Goal: Task Accomplishment & Management: Complete application form

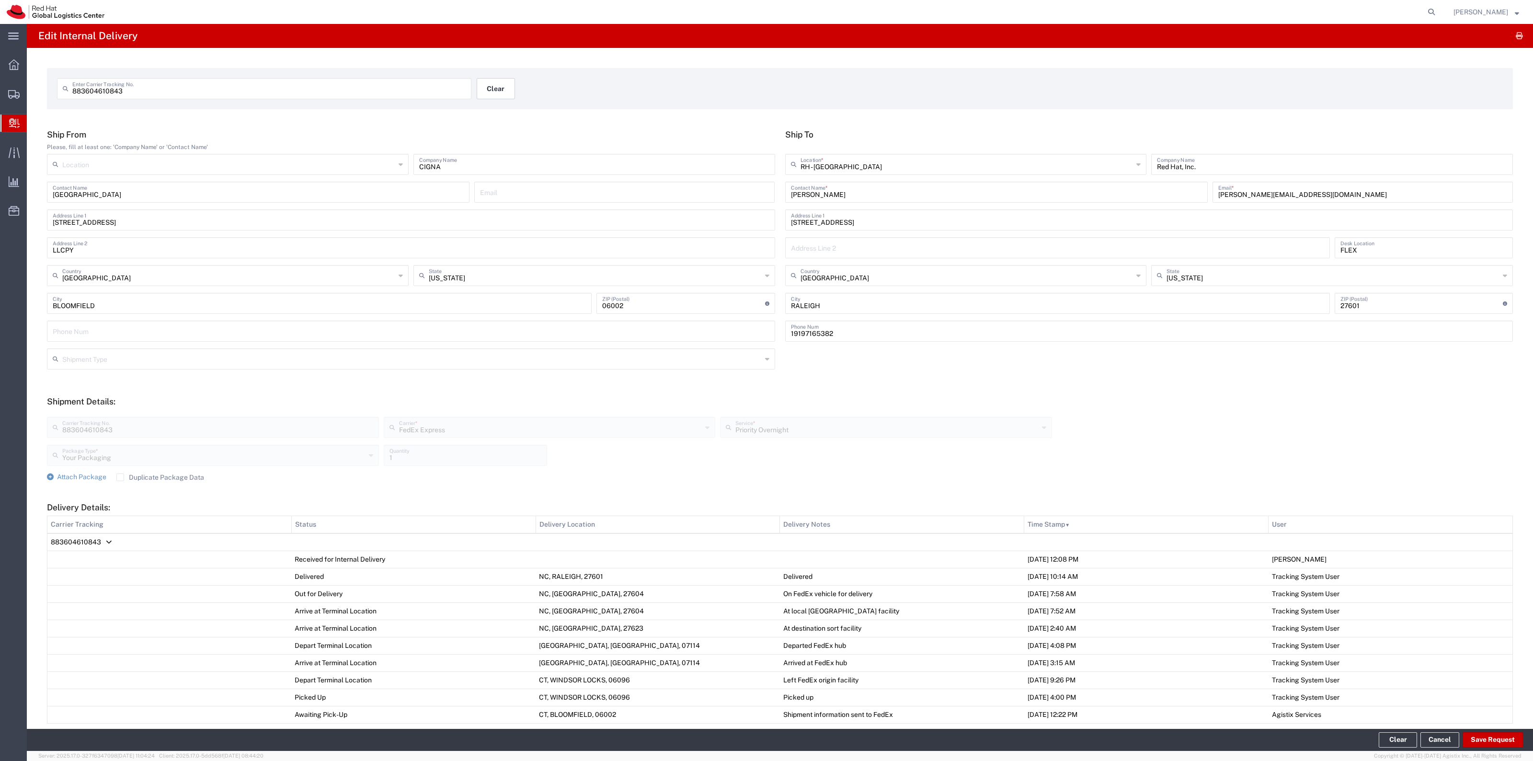
click at [484, 84] on button "Clear" at bounding box center [496, 88] width 38 height 21
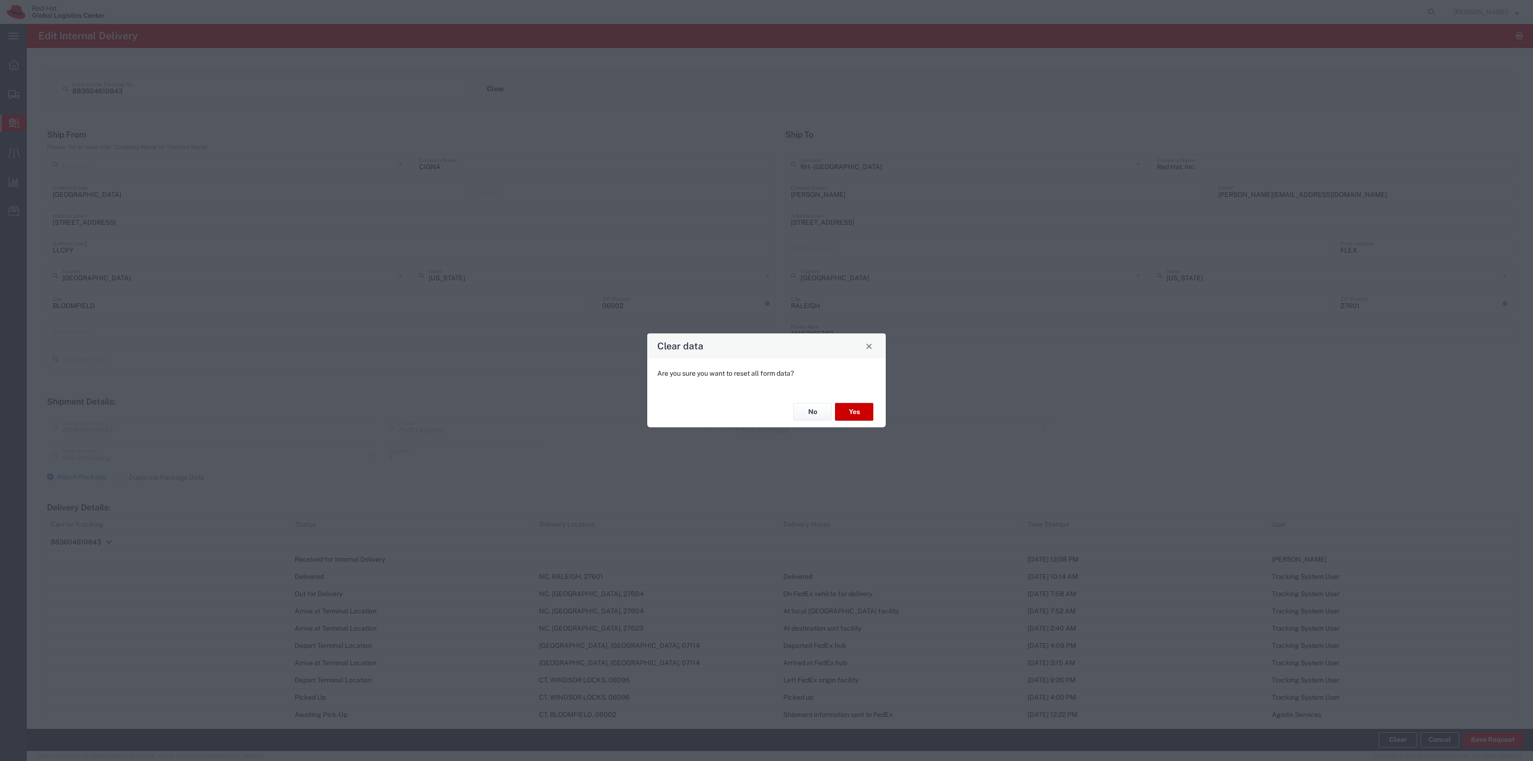
click at [863, 400] on div "No Yes" at bounding box center [766, 411] width 239 height 32
click at [864, 403] on button "Yes" at bounding box center [854, 412] width 38 height 18
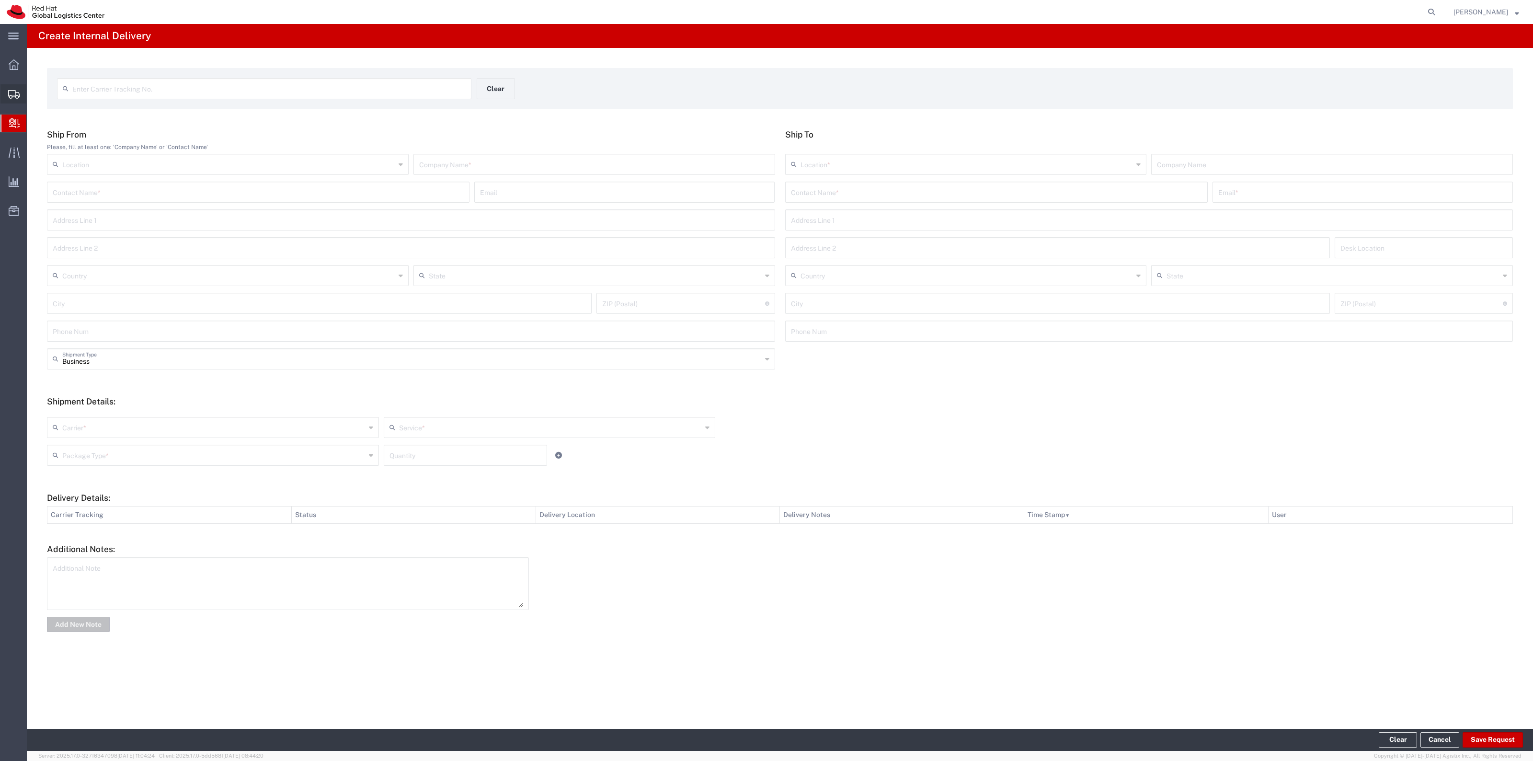
click at [0, 0] on span "Create Shipment" at bounding box center [0, 0] width 0 height 0
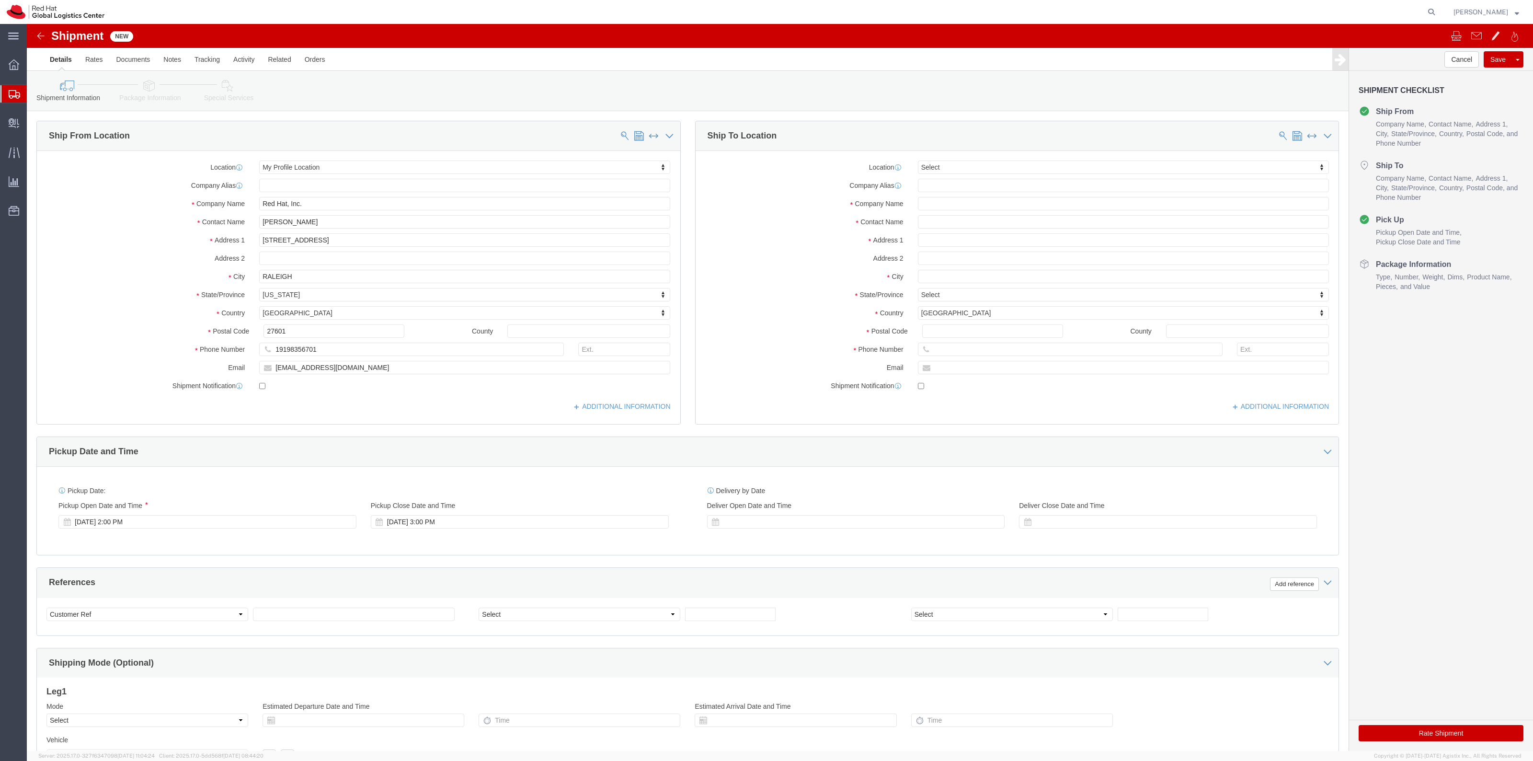
select select
drag, startPoint x: 269, startPoint y: 199, endPoint x: 178, endPoint y: 196, distance: 91.0
click div "Contact Name Robert Lomax"
drag, startPoint x: 285, startPoint y: 327, endPoint x: 223, endPoint y: 329, distance: 62.3
click div "19198356701"
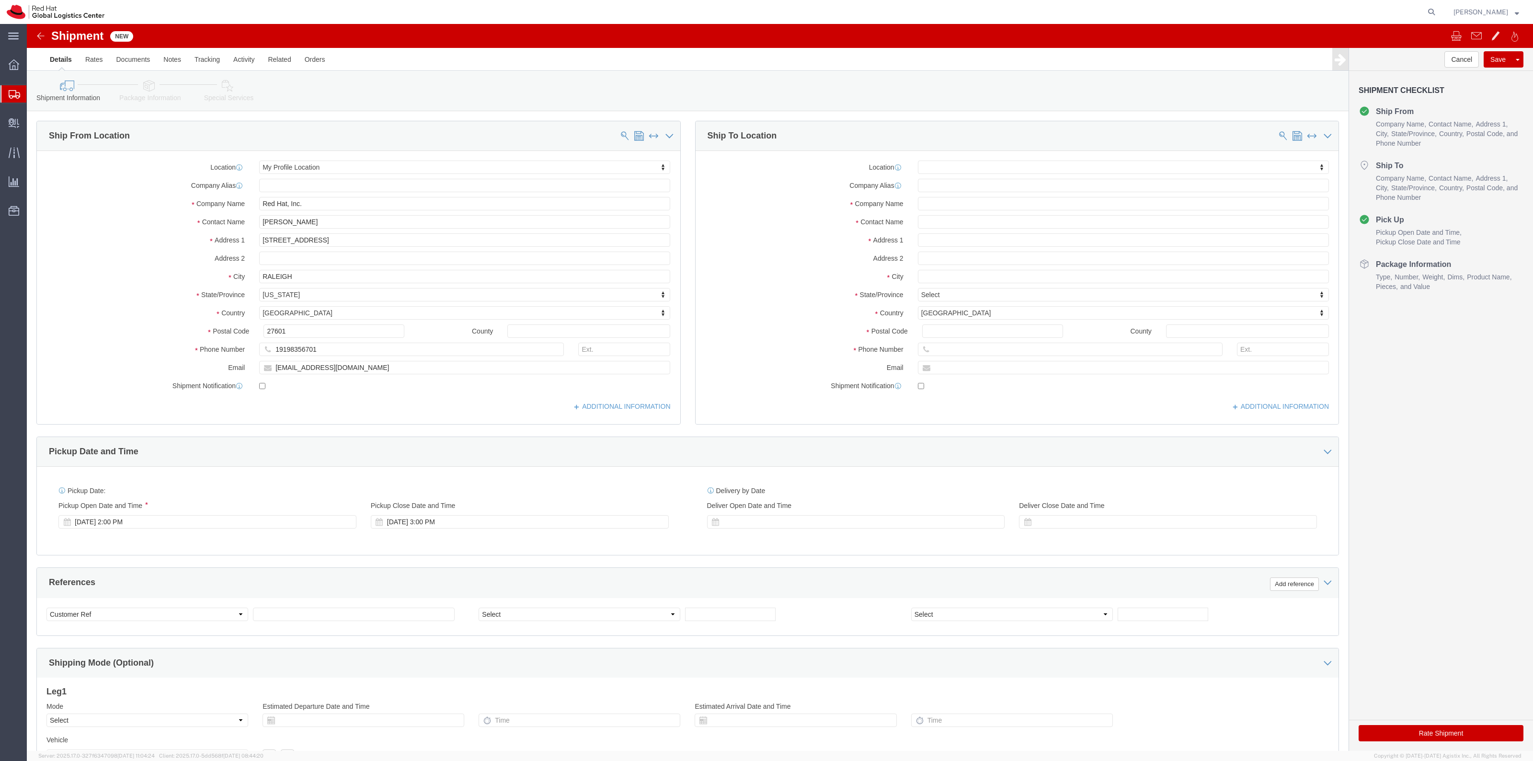
click div "Location My Profile Location My Profile Location RH - Amsterdam - MSO RH - Amst…"
click input "Jamie Lien"
type input "Jamie Lien"
click p "- Red Hat, Inc. - (Jamie Lien) 1600 International Drive, Suite 800, FLEX, MCLEA…"
select select "38038"
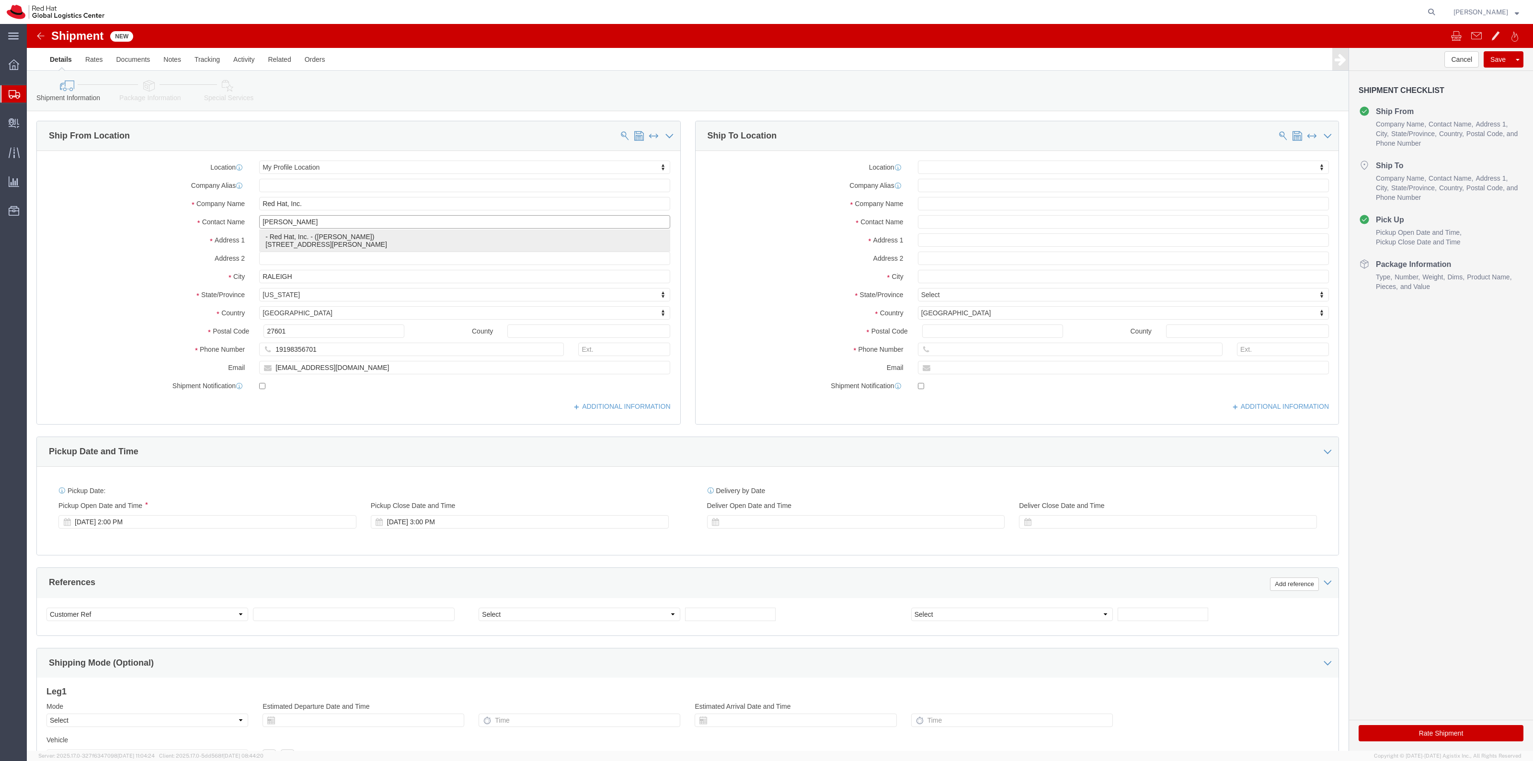
select select "VA"
click input "19198356701"
paste input "19198356701"
type input "19198356701"
click input "text"
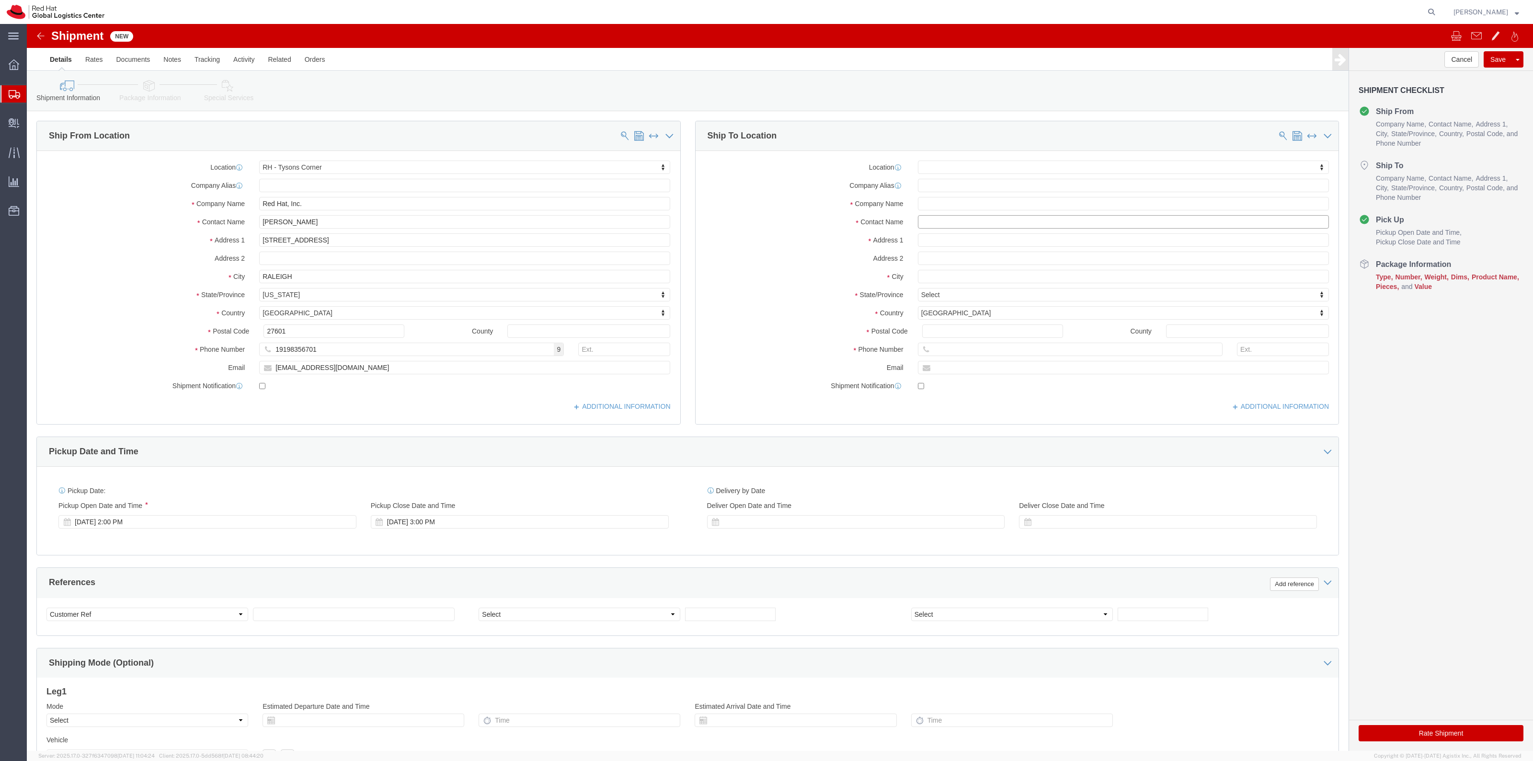
click input "text"
paste input "Kellee McGolpin"
type input "Kellee McGolpin"
click input "text"
paste input "1335 Avenue of the Americas"
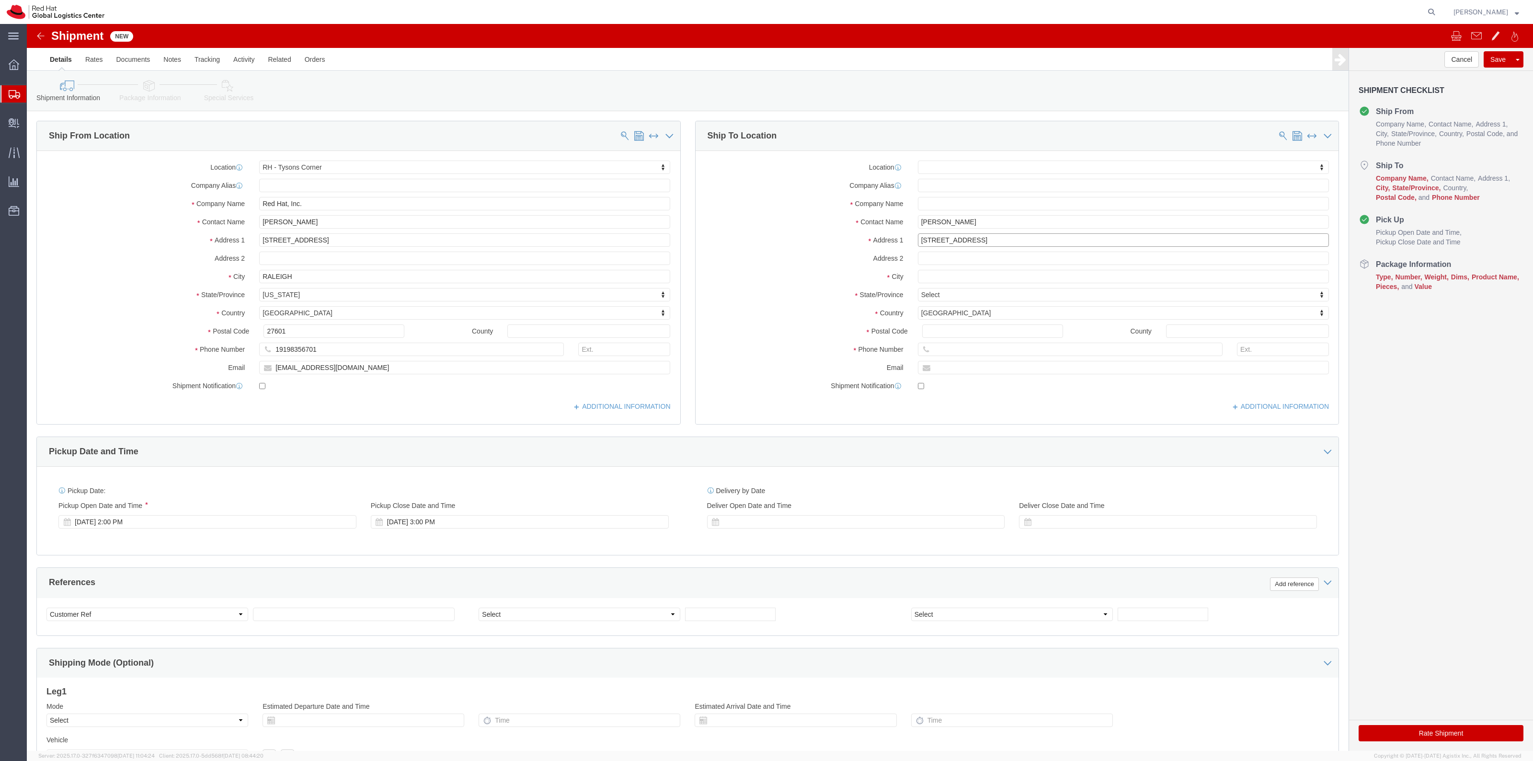
type input "1335 Avenue of the Americas"
click input "text"
type input "New Yok"
type input "n"
type input "new"
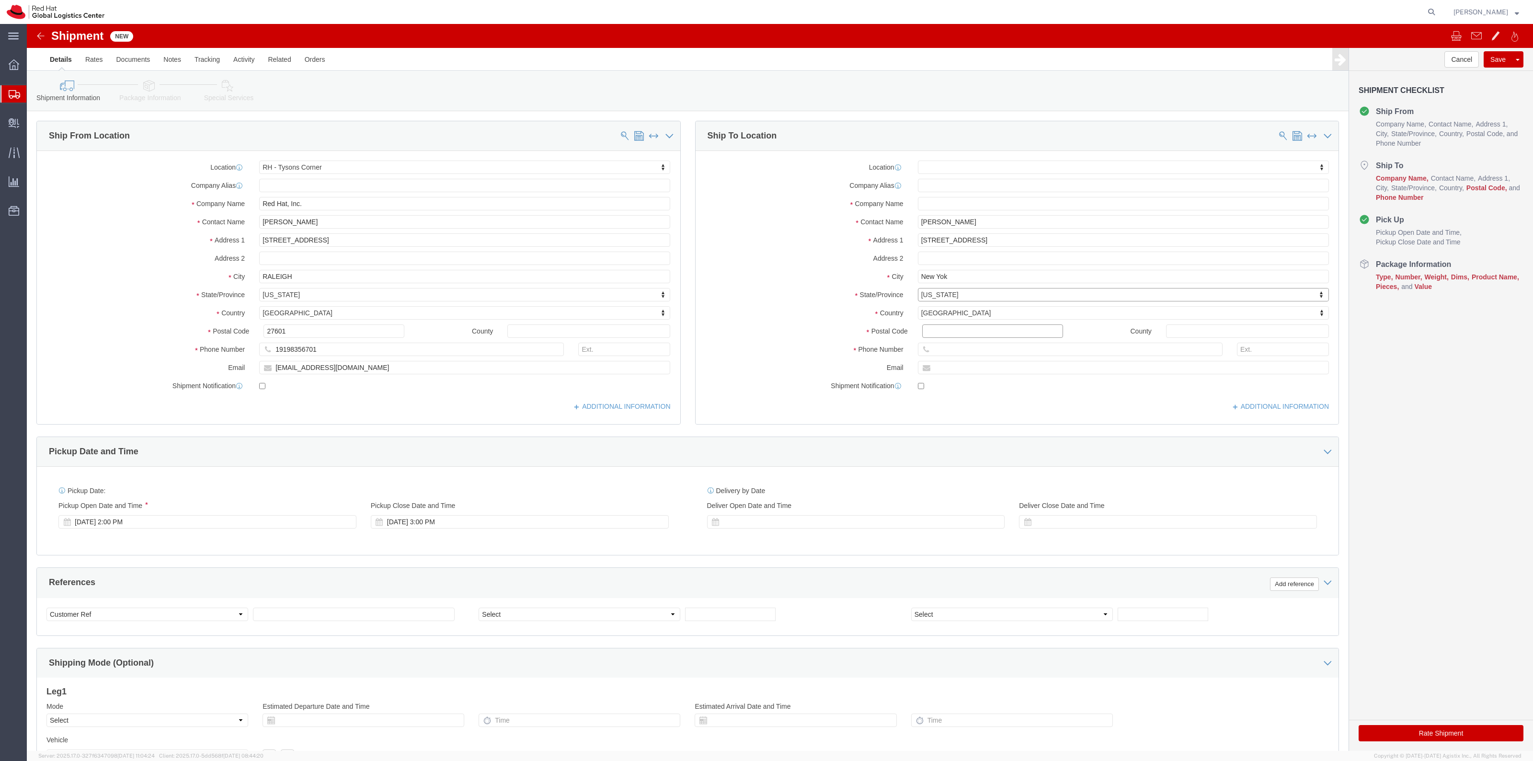
click input "Postal Code"
type input "10019"
drag, startPoint x: 312, startPoint y: 340, endPoint x: 222, endPoint y: 336, distance: 90.1
click div "[EMAIL_ADDRESS][DOMAIN_NAME]"
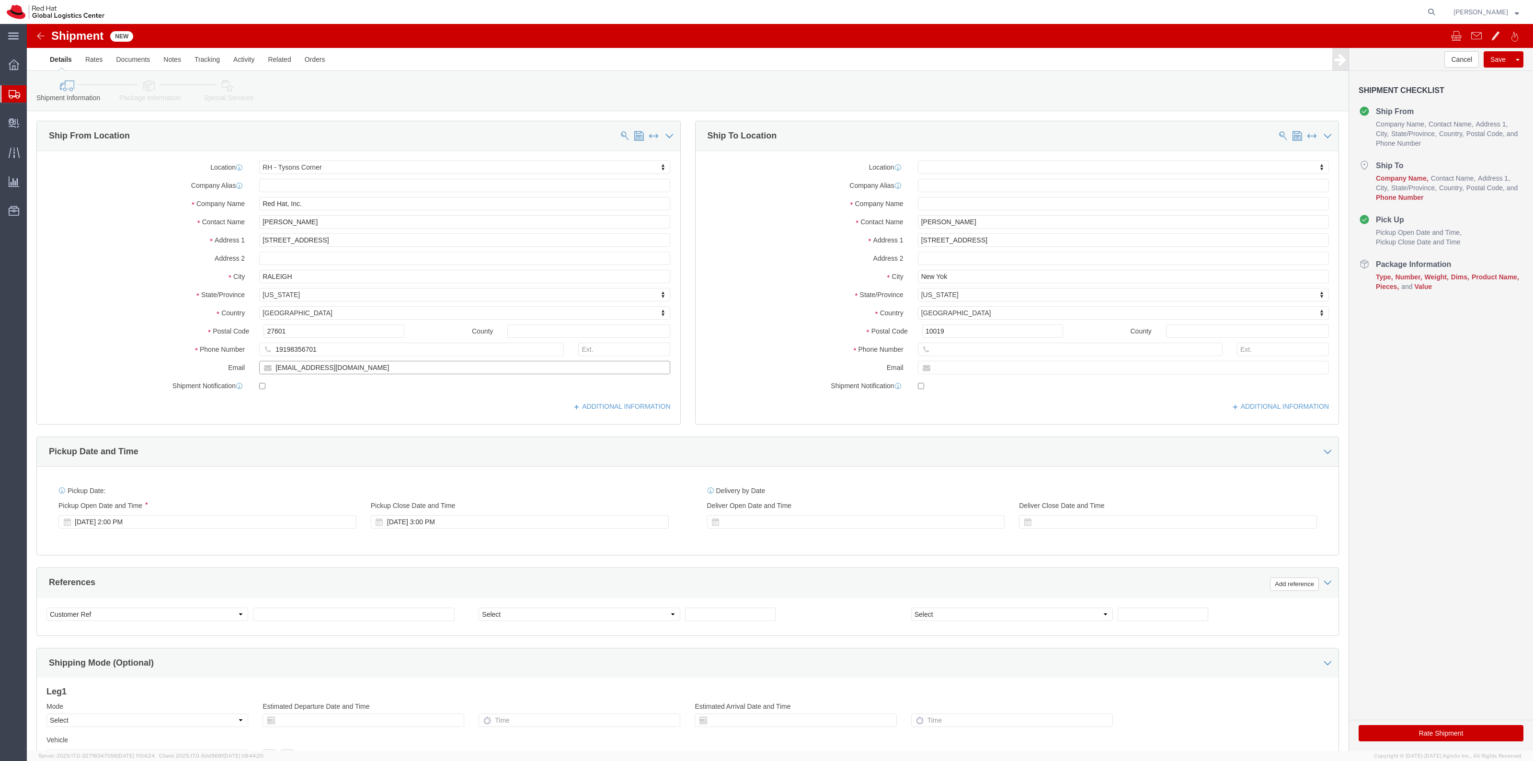
type input "jlien@redhat.com"
click input "text"
paste input "jlien@redhat.com"
type input "jlien@redhat.com"
click input "text"
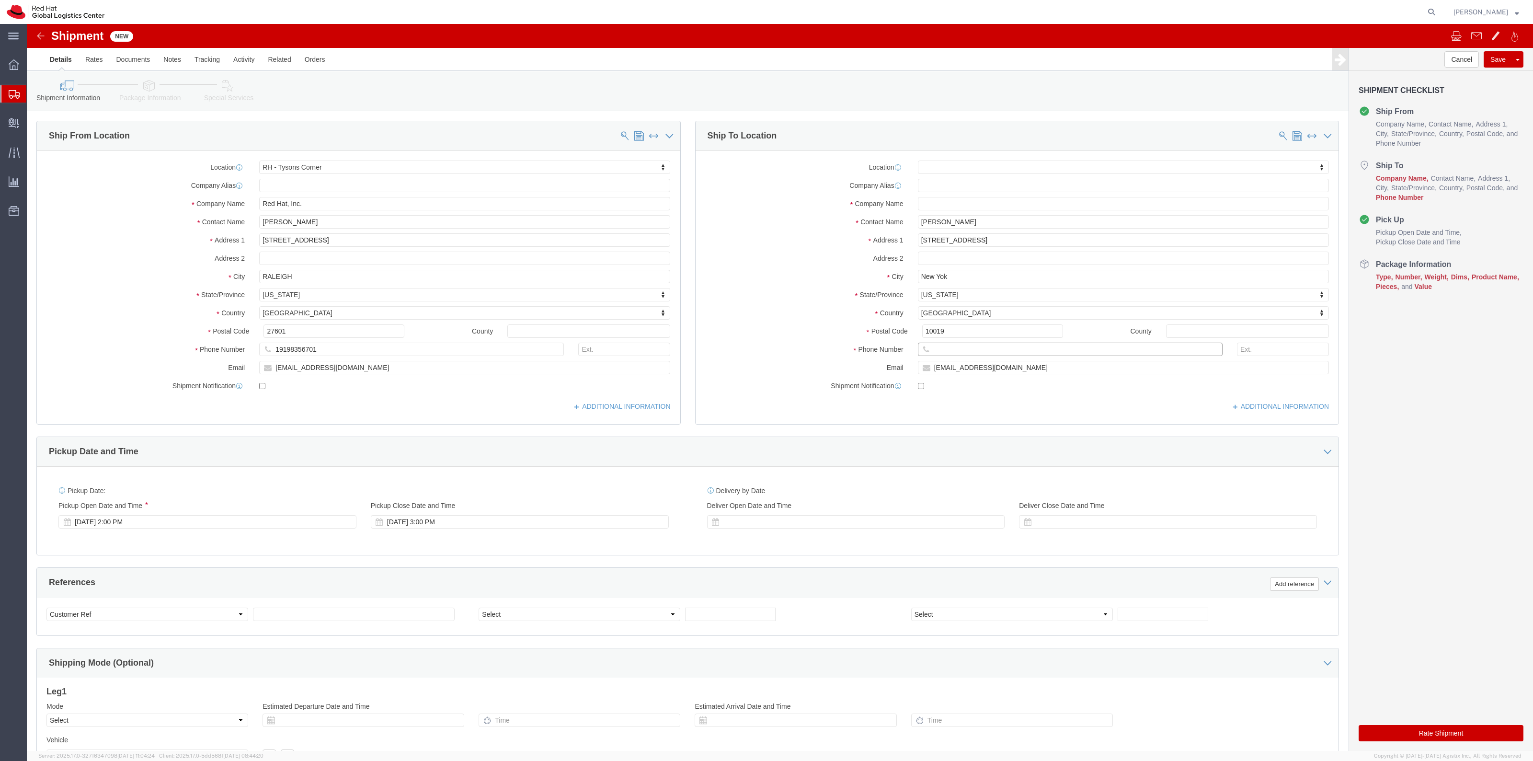
paste input "(212) 586-7000"
click input "(212) 586-7000"
click input "(212586-7000"
drag, startPoint x: 929, startPoint y: 324, endPoint x: 972, endPoint y: 325, distance: 43.1
click input "212586-7000"
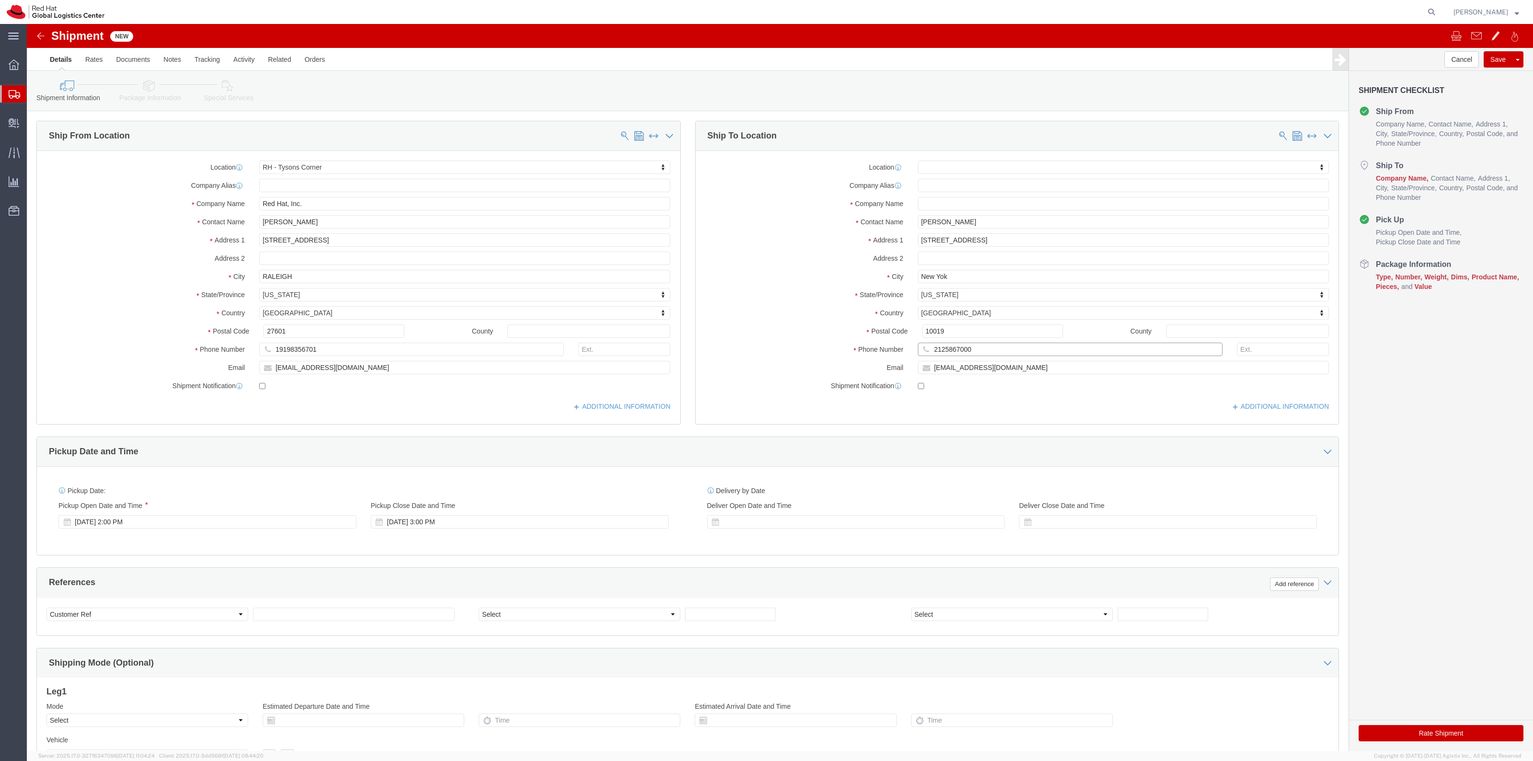
type input "2125867000"
click div "Location My Profile Location RH - Amsterdam - MSO RH - Amsterdam Data Center RH…"
click input "text"
paste input "Red Hat C/O New York Hilton Midtown"
type input "Red Hat C/O New York Hilton Midtown"
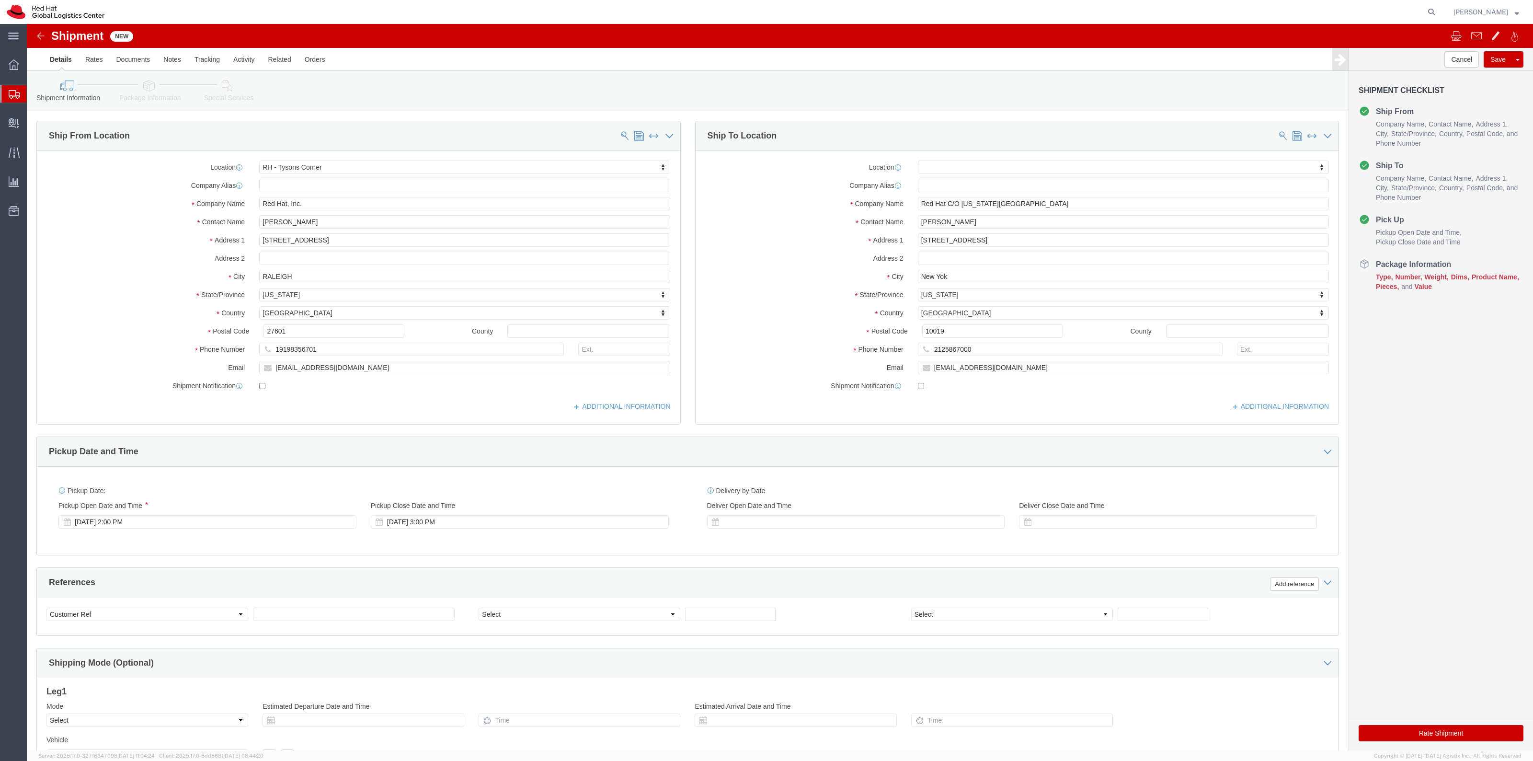
click icon
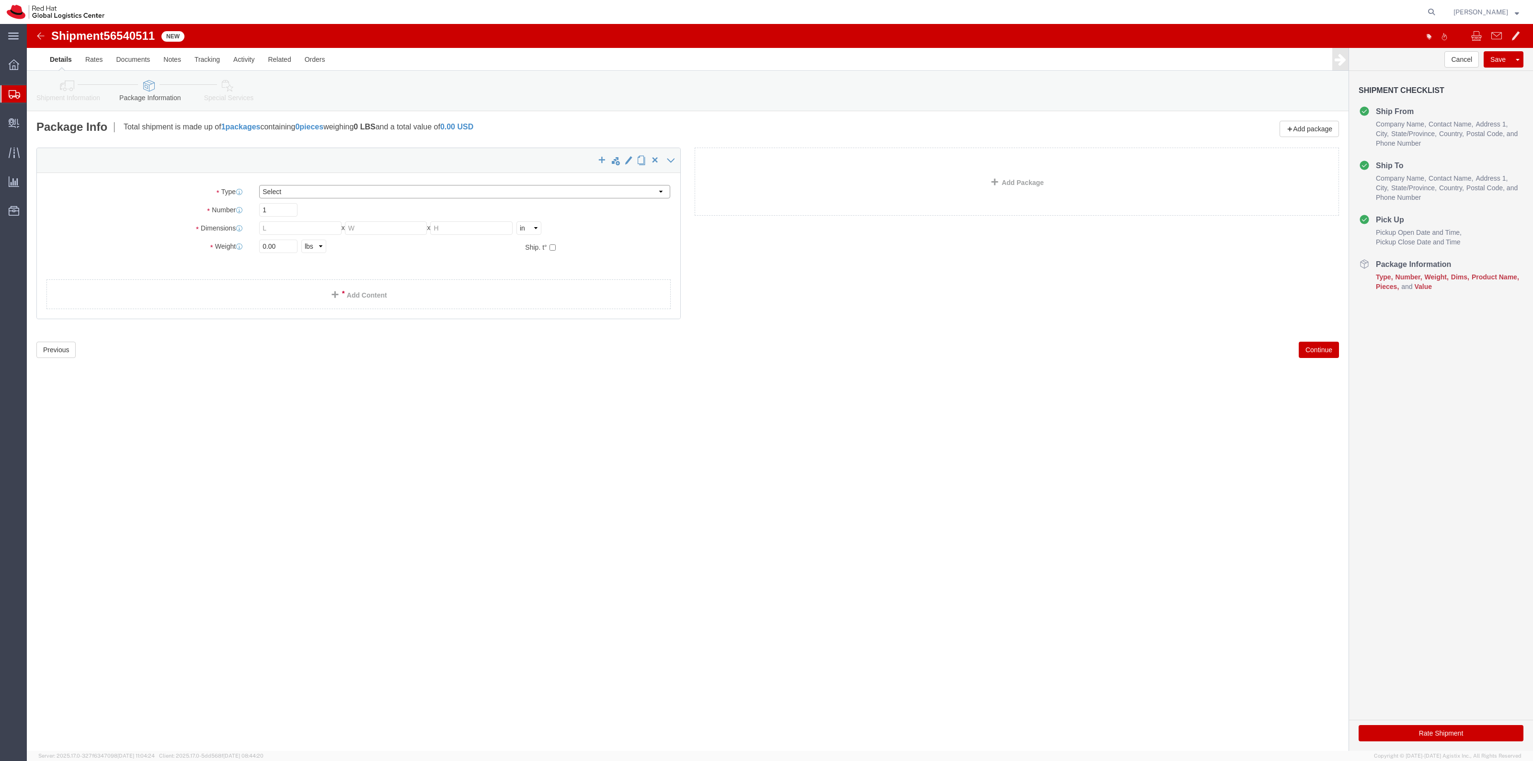
click select "Select Case(s) Crate(s) Envelope Large Box Medium Box PAK Skid(s) Small Box Sma…"
select select "YRPK"
click select "Select Case(s) Crate(s) Envelope Large Box Medium Box PAK Skid(s) Small Box Sma…"
click input "text"
click div "Shipment 56540511 New Details Rates Documents Notes Tracking Activity Related O…"
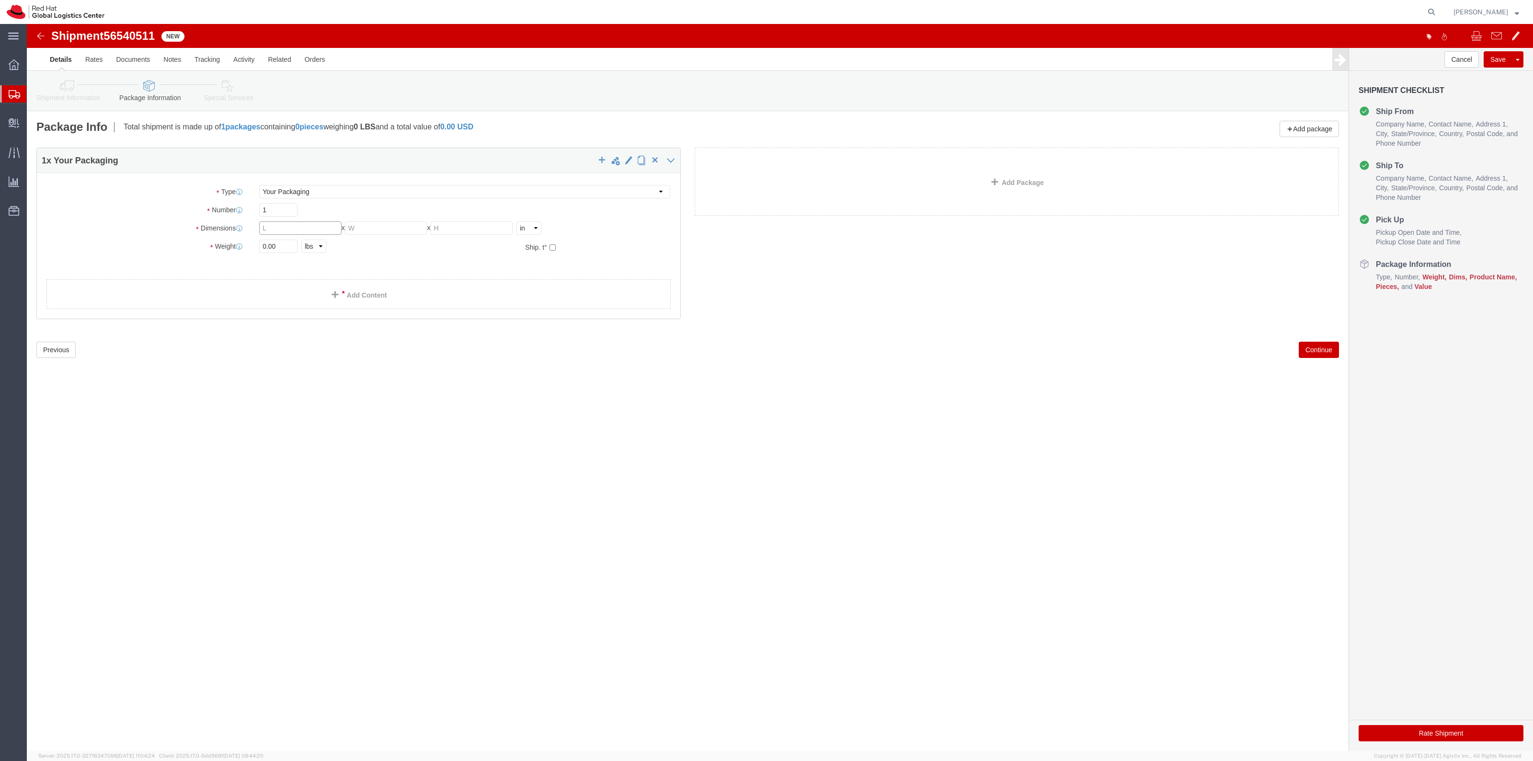
click input "text"
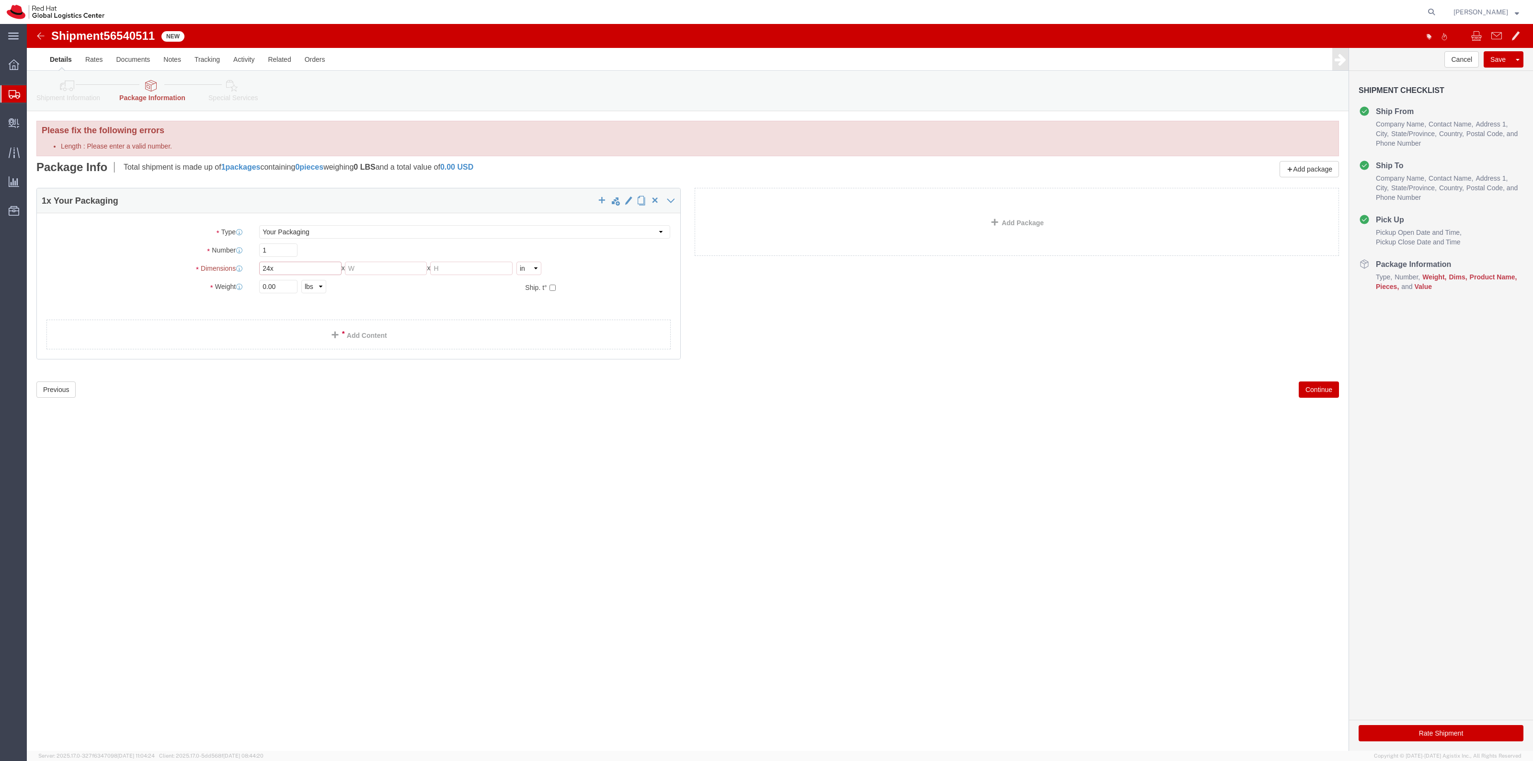
click input "24x"
type input "24"
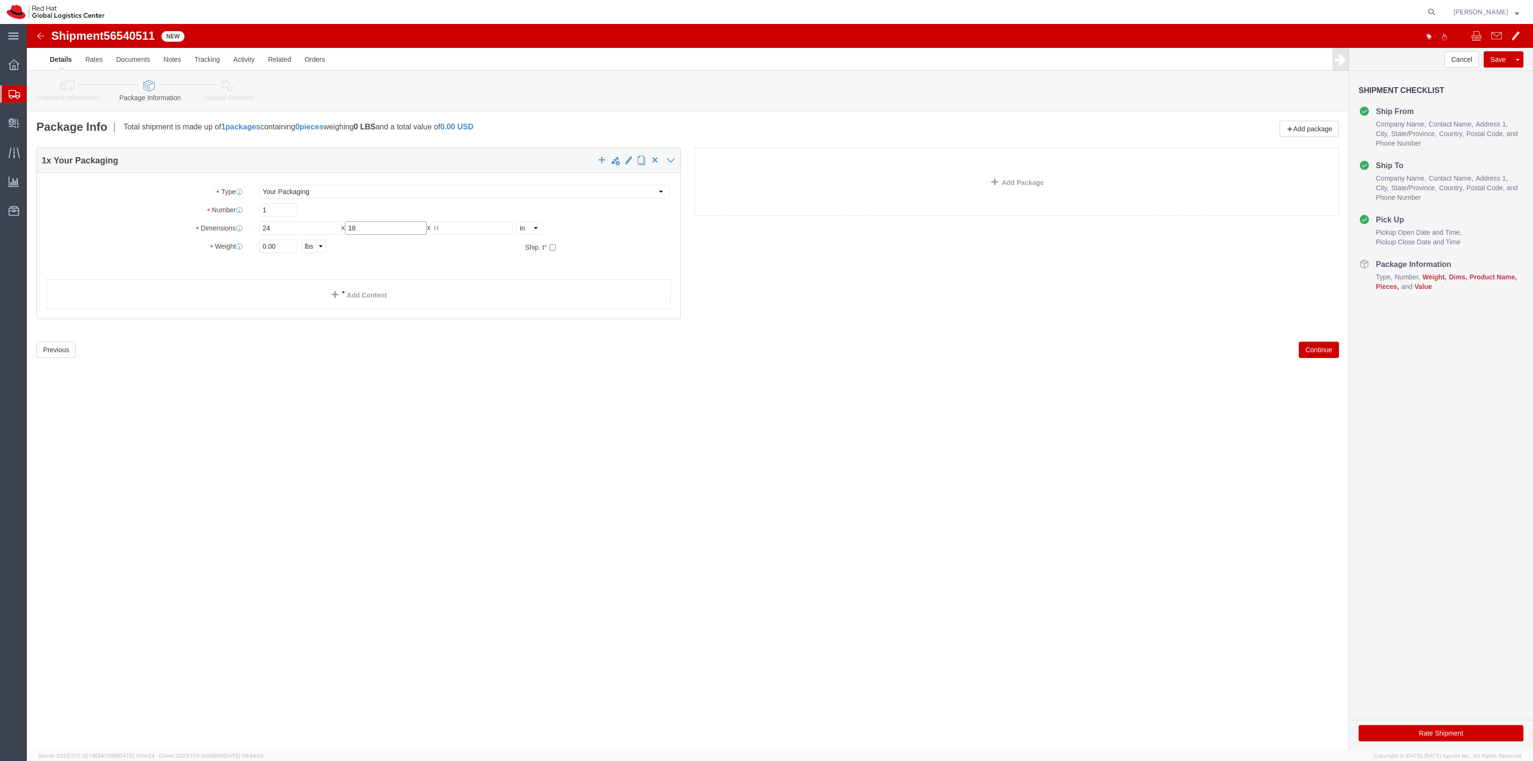
type input "18"
click link "Add Content"
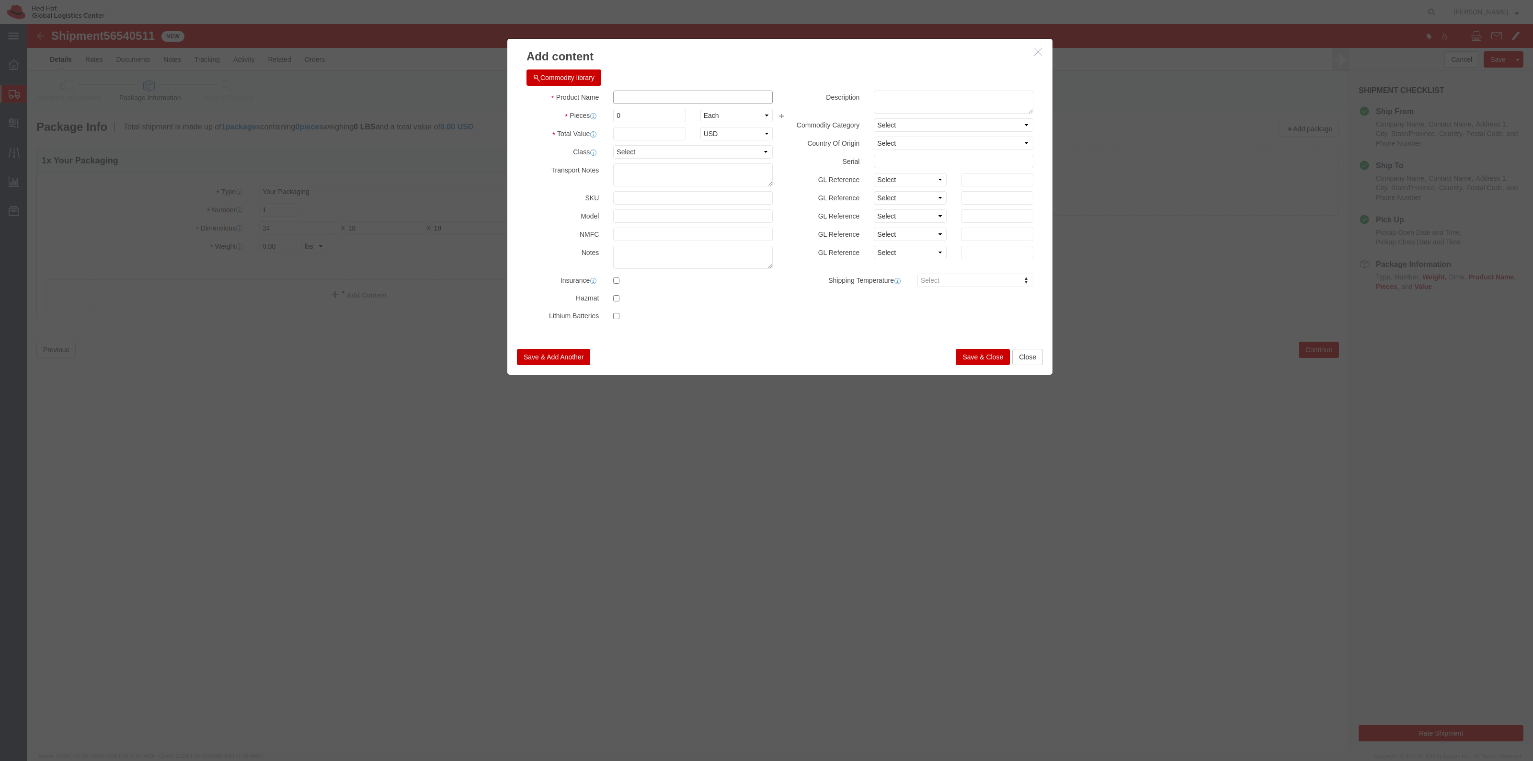
click input "text"
type input "T-Shirts"
type input "425"
type input "4"
type input "4547.50"
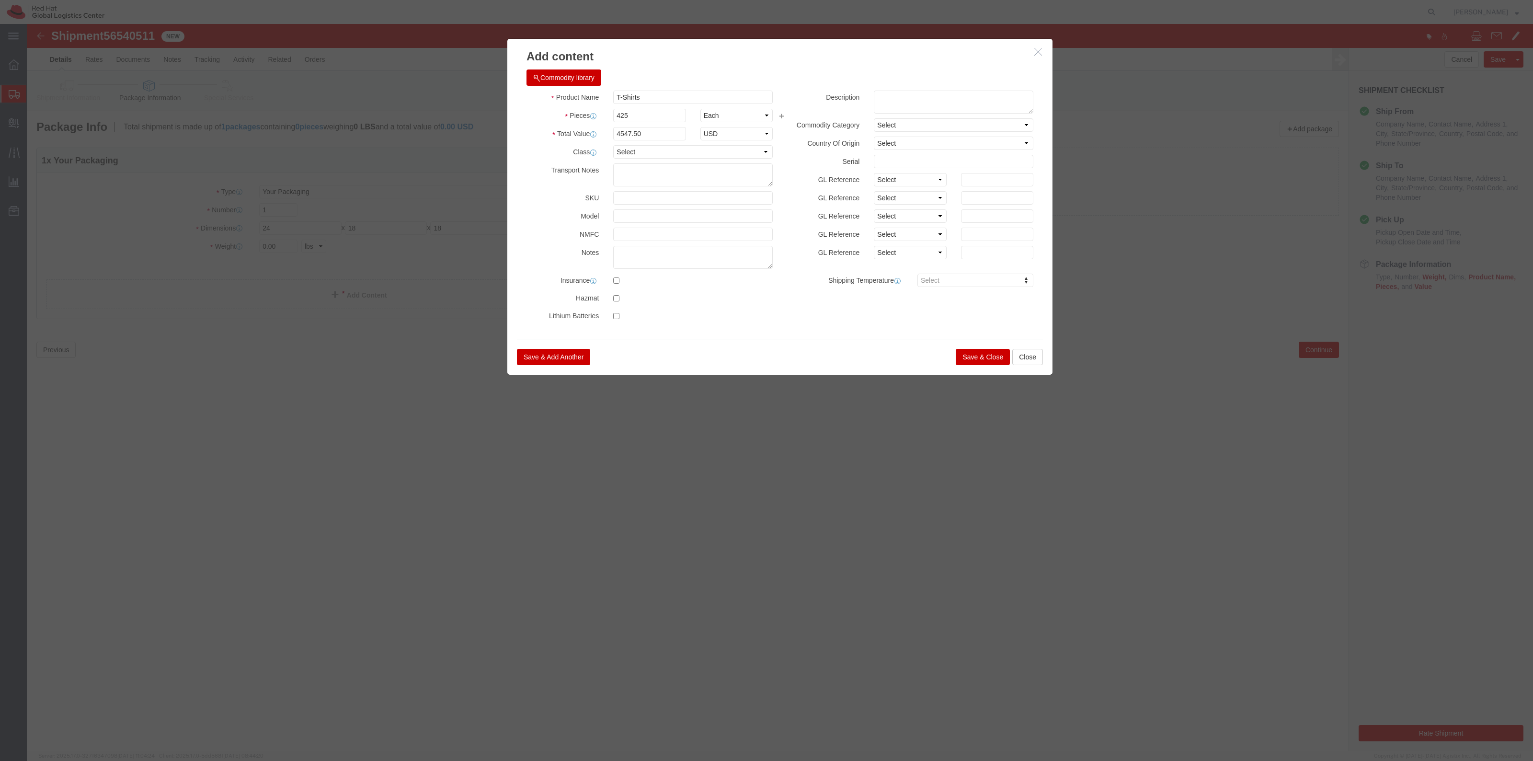
click button "Save & Close"
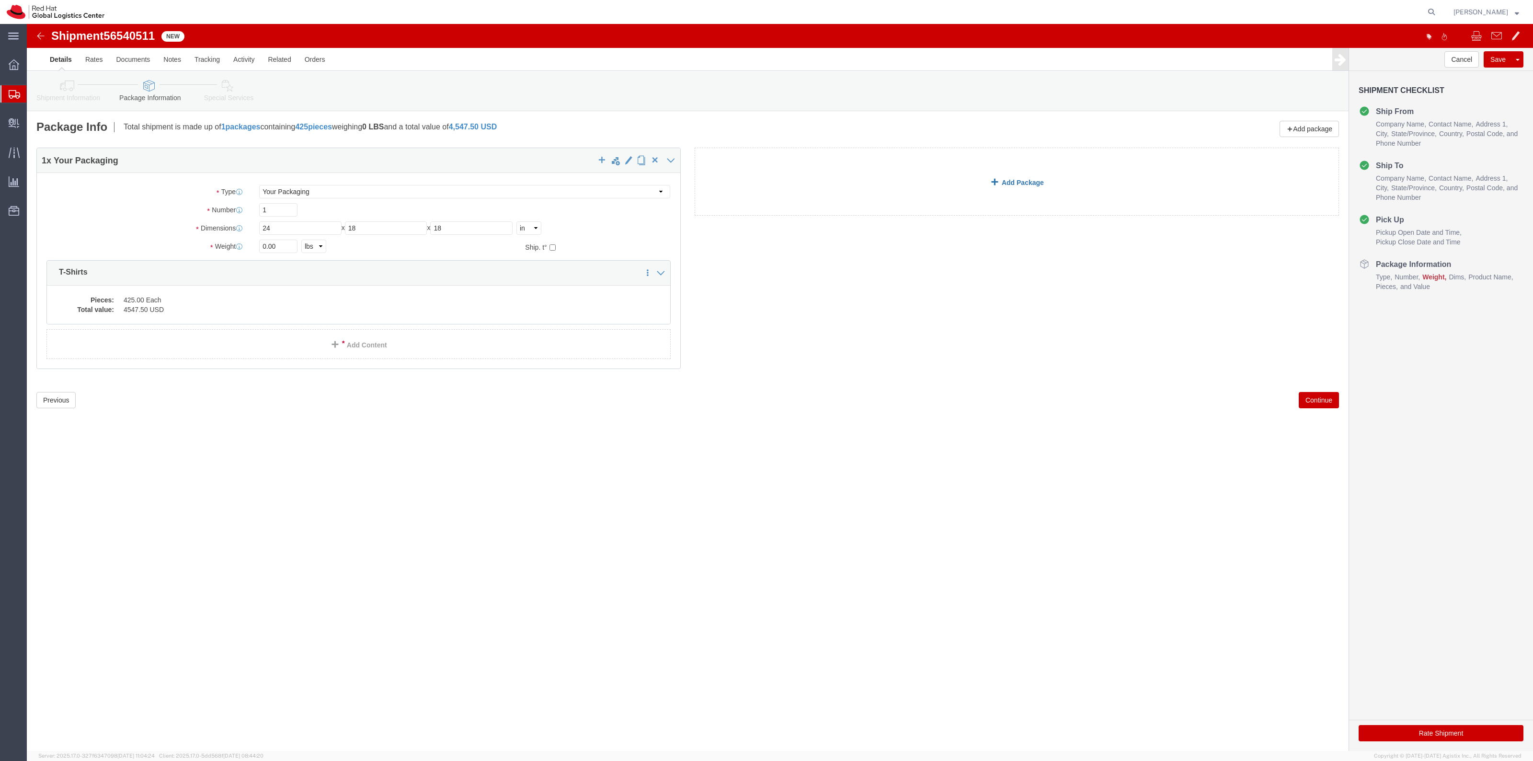
click link "Add Package"
click select "Select Case(s) Crate(s) Envelope Large Box Medium Box PAK Skid(s) Small Box Sma…"
select select "YRPK"
click select "Select Case(s) Crate(s) Envelope Large Box Medium Box PAK Skid(s) Small Box Sma…"
click input "text"
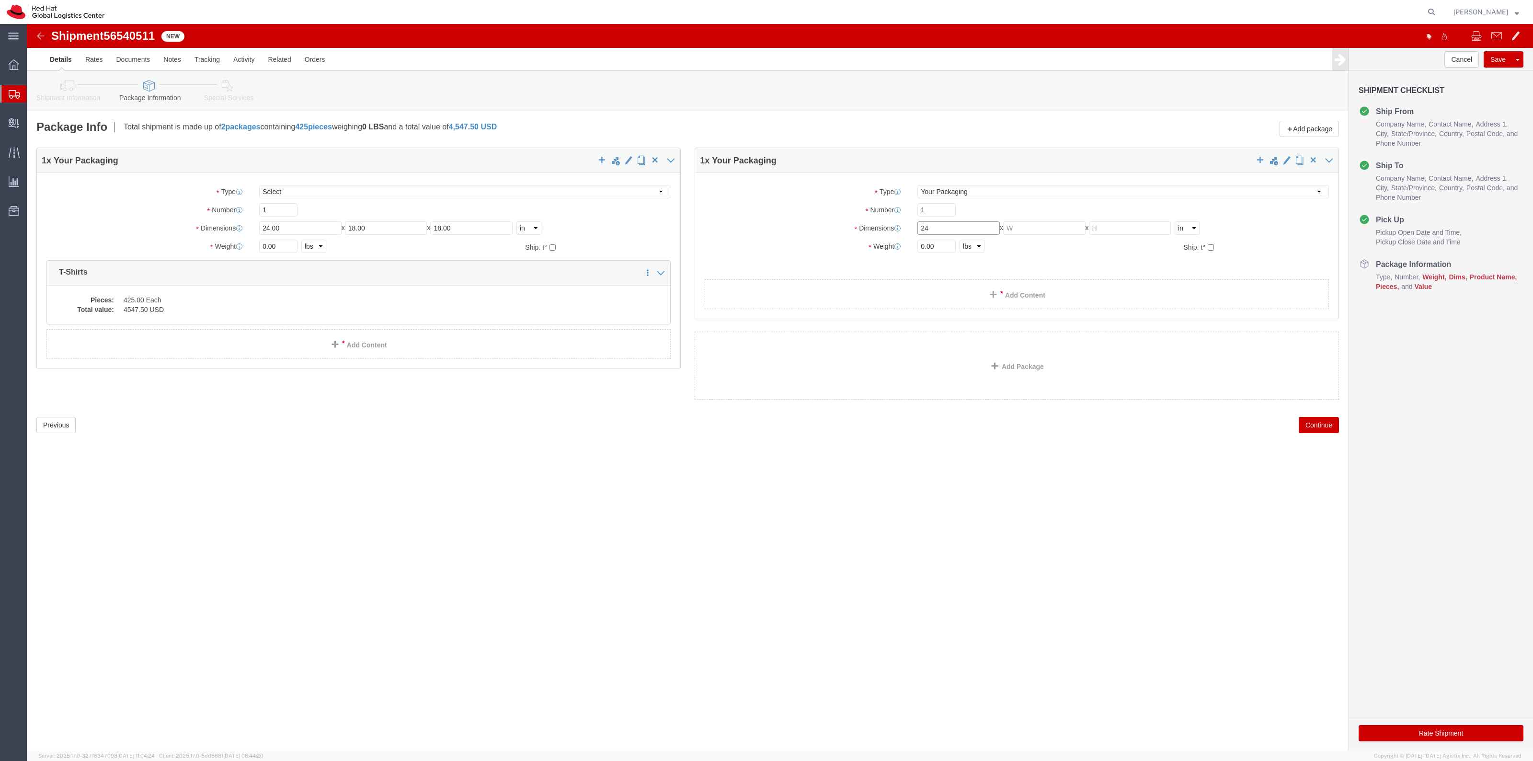
type input "24"
type input "18"
click span
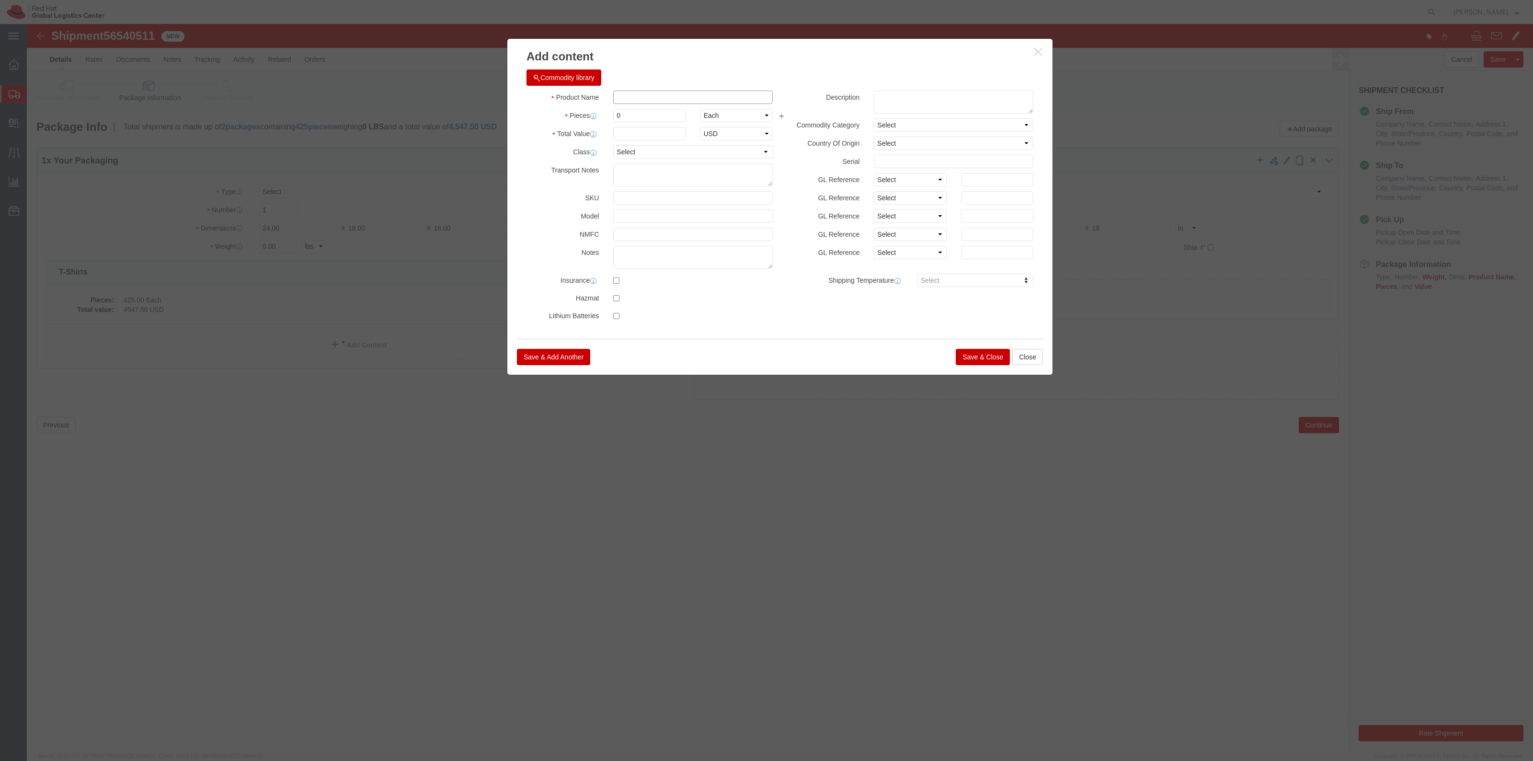
click input "text"
type input "T-Shirts"
type input "1"
click input "1"
type input "1"
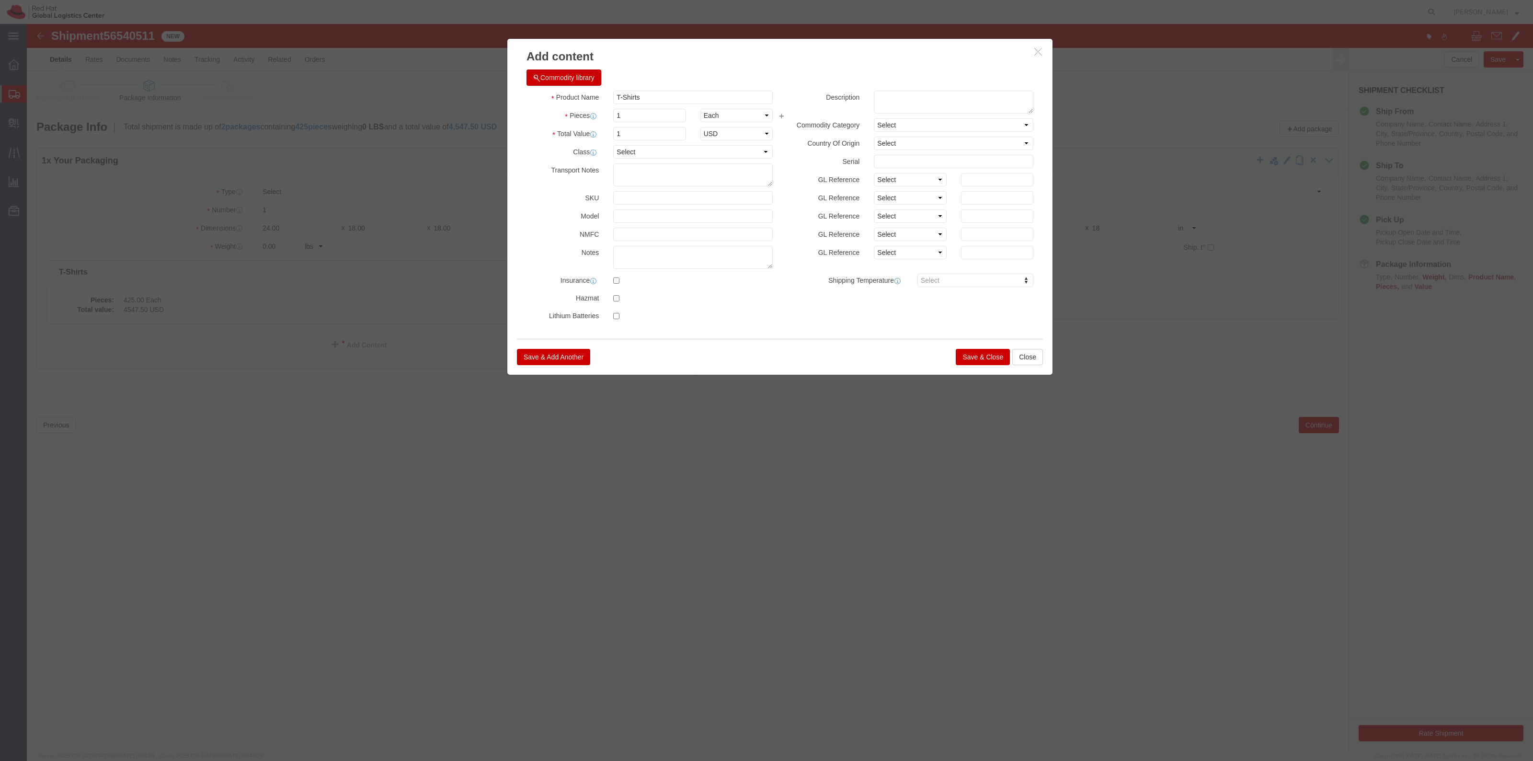
drag, startPoint x: 930, startPoint y: 314, endPoint x: 944, endPoint y: 330, distance: 21.4
click div "Add content Commodity library Product Name T-Shirts T Pieces 1 Select Bag Barre…"
click button "Save & Close"
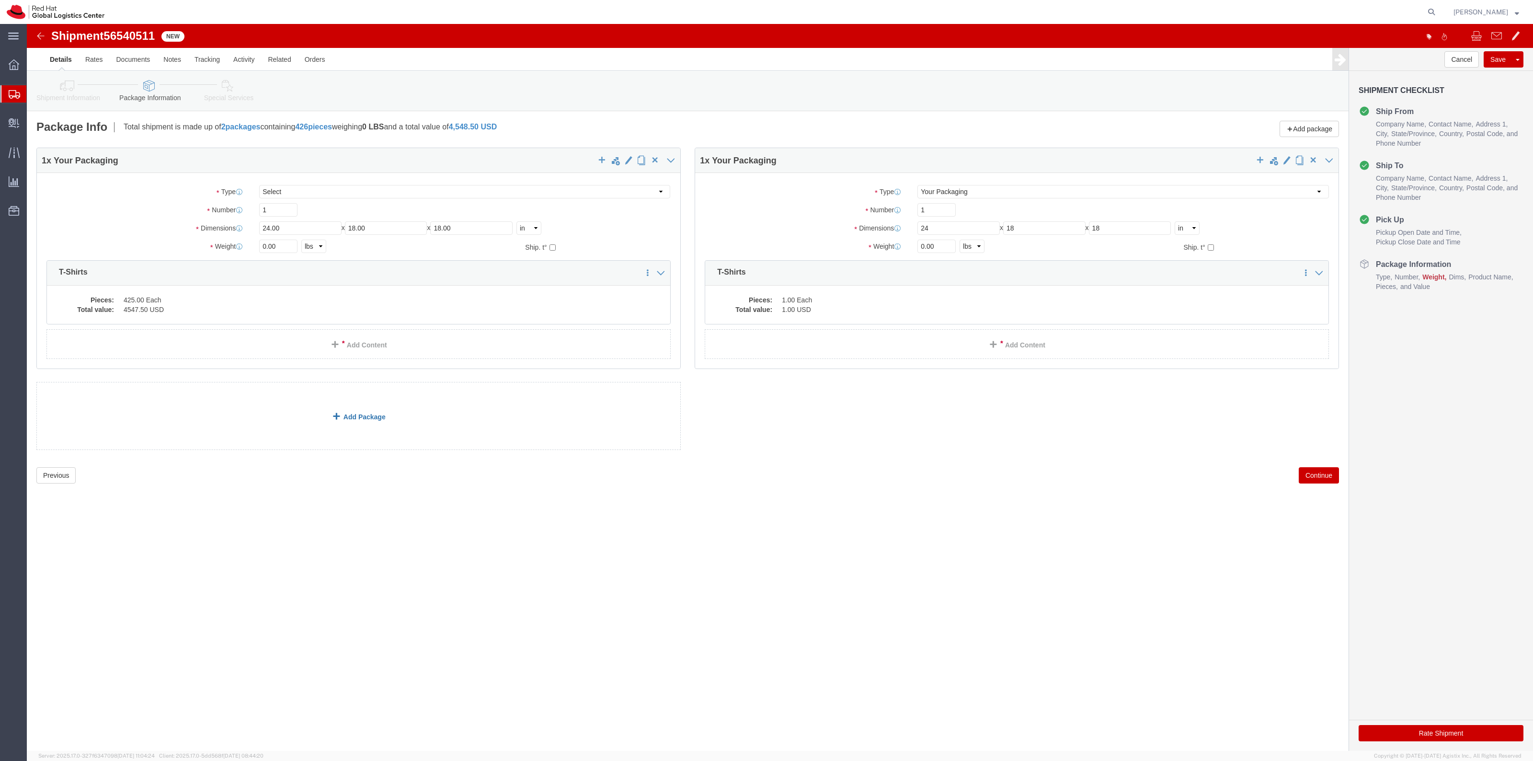
click link "Add Package"
drag, startPoint x: 470, startPoint y: 398, endPoint x: 465, endPoint y: 403, distance: 8.1
click select "Select Case(s) Crate(s) Envelope Large Box Medium Box PAK Skid(s) Small Box Sma…"
select select "YRPK"
click select "Select Case(s) Crate(s) Envelope Large Box Medium Box PAK Skid(s) Small Box Sma…"
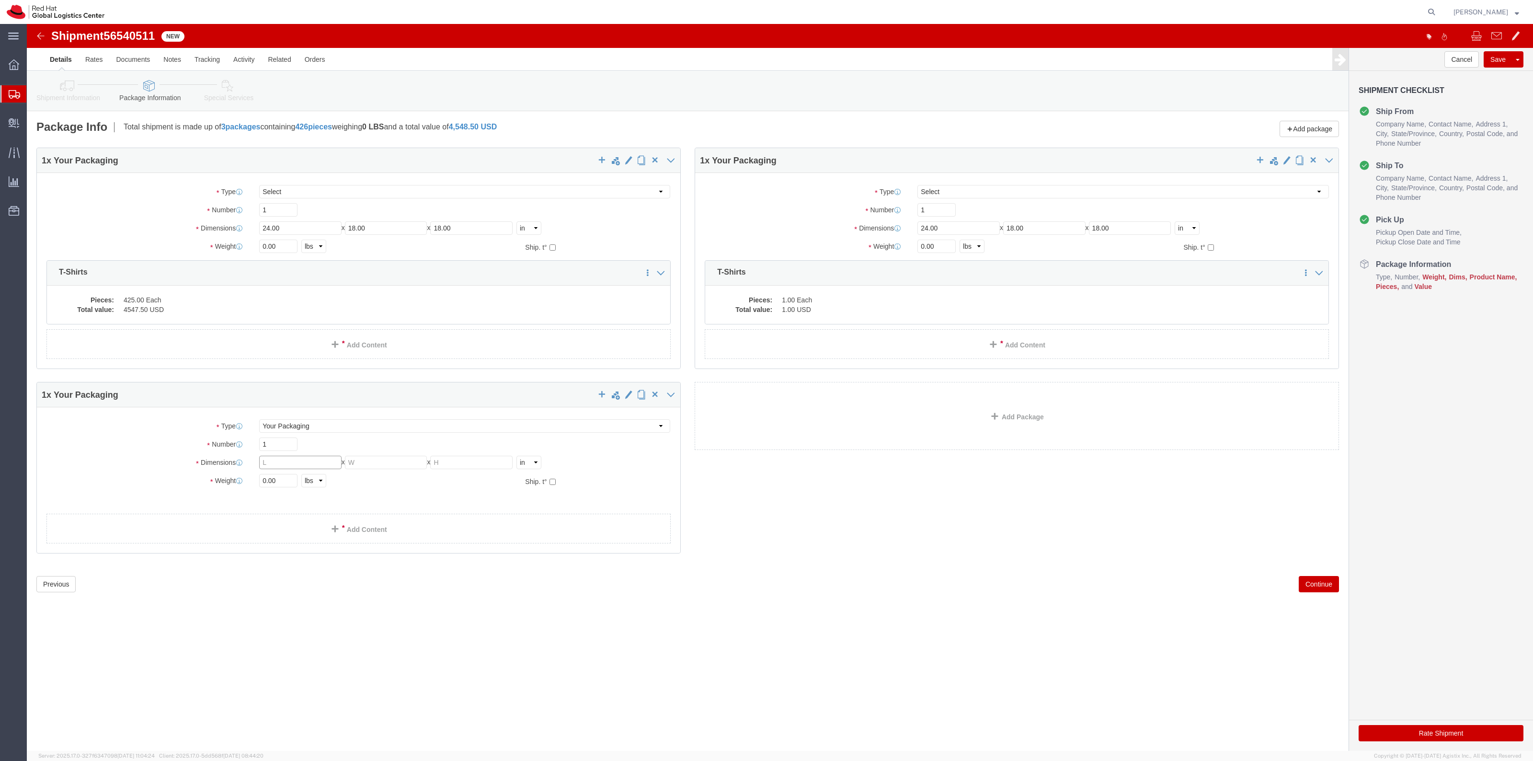
click input "text"
type input "24"
type input "18"
click link "Add Content"
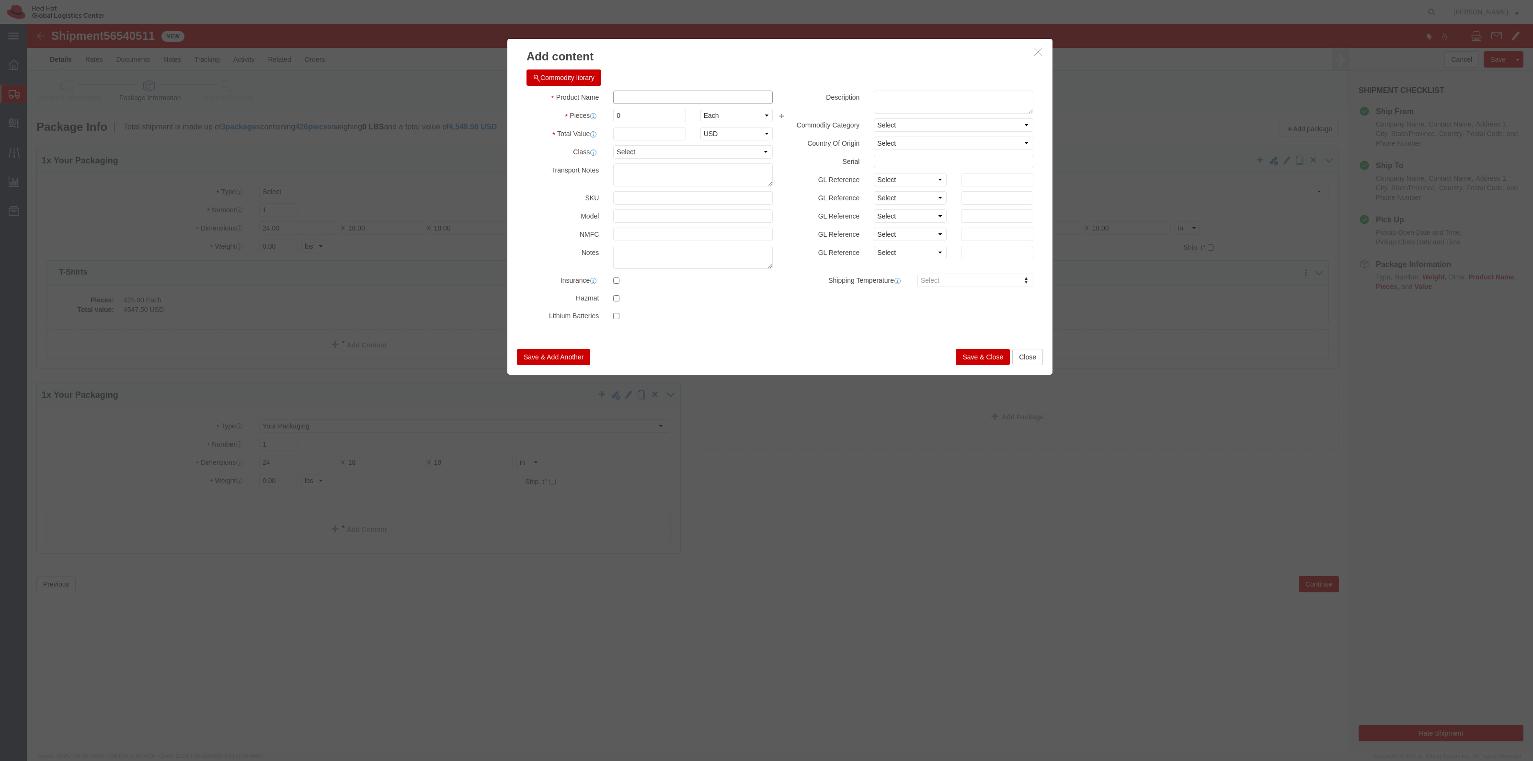
click input "text"
type input "Totes"
type input "540"
type input "955.80"
select select "USD"
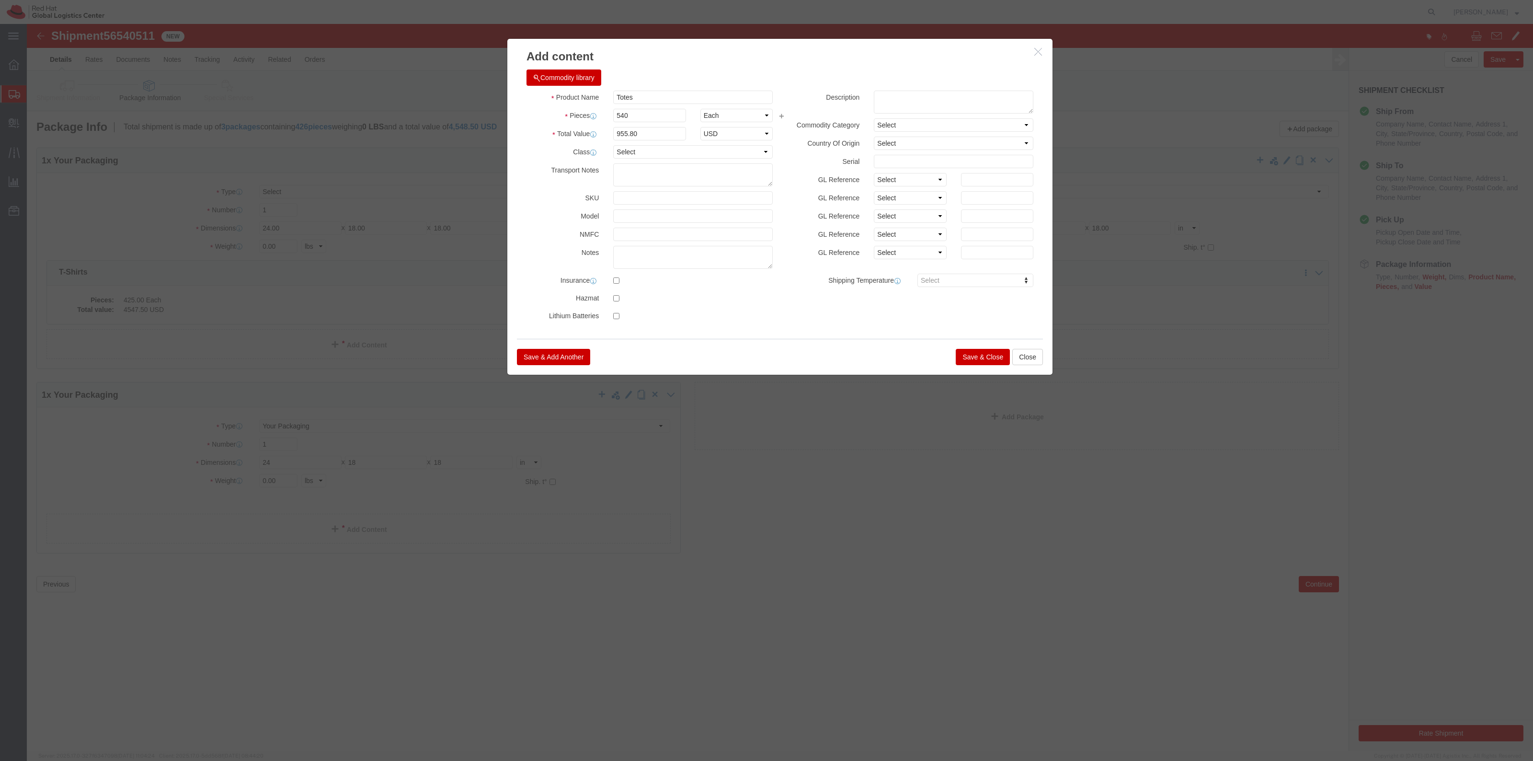
click div "Save & Add Another Save & Close Close"
click button "Save & Close"
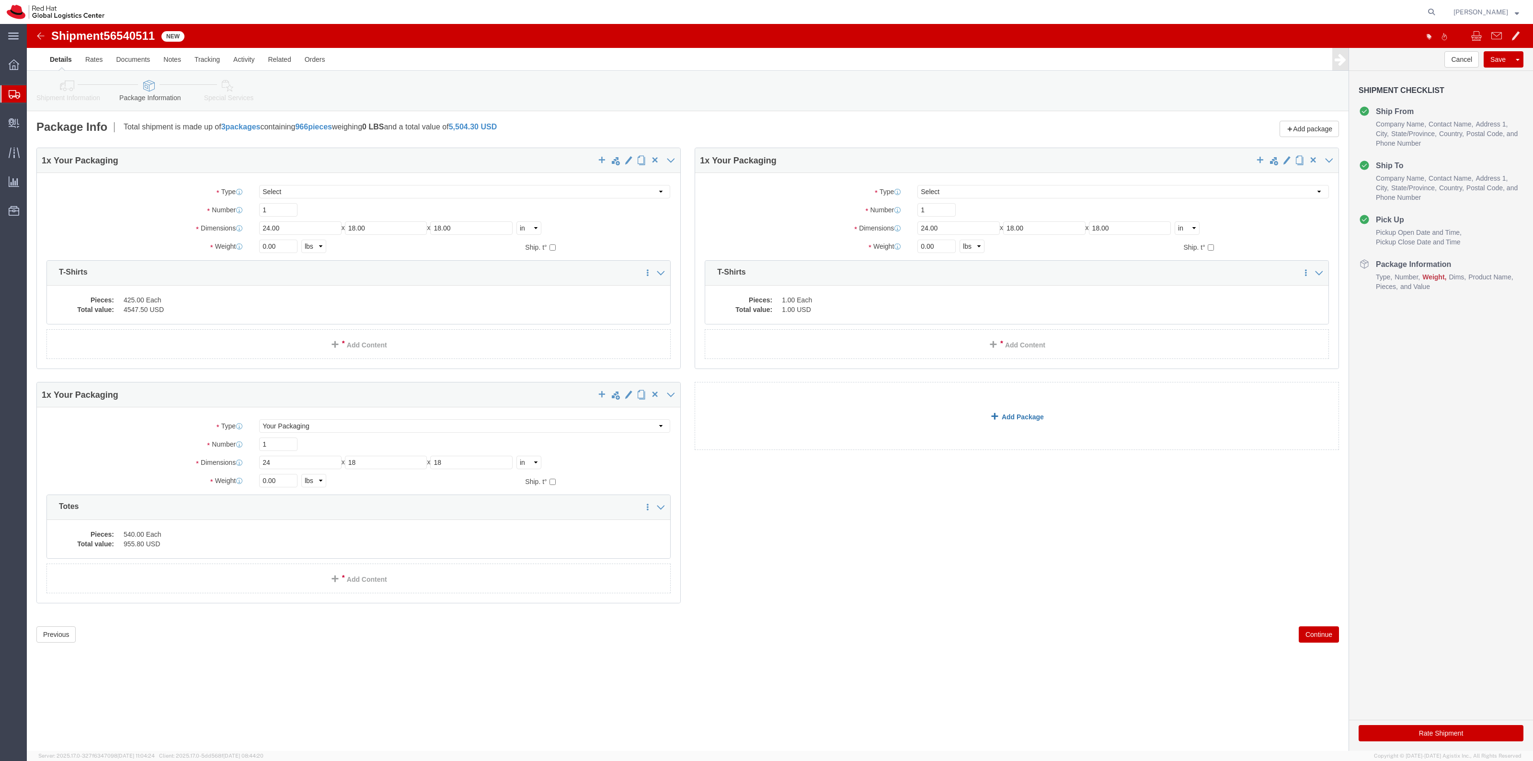
click link "Add Package"
click select "Select Case(s) Crate(s) Envelope Large Box Medium Box PAK Skid(s) Small Box Sma…"
select select "YRPK"
click select "Select Case(s) Crate(s) Envelope Large Box Medium Box PAK Skid(s) Small Box Sma…"
click input "text"
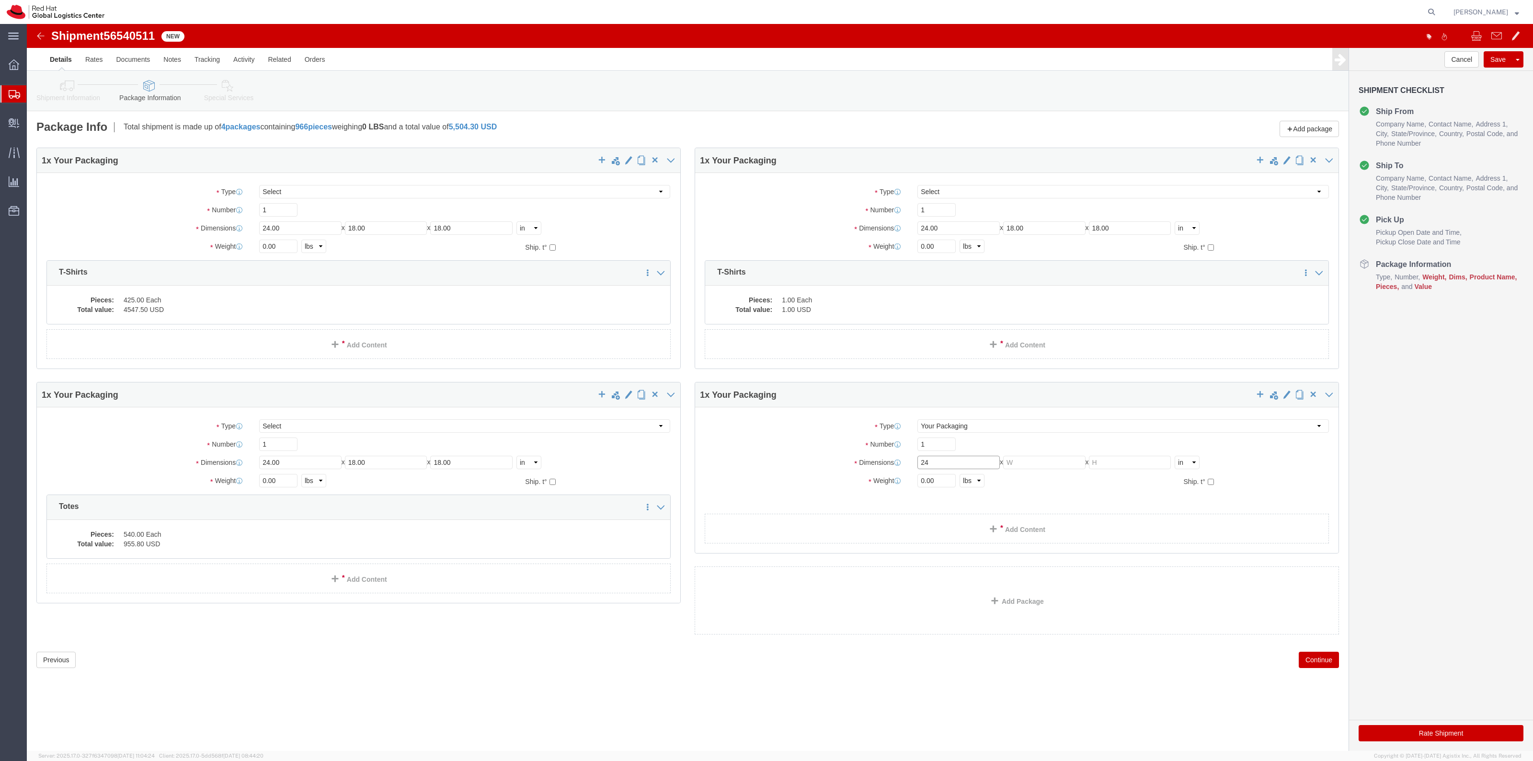
type input "24"
type input "18"
click div "Package Type Select Case(s) Crate(s) Envelope Large Box Medium Box PAK Skid(s) …"
click link "Add Content"
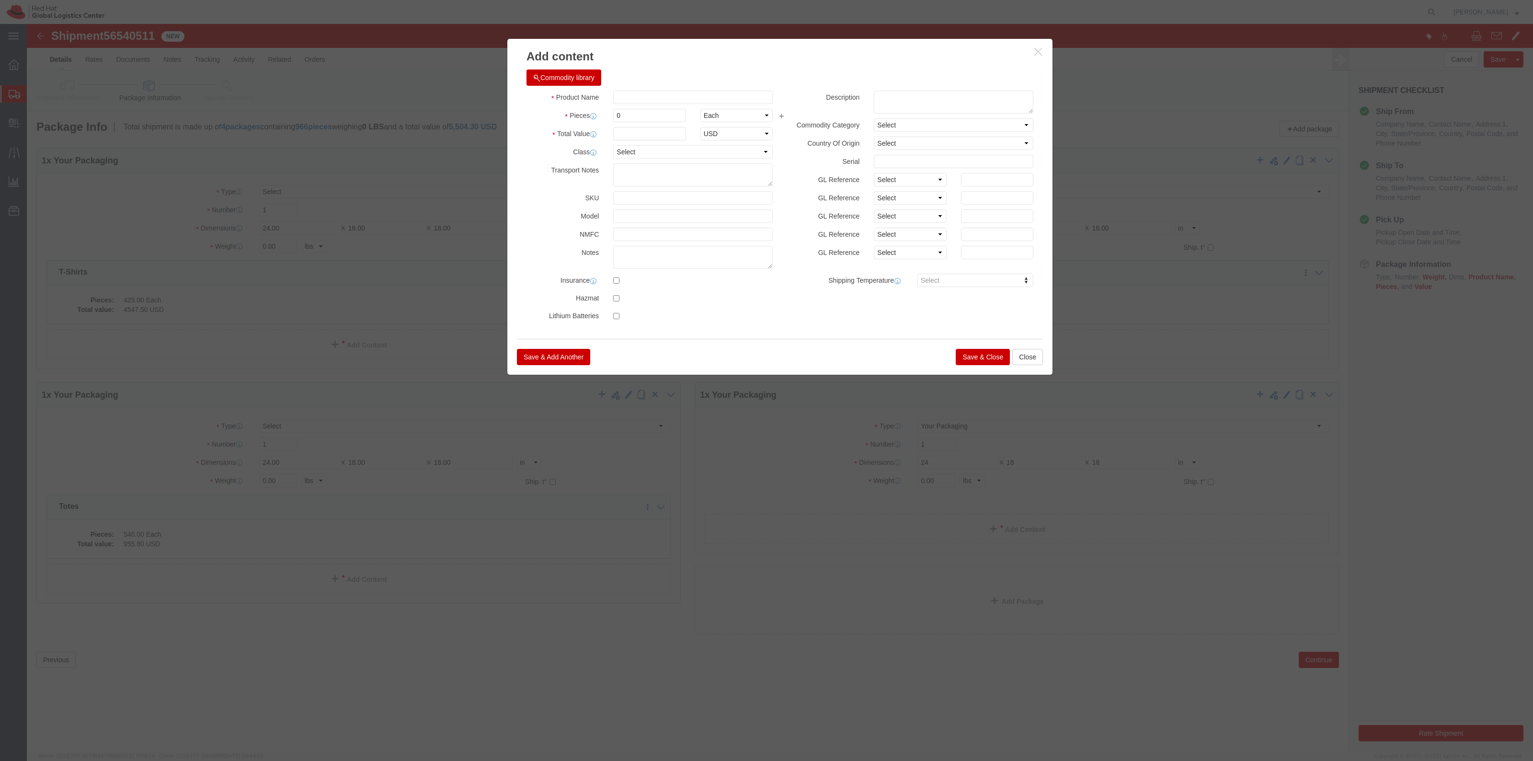
click div "Commodity library"
click input "text"
type input "totes"
type input "1"
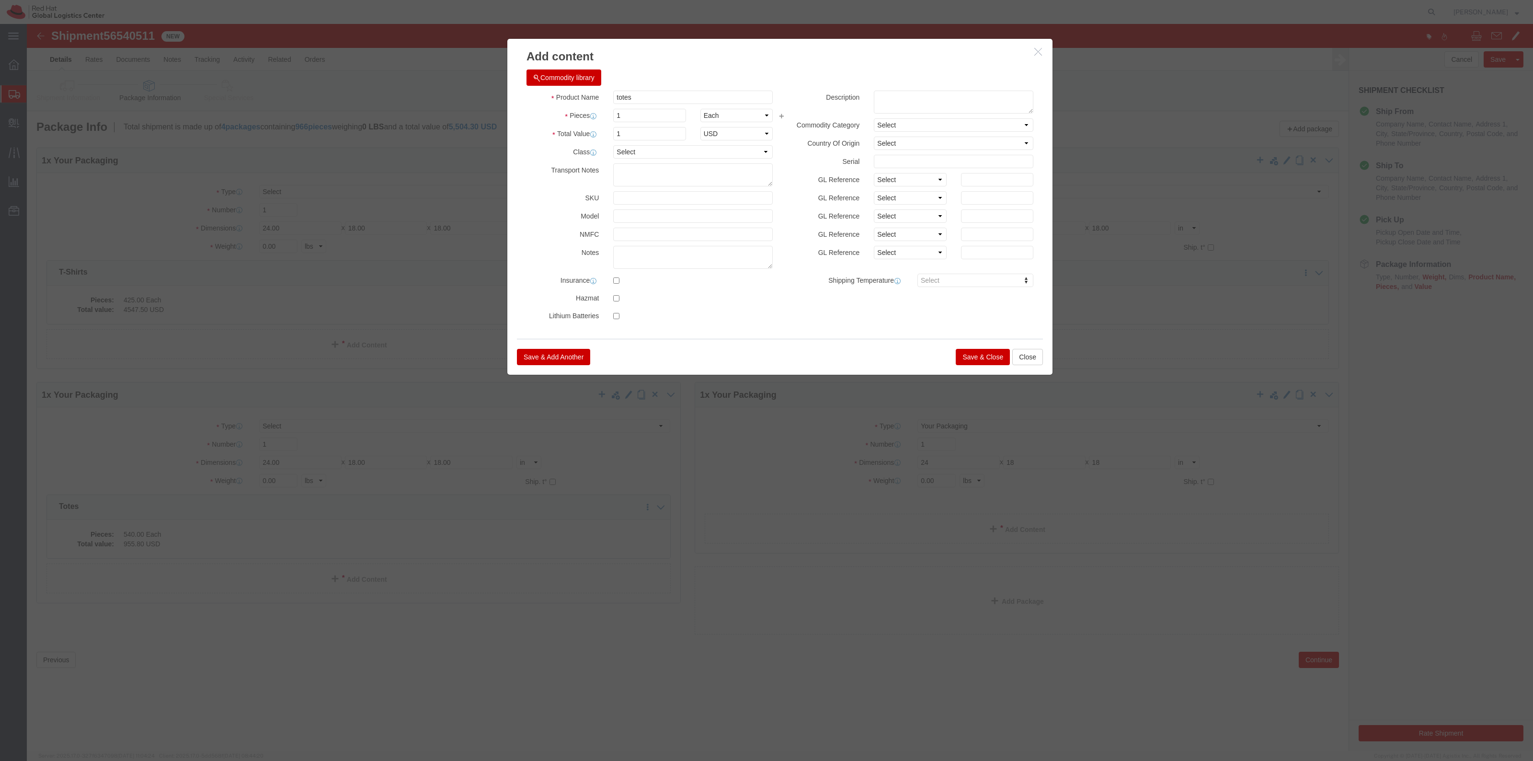
click button "Save & Close"
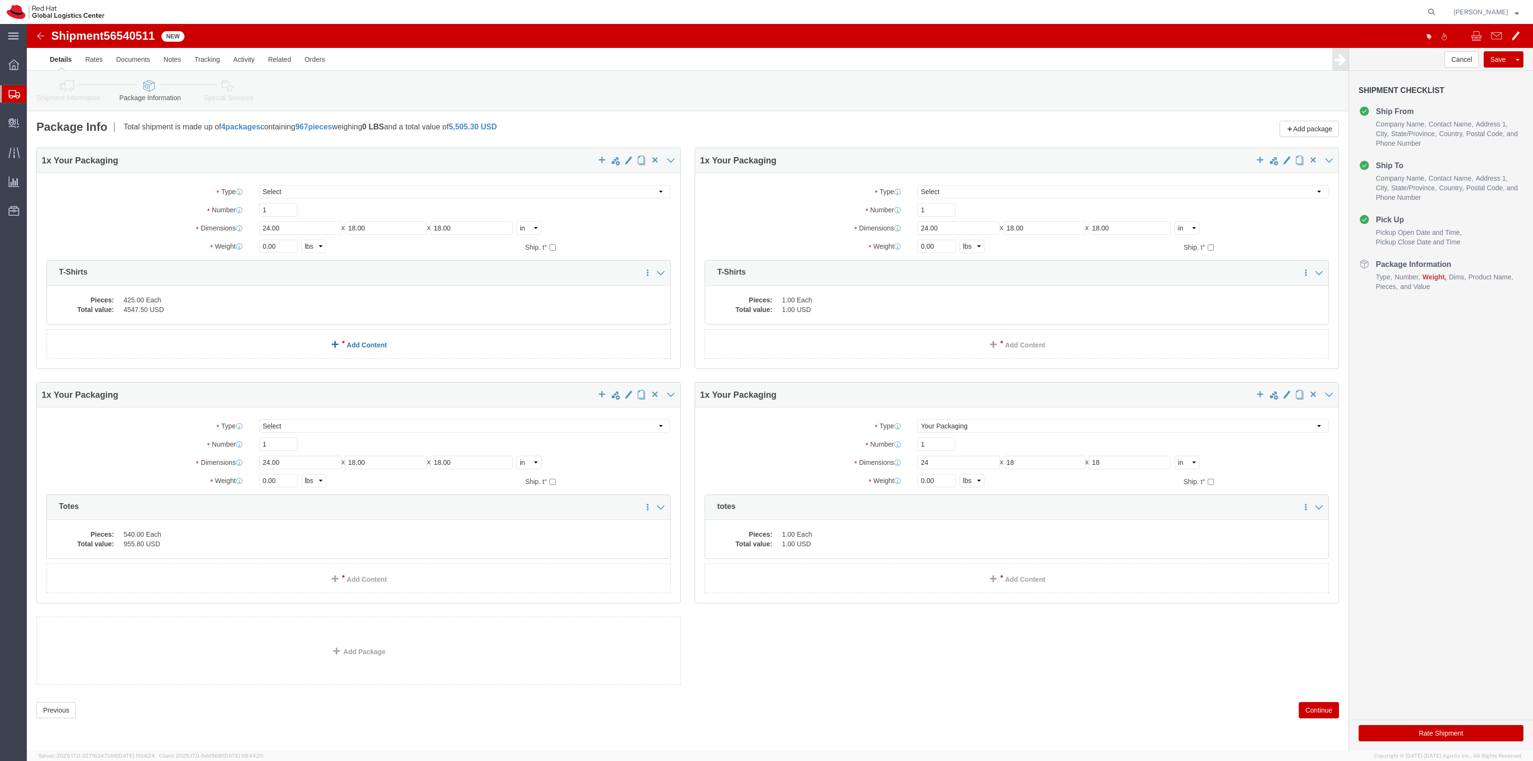
click link "Add Content"
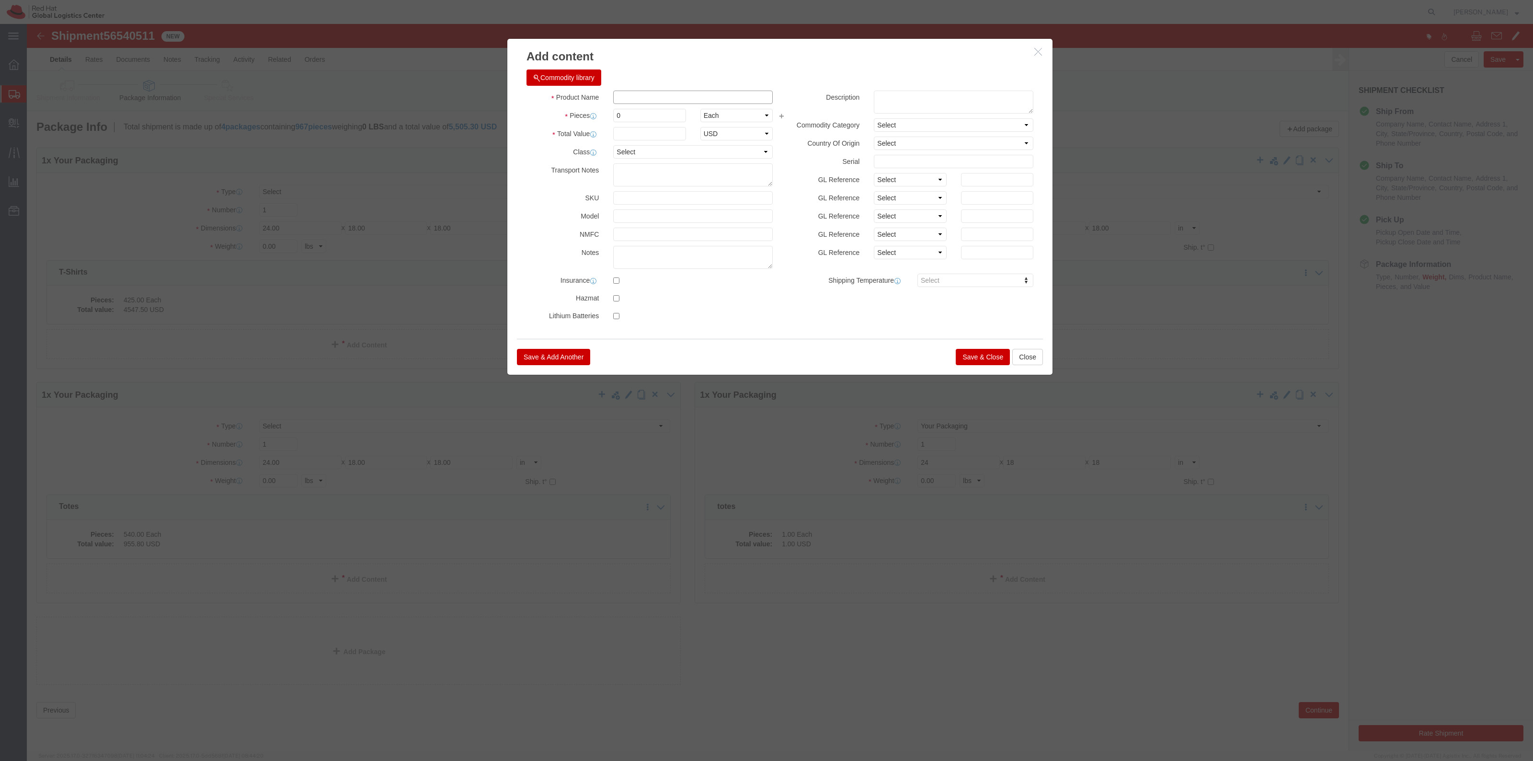
click input "text"
type input "Printers"
type input "2"
click input "text"
type input "1"
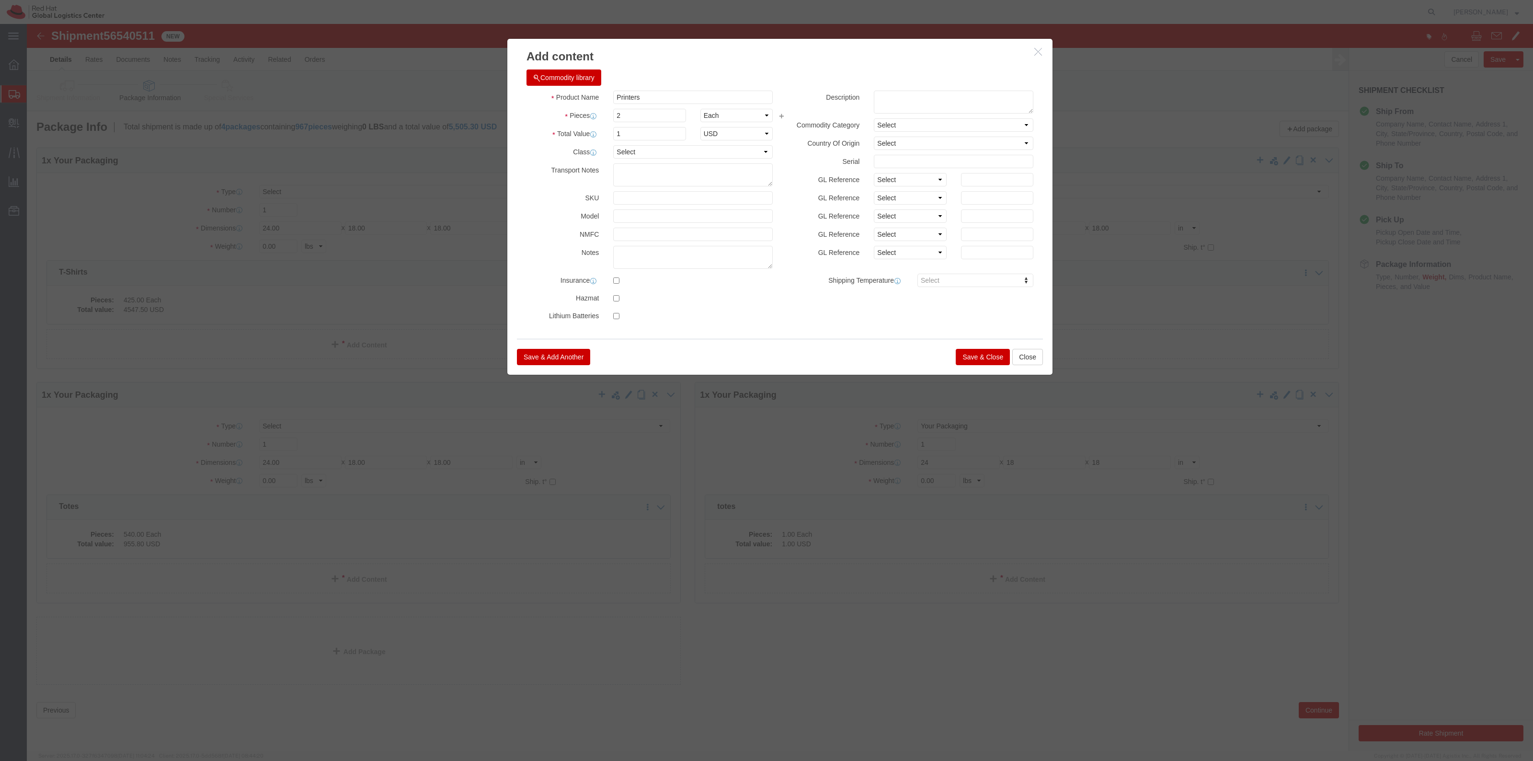
click div "Save & Add Another Save & Close Close"
click button "Save & Close"
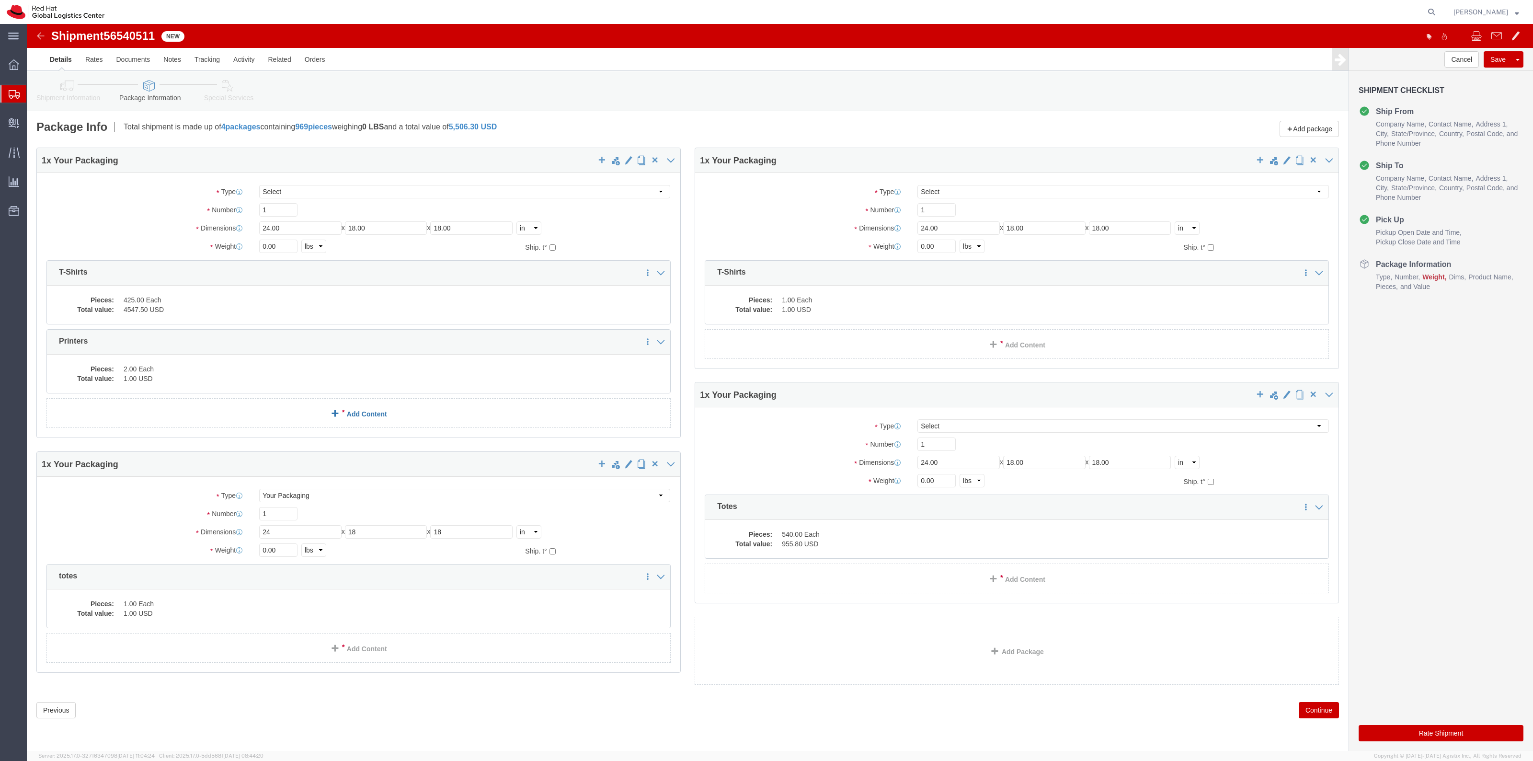
click link "Add Content"
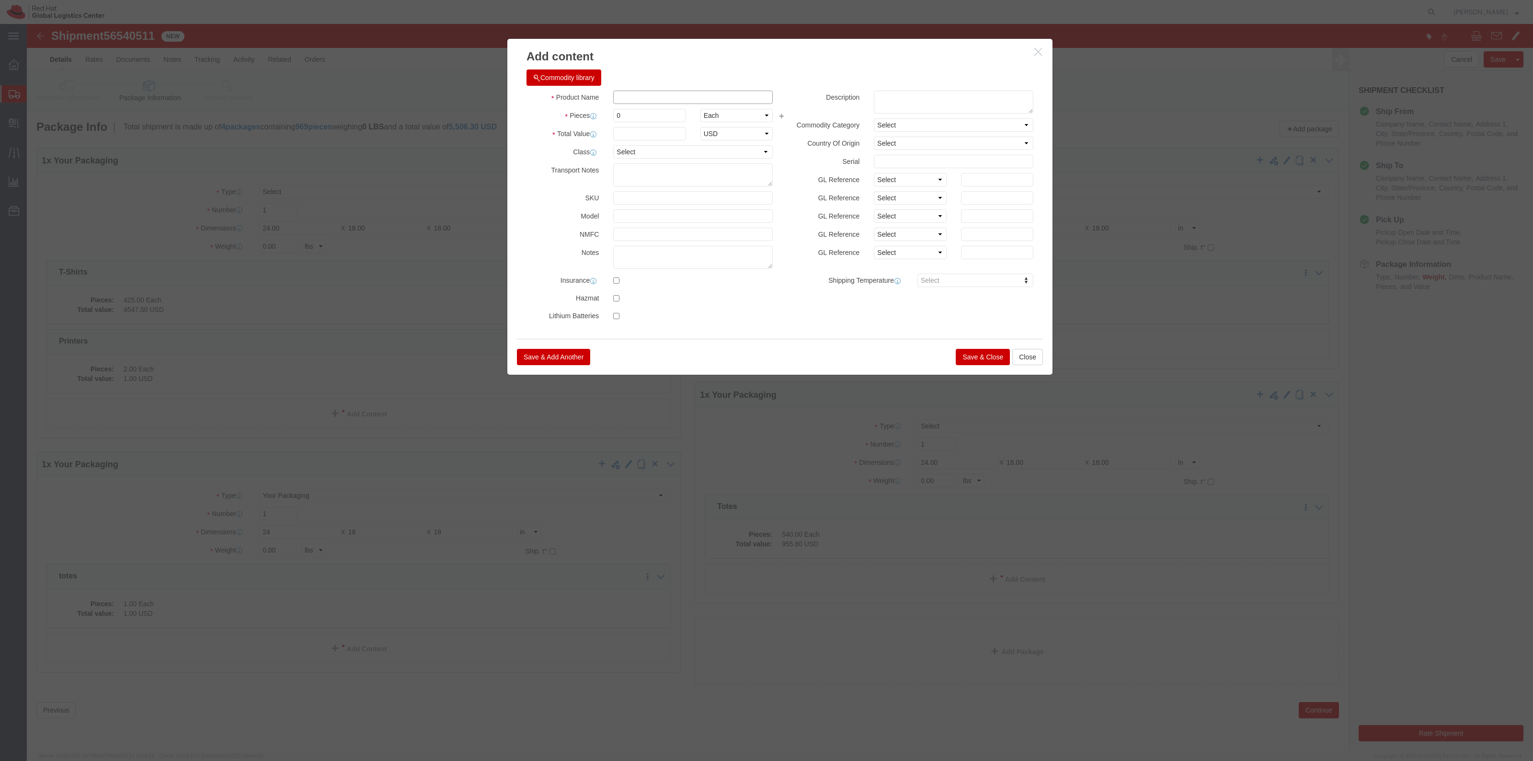
click input "text"
type input "Ipads"
type input "1"
type input "2"
click div "Product Name Ipads Pieces 2 Select Bag Barrels 100Board Feet Bottle Box Blister…"
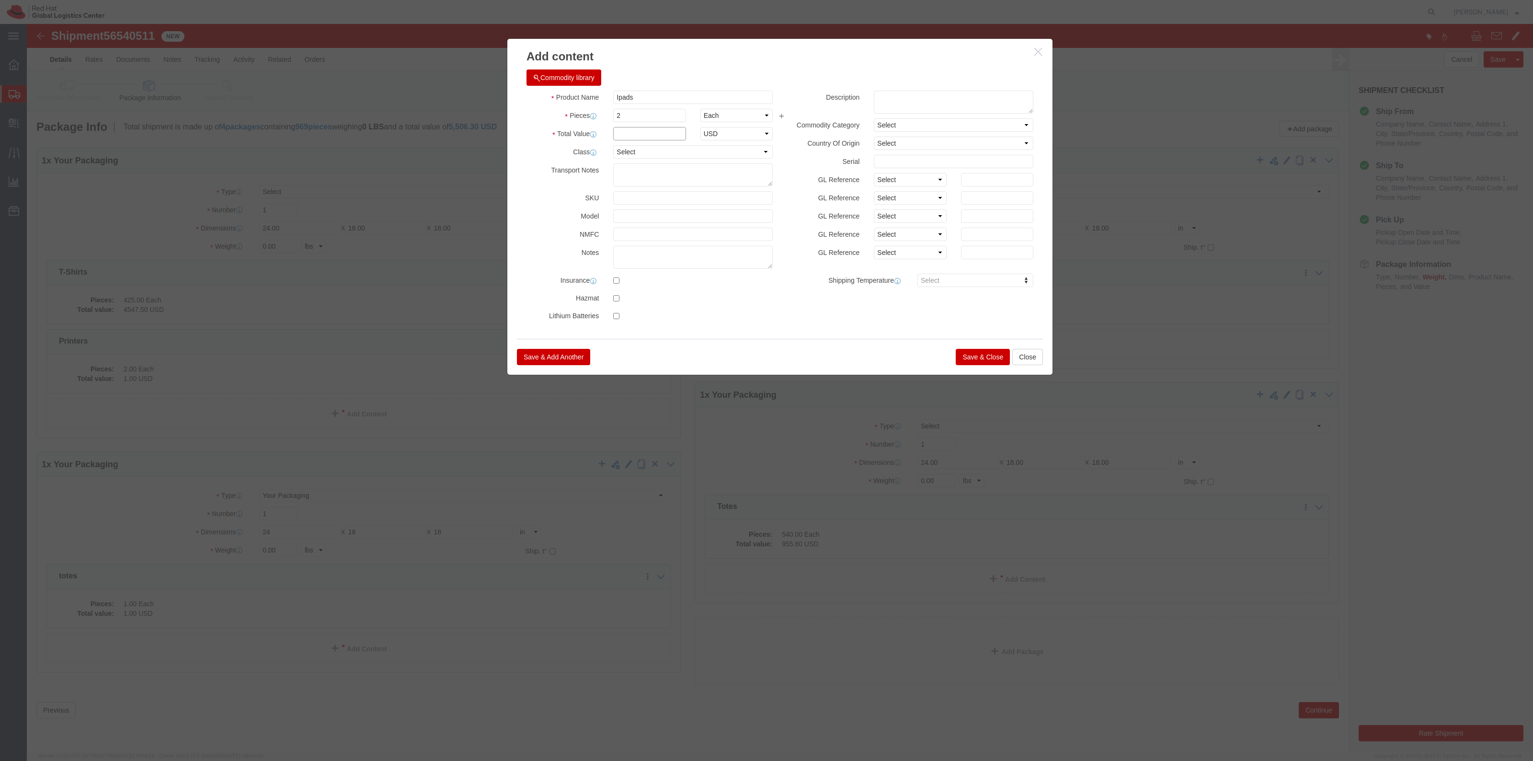
click input "text"
type input "1"
click button "Save & Close"
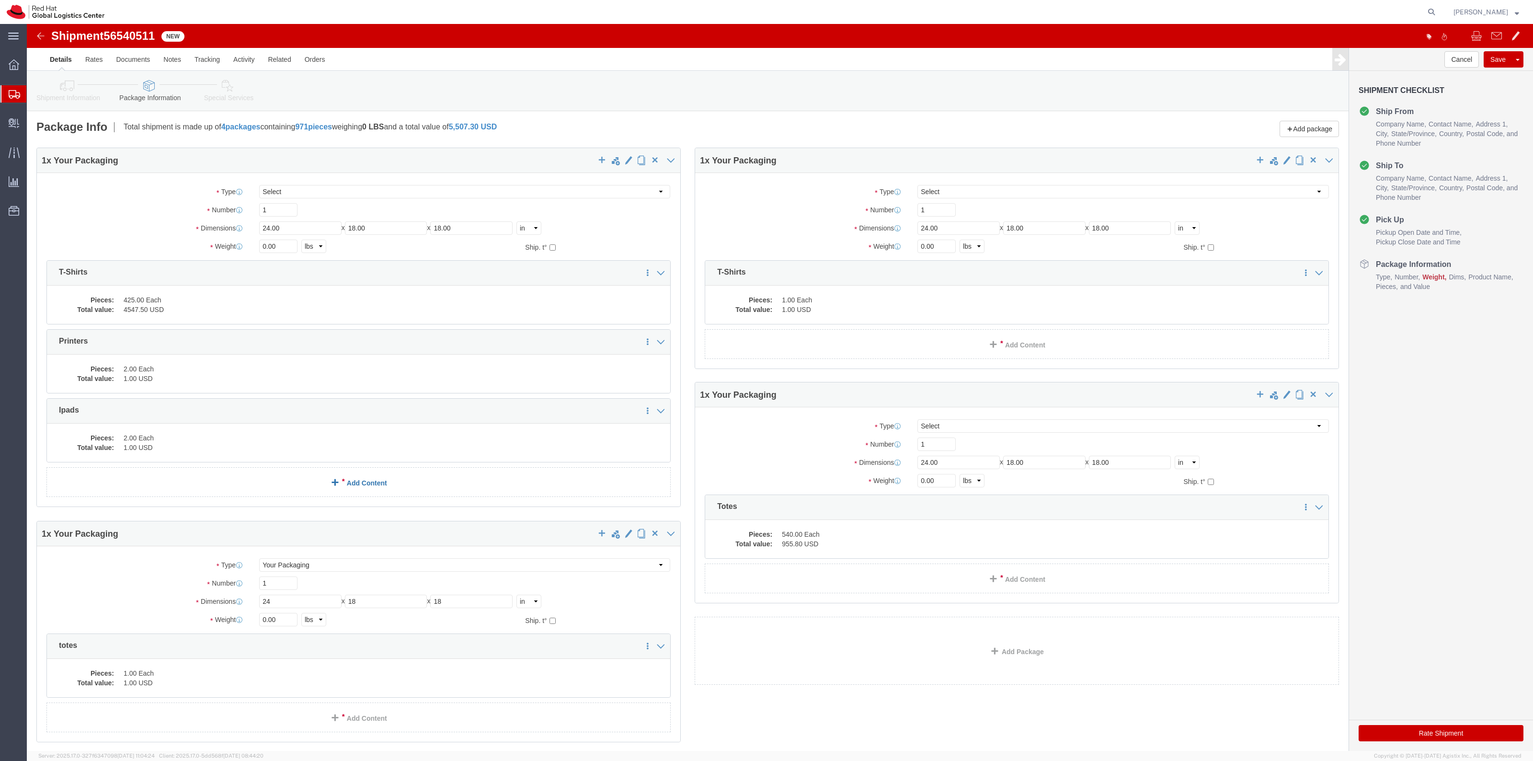
click link "Add Content"
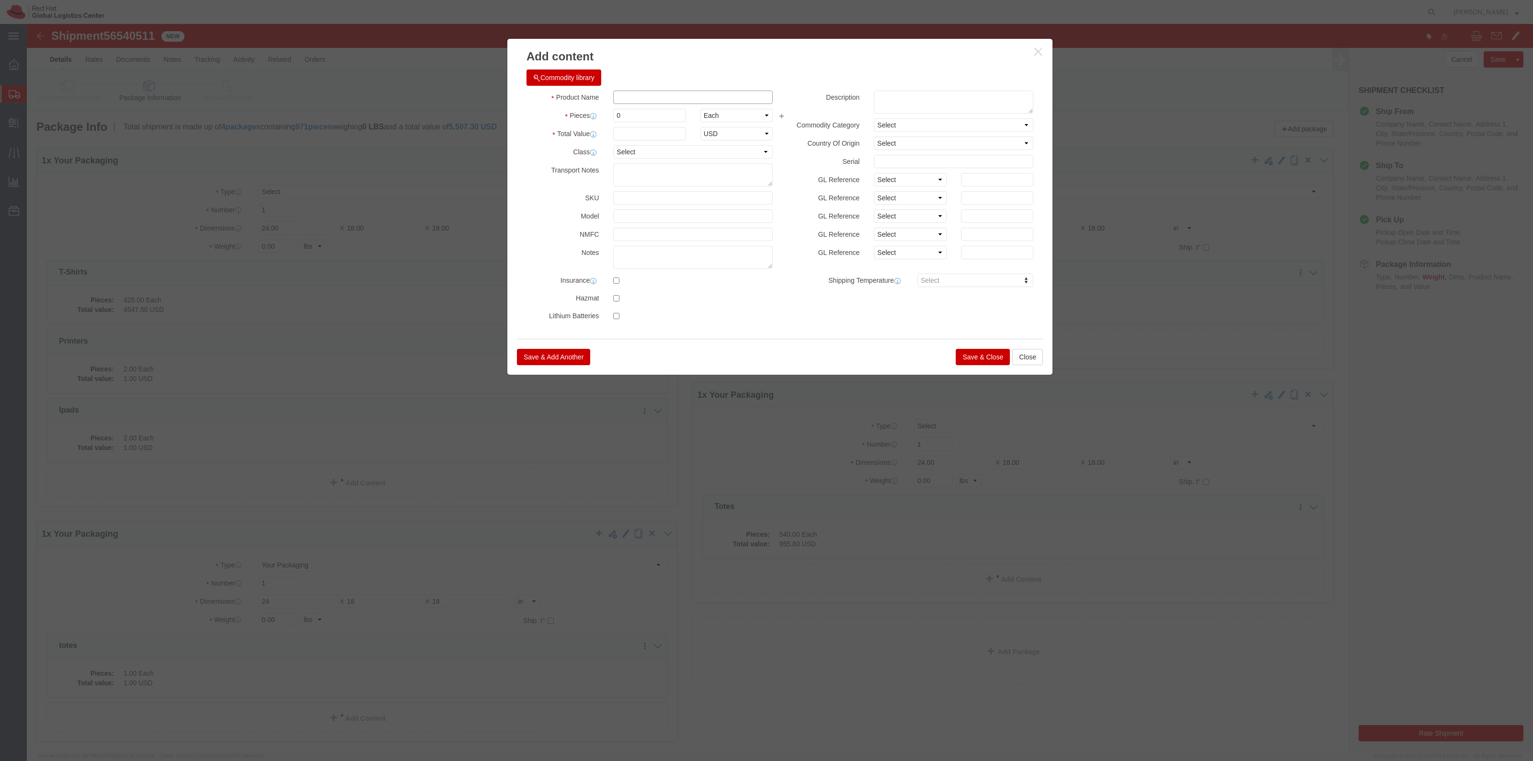
click input "text"
type input "Postcards"
drag, startPoint x: 626, startPoint y: 91, endPoint x: 529, endPoint y: 82, distance: 97.2
click div "Product Name Postcards Pieces 0 Select Bag Barrels 100Board Feet Bottle Box Bli…"
type input "540"
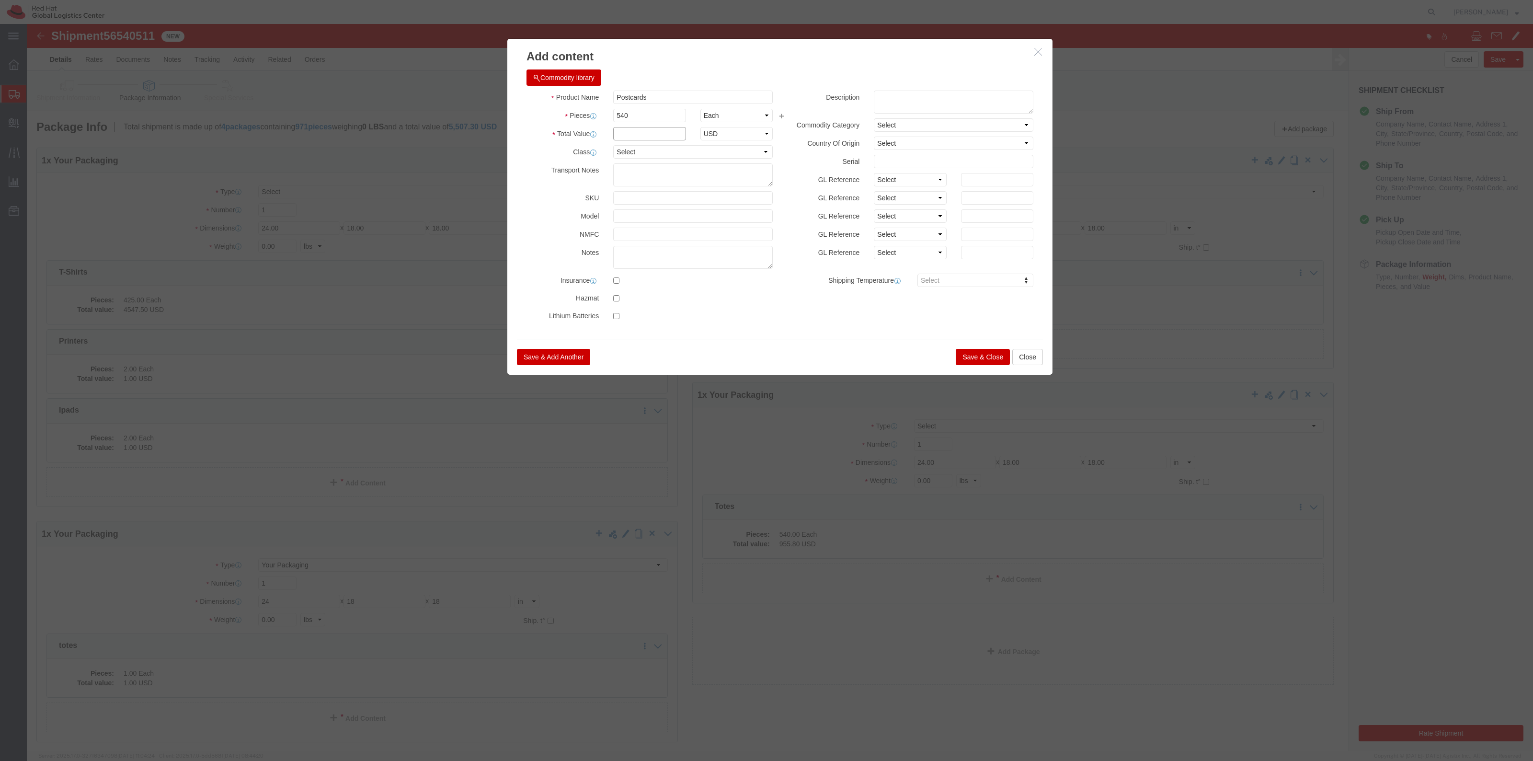
click input "text"
type input "1"
click button "Save & Close"
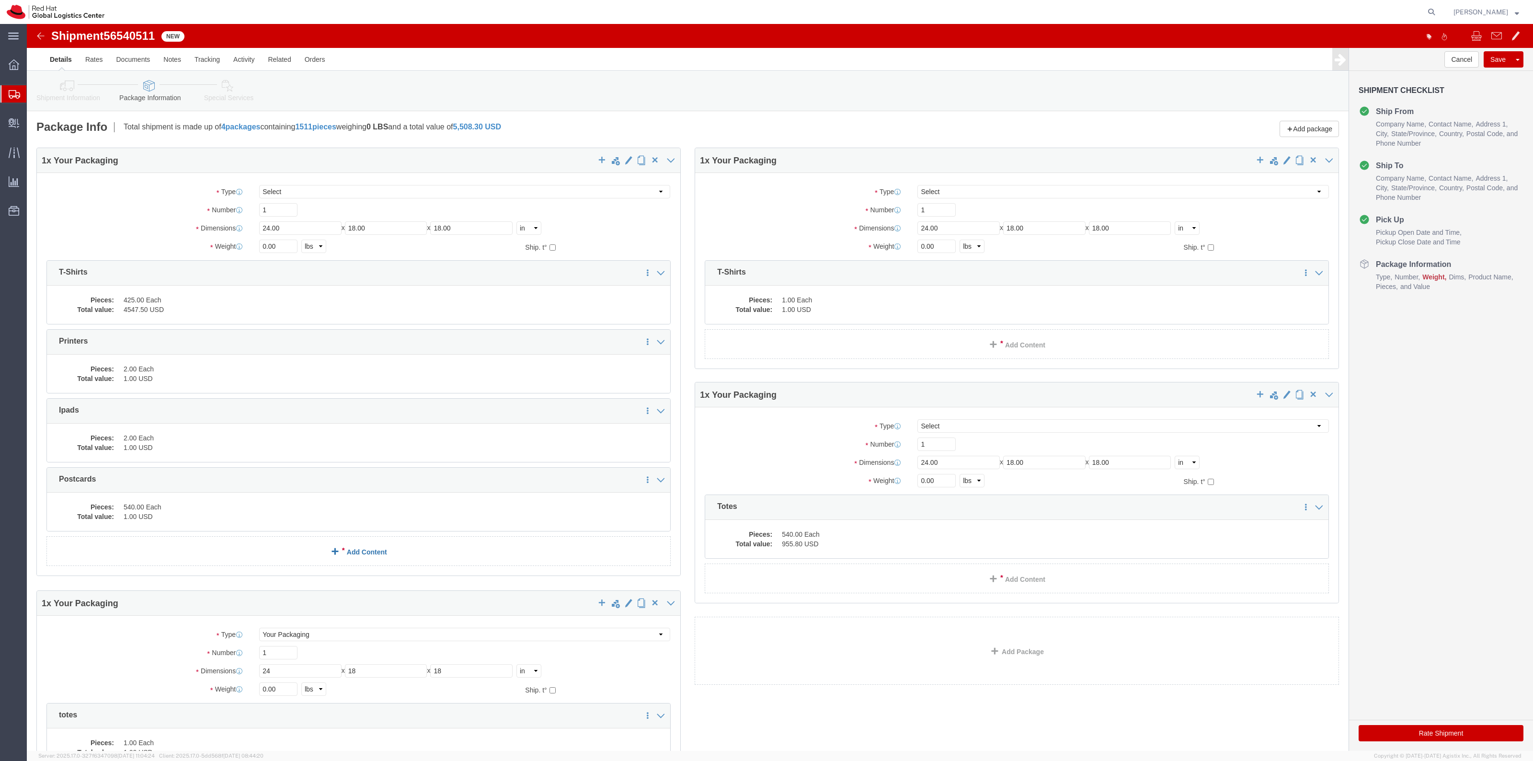
click link "Add Content"
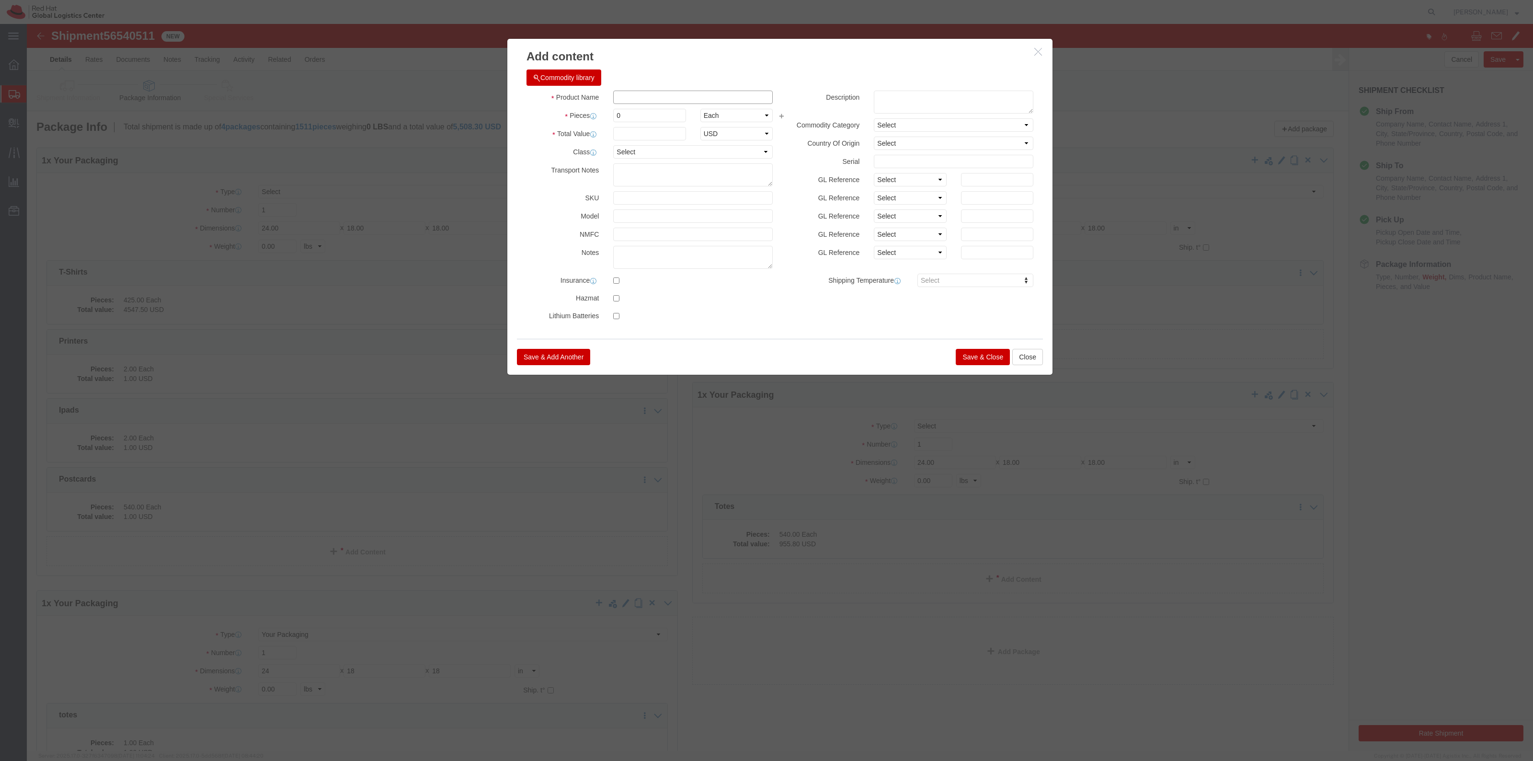
click input "text"
type input "Lanyards"
type input "540"
type input "1"
click button "Save & Close"
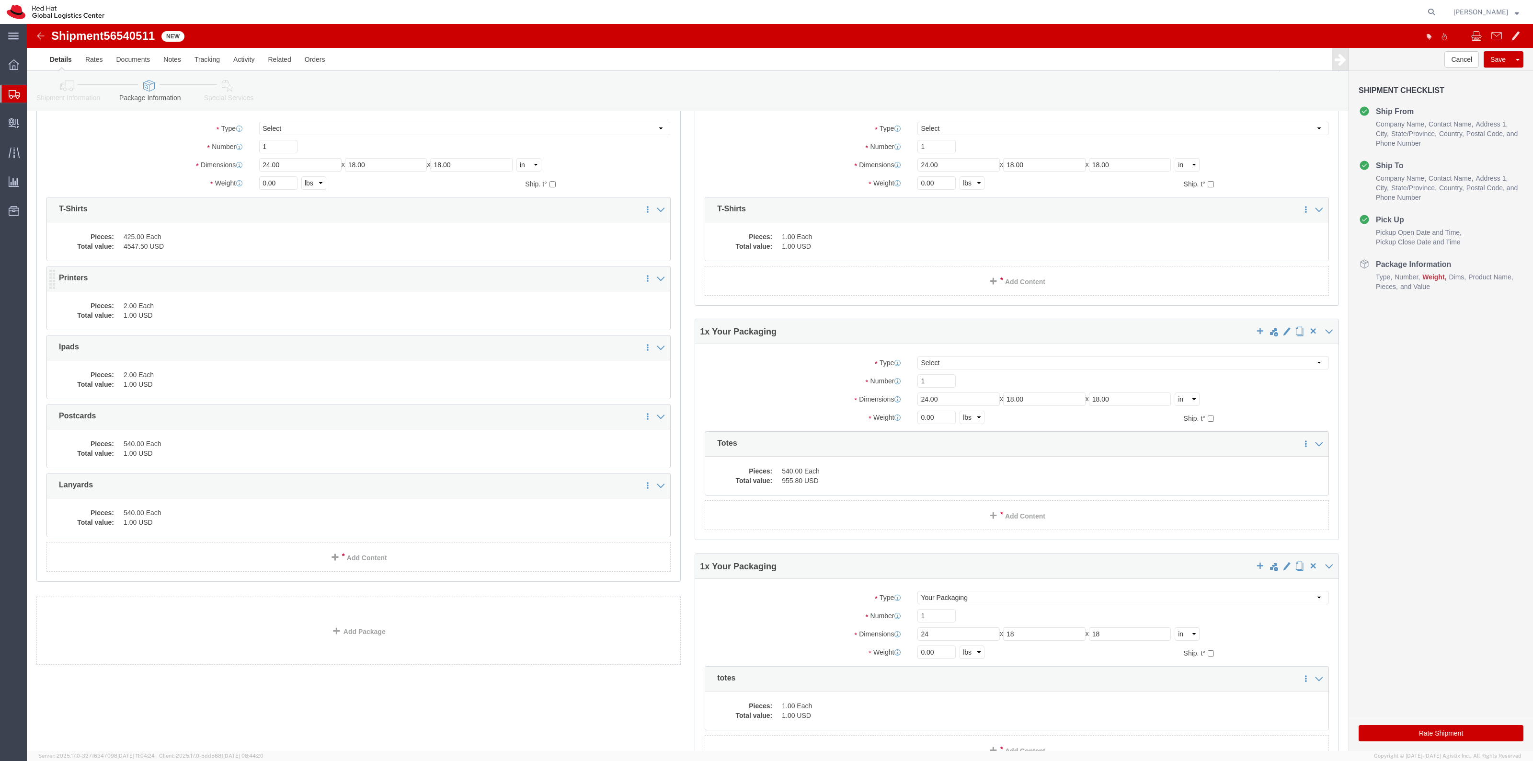
scroll to position [156, 0]
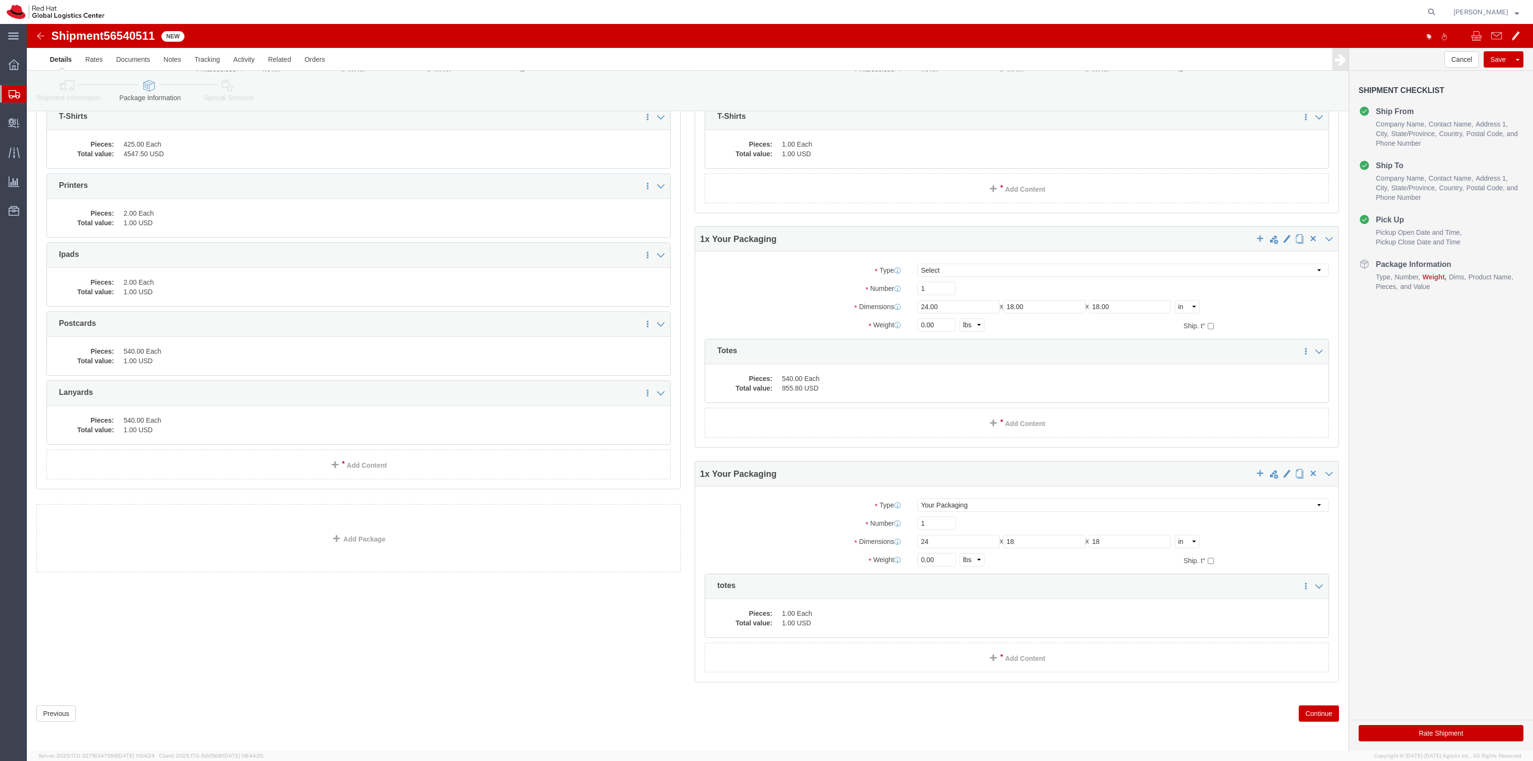
click div "Package Type Select Case(s) Crate(s) Envelope Large Box Medium Box PAK Skid(s) …"
click div "1 x Your Packaging Package Type Select Case(s) Crate(s) Envelope Large Box Medi…"
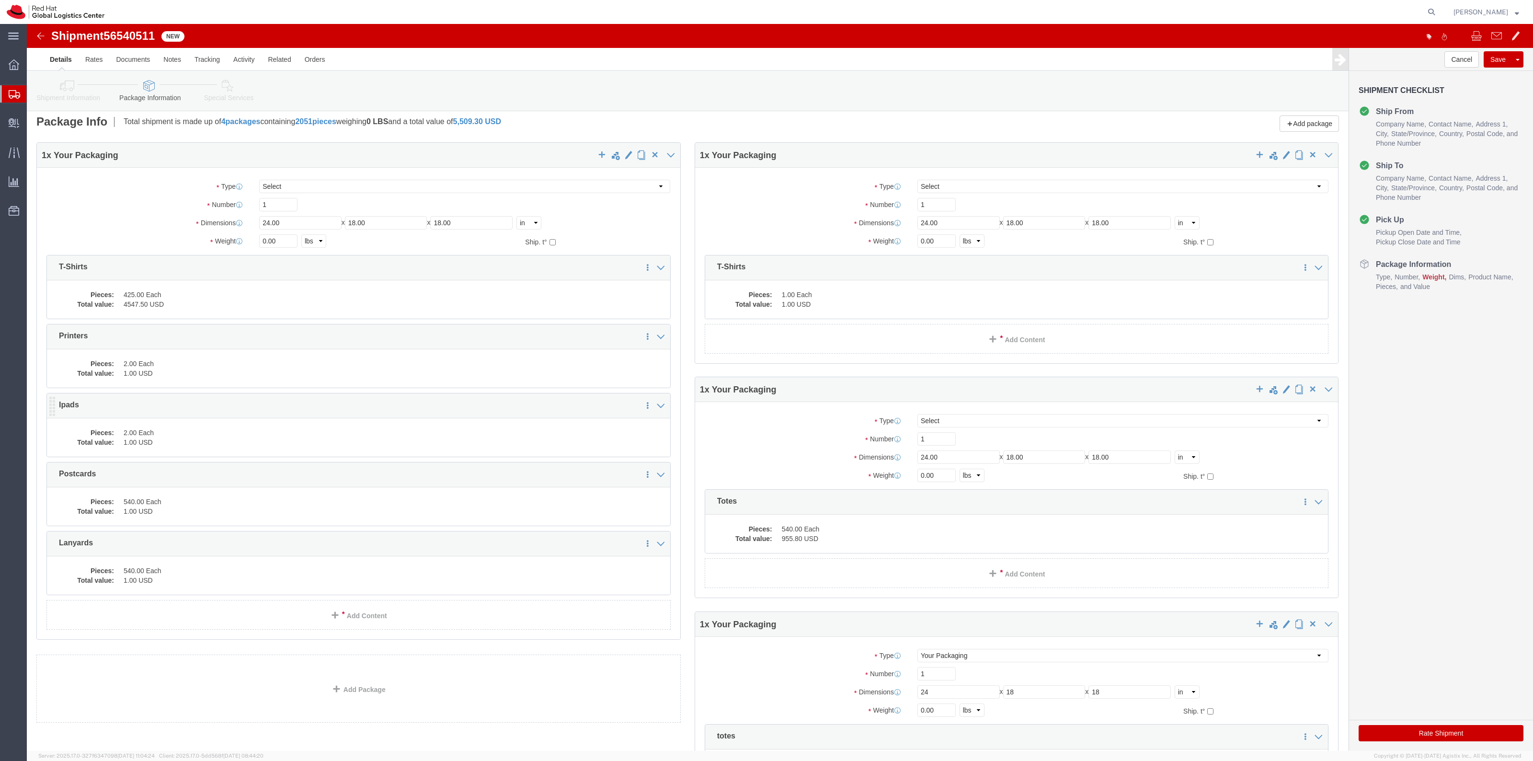
scroll to position [0, 0]
click link "Add Content"
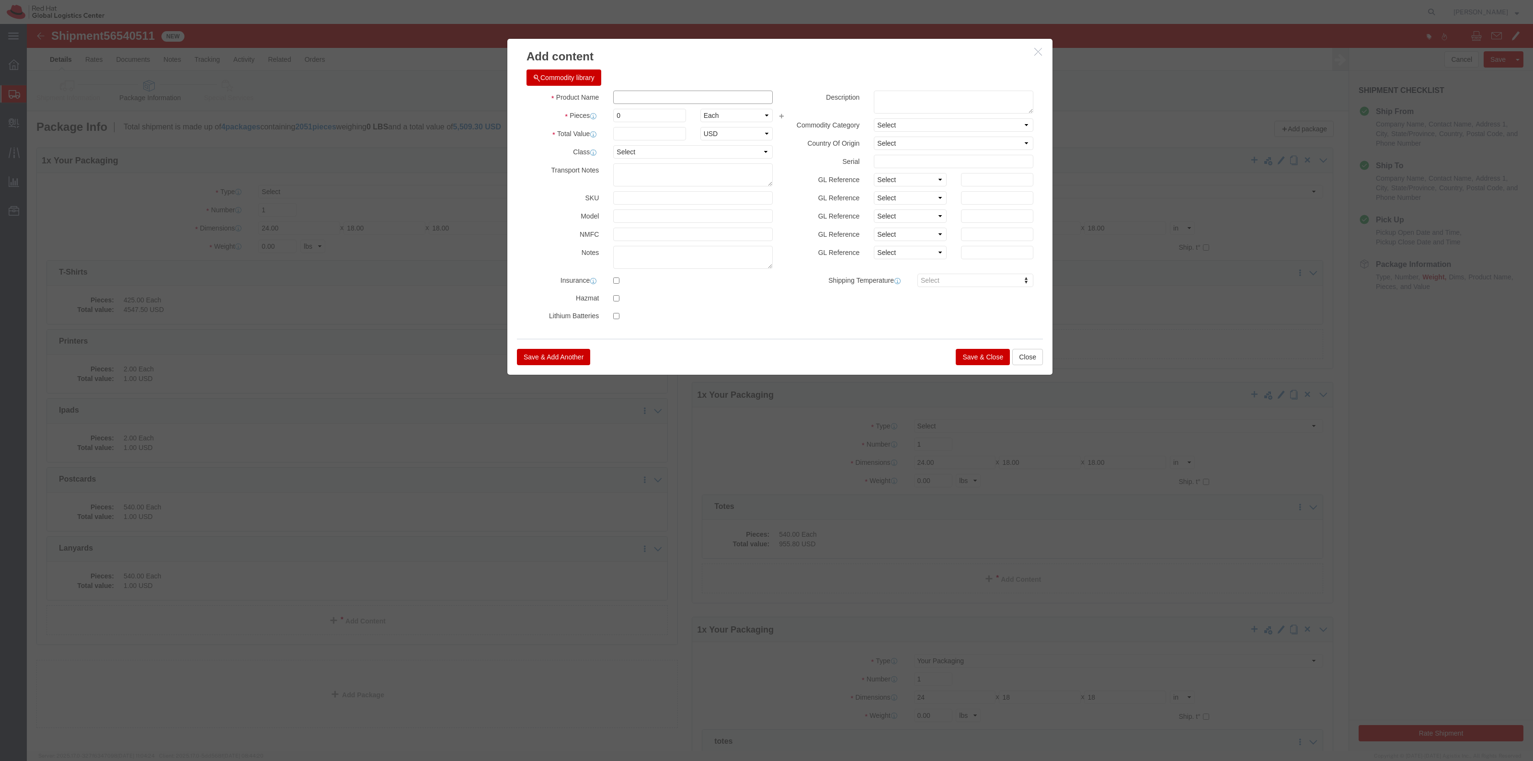
click input "text"
type input "Table Tents"
click input "0"
drag, startPoint x: 615, startPoint y: 93, endPoint x: 556, endPoint y: 91, distance: 59.4
click div "Pieces 0 Select Bag Barrels 100Board Feet Bottle Box Blister Pack Carats Can Ca…"
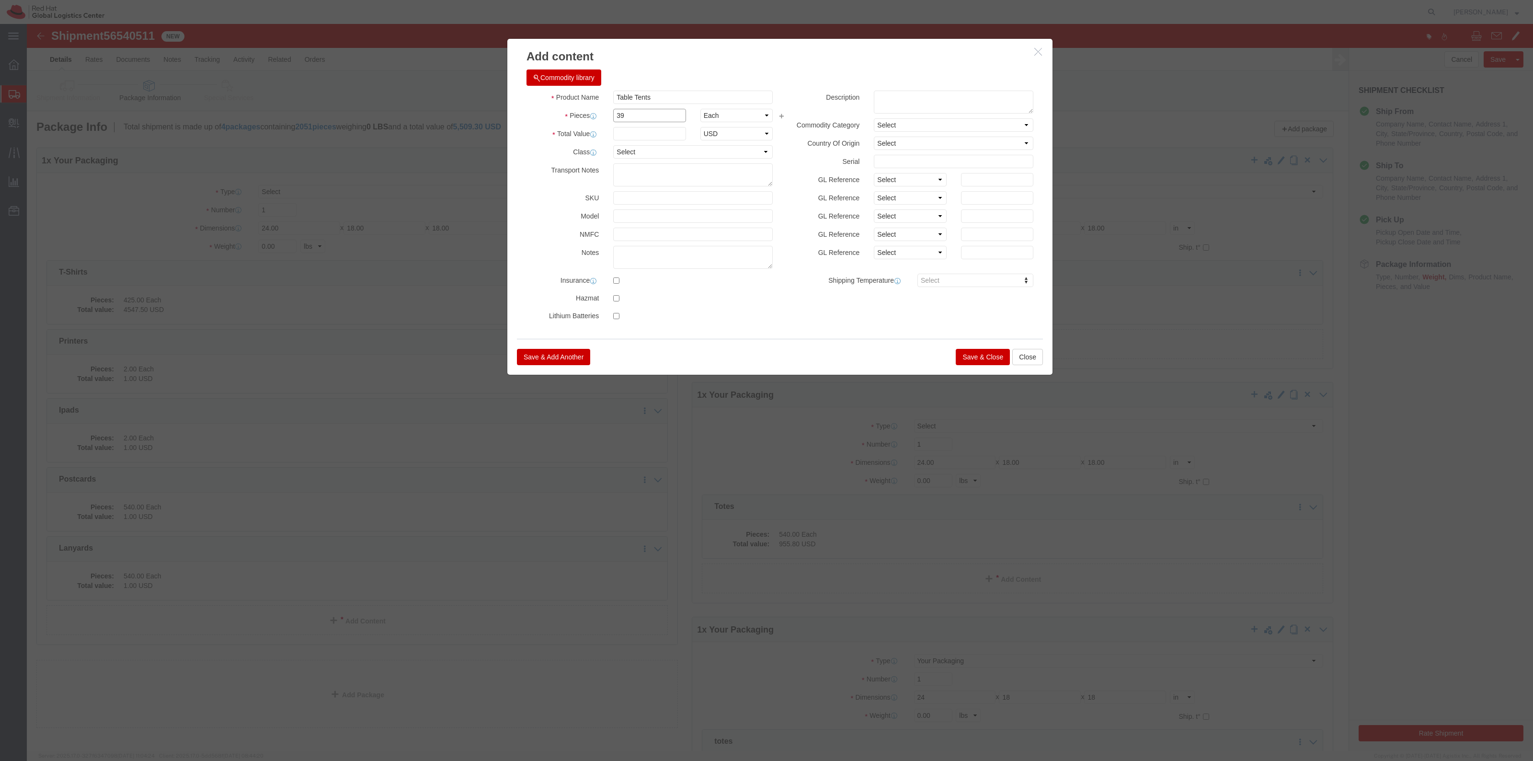
drag, startPoint x: 613, startPoint y: 91, endPoint x: 578, endPoint y: 89, distance: 35.1
click div "39"
type input "75"
drag, startPoint x: 638, startPoint y: 109, endPoint x: 646, endPoint y: 114, distance: 9.4
click input "1"
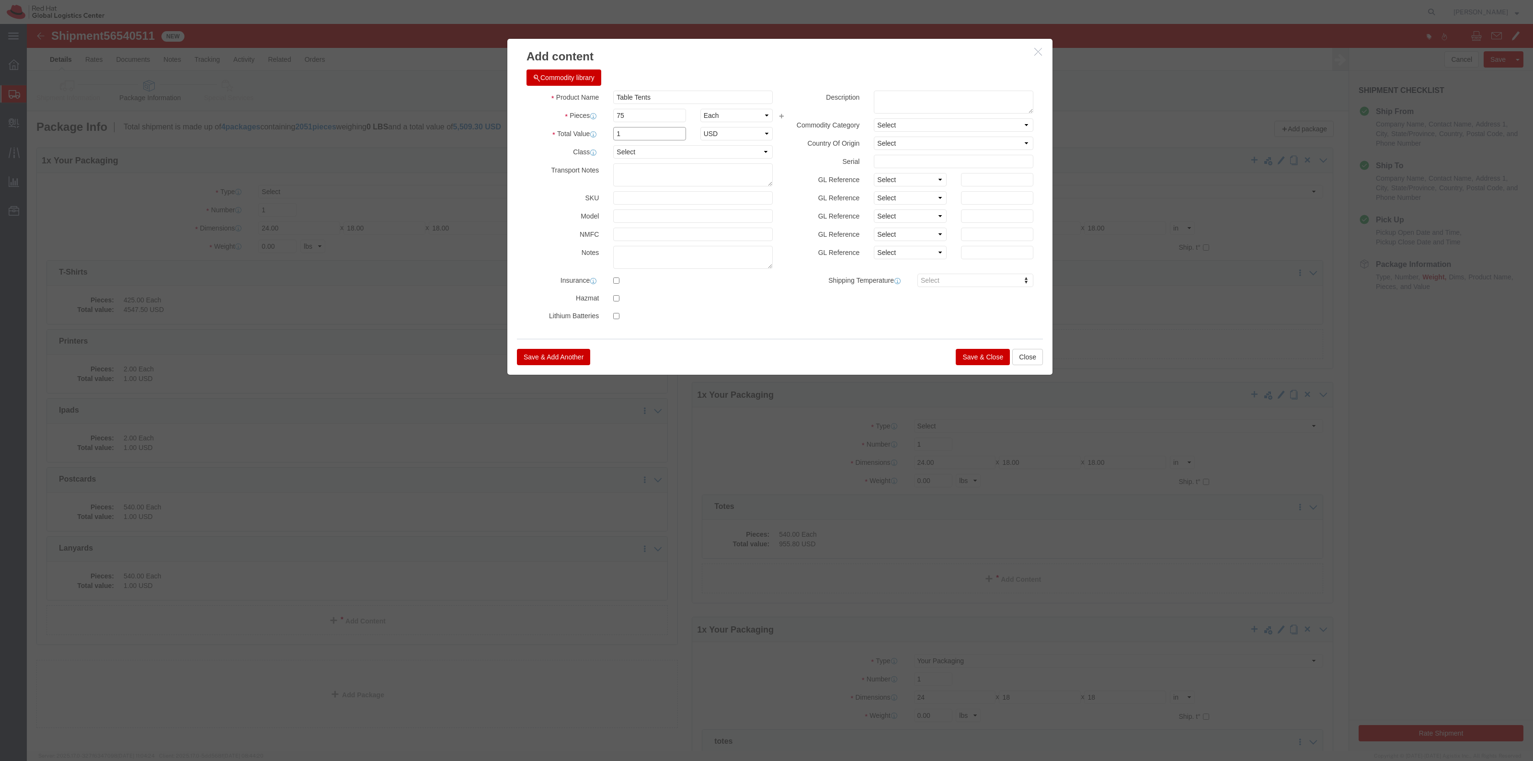
type input "1"
click button "Save & Close"
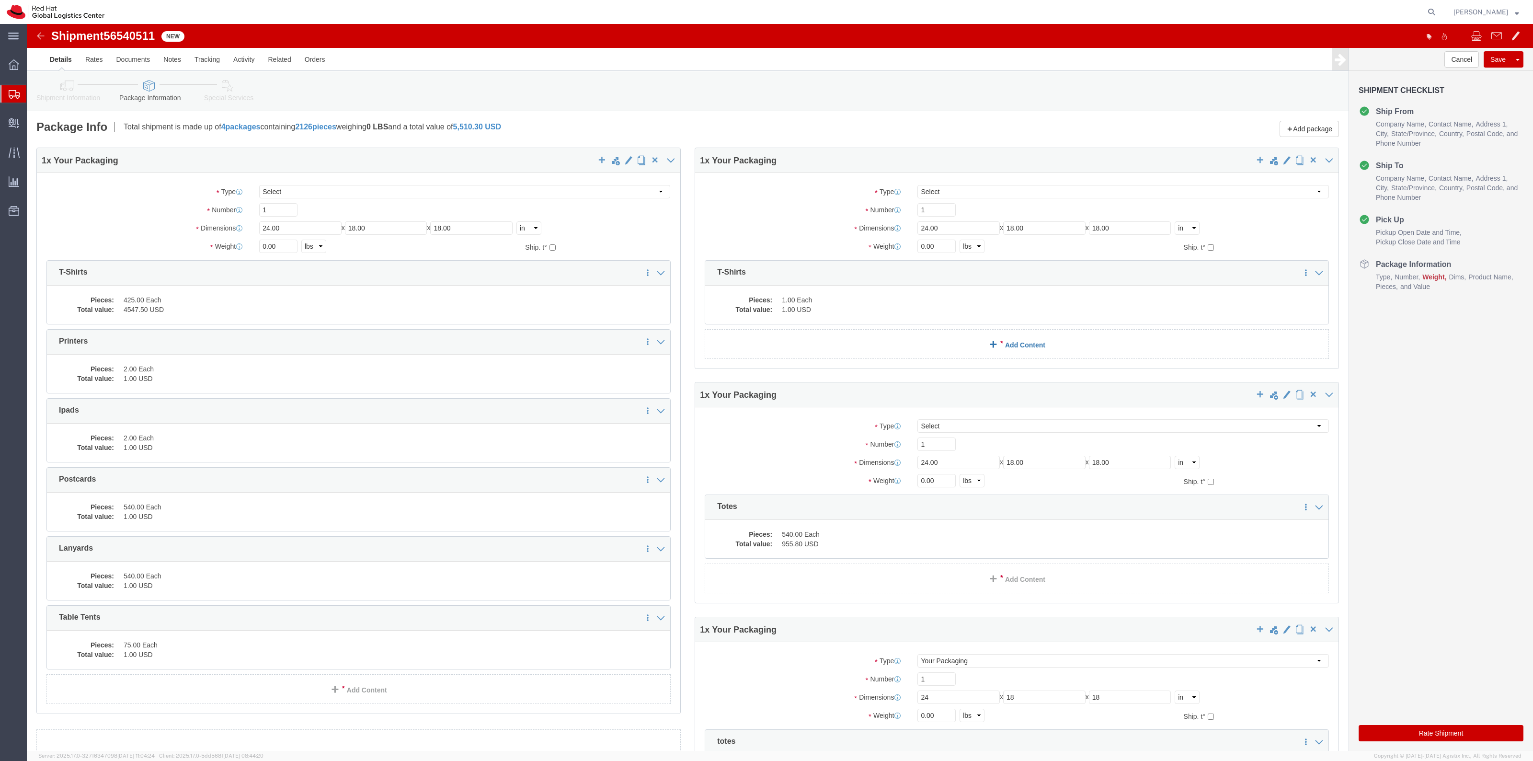
scroll to position [156, 0]
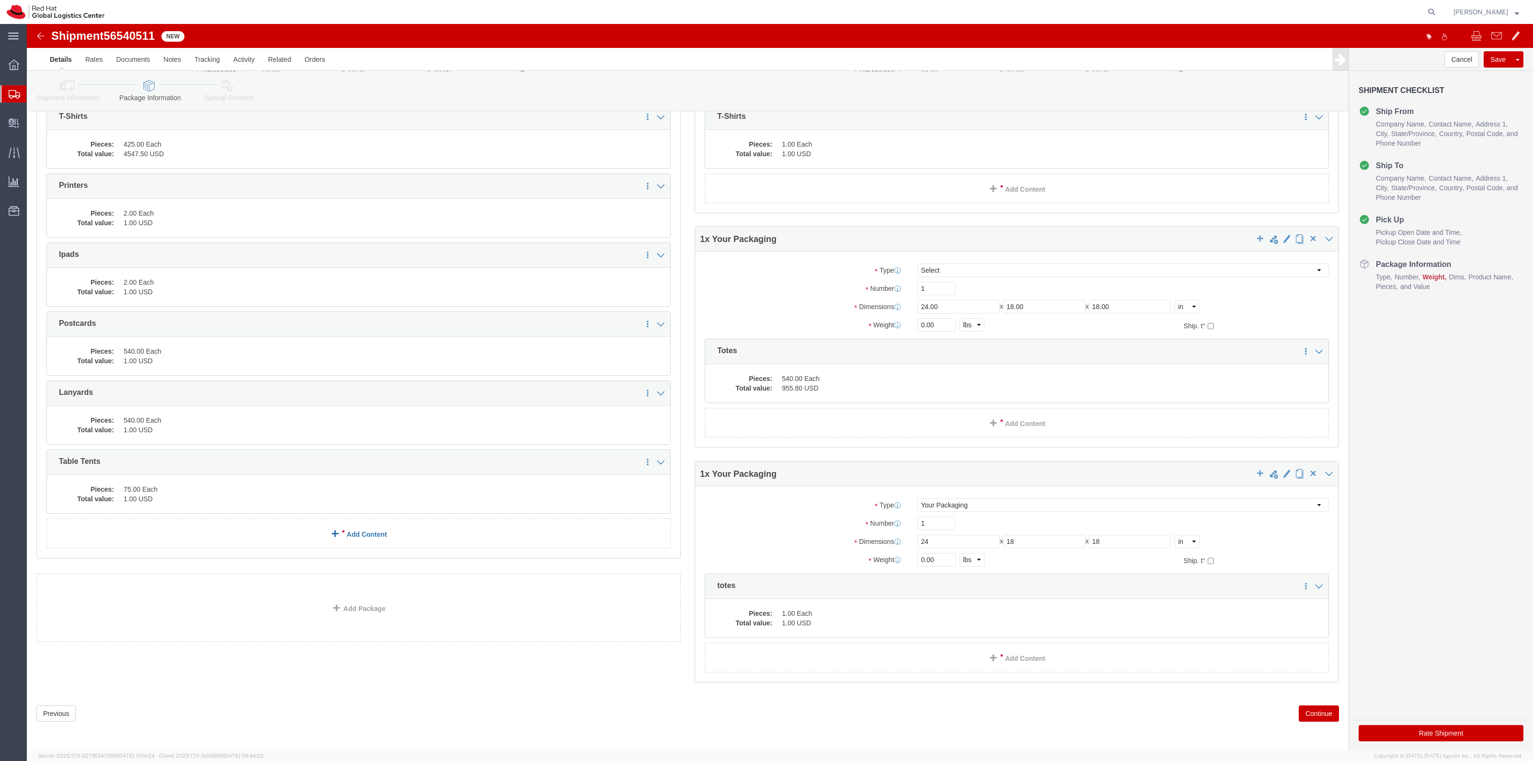
click link "Add Content"
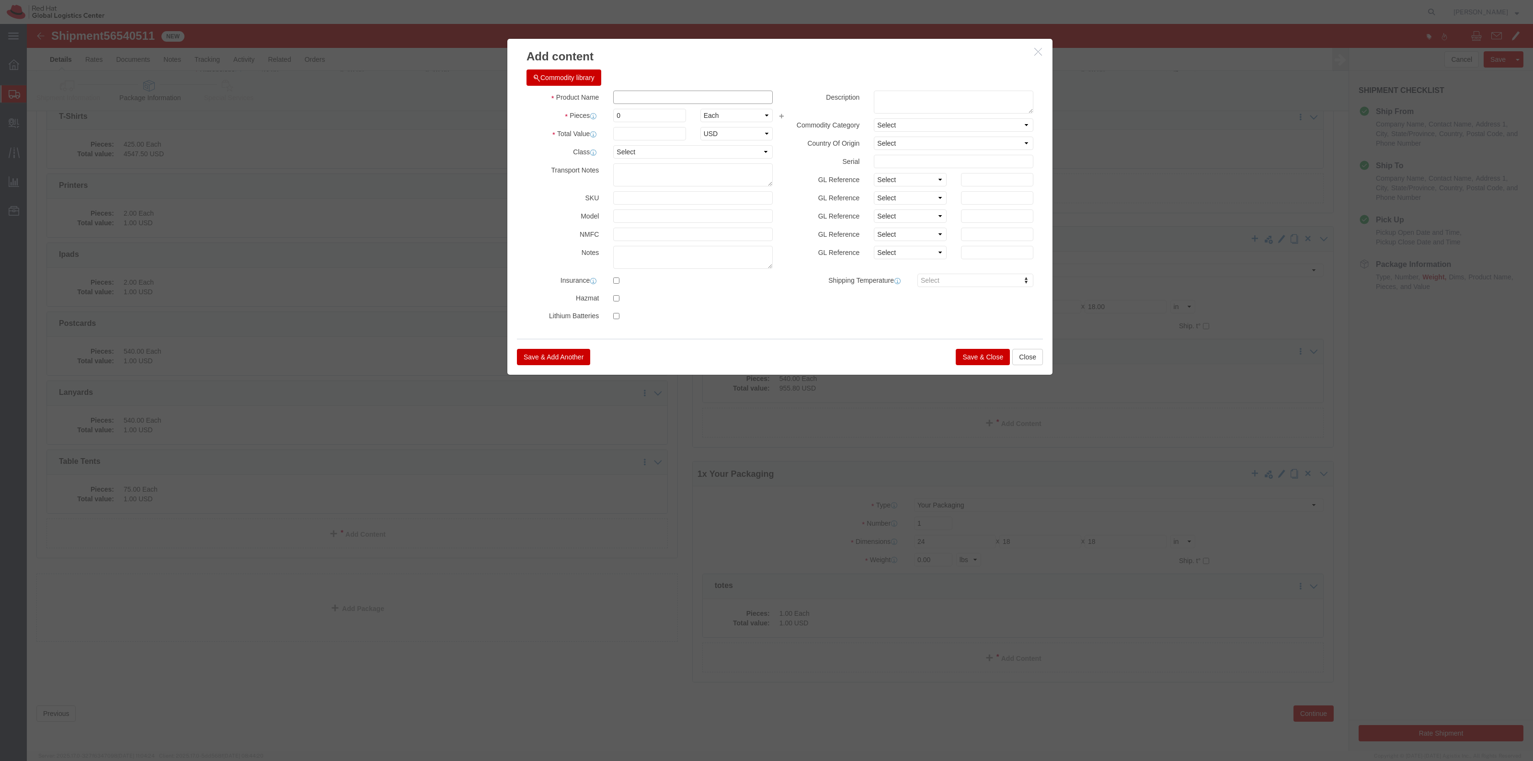
click input "text"
type input "Stands"
drag, startPoint x: 608, startPoint y: 88, endPoint x: 551, endPoint y: 78, distance: 57.3
click div "Product Name Stands Stan Pieces 0 Select Bag Barrels 100Board Feet Bottle Box B…"
type input "3"
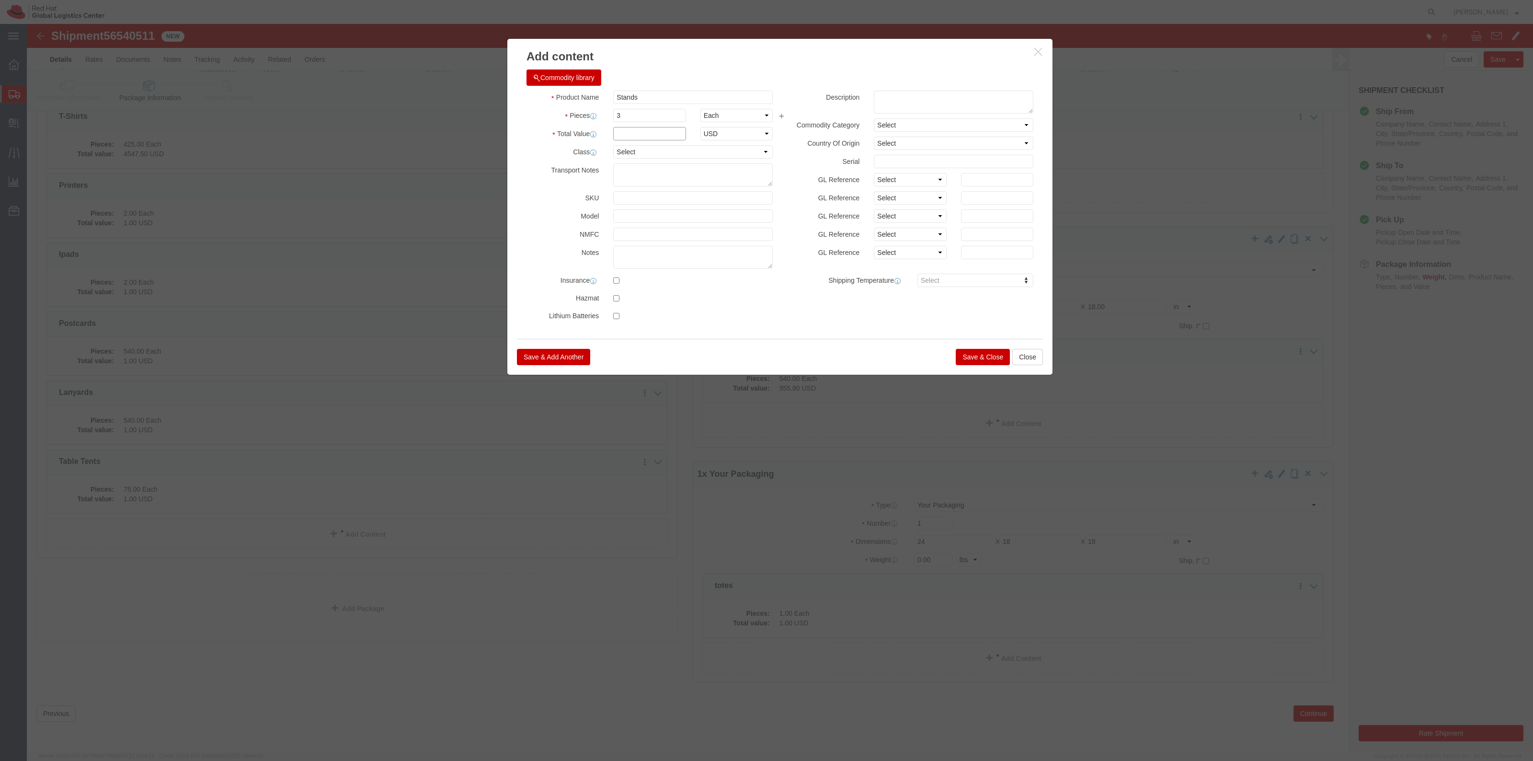
click input "text"
type input "59.97"
click button "Save & Close"
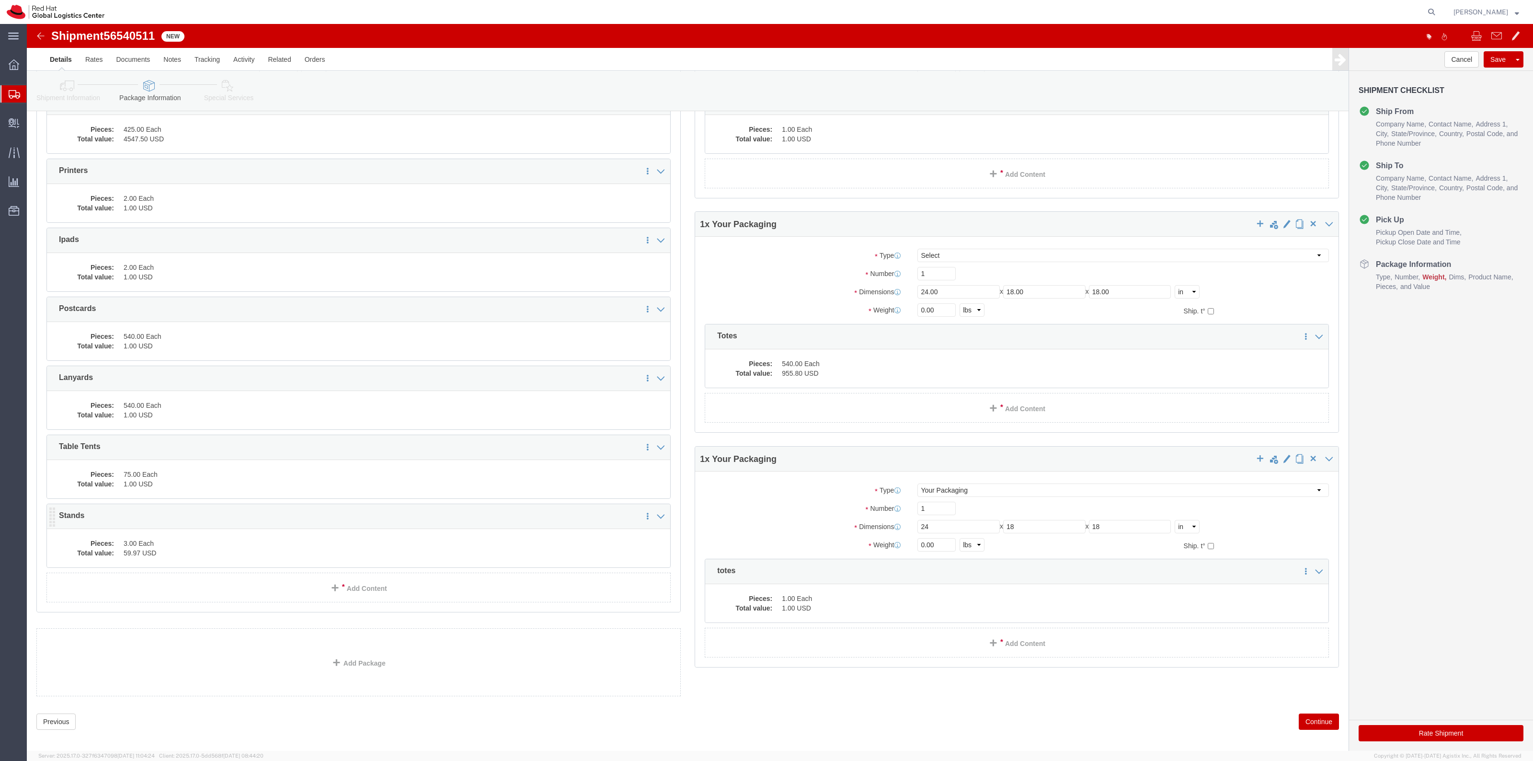
scroll to position [179, 0]
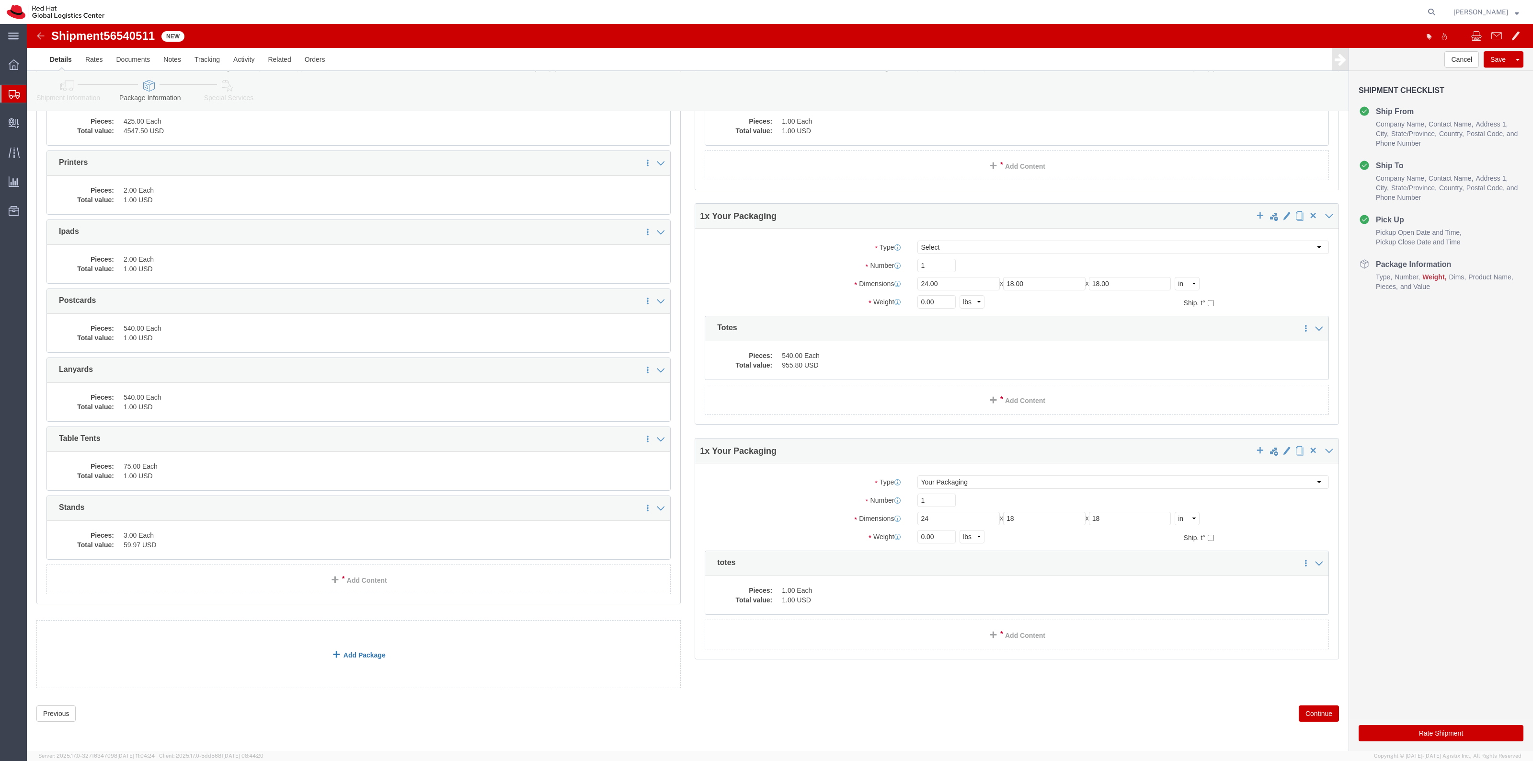
click link "Add Package"
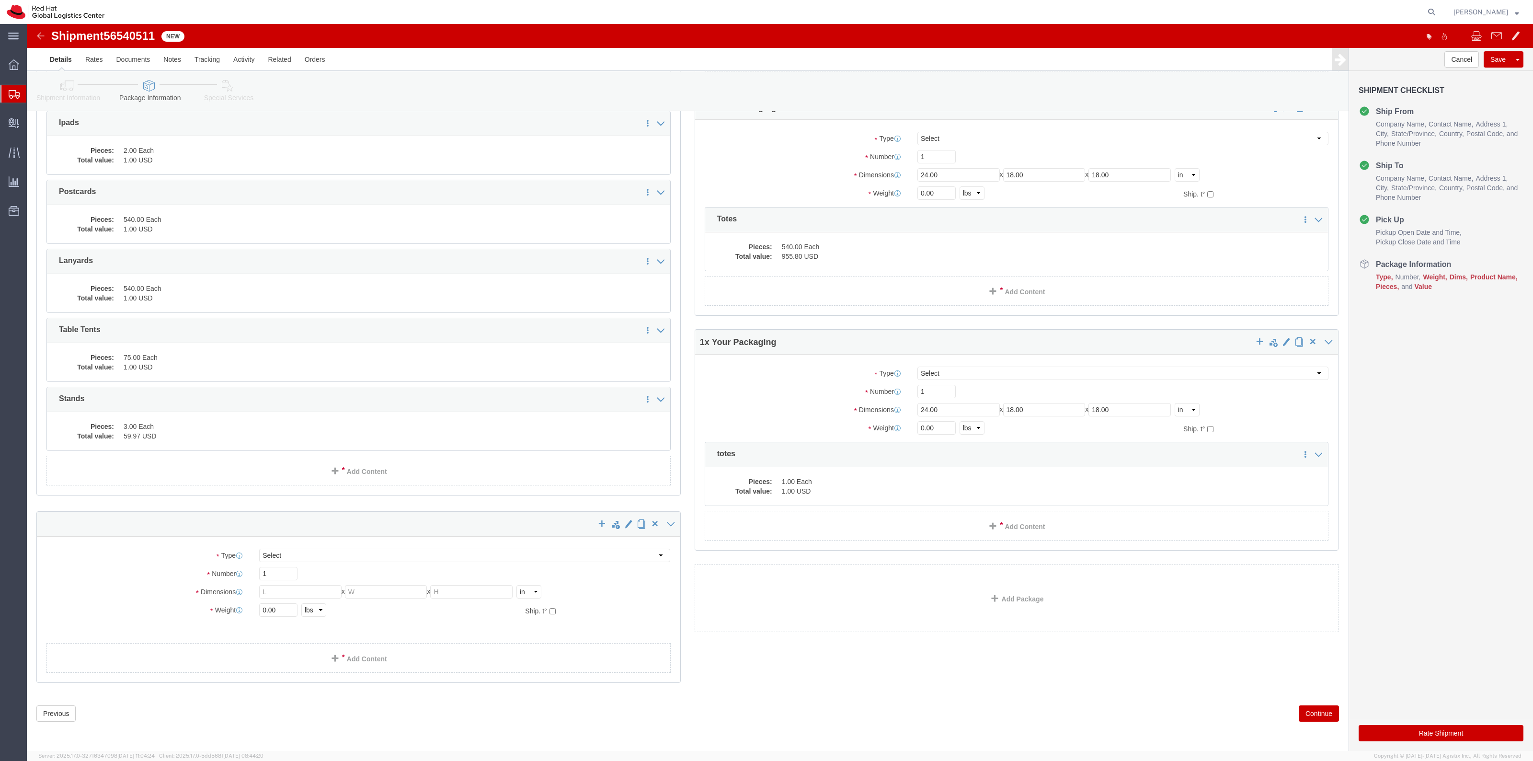
scroll to position [288, 0]
drag, startPoint x: 349, startPoint y: 534, endPoint x: 344, endPoint y: 535, distance: 5.0
click select "Select Case(s) Crate(s) Envelope Large Box Medium Box PAK Skid(s) Small Box Sma…"
select select "YRPK"
click select "Select Case(s) Crate(s) Envelope Large Box Medium Box PAK Skid(s) Small Box Sma…"
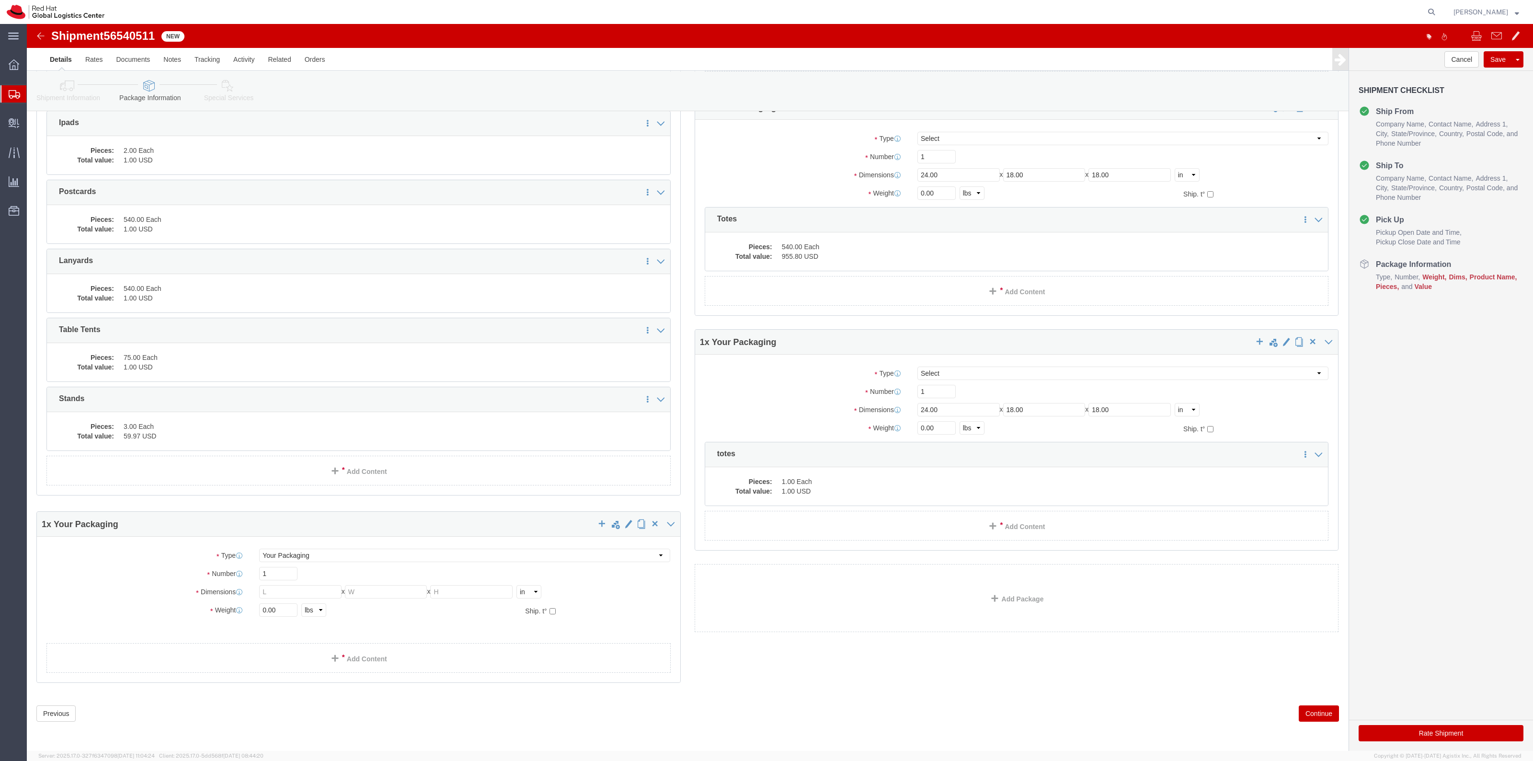
click div "1 x Your Packaging Package Type Select Case(s) Crate(s) Envelope Large Box Medi…"
click link "Add Content"
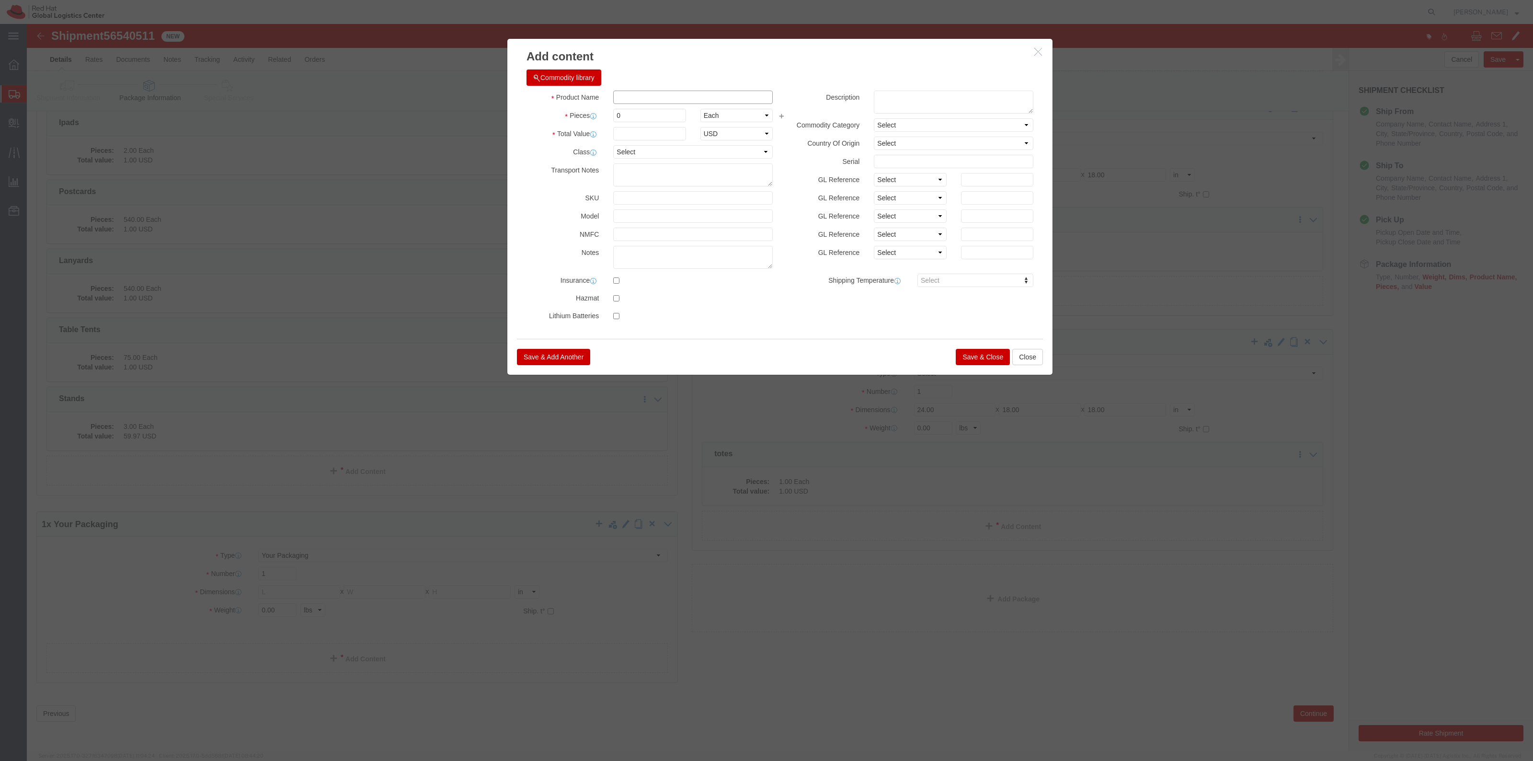
click input "text"
type input "Step and Repeat Banner"
type input "1"
type input "169.00"
click button "Save & Close"
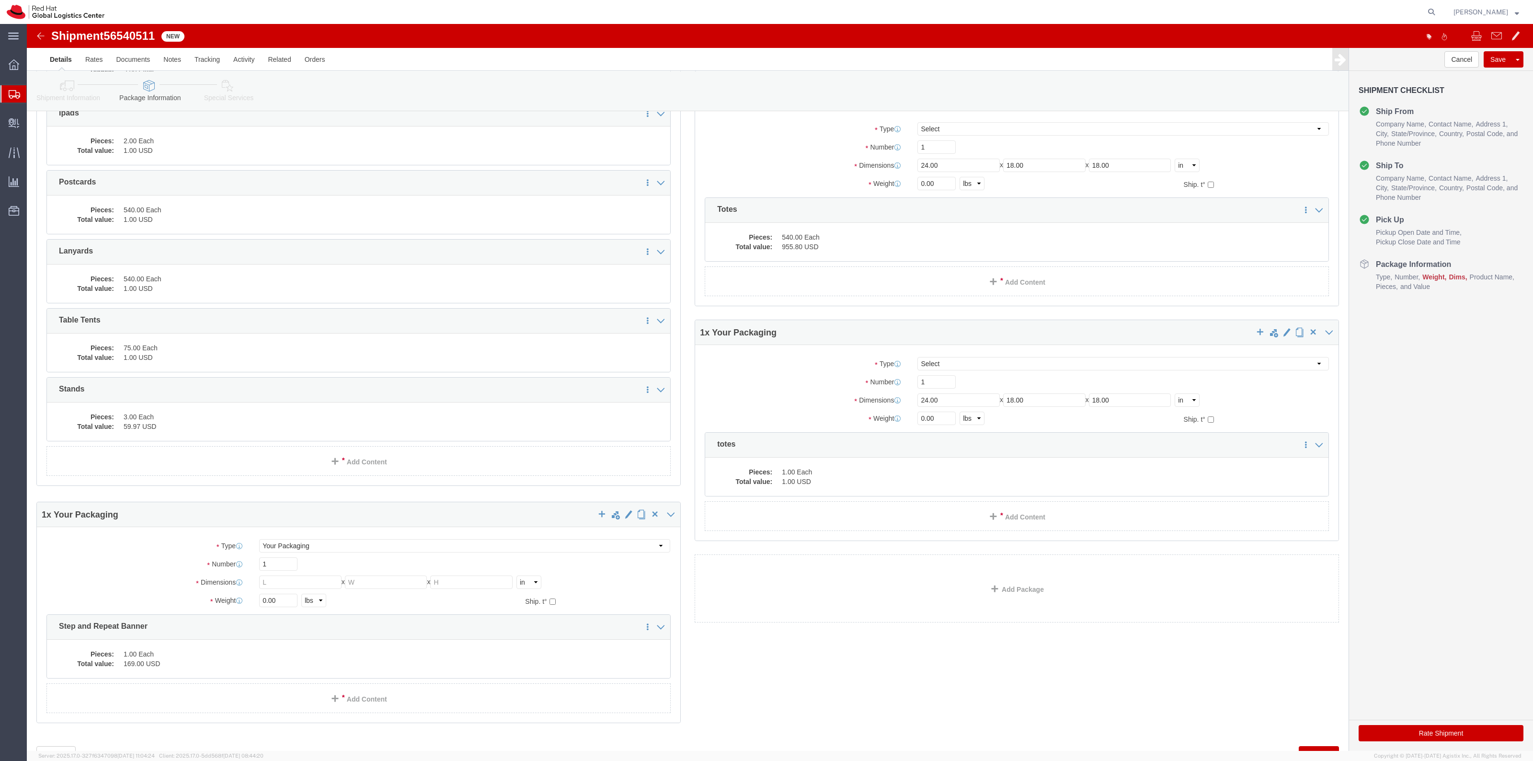
scroll to position [299, 0]
click link "Add Content"
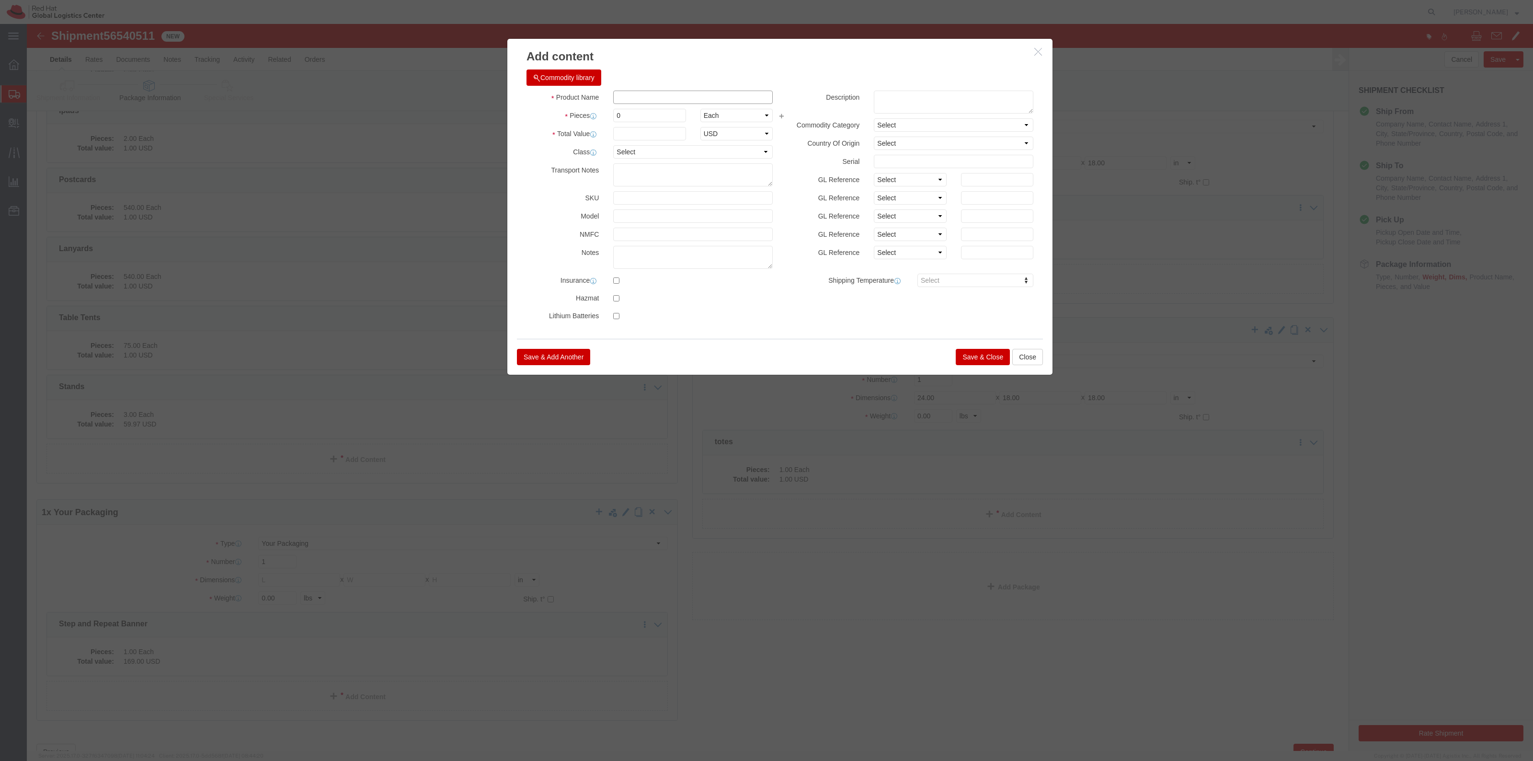
click input "text"
type input "Baseball Cap"
type input "2"
click input "text"
type input "1"
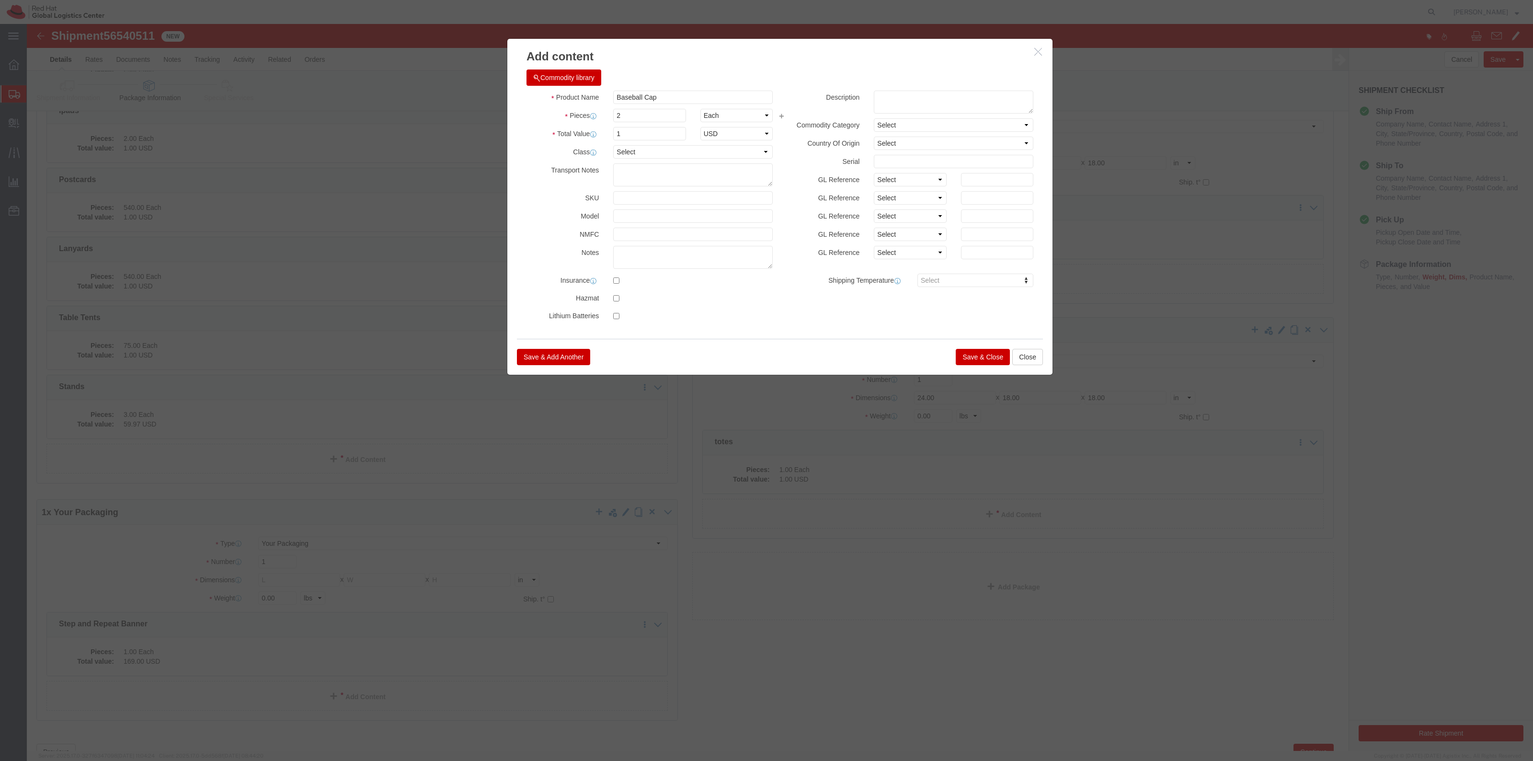
click button "Save & Close"
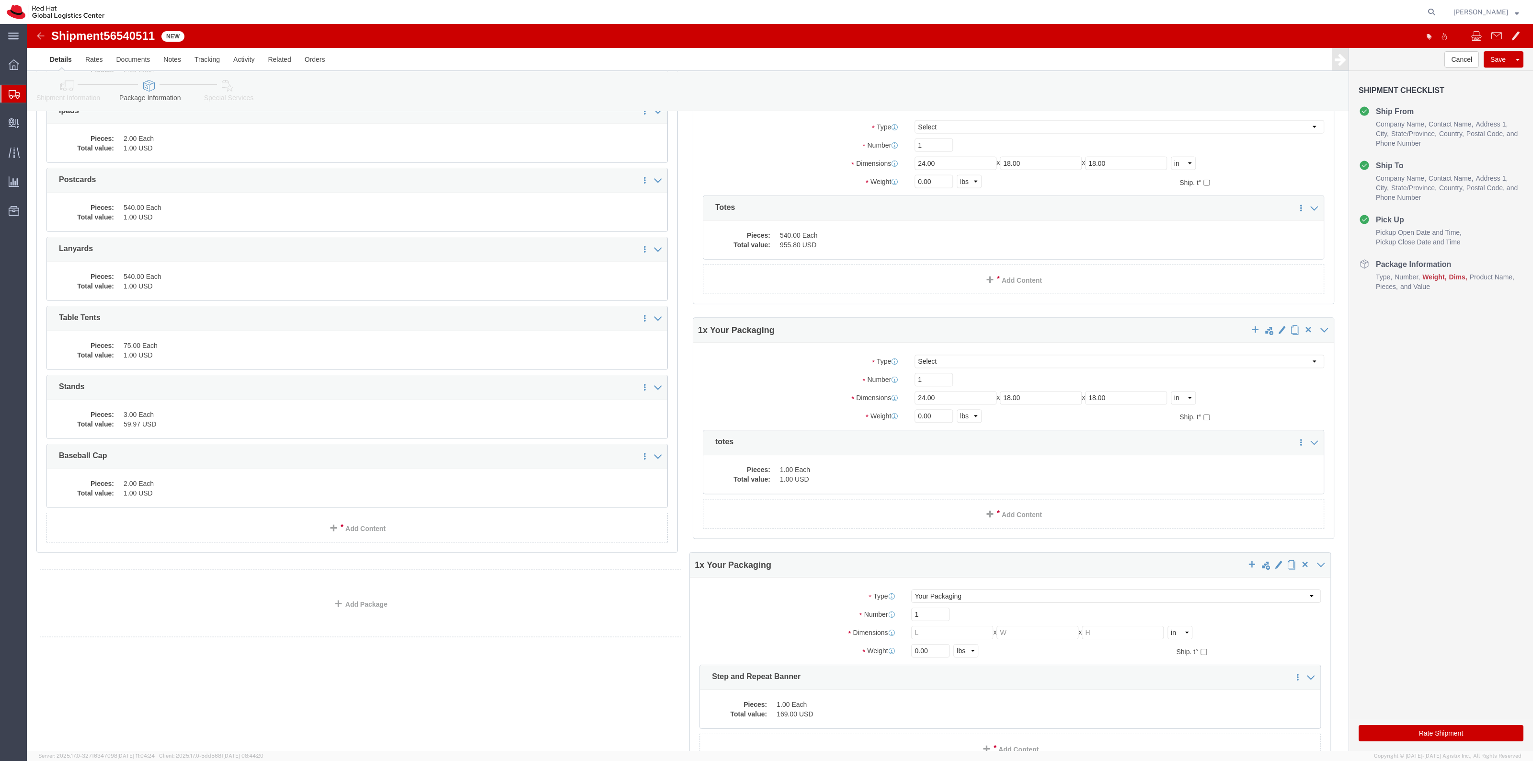
scroll to position [338, 0]
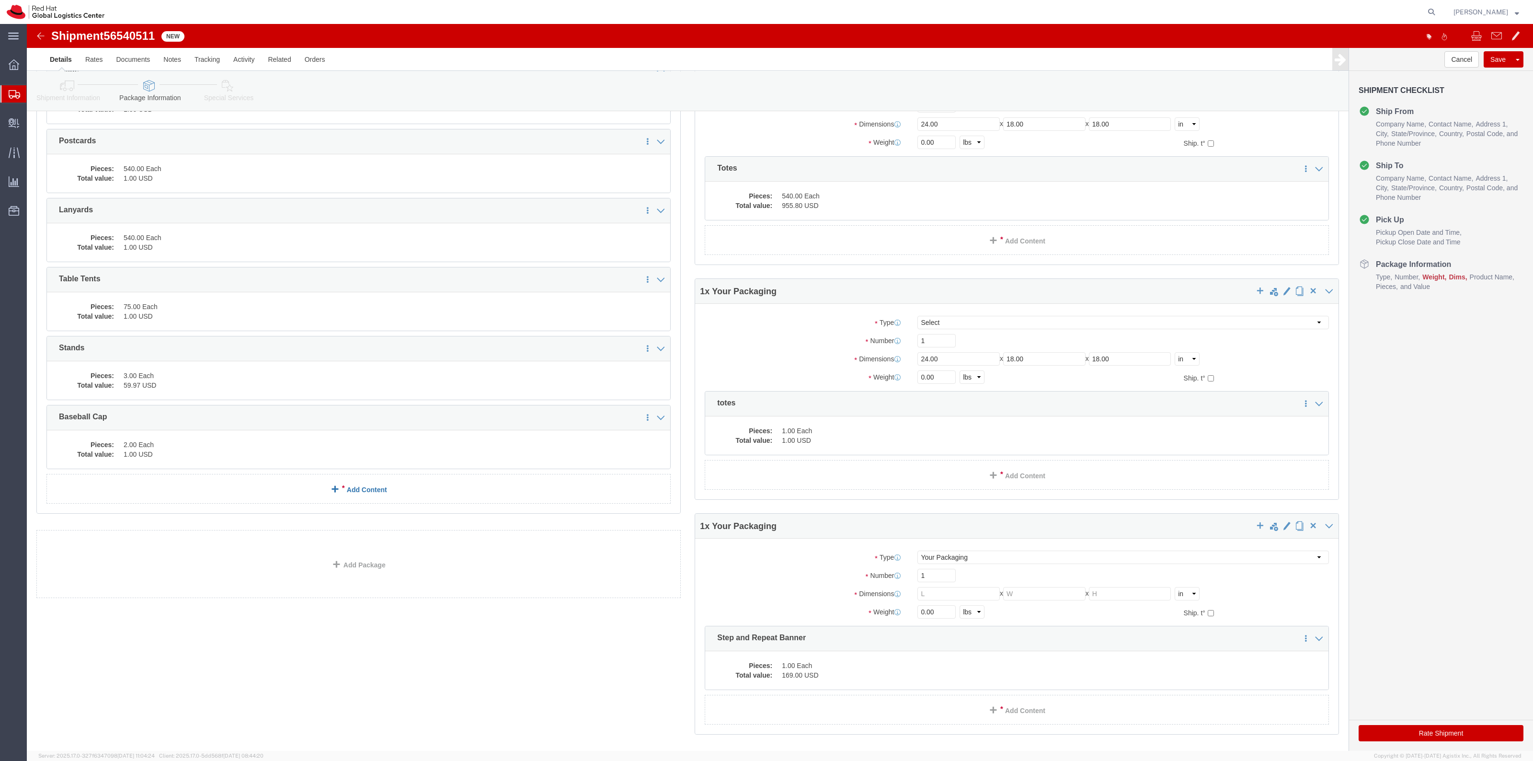
click link "Add Content"
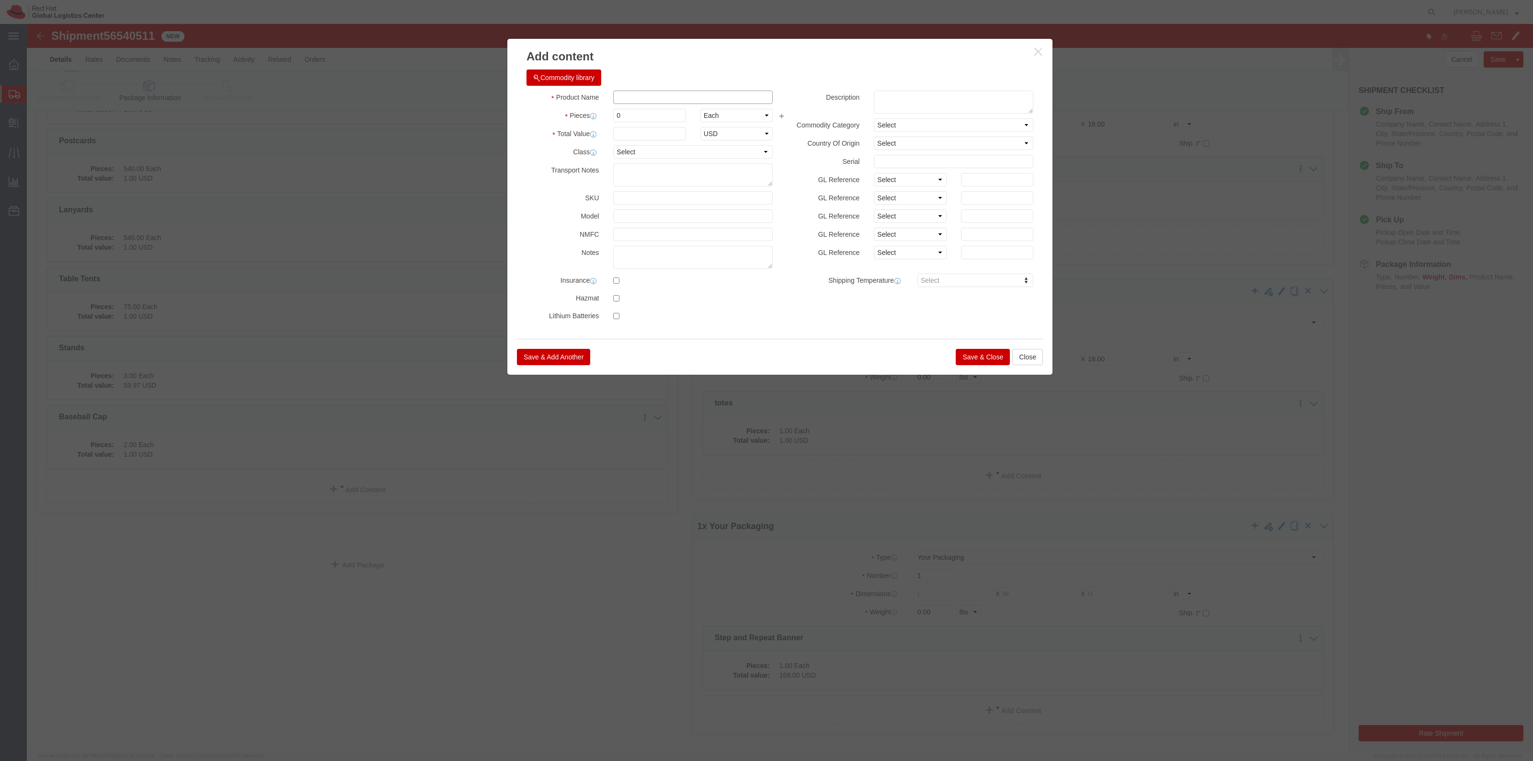
click input "text"
type input "Socks"
type input "2"
drag, startPoint x: 566, startPoint y: 109, endPoint x: 592, endPoint y: 110, distance: 26.9
click label "Total Value Total value of all the pieces"
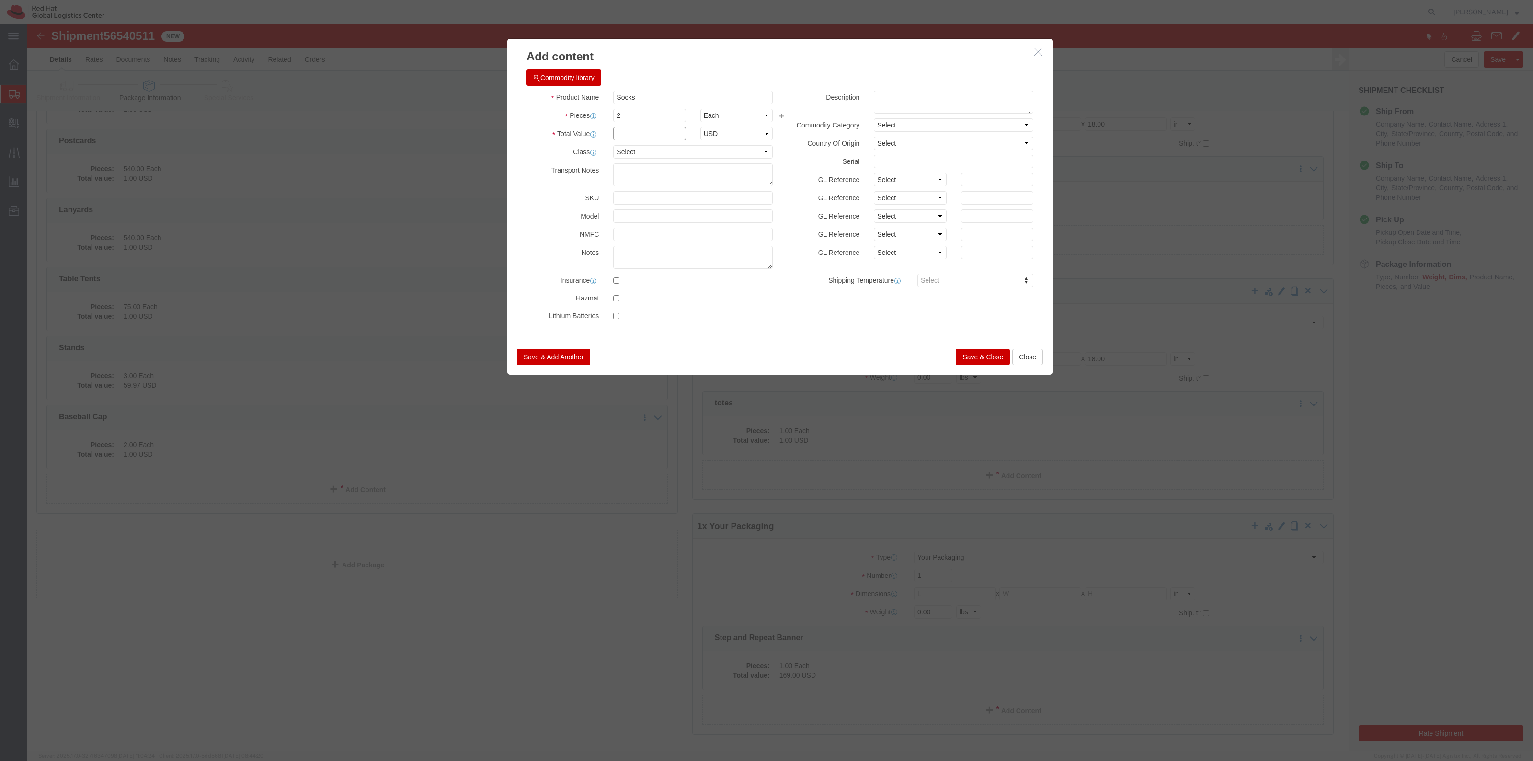
click input "text"
type input "1"
click button "Save & Close"
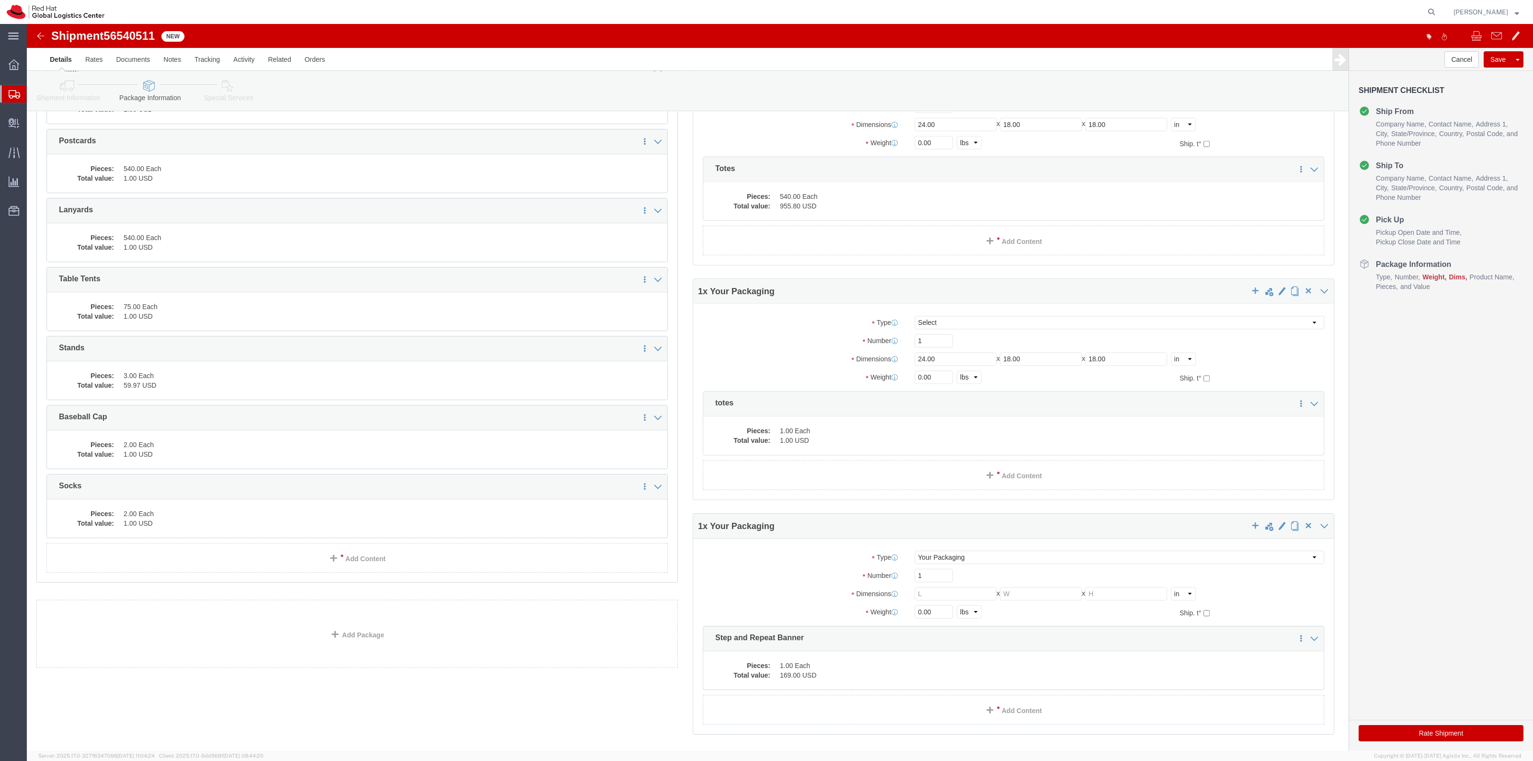
scroll to position [390, 0]
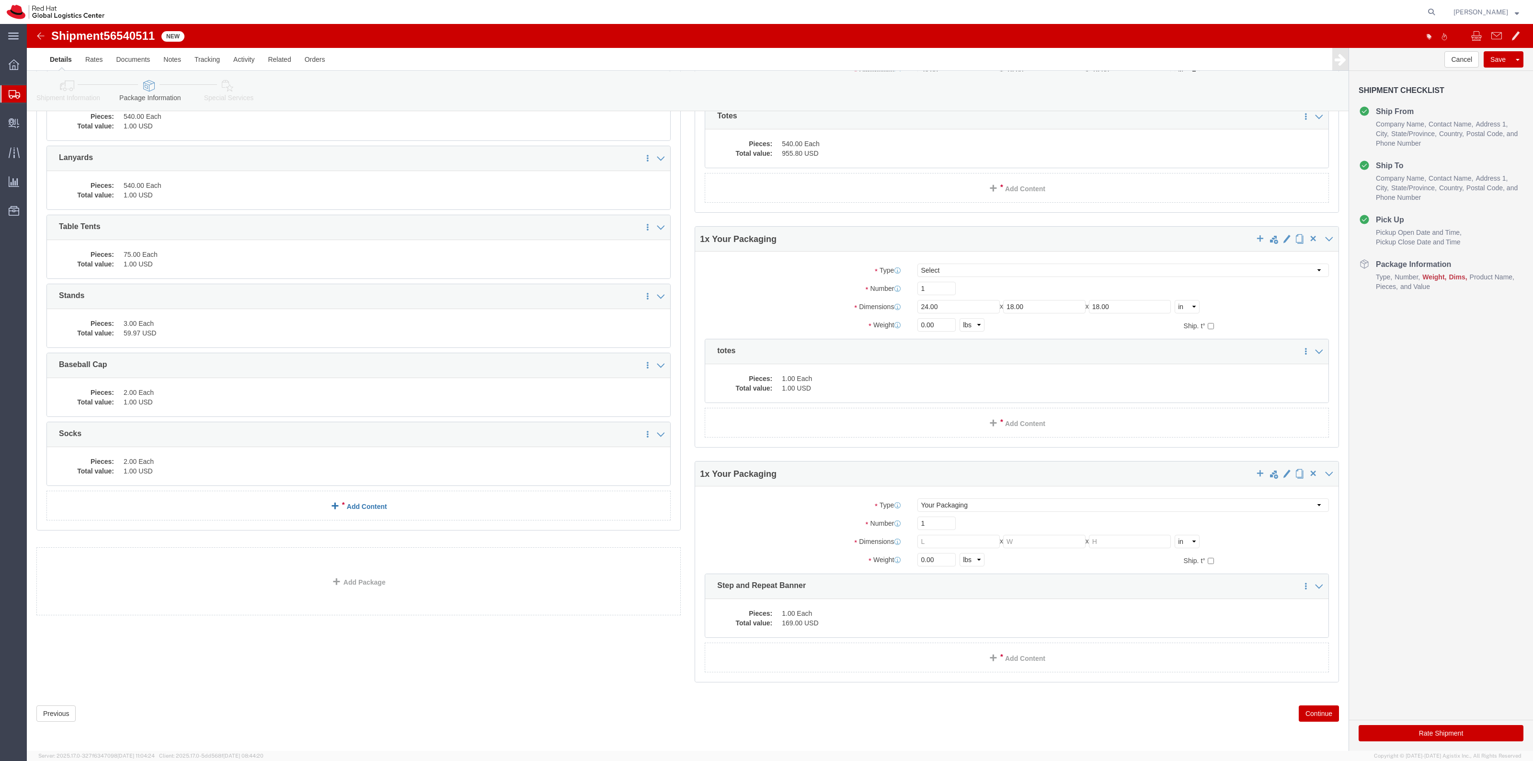
click div "1 x Your Packaging Package Type Select Case(s) Crate(s) Envelope Large Box Medi…"
click link "Add Content"
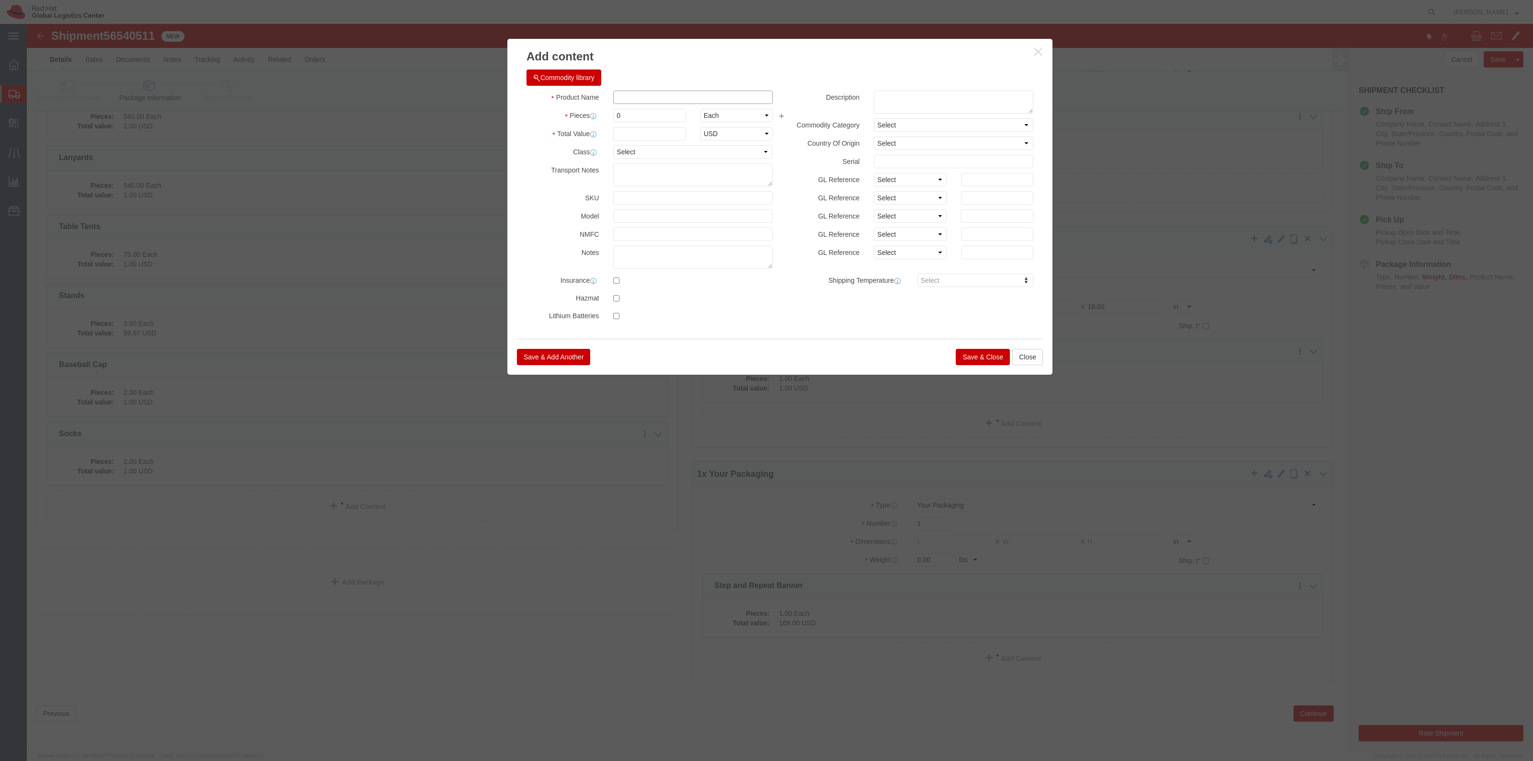
click input "text"
type input "Rhug Sticker/postcard"
click input "0"
drag, startPoint x: 609, startPoint y: 91, endPoint x: 599, endPoint y: 91, distance: 10.1
click input "0"
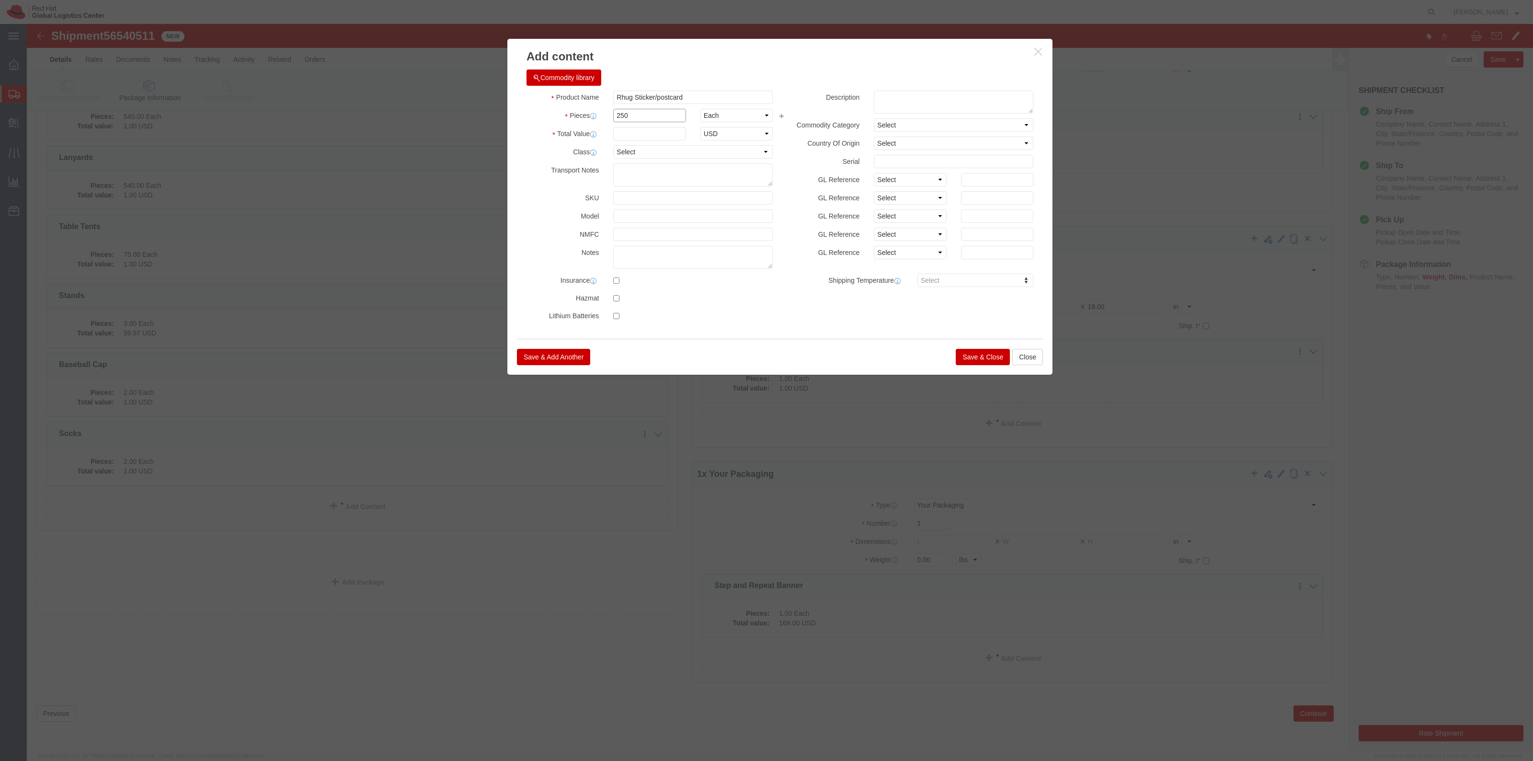
type input "250"
type input "1"
click button "Save & Close"
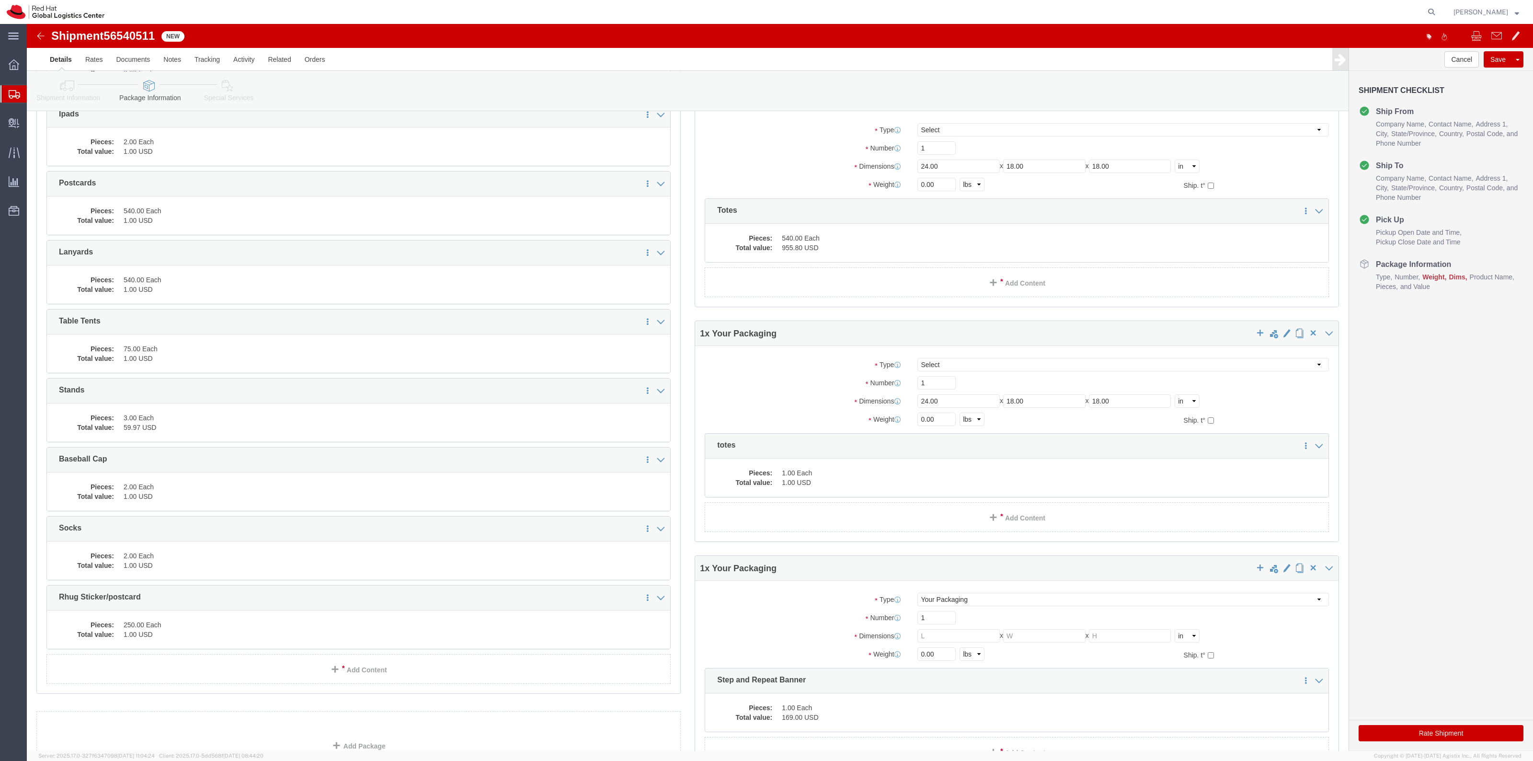
scroll to position [299, 0]
click link "Add Content"
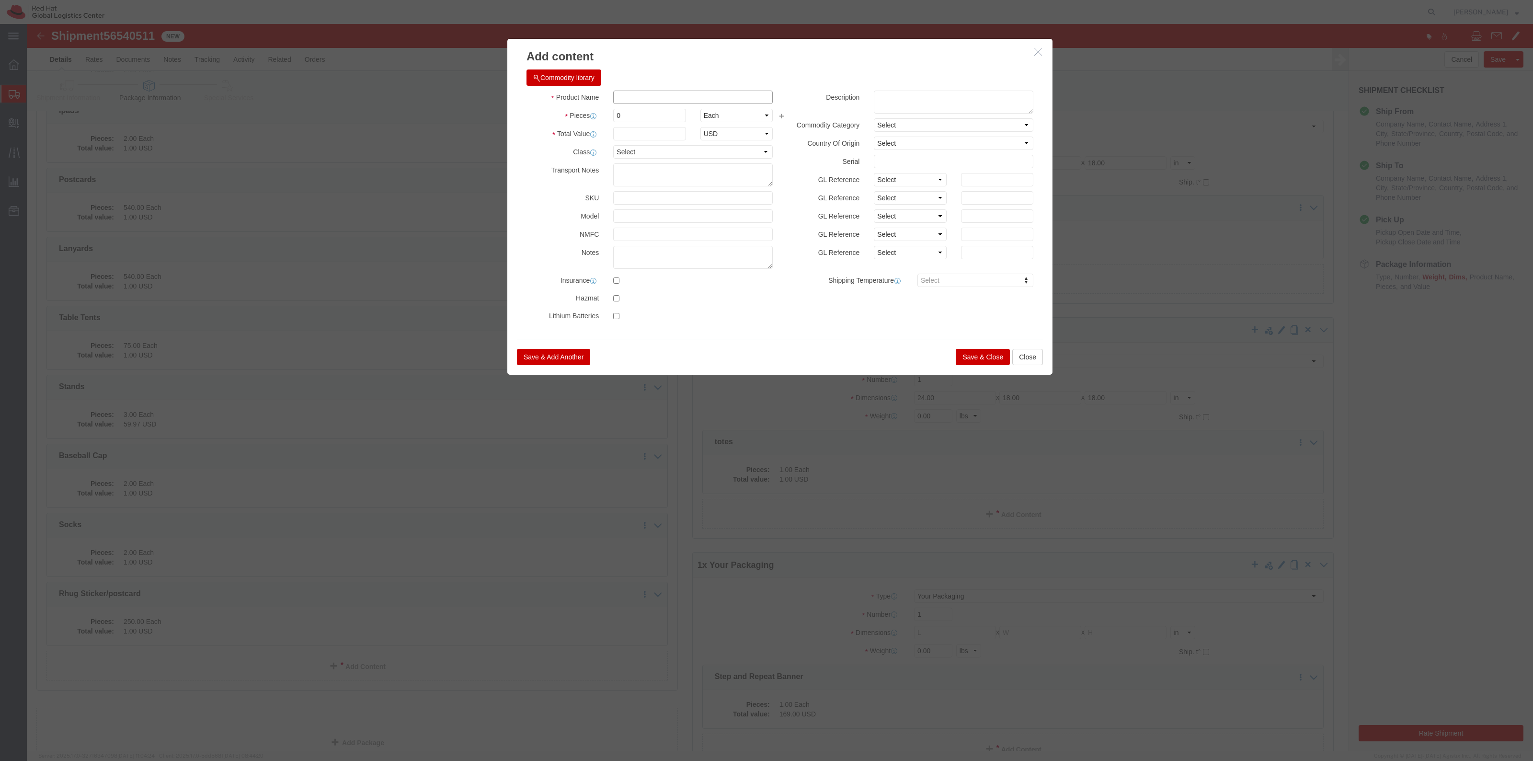
click input "text"
type input "Tablecloth"
click input "0"
type input "2"
click input "text"
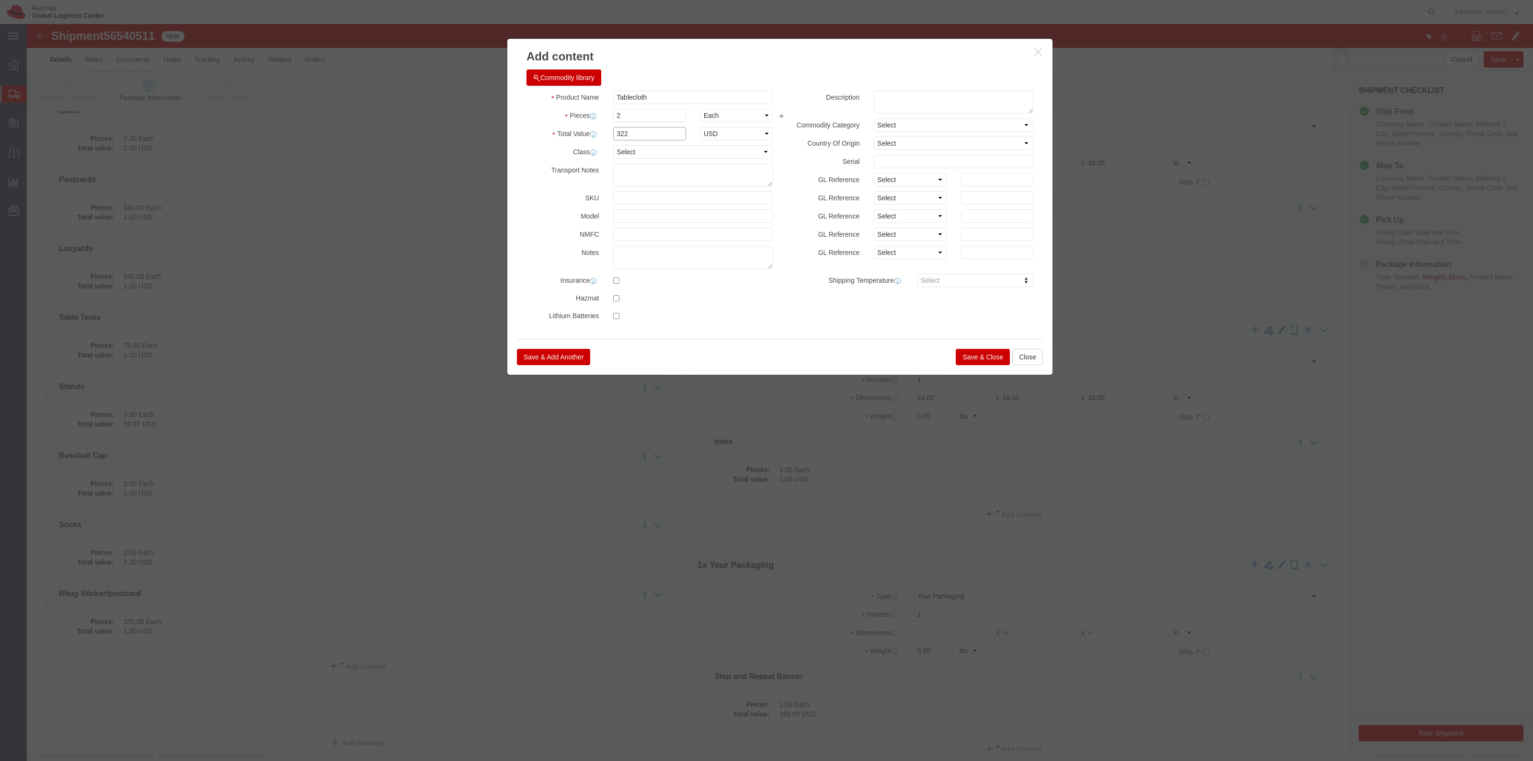
type input "322"
click button "Save & Close"
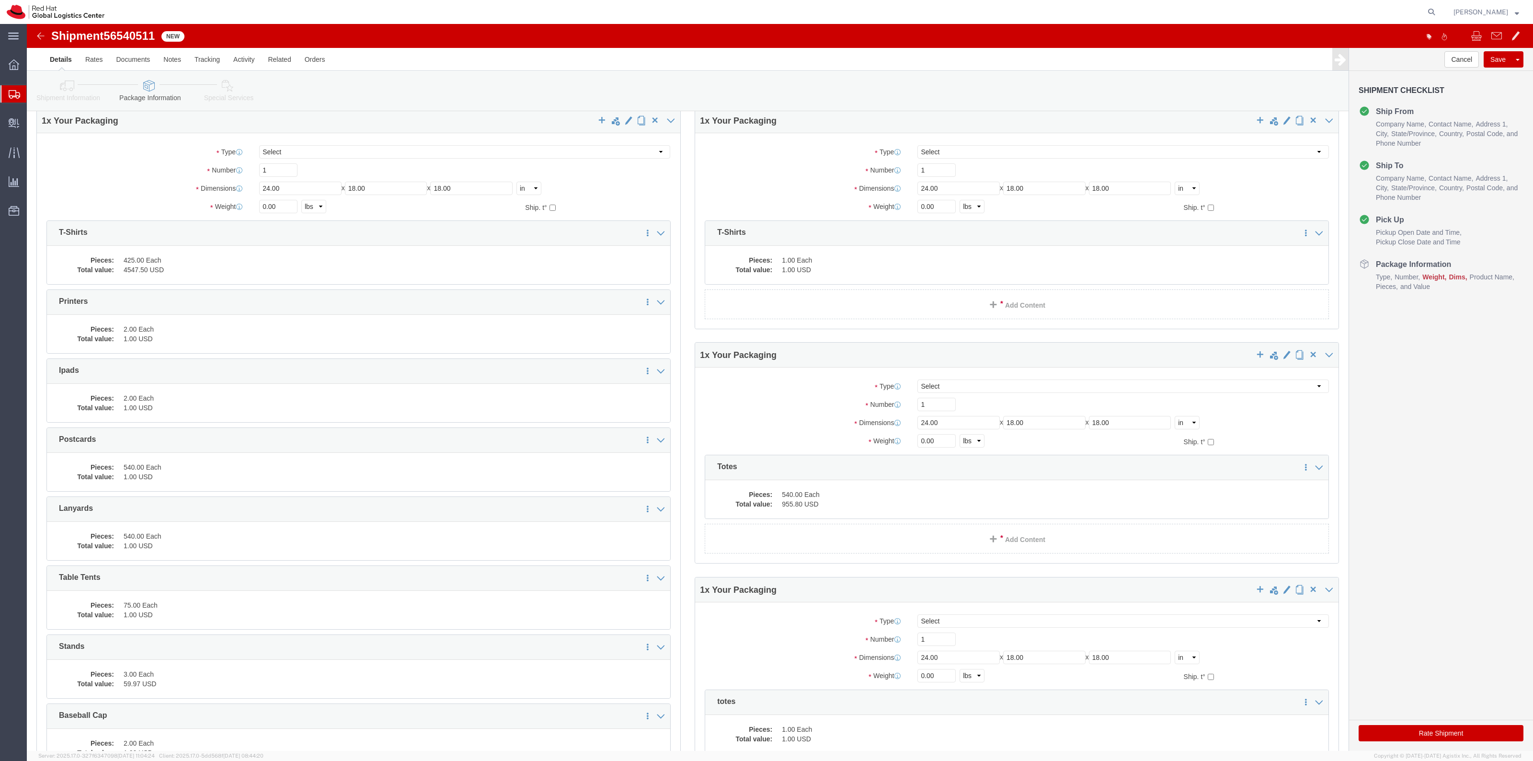
scroll to position [0, 0]
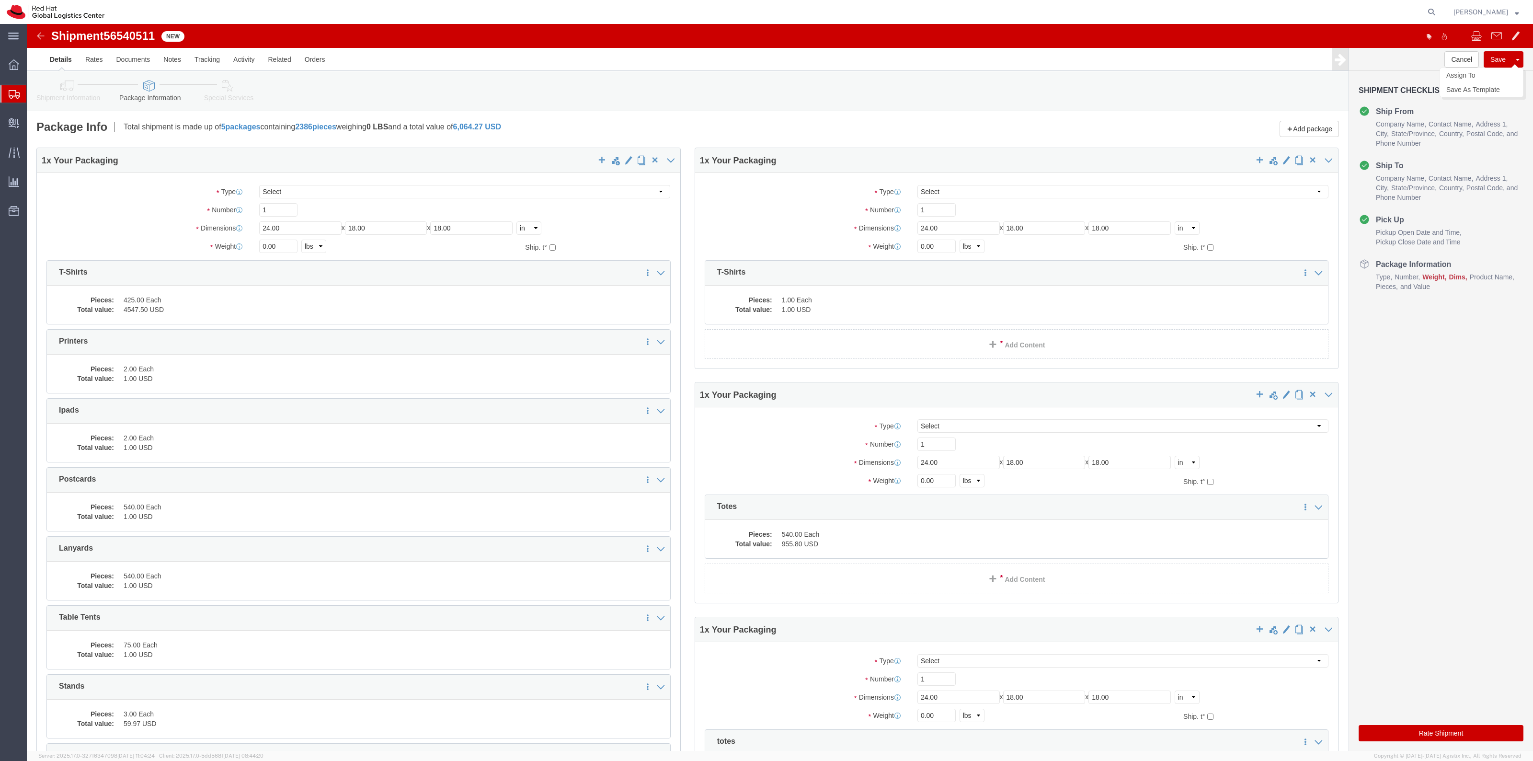
click button "Save"
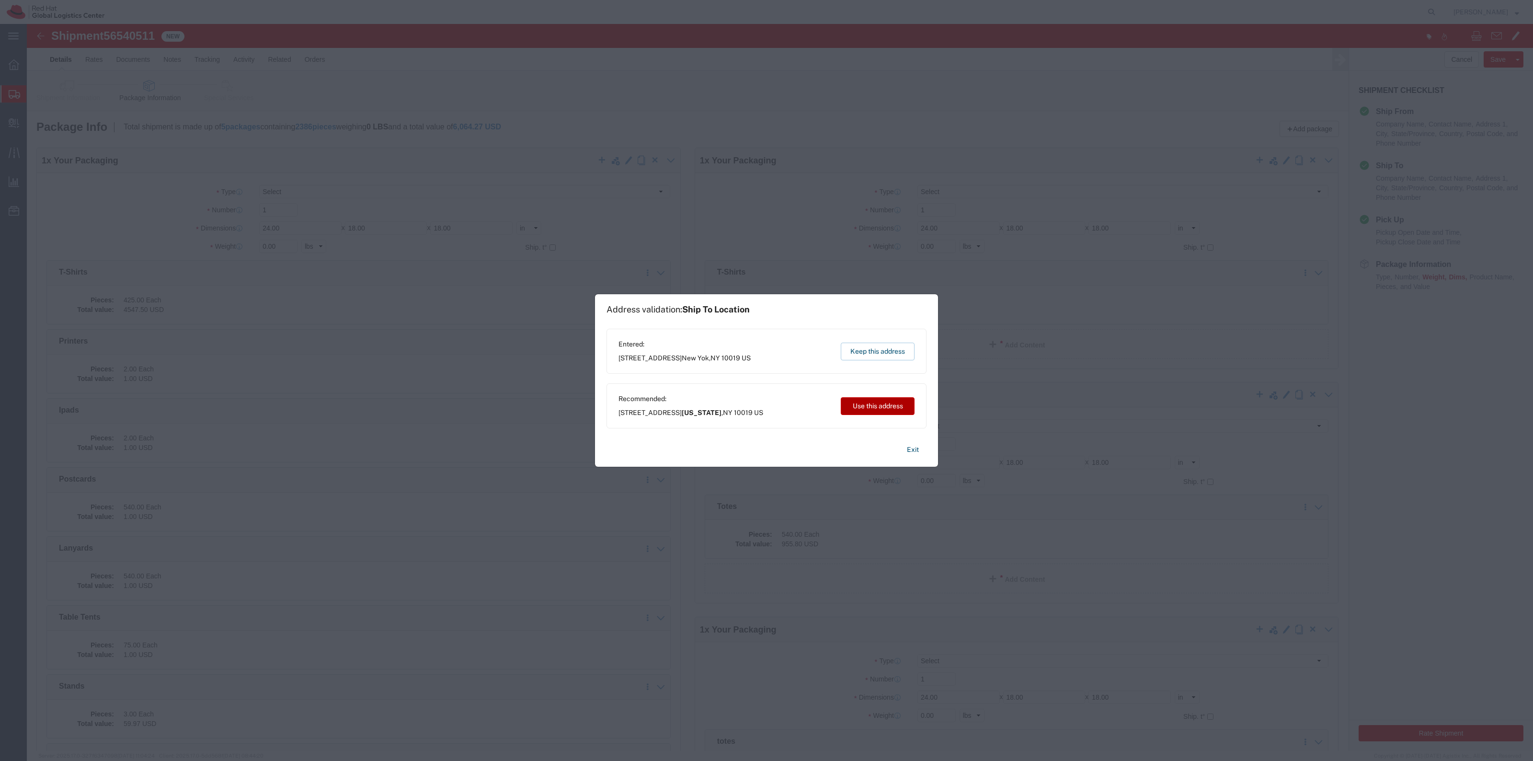
click at [867, 401] on button "Use this address" at bounding box center [878, 406] width 74 height 18
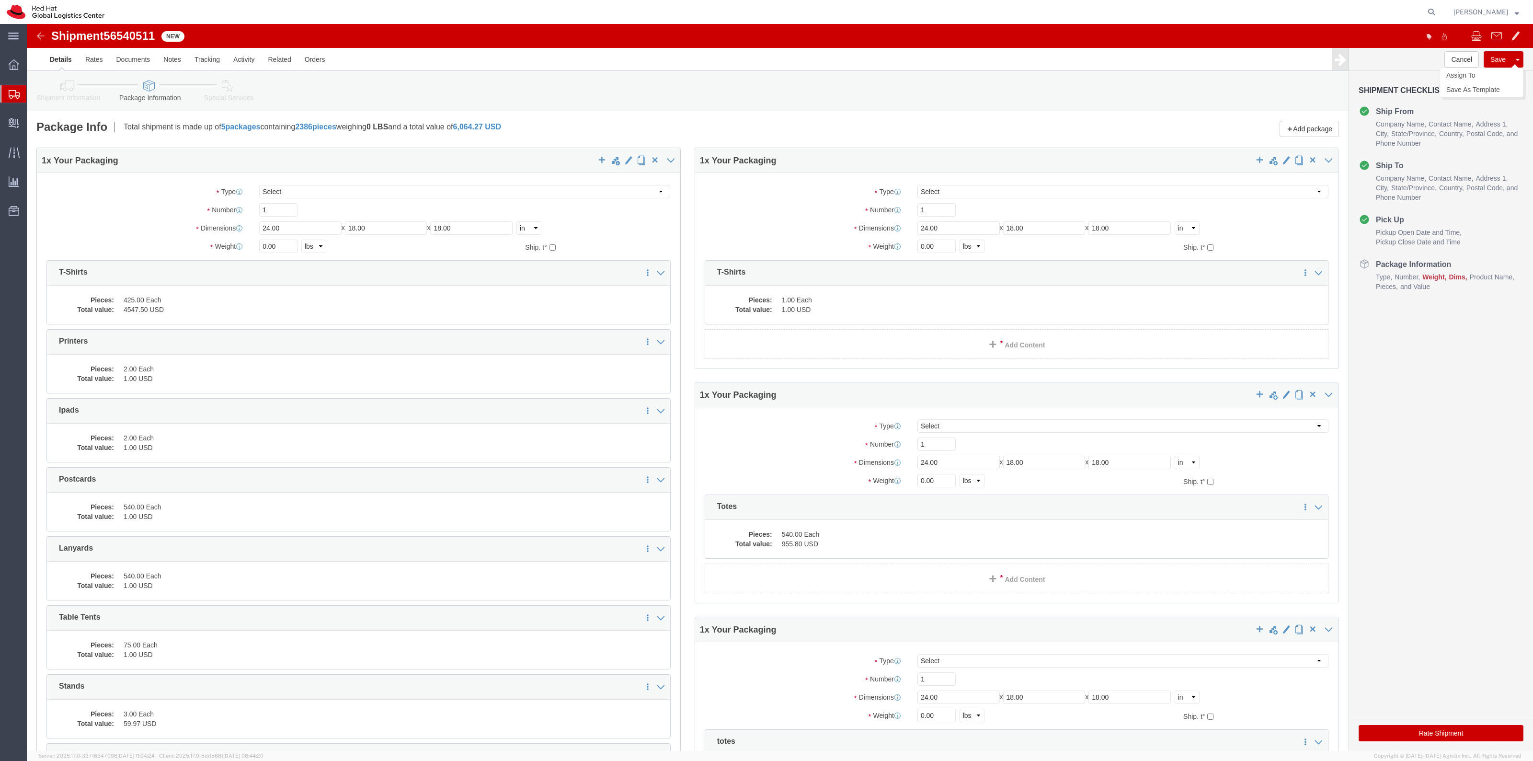
click button "Save"
click at [0, 0] on span "Create Shipment" at bounding box center [0, 0] width 0 height 0
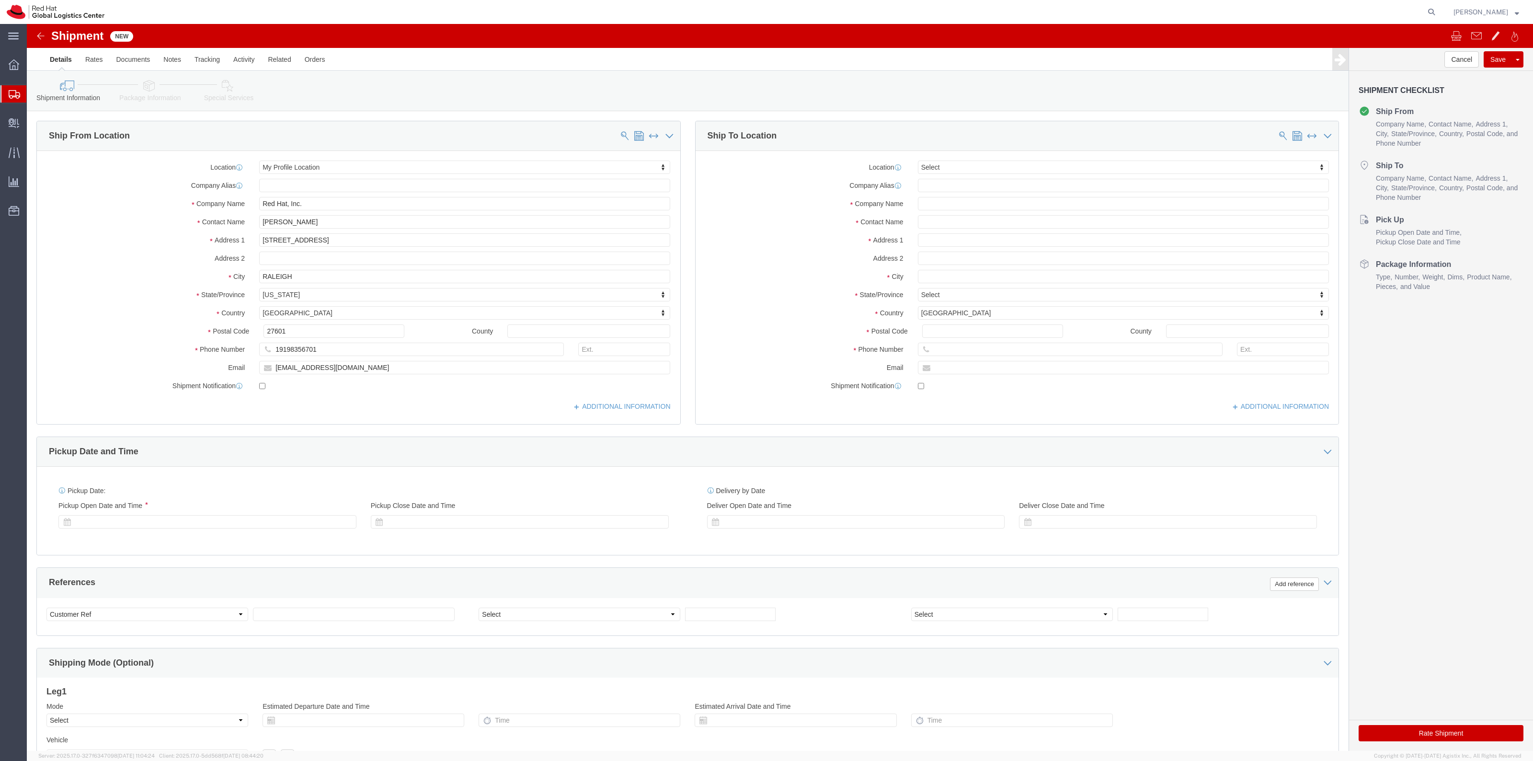
select select "MYPROFILE"
drag, startPoint x: 284, startPoint y: 193, endPoint x: 218, endPoint y: 184, distance: 65.7
click div "Location My Profile Location Select My Profile Location RH - Amsterdam - MSO RH…"
type input "[PERSON_NAME]"
drag, startPoint x: 294, startPoint y: 323, endPoint x: 216, endPoint y: 319, distance: 78.7
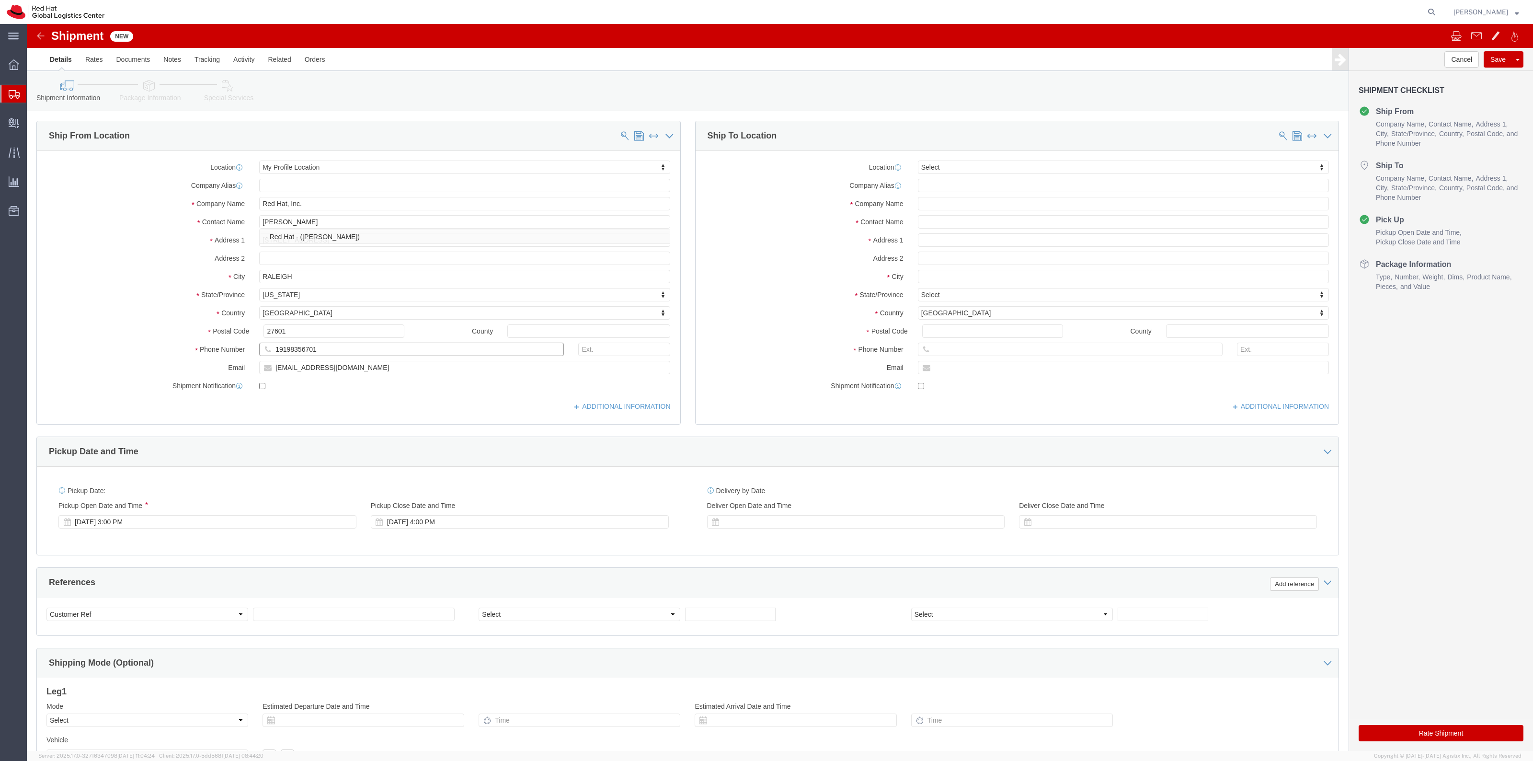
click div "Phone Number 19198356701"
click input "19198356701"
drag, startPoint x: 317, startPoint y: 341, endPoint x: 198, endPoint y: 329, distance: 118.9
click div "Location My Profile Location Select My Profile Location RH - Amsterdam - MSO RH…"
paste input "amassey"
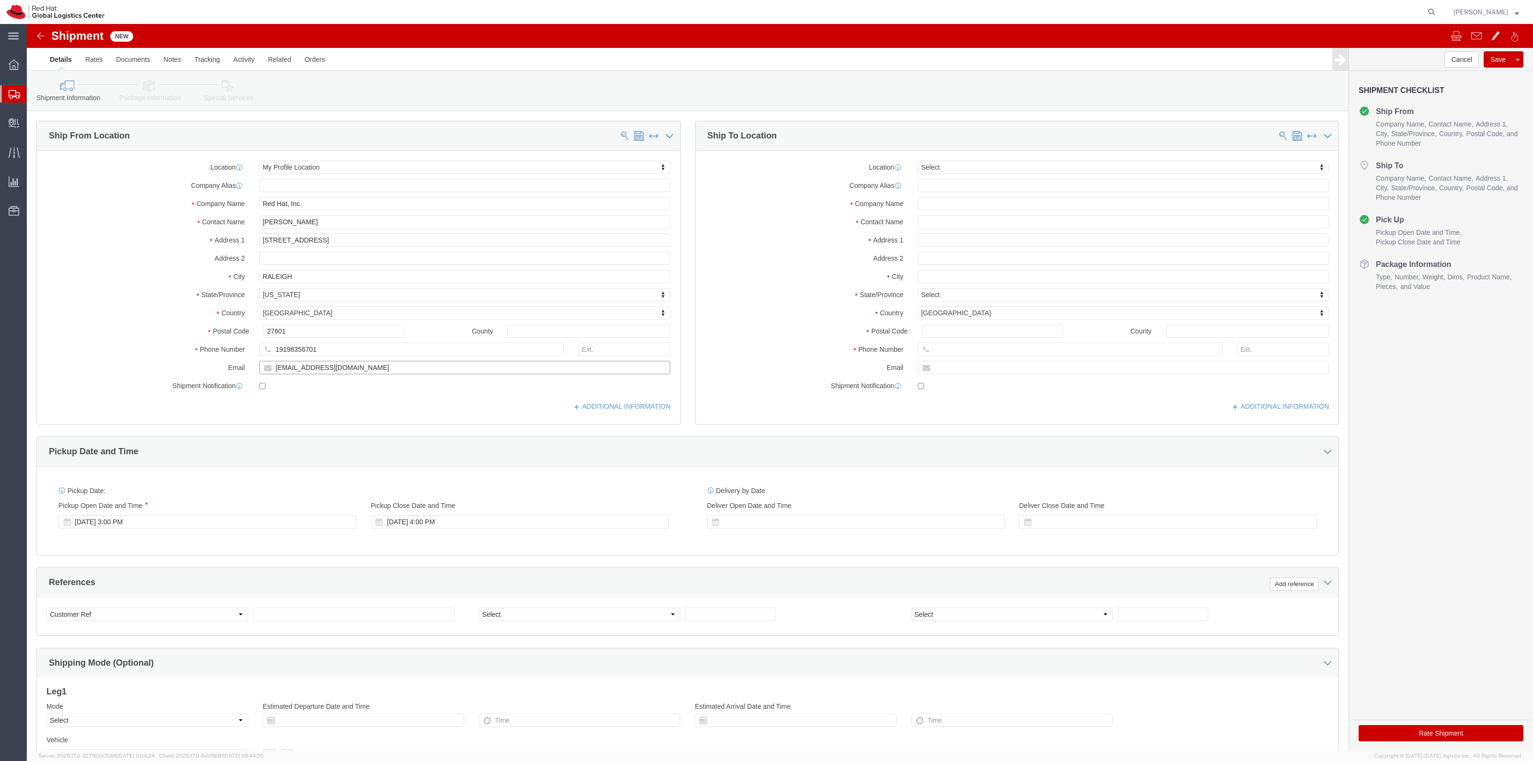
type input "[EMAIL_ADDRESS][DOMAIN_NAME]"
click div "Location My Profile Location Select My Profile Location RH - Amsterdam - MSO RH…"
click input "text"
paste input "Lionhead Golf Club"
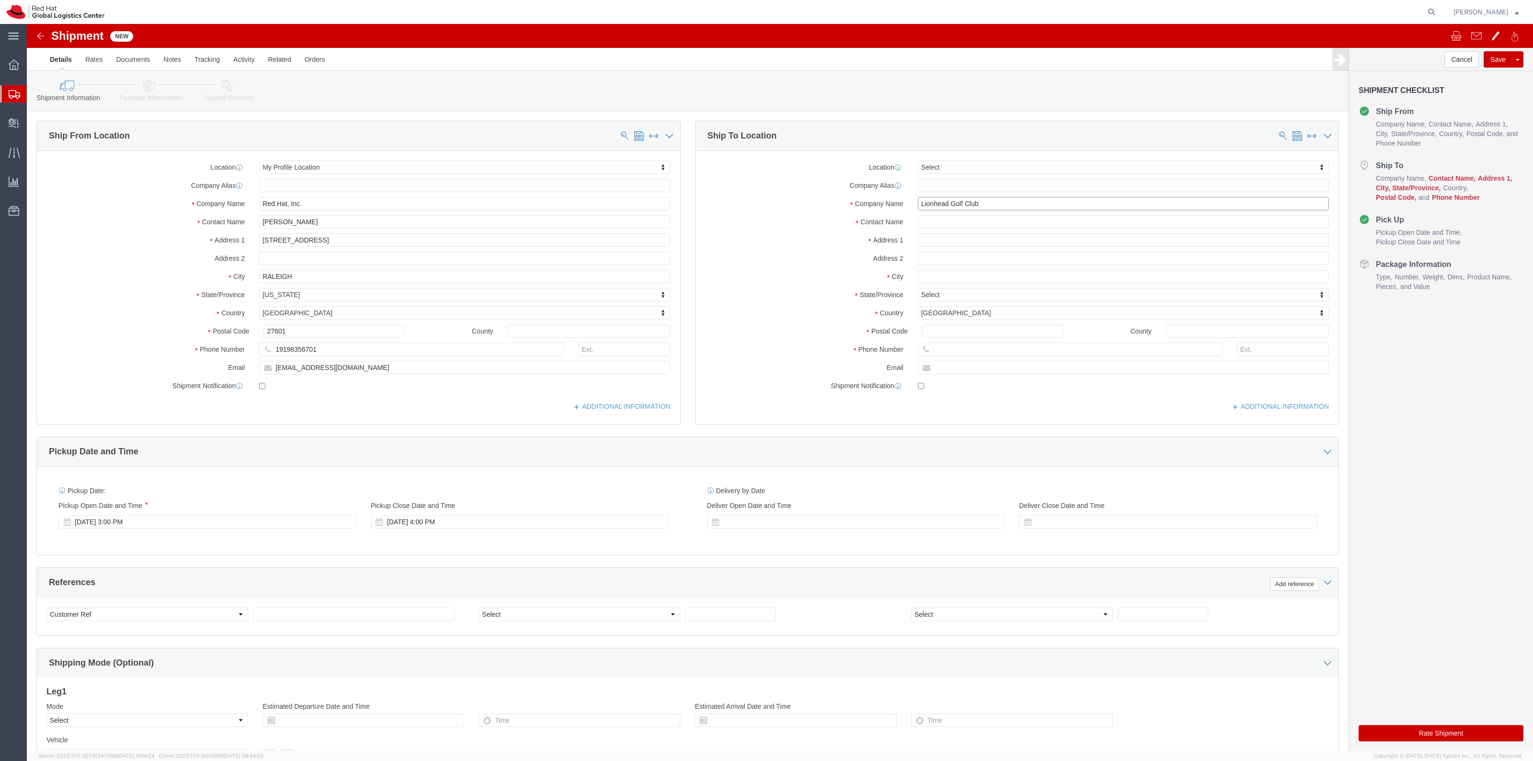
type input "Lionhead Golf Club"
paste input "ATTN: Vania Anunciacao, Red Hat Event 8.27"
click input "text"
click input "ATTN: Vania Anunciacao, Red Hat Event 8.27"
click input "ATTN: Vania Anunciacao, RH Event 8.27"
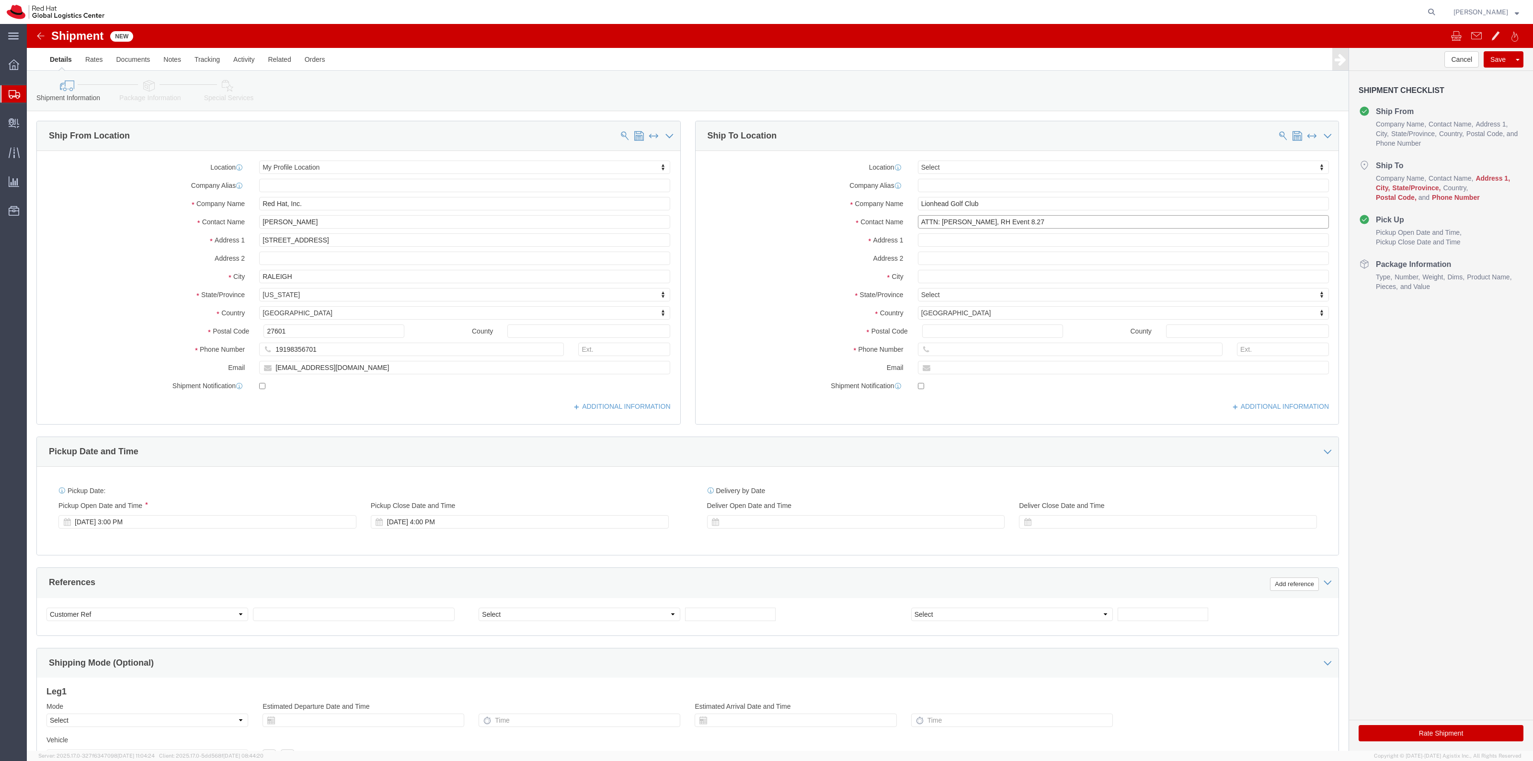
click input "ATTN: Vania Anunciacao, RH Event 8.27"
type input "ATTN:Vania Anunciacao, RH Event 8.27"
click input "text"
drag, startPoint x: 902, startPoint y: 210, endPoint x: 903, endPoint y: 215, distance: 4.9
click input "text"
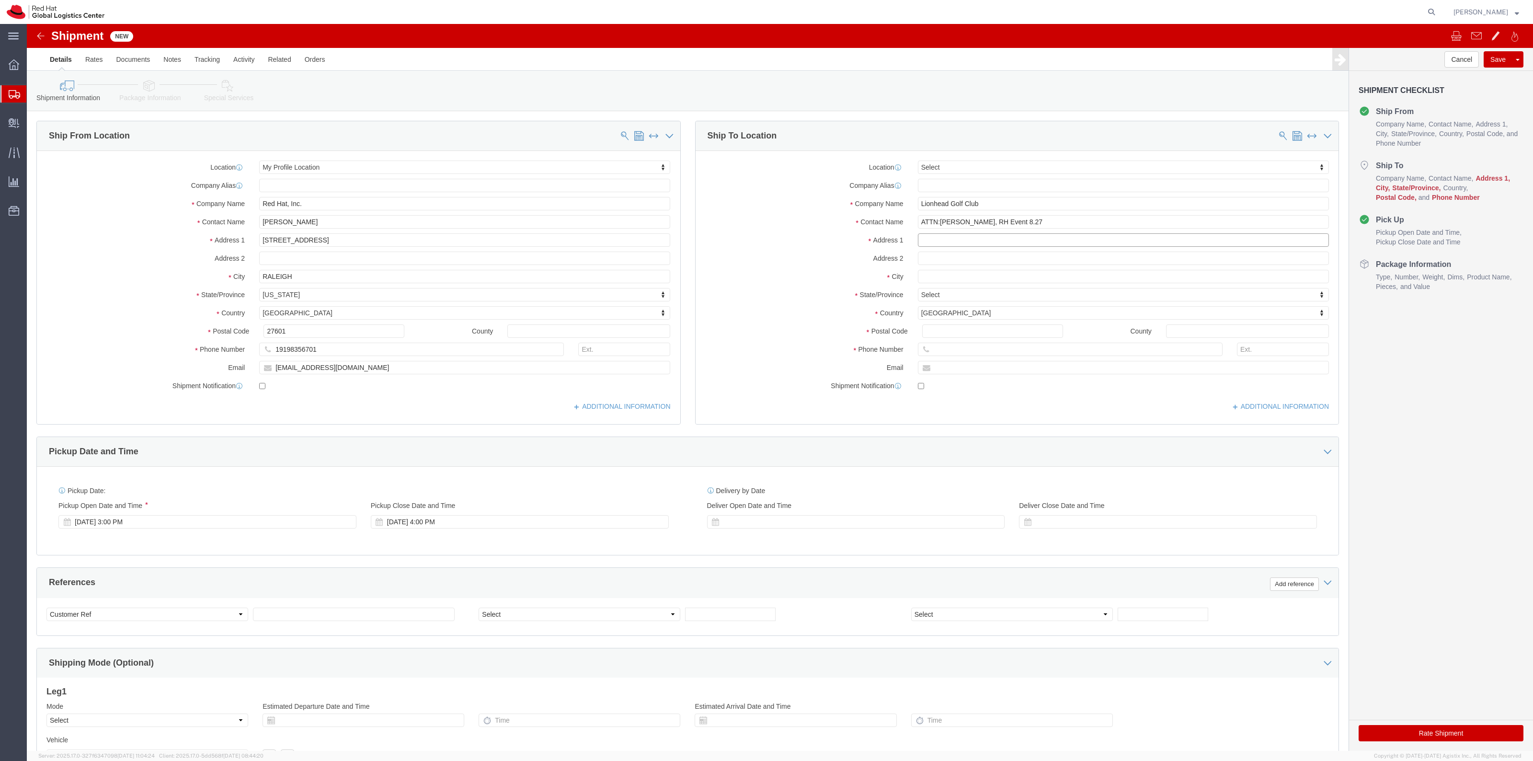
paste input "8525 Mississauga Rd"
type input "8525 Mississauga Rd"
click input "text"
type input "Brampton"
click div "Location Select Select My Profile Location RH - Amsterdam - MSO RH - Amsterdam …"
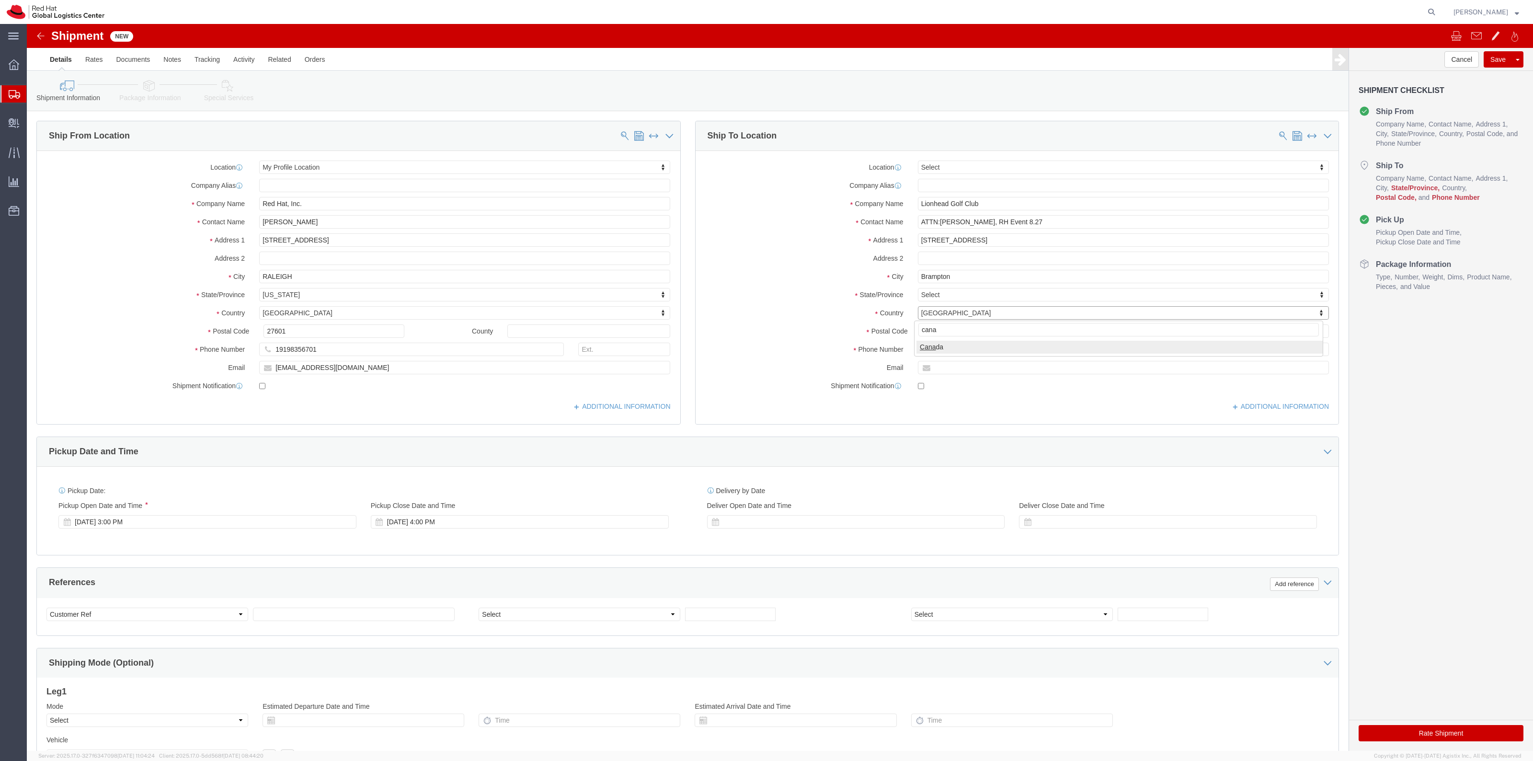
type input "cana"
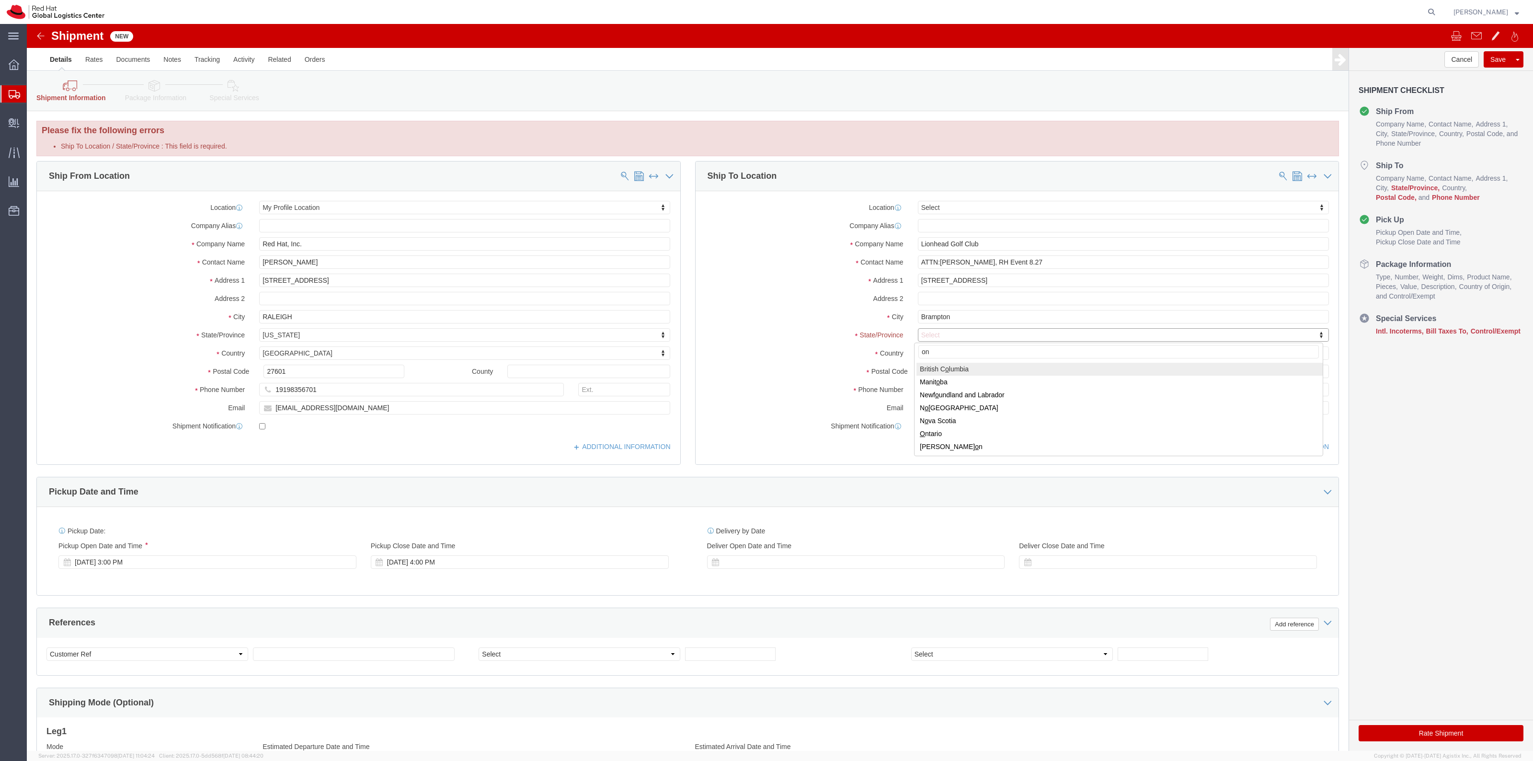
type input "ont"
select select "ON"
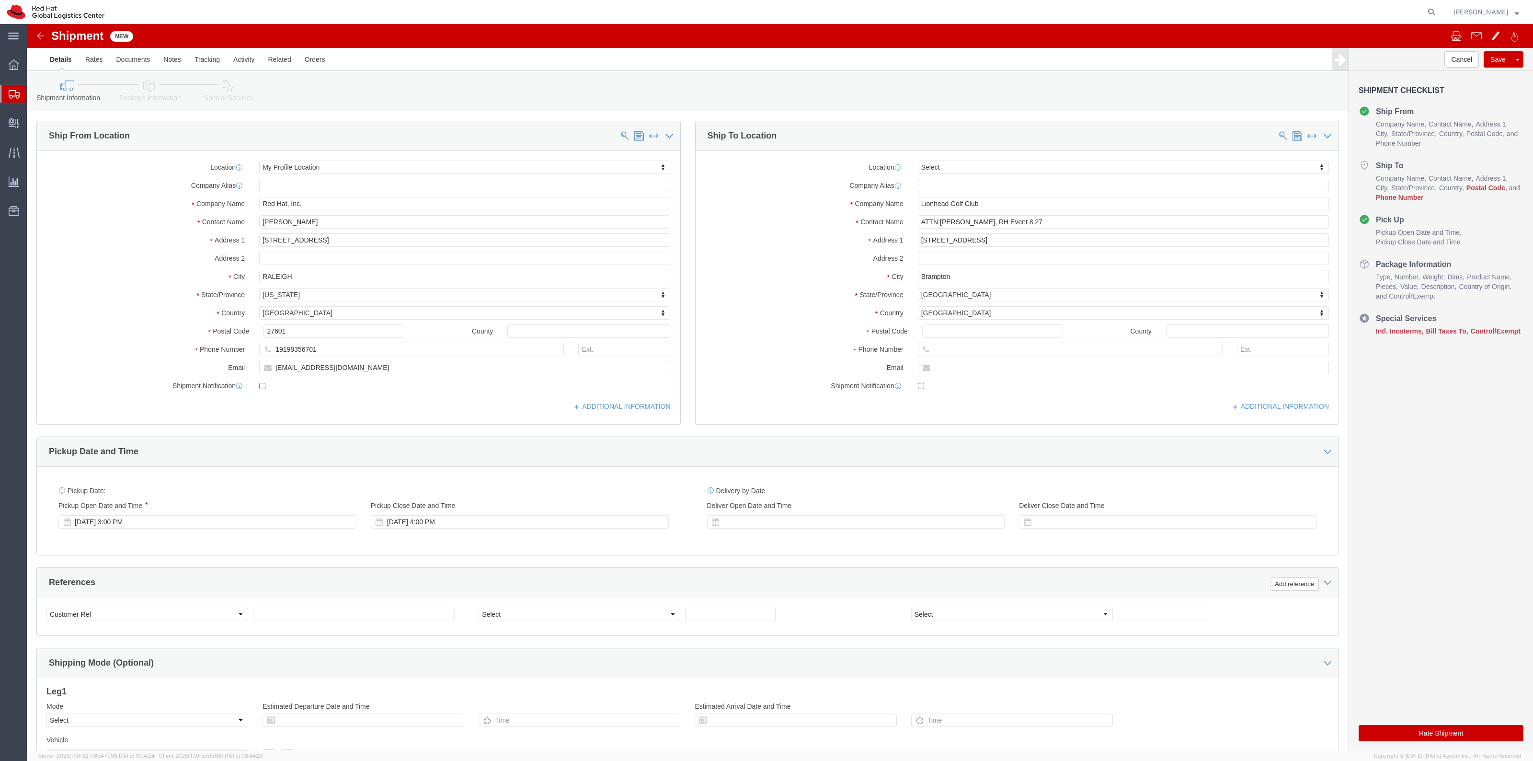
drag, startPoint x: 915, startPoint y: 315, endPoint x: 917, endPoint y: 305, distance: 10.3
click div "Postal Code"
paste input "L6Y 0C1"
click input "L6Y 0C1"
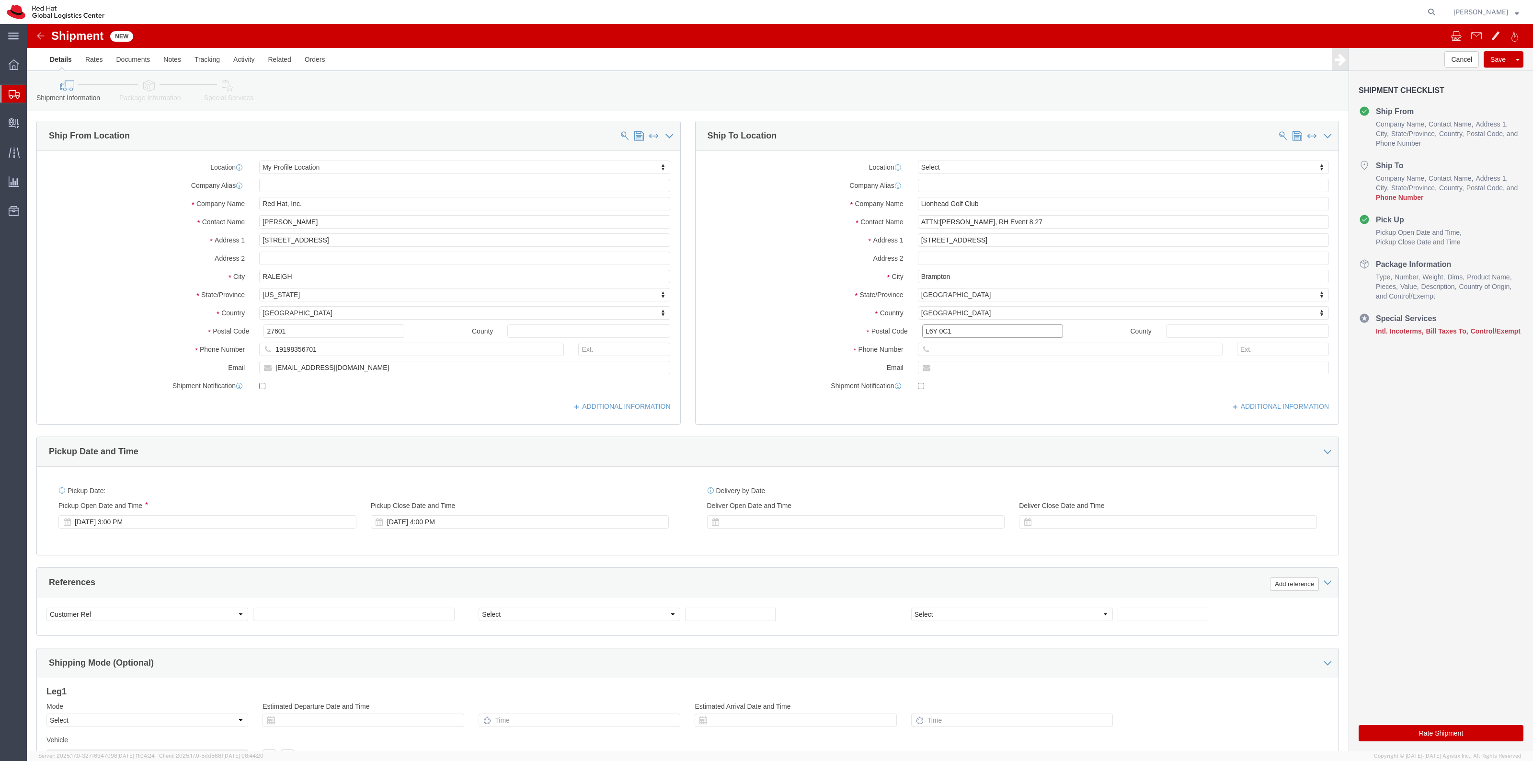
type input "L6Y 0C1"
drag, startPoint x: 879, startPoint y: 176, endPoint x: 870, endPoint y: 175, distance: 9.2
click div "Company Name Lionhead Golf Club"
click input "text"
paste input "905-455-4900"
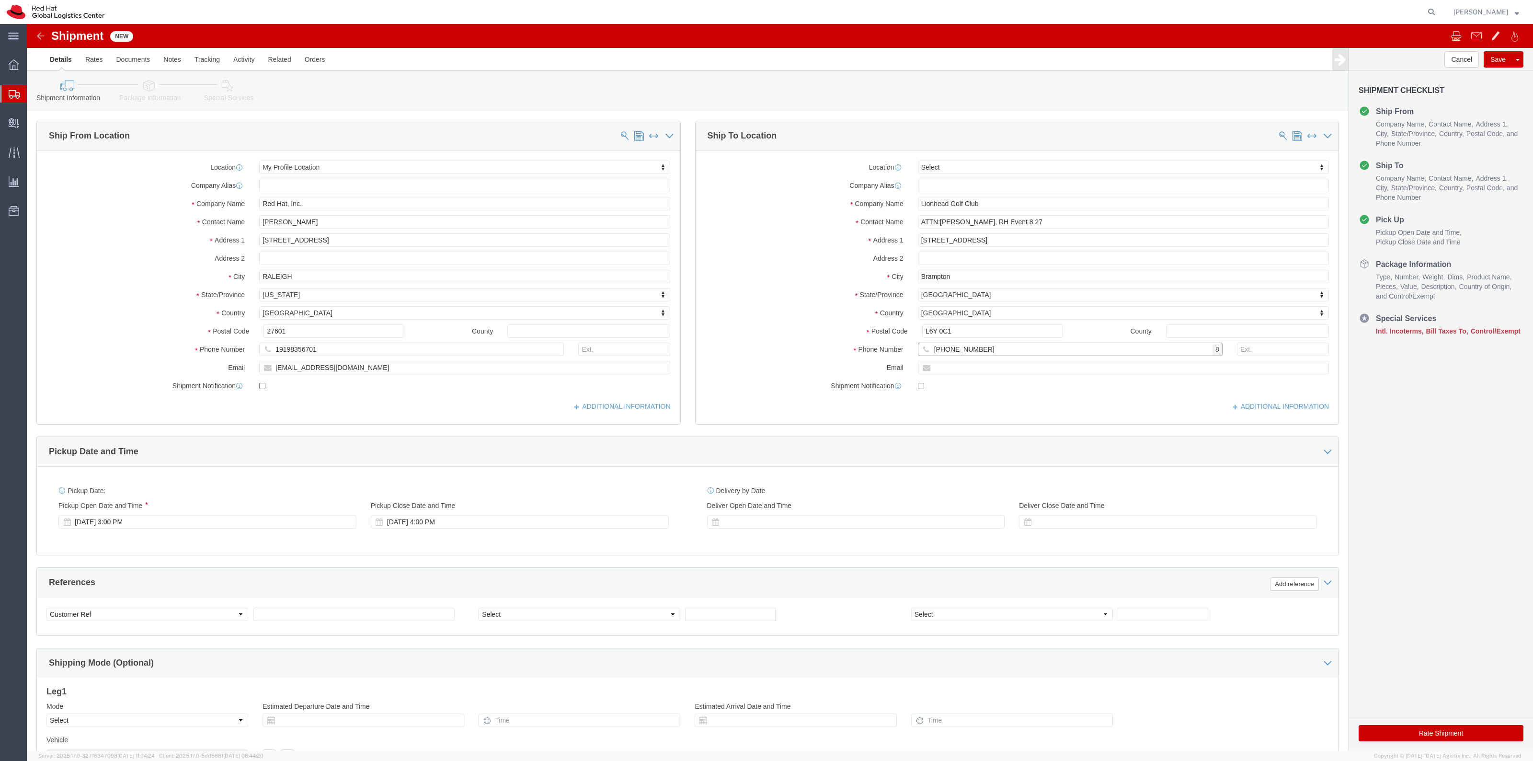
click input "905-455-4900"
type input "905-455-4900"
click input "text"
paste input "bison@redhat.com"
type input "bison@redhat.com"
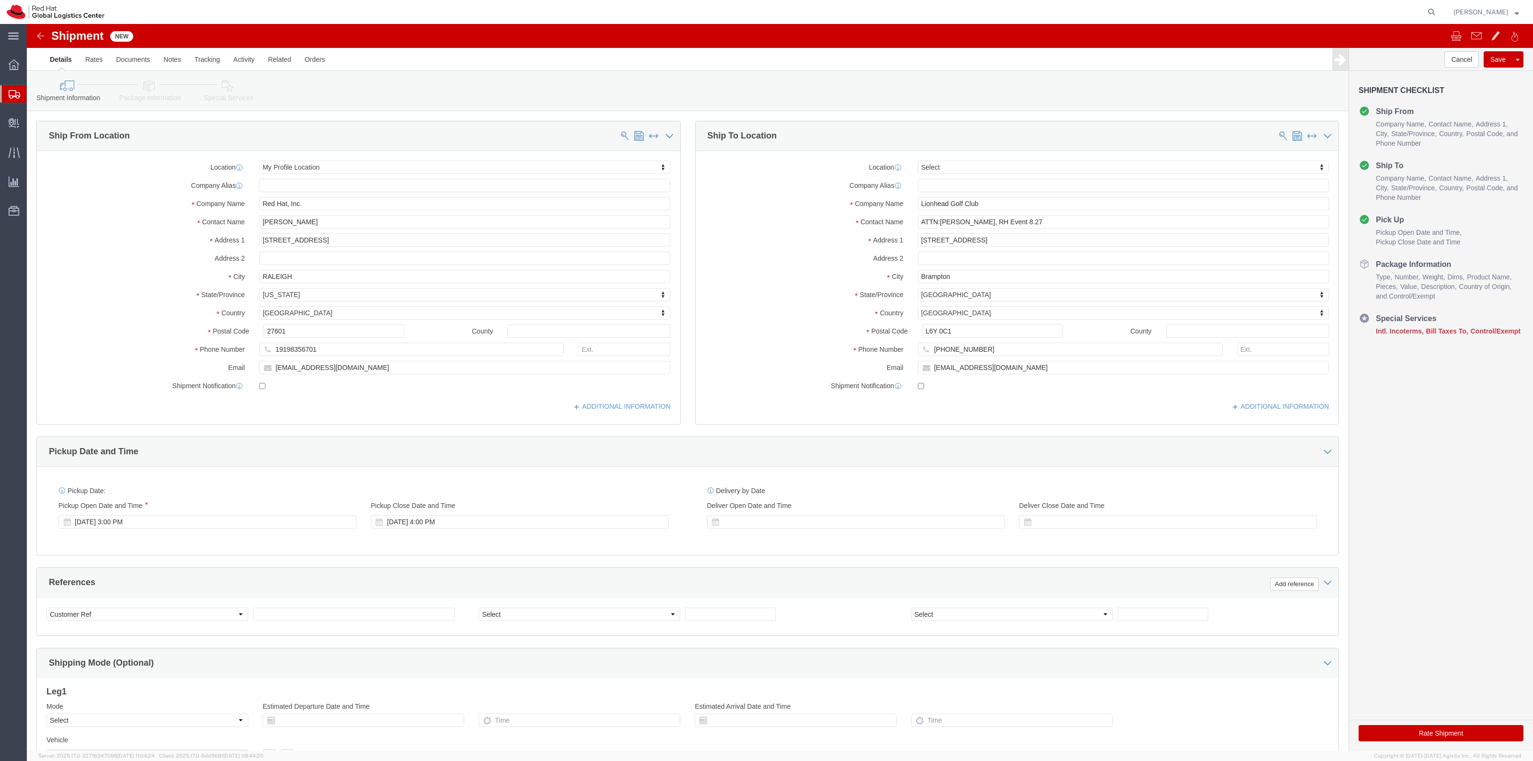
click link "Package Information"
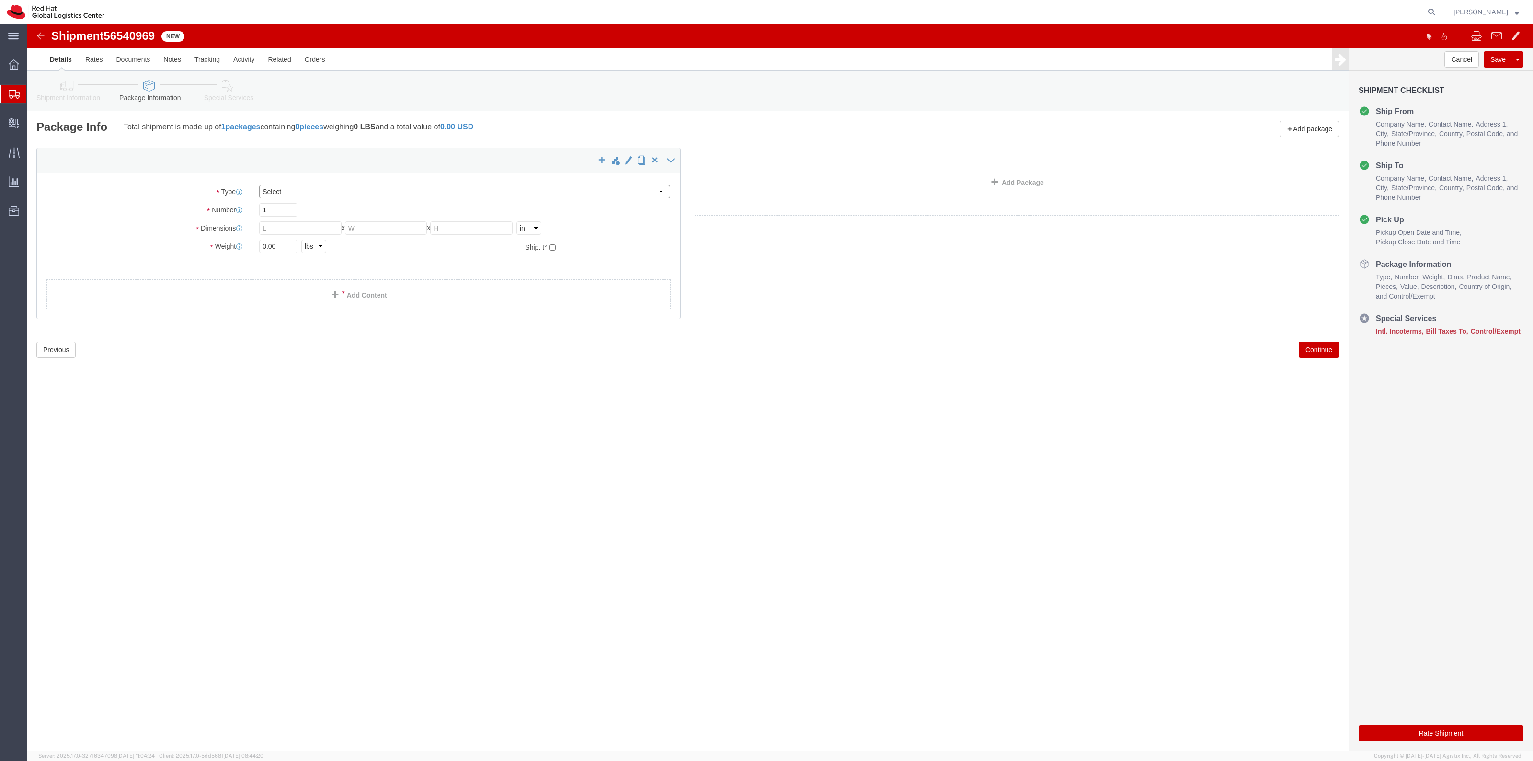
click select "Select Case(s) Crate(s) Envelope Large Box Medium Box PAK Skid(s) Small Box Sma…"
select select "YRPK"
click select "Select Case(s) Crate(s) Envelope Large Box Medium Box PAK Skid(s) Small Box Sma…"
click link "Add Content"
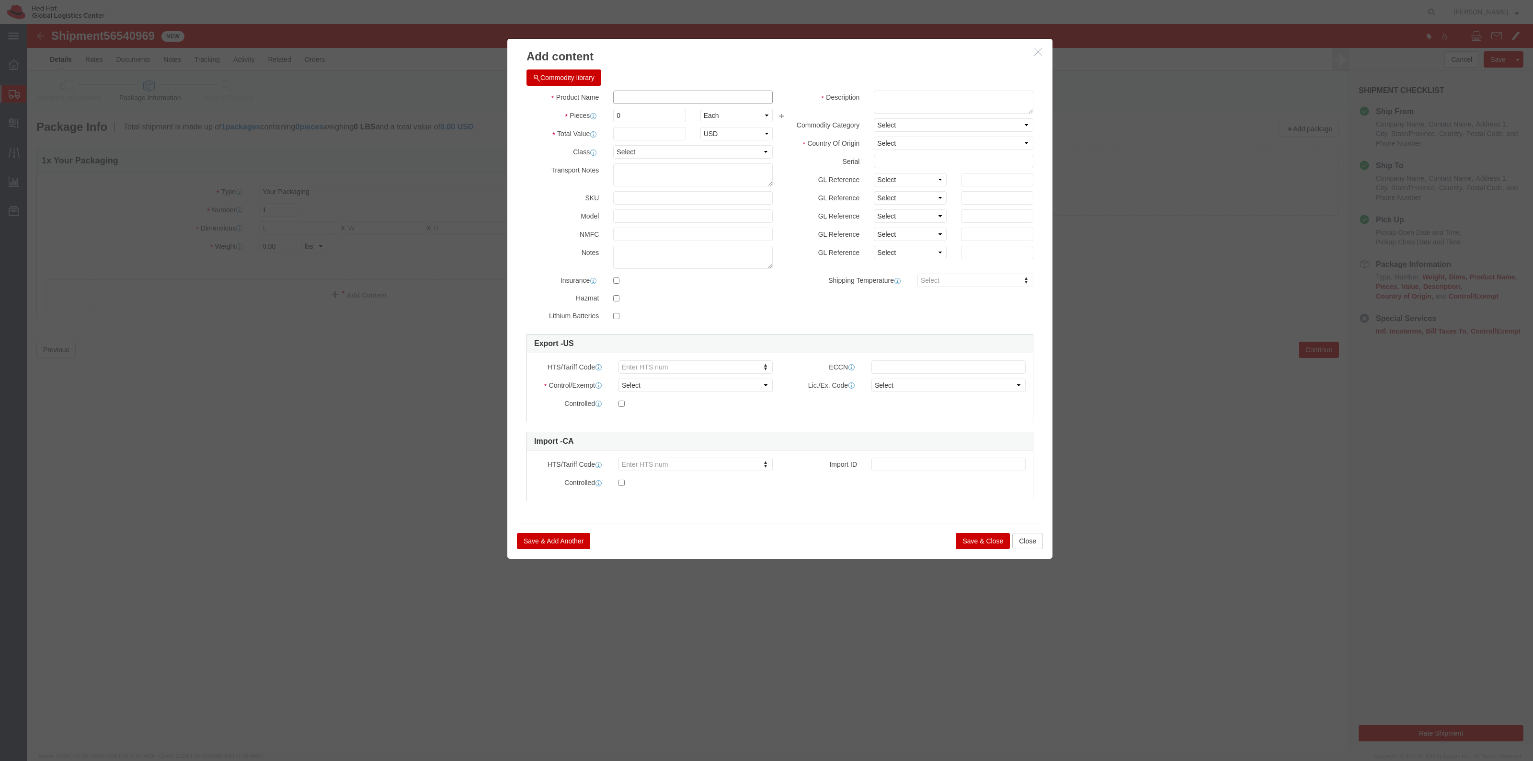
click input "text"
type input "Fedoras"
type input "39"
click button "Save & Close"
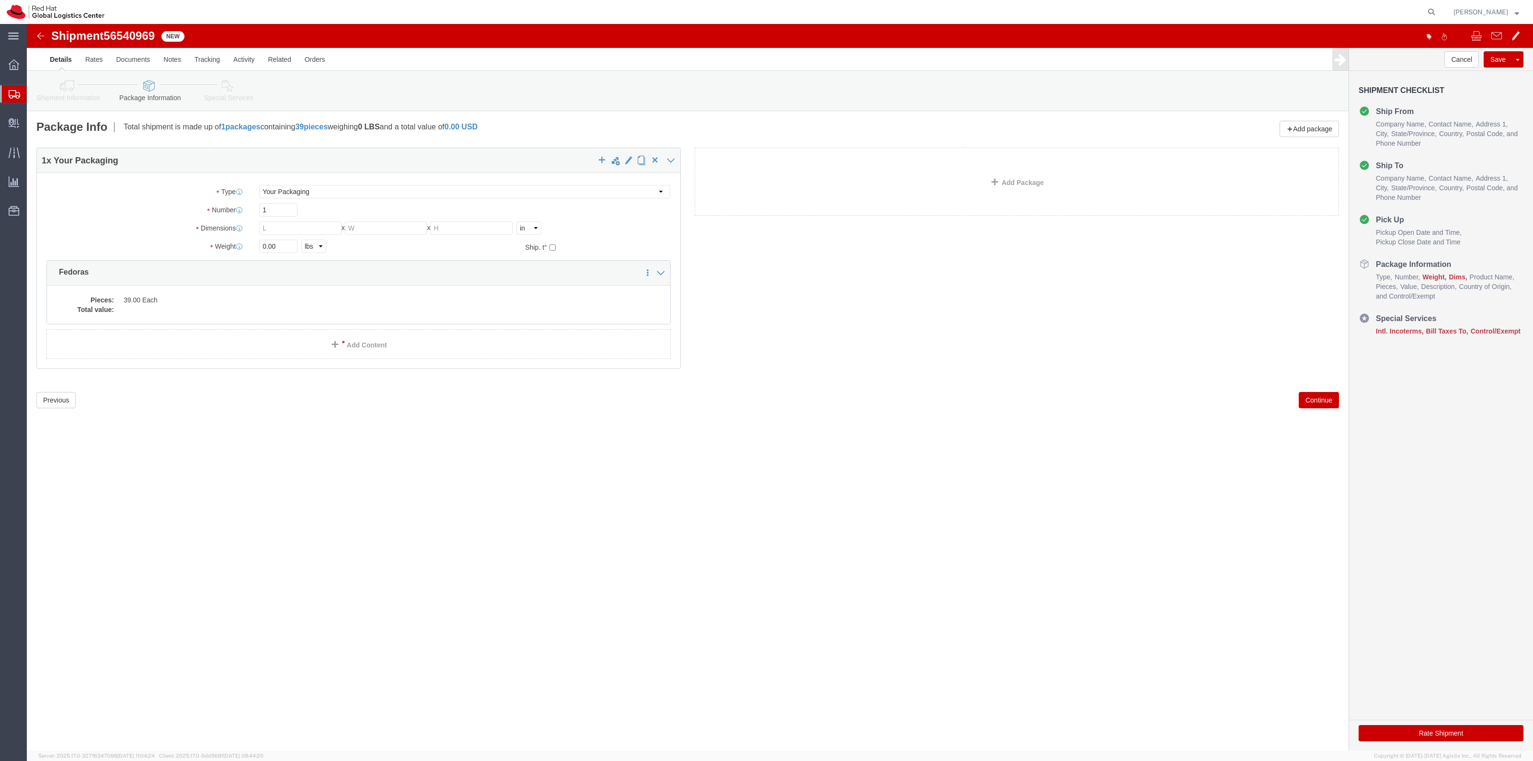
click icon
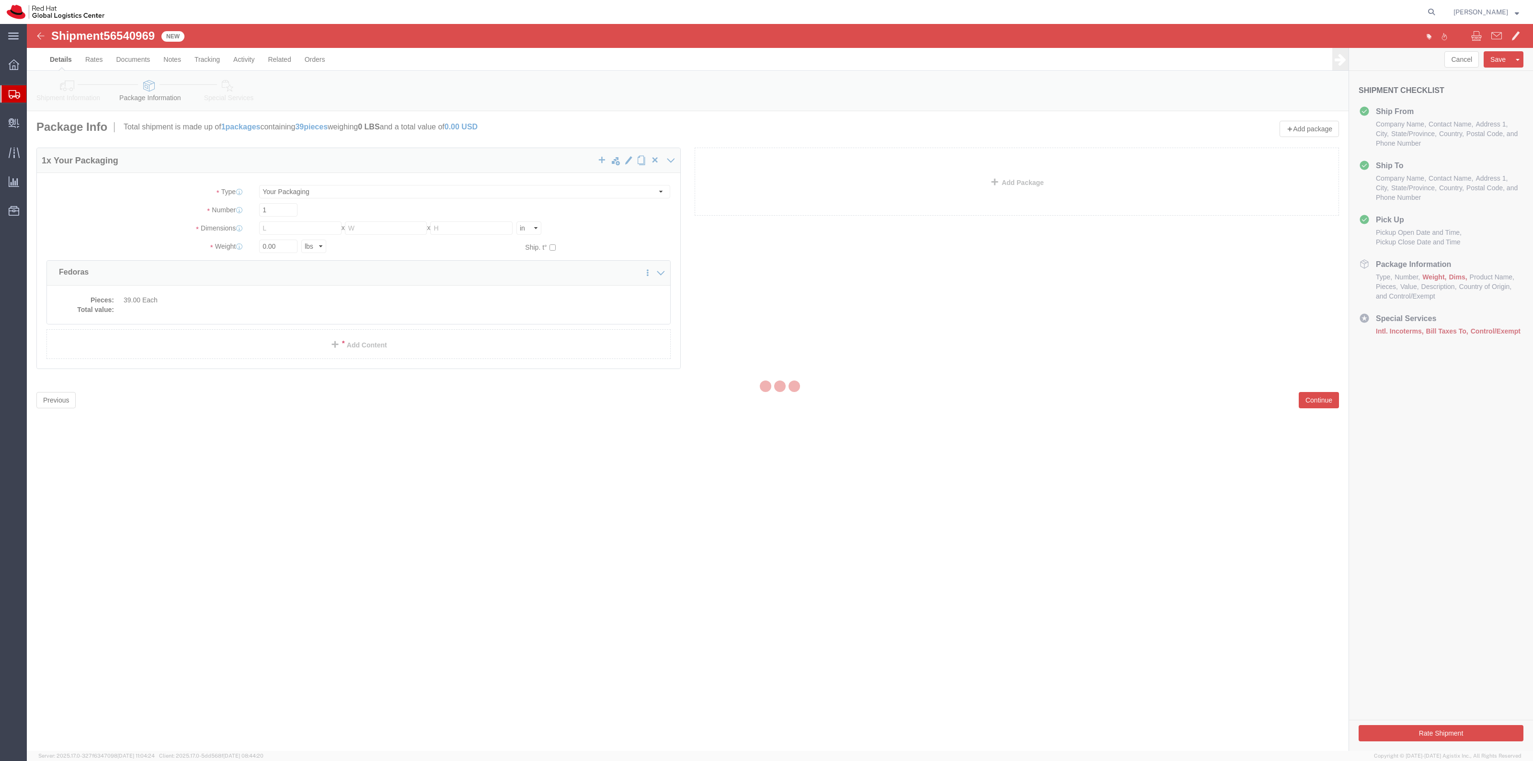
select select
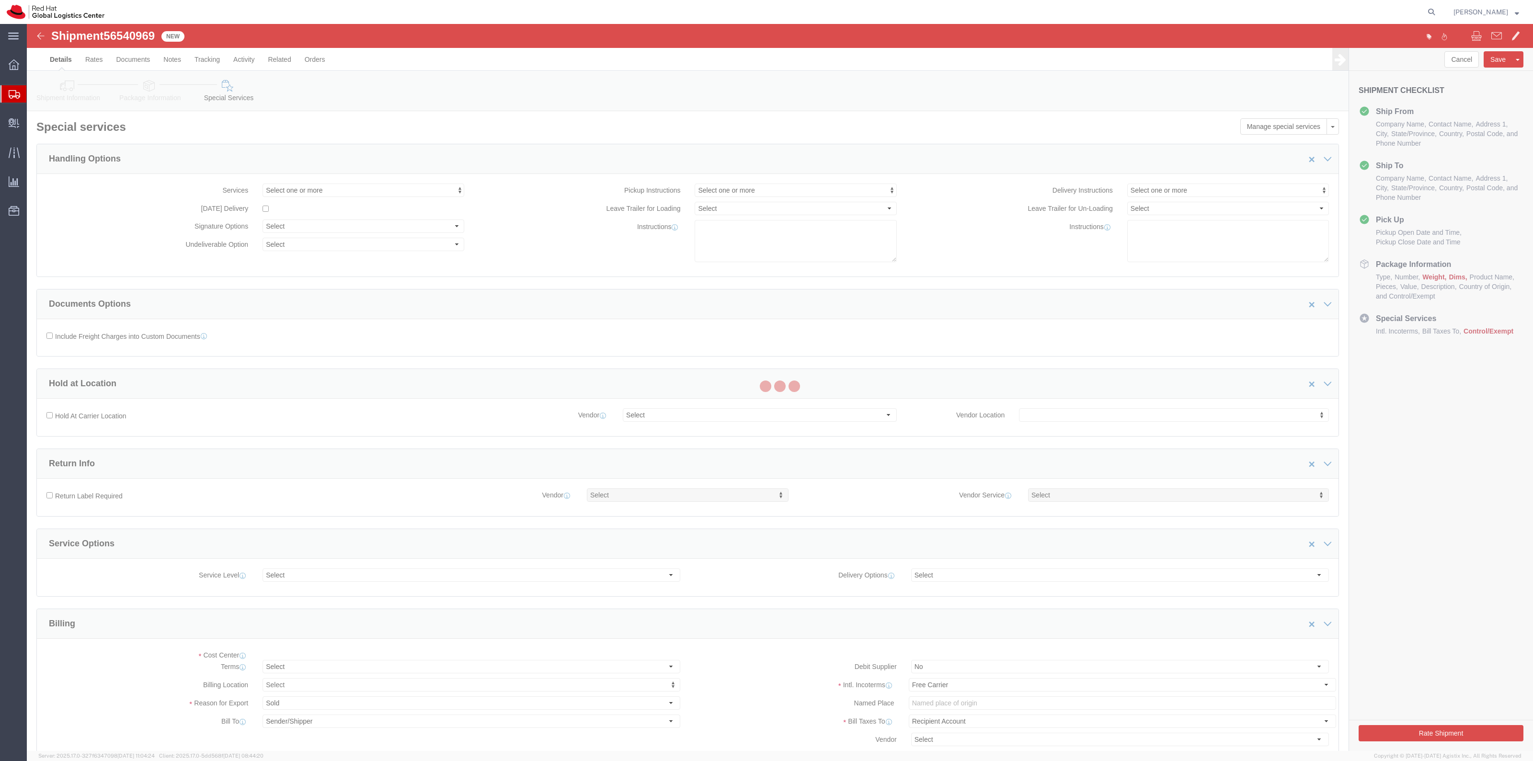
select select "COSTCENTER"
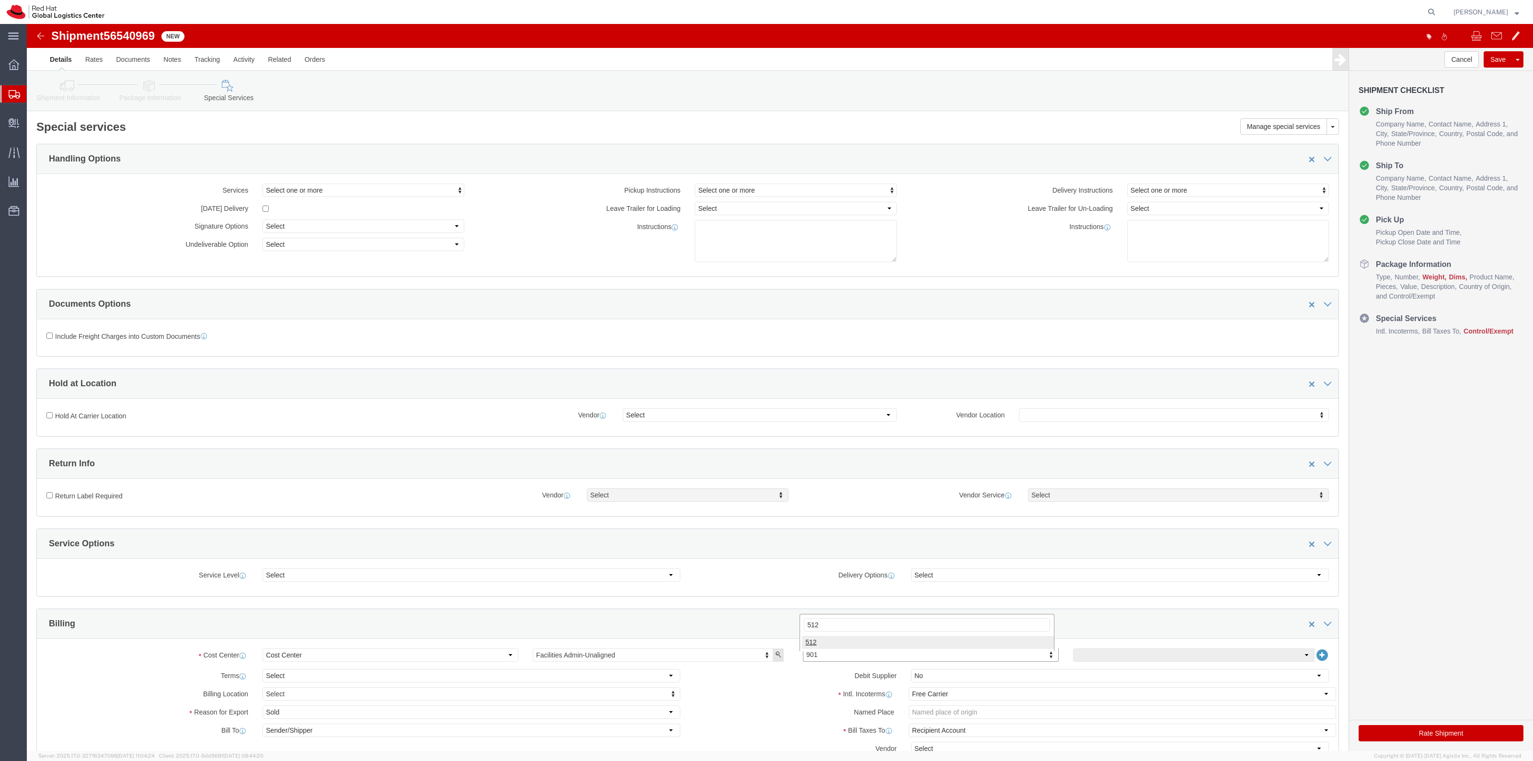
type input "512"
click link "Package Information"
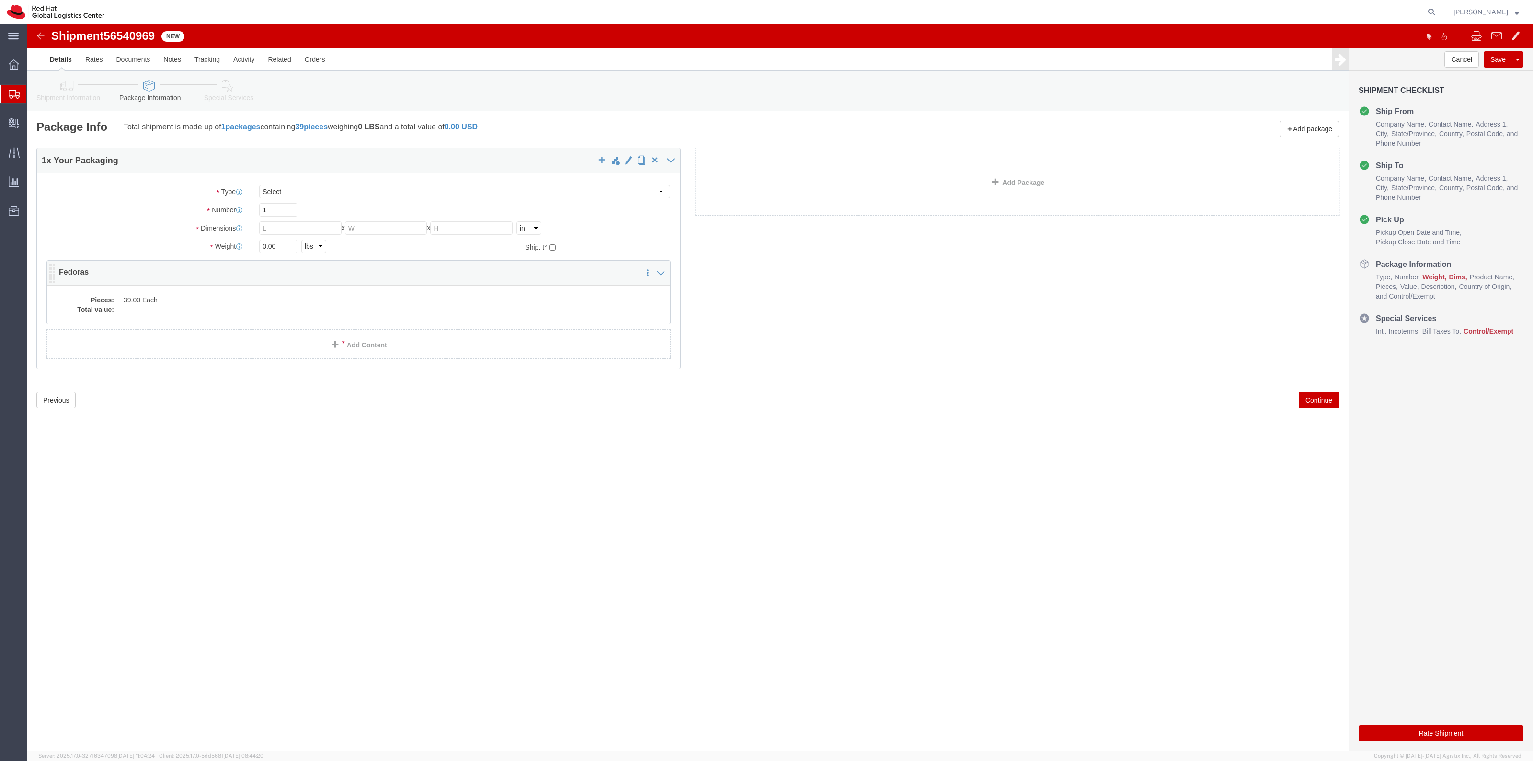
click dd
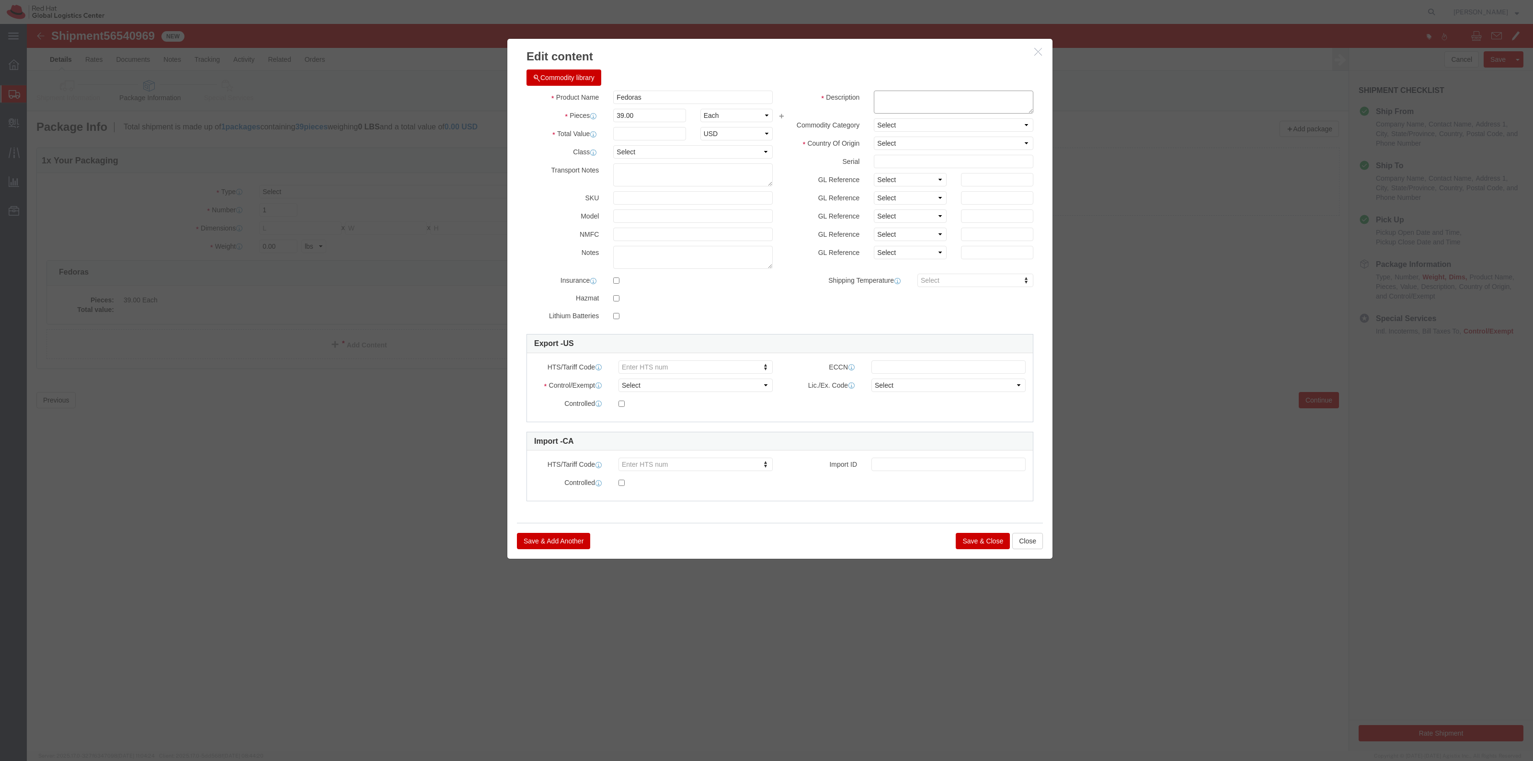
click textarea
type textarea "100% Polyesor"
click select "Select"
click label "Country Of Origin"
click select "Select Afghanistan Åland Islands Albania Algeria American Samoa Andorra Angola …"
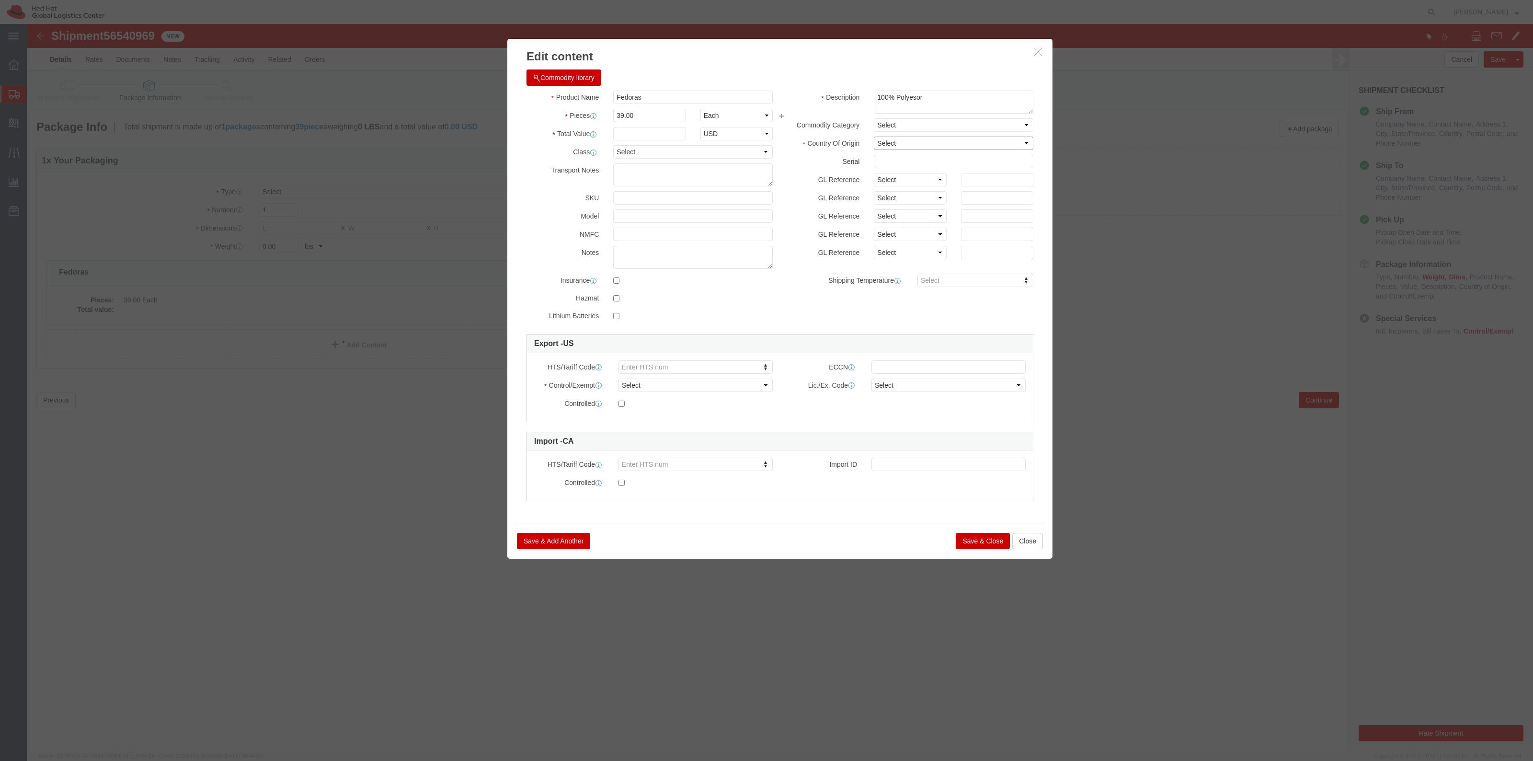
select select "CN"
click select "Select Afghanistan Åland Islands Albania Algeria American Samoa Andorra Angola …"
click button "Save & Close"
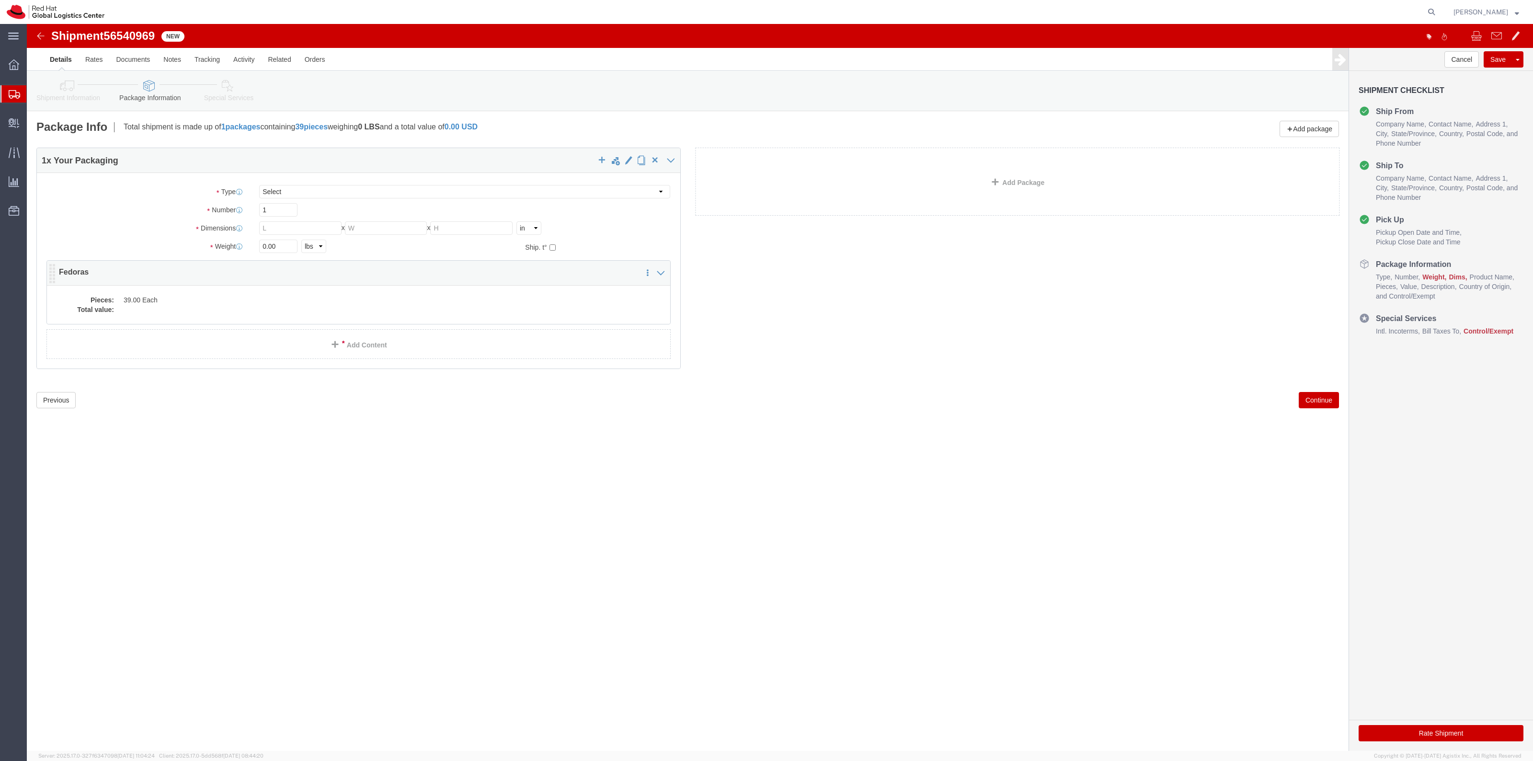
drag, startPoint x: 266, startPoint y: 266, endPoint x: 637, endPoint y: 175, distance: 382.2
click div "Pieces: 39.00 Each Total value:"
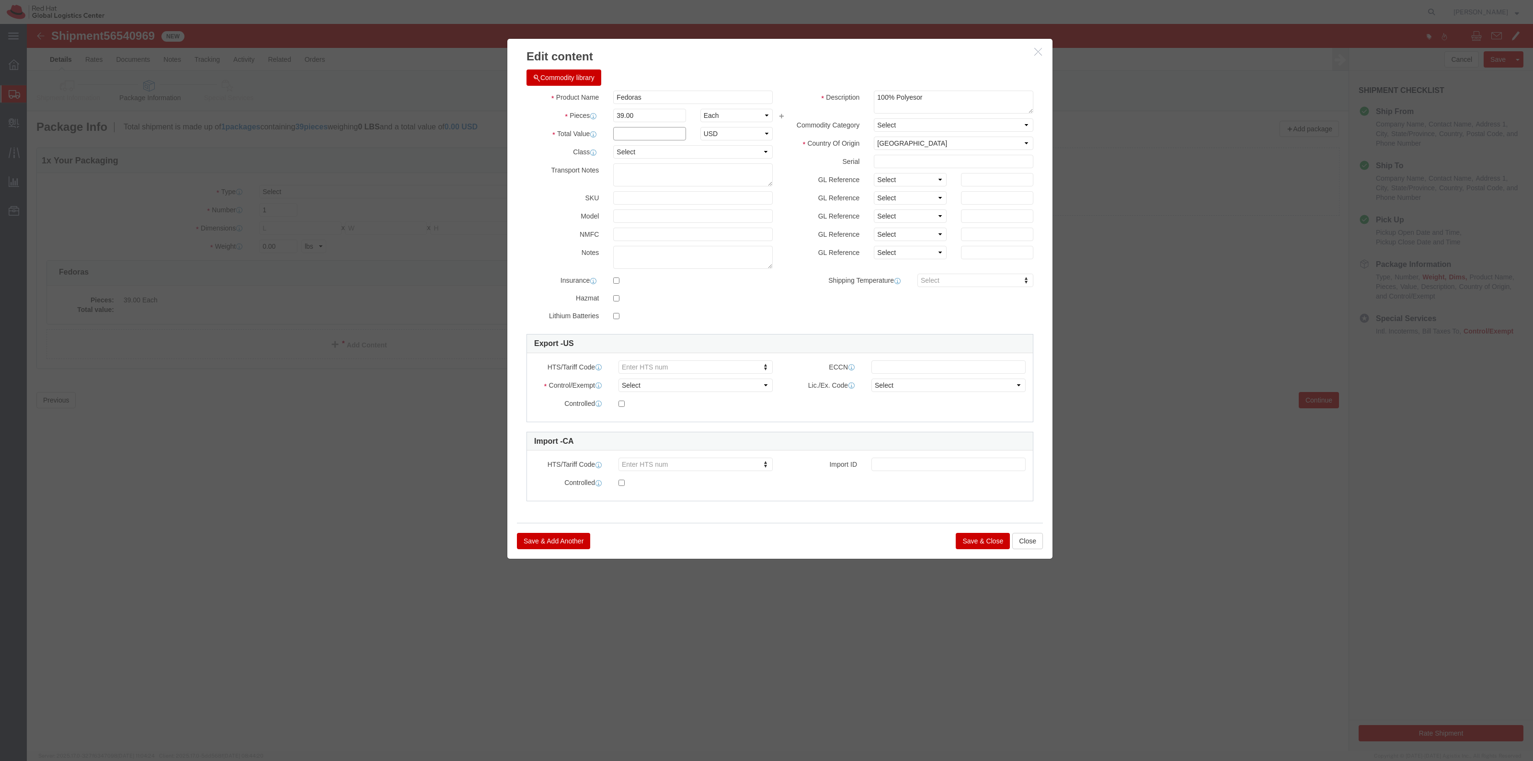
click input "text"
type input "760.50"
click button "Save & Close"
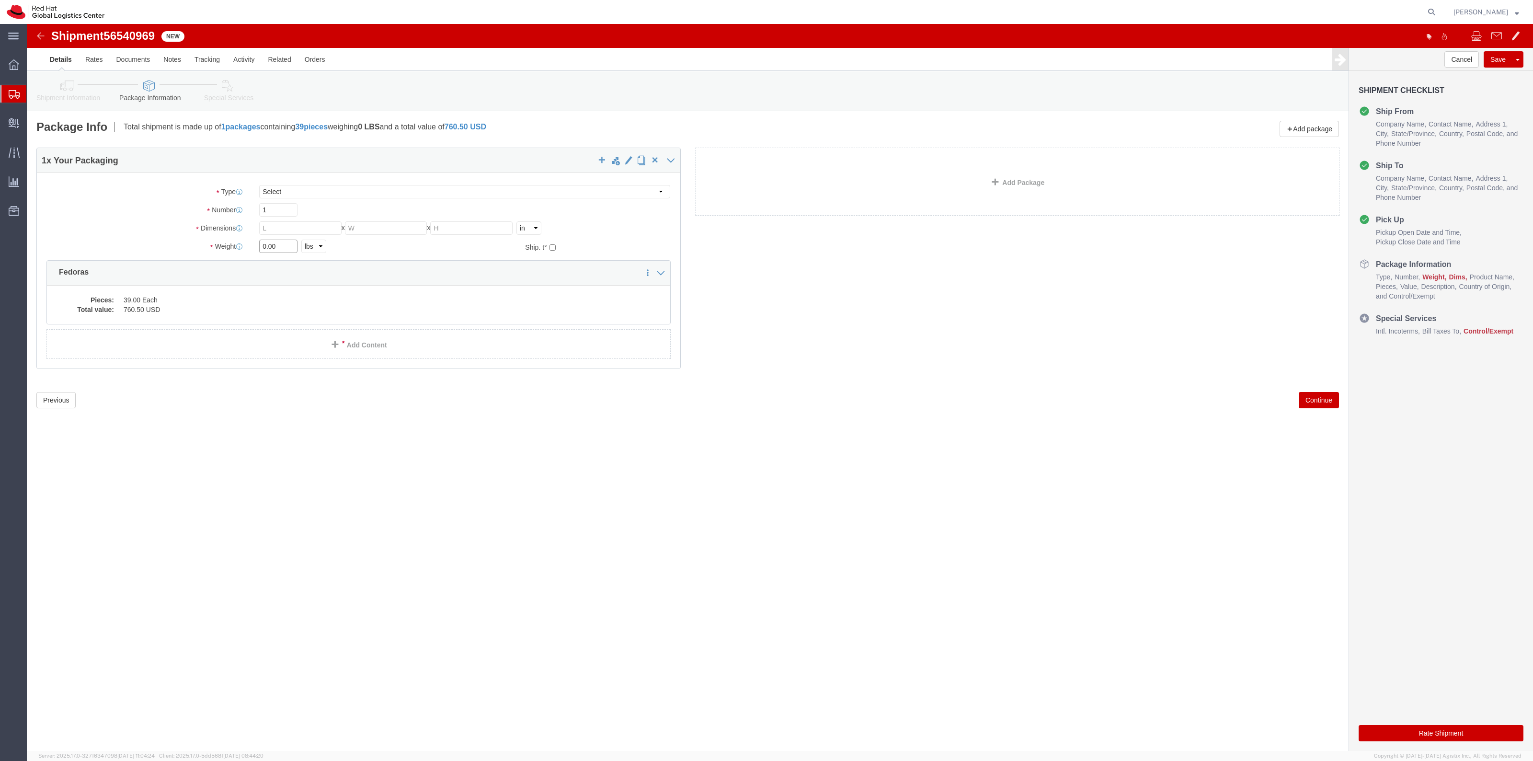
drag, startPoint x: 252, startPoint y: 220, endPoint x: 158, endPoint y: 207, distance: 95.2
click div "Package Type Select Case(s) Crate(s) Envelope Large Box Medium Box PAK Skid(s) …"
type input "12"
click div "Package Type Select Case(s) Crate(s) Envelope Large Box Medium Box PAK Skid(s) …"
click input "text"
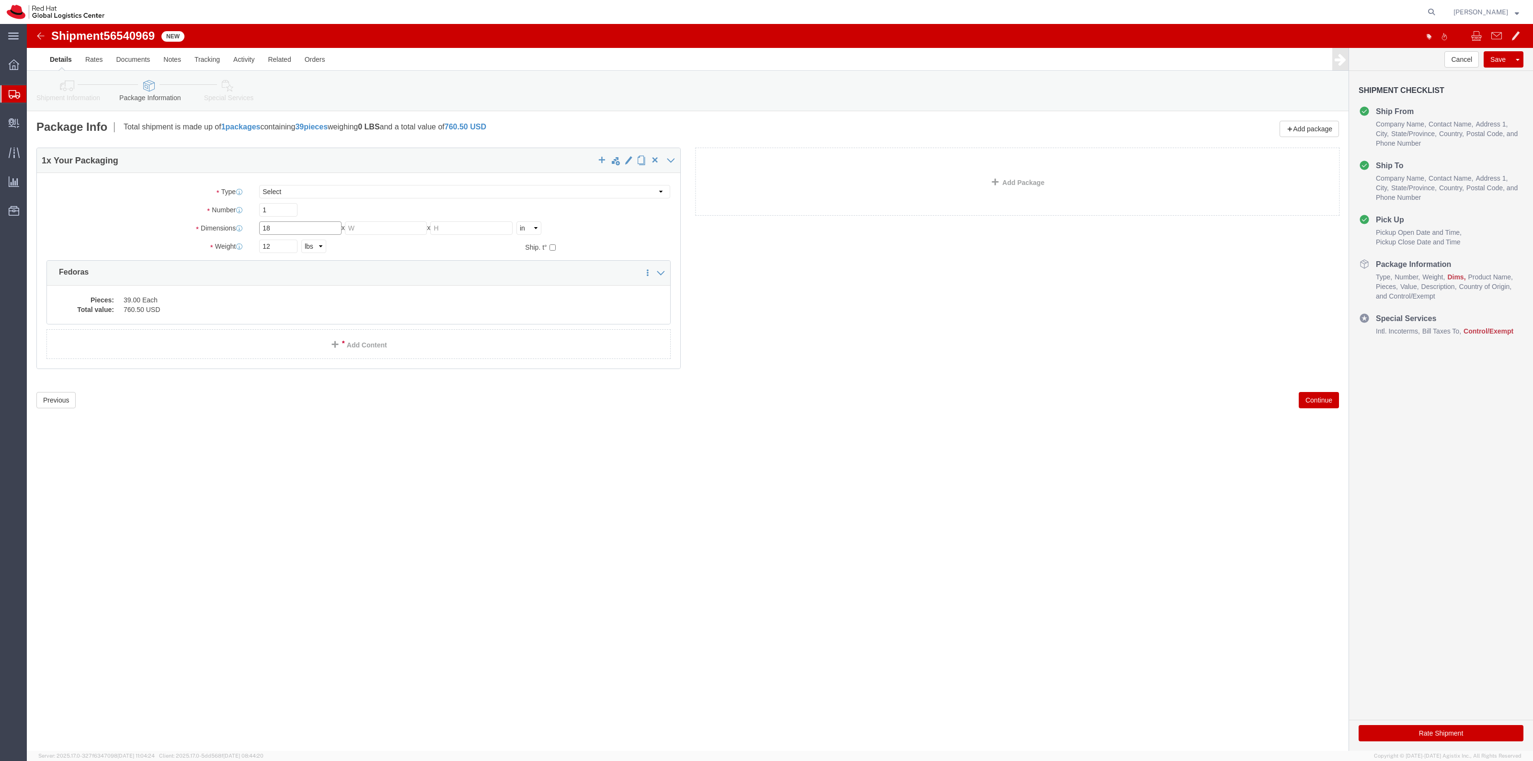
type input "18"
click icon
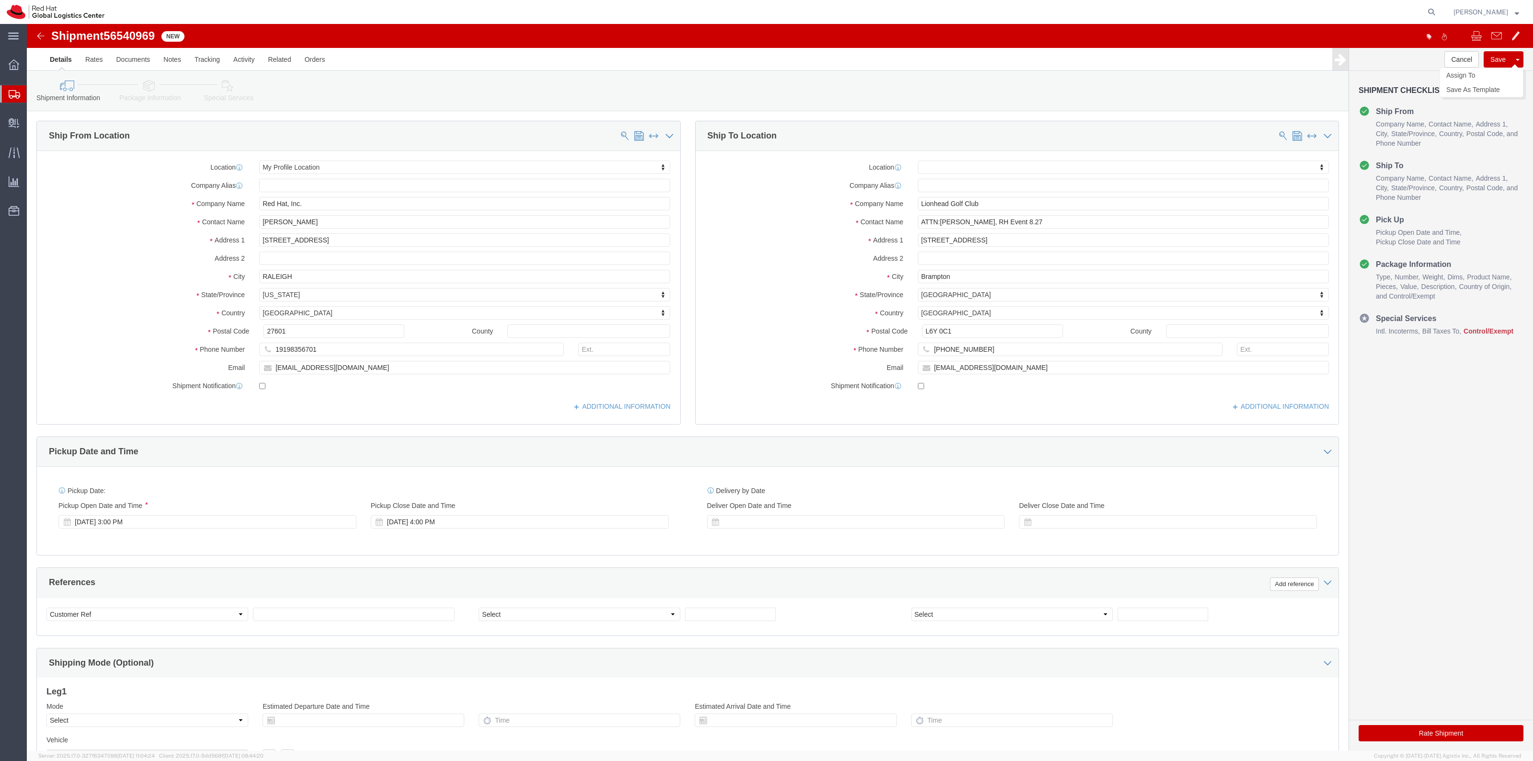
click button "Save"
click div
click link "Assign To"
select select
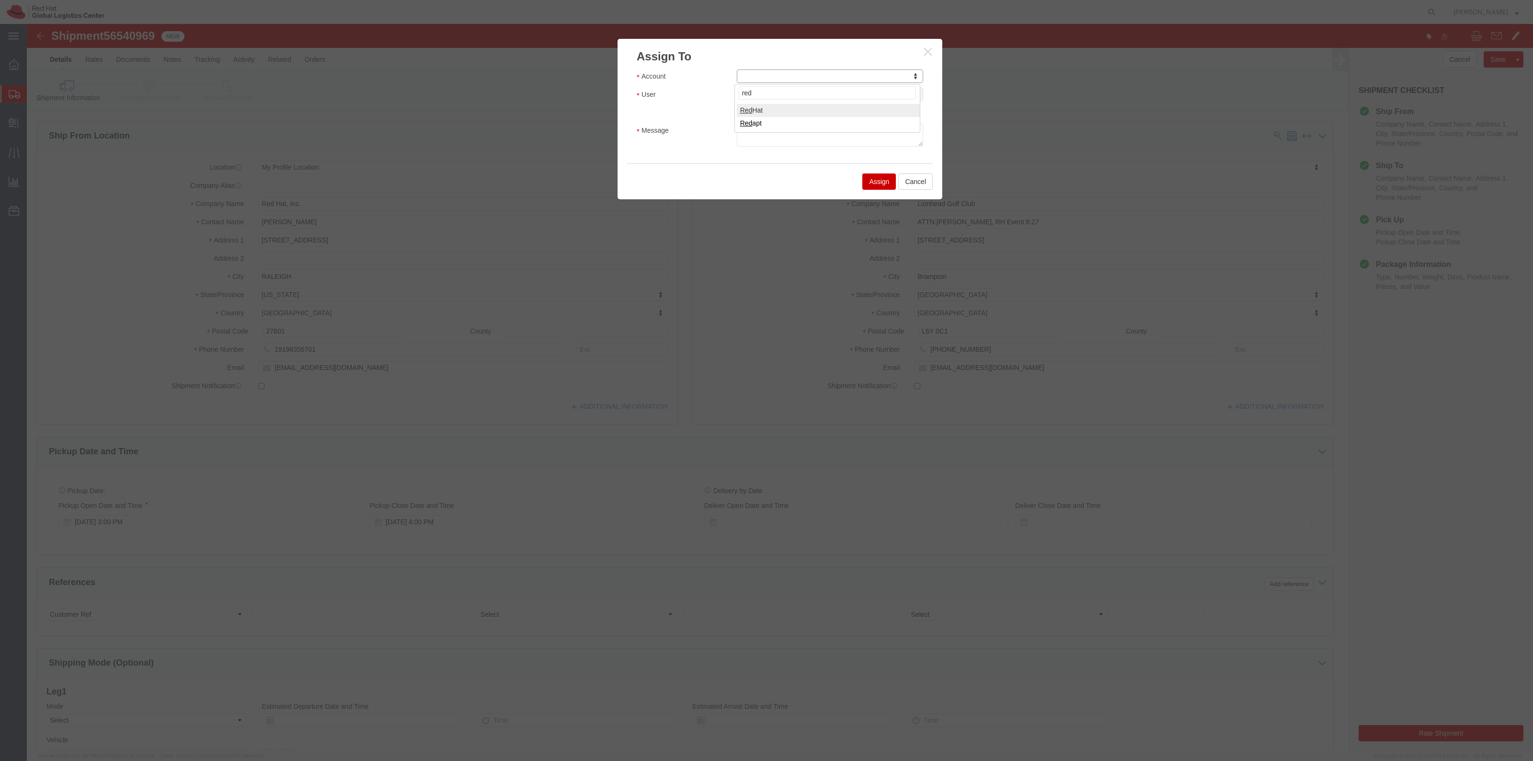
type input "red"
select select "104821"
select select
type input "kirk"
select select "17189"
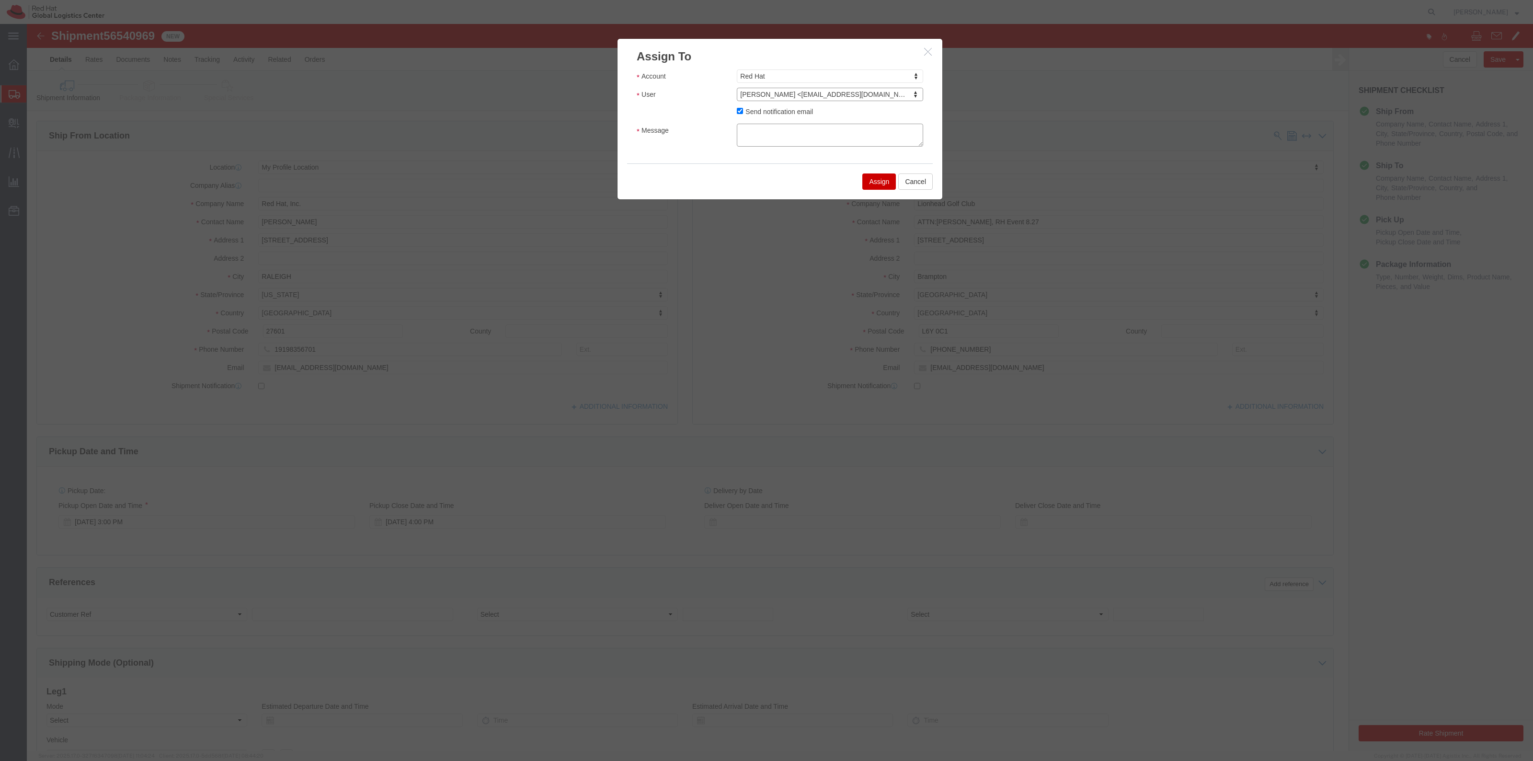
click textarea "Message"
type textarea "SR"
click div "Assign Cancel"
click button "Assign"
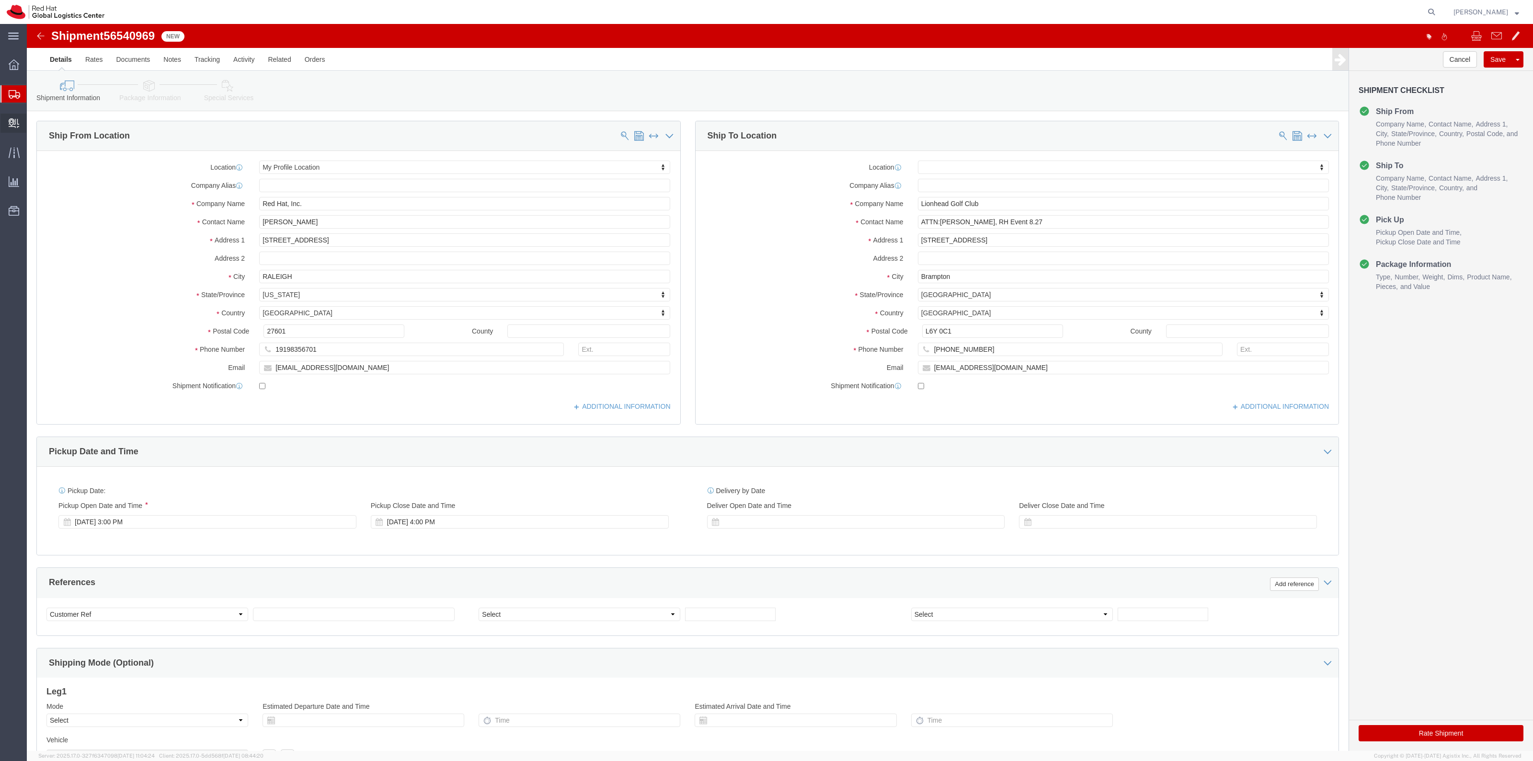
drag, startPoint x: 39, startPoint y: 136, endPoint x: 57, endPoint y: 125, distance: 21.0
click at [0, 0] on span "Create Delivery" at bounding box center [0, 0] width 0 height 0
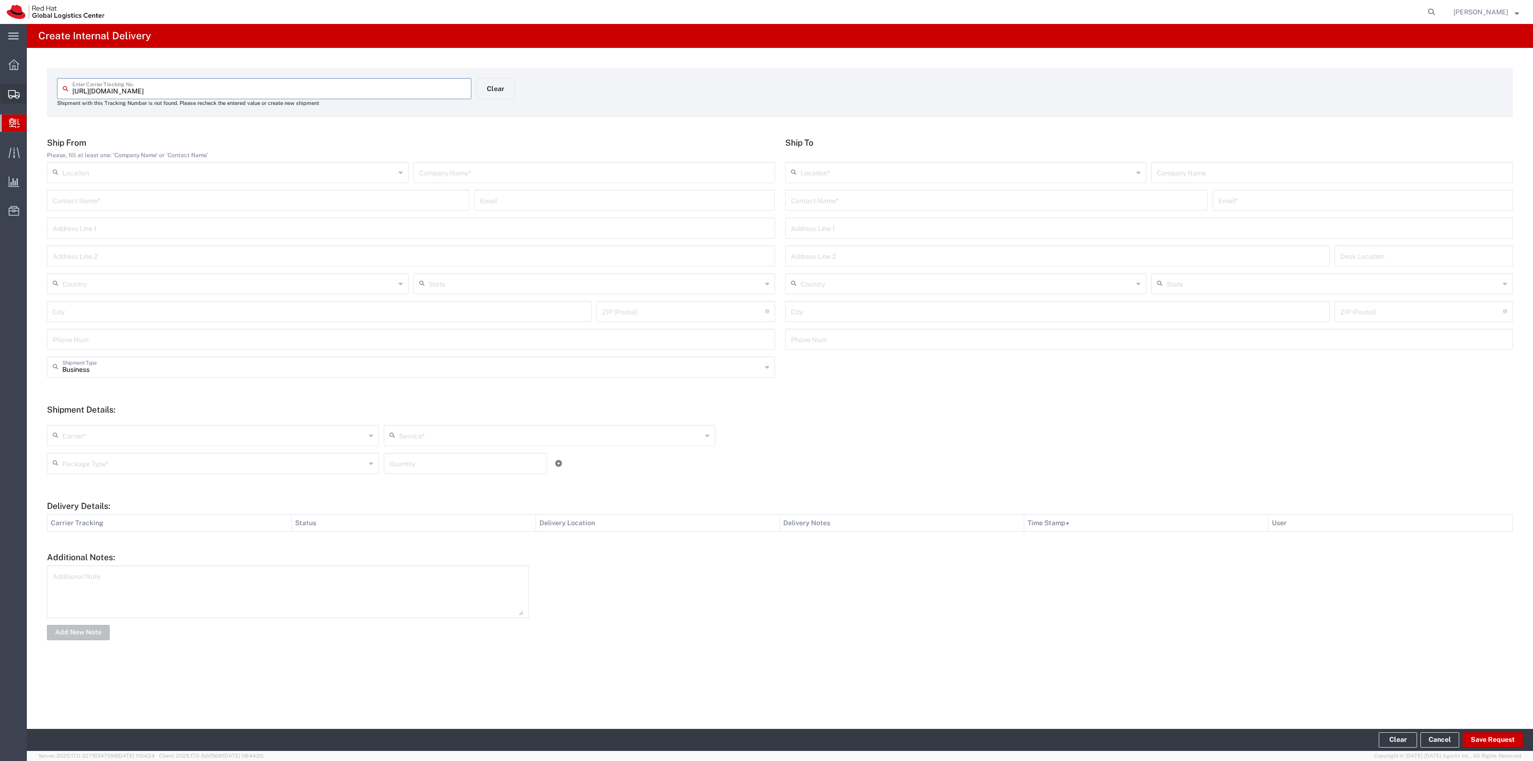
drag, startPoint x: 209, startPoint y: 92, endPoint x: 0, endPoint y: 102, distance: 209.0
click at [0, 102] on div "main_menu Created with Sketch. Collapse Menu Overview Shipments Shipment Manage…" at bounding box center [766, 392] width 1533 height 737
type input "880630279041"
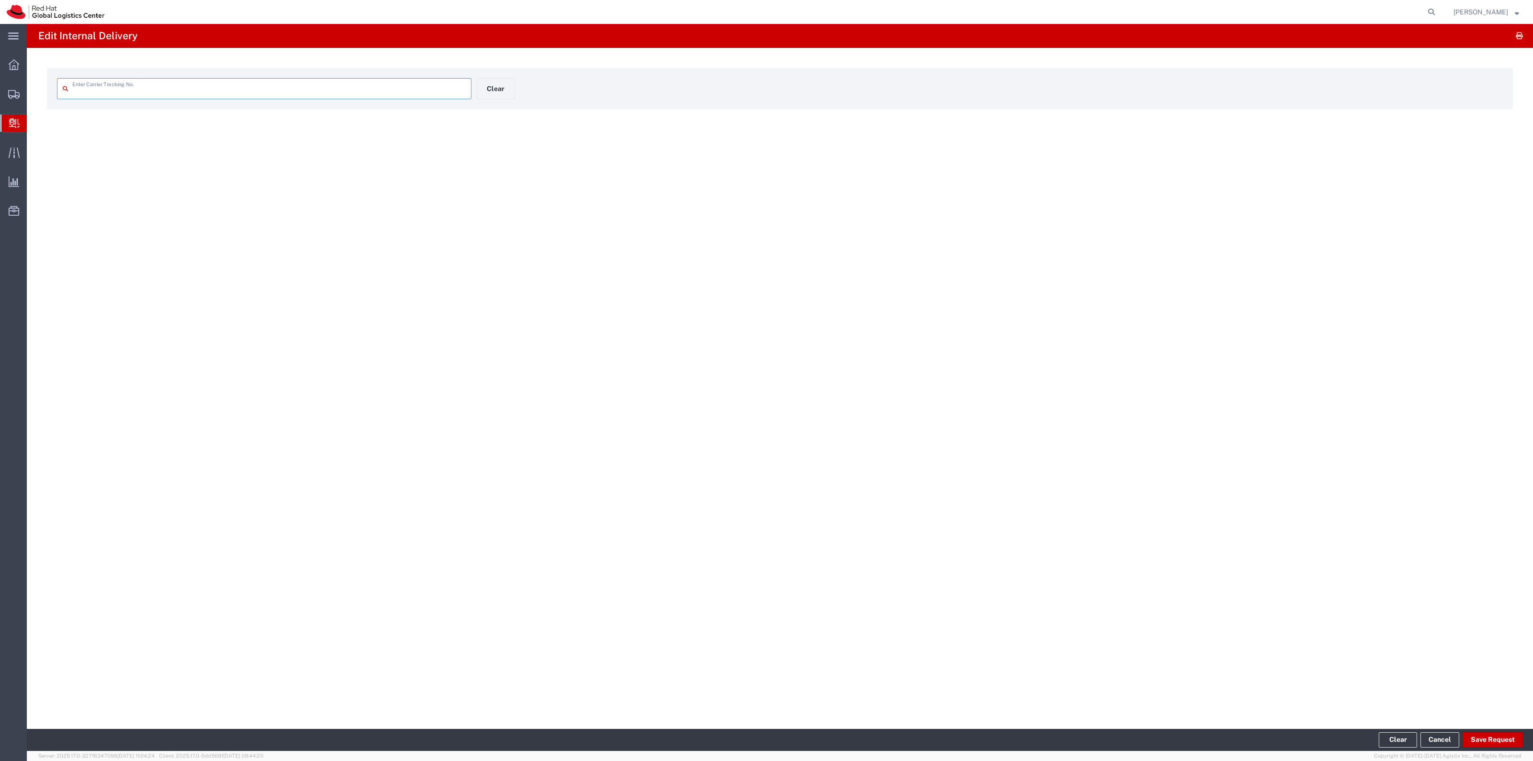
type input "880630279041"
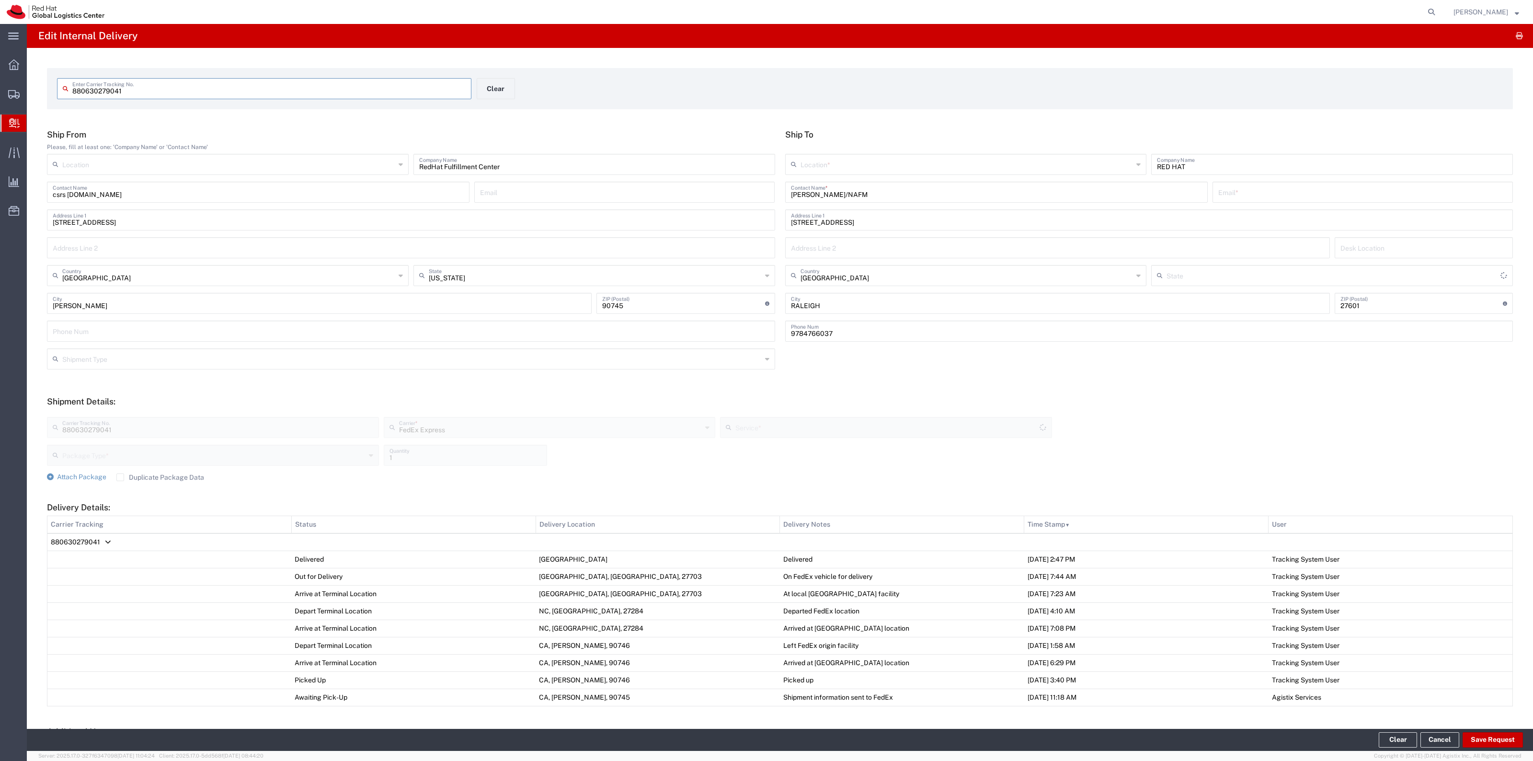
type input "Ground"
type input "[US_STATE]"
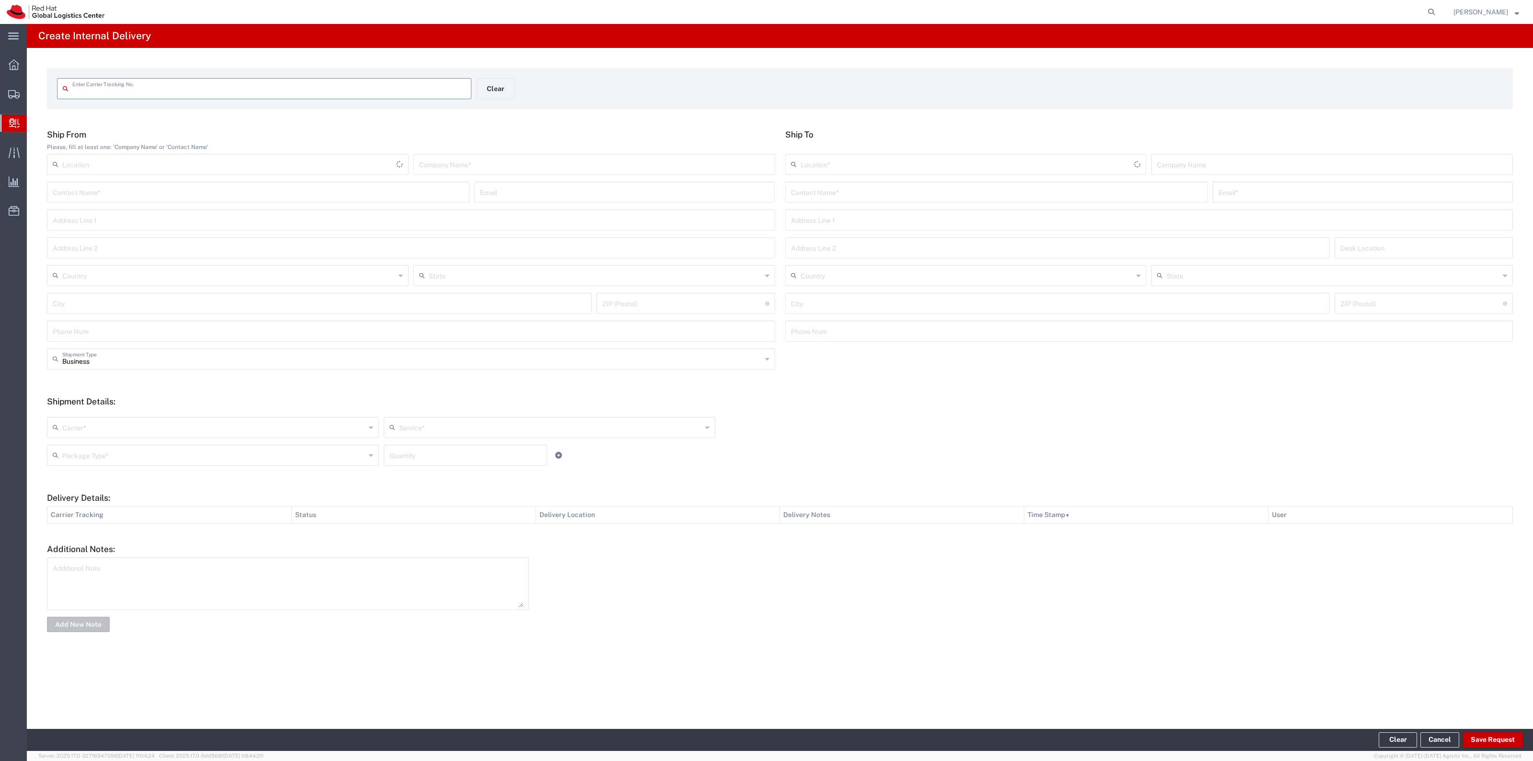
click at [437, 90] on input "text" at bounding box center [268, 88] width 393 height 17
type input "TBA323708949698"
click at [996, 205] on input "text" at bounding box center [996, 199] width 411 height 17
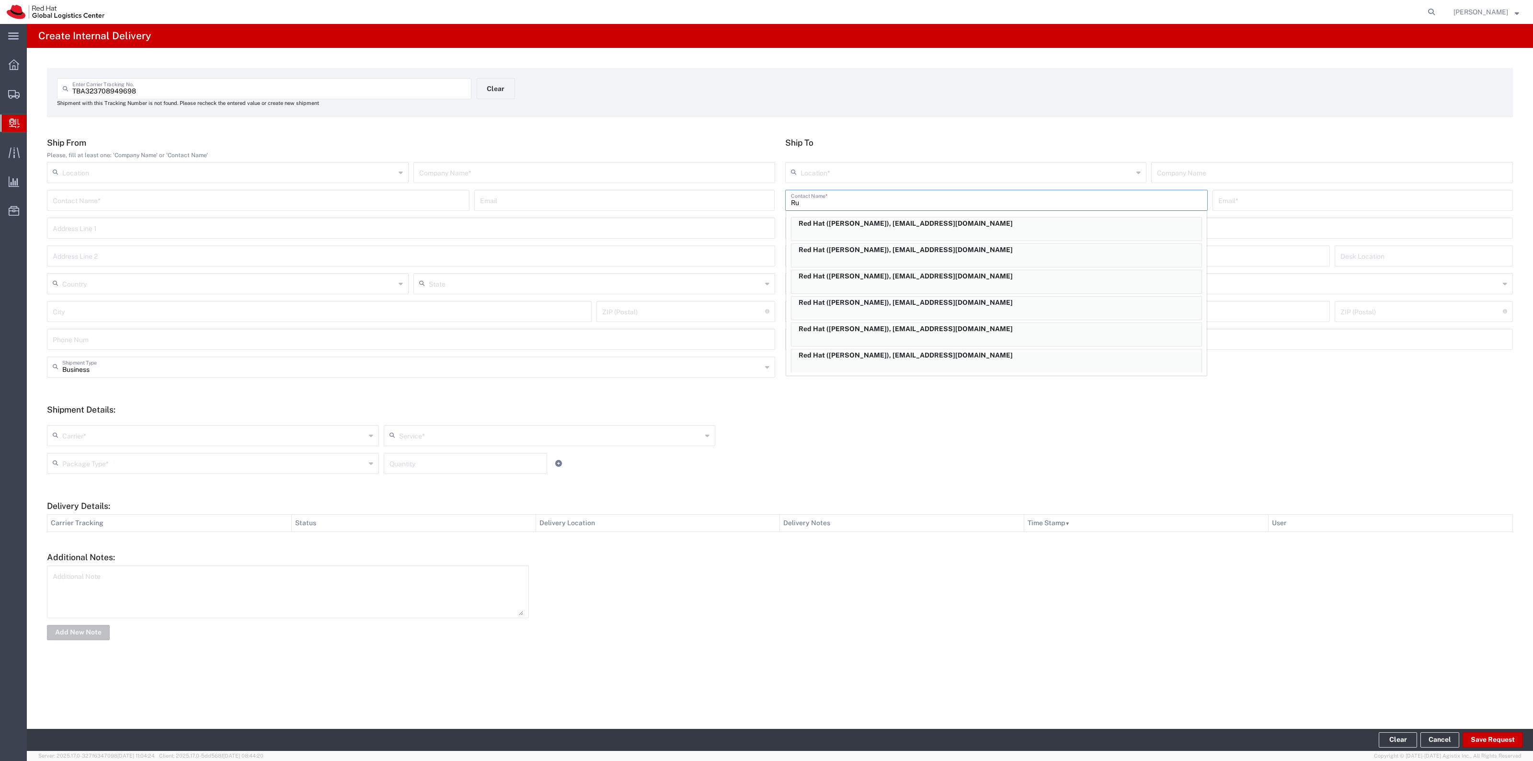
type input "R"
type input "Blake"
click at [931, 217] on p "Red Hat (Blake Bowers), bbowers@redhat.com" at bounding box center [996, 223] width 410 height 12
type input "Red Hat"
type input "Blake Bowers"
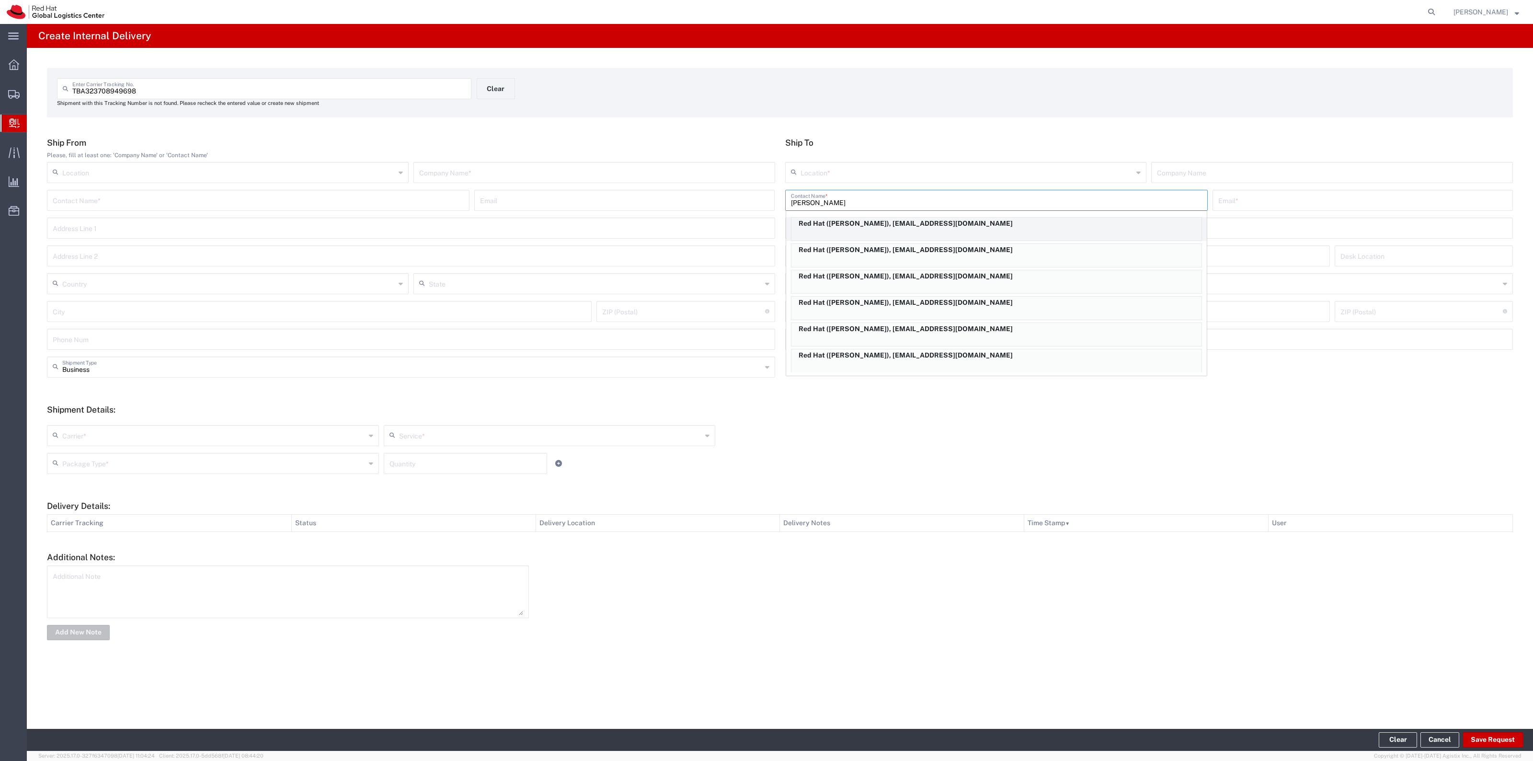
type input "bbowers@redhat.com"
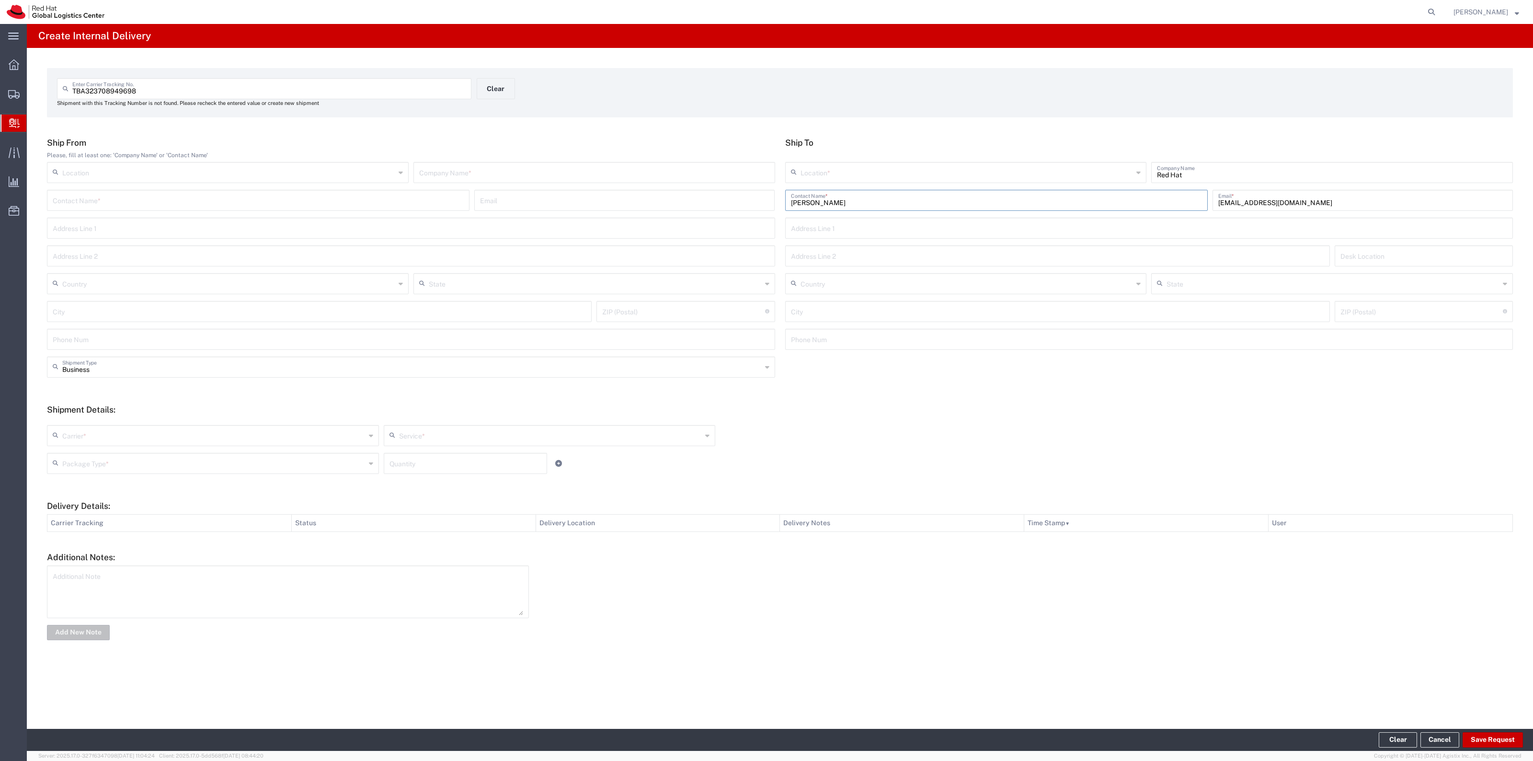
click at [866, 168] on input "text" at bounding box center [966, 171] width 333 height 17
click at [837, 205] on span "RH - [GEOGRAPHIC_DATA]" at bounding box center [965, 208] width 360 height 15
type input "RH - [GEOGRAPHIC_DATA]"
type input "Red Hat, Inc."
type input "[STREET_ADDRESS]"
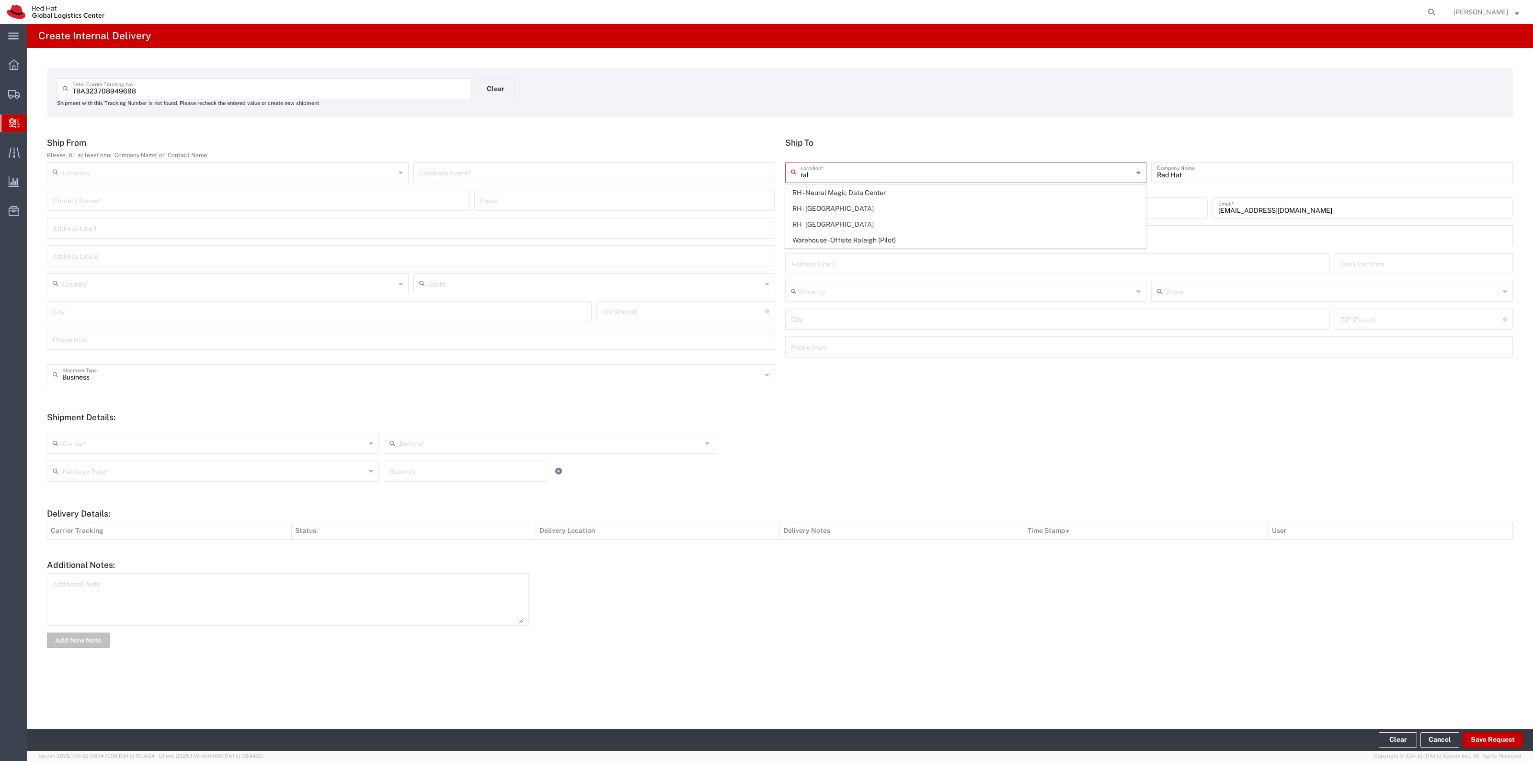
type input "[GEOGRAPHIC_DATA]"
type input "RALEIGH"
type input "27601"
type input "919-754-4950"
type input "[US_STATE]"
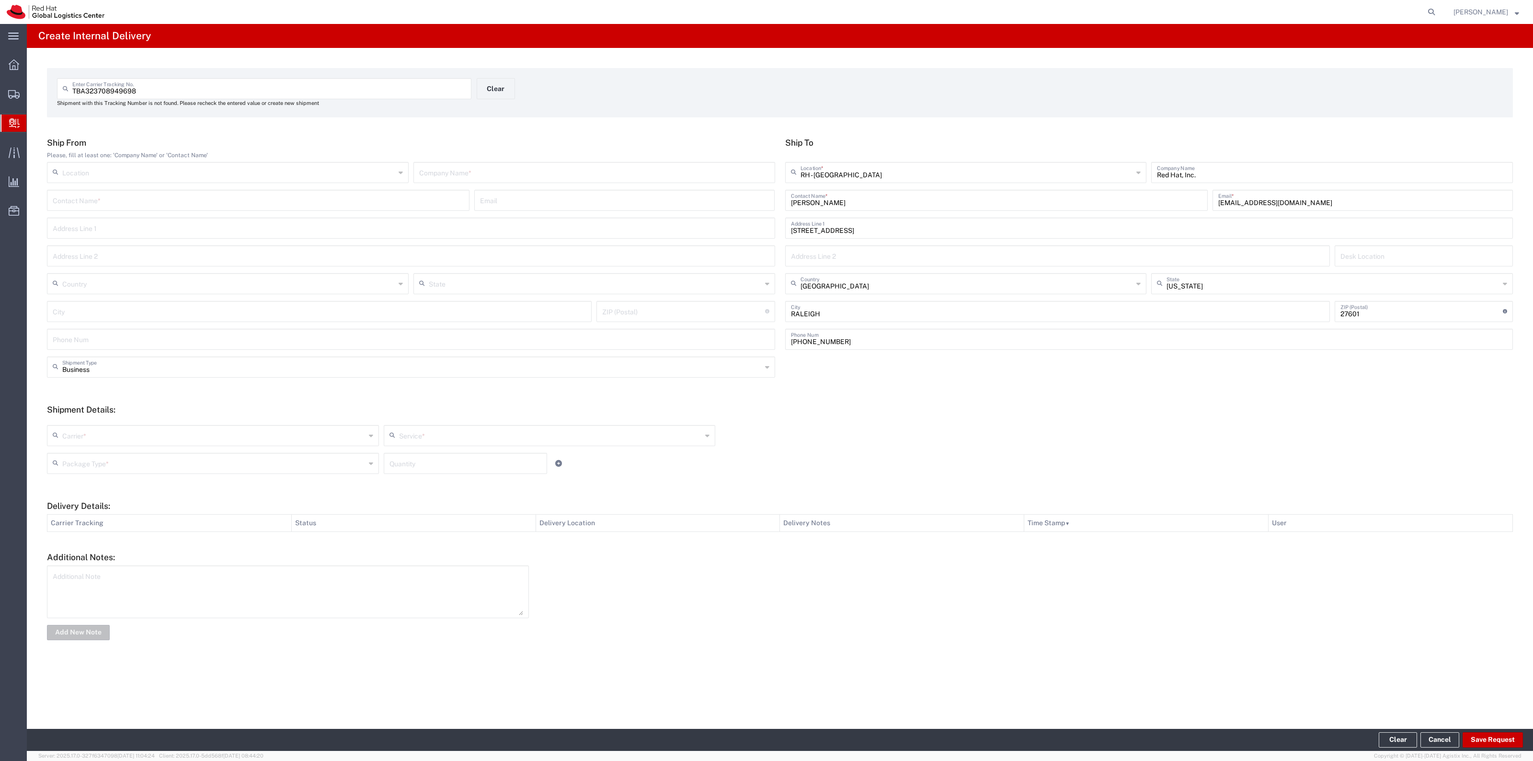
drag, startPoint x: 1286, startPoint y: 204, endPoint x: 1172, endPoint y: 203, distance: 114.5
click at [1172, 203] on div "Blake Bowers Contact Name * bbowers@redhat.com Email *" at bounding box center [1149, 204] width 733 height 28
paste input "lp"
type input "blpowers@redhat.com"
click at [1264, 217] on p "Red Hat (Blake Powers), blpowers@redhat.com" at bounding box center [1362, 223] width 288 height 12
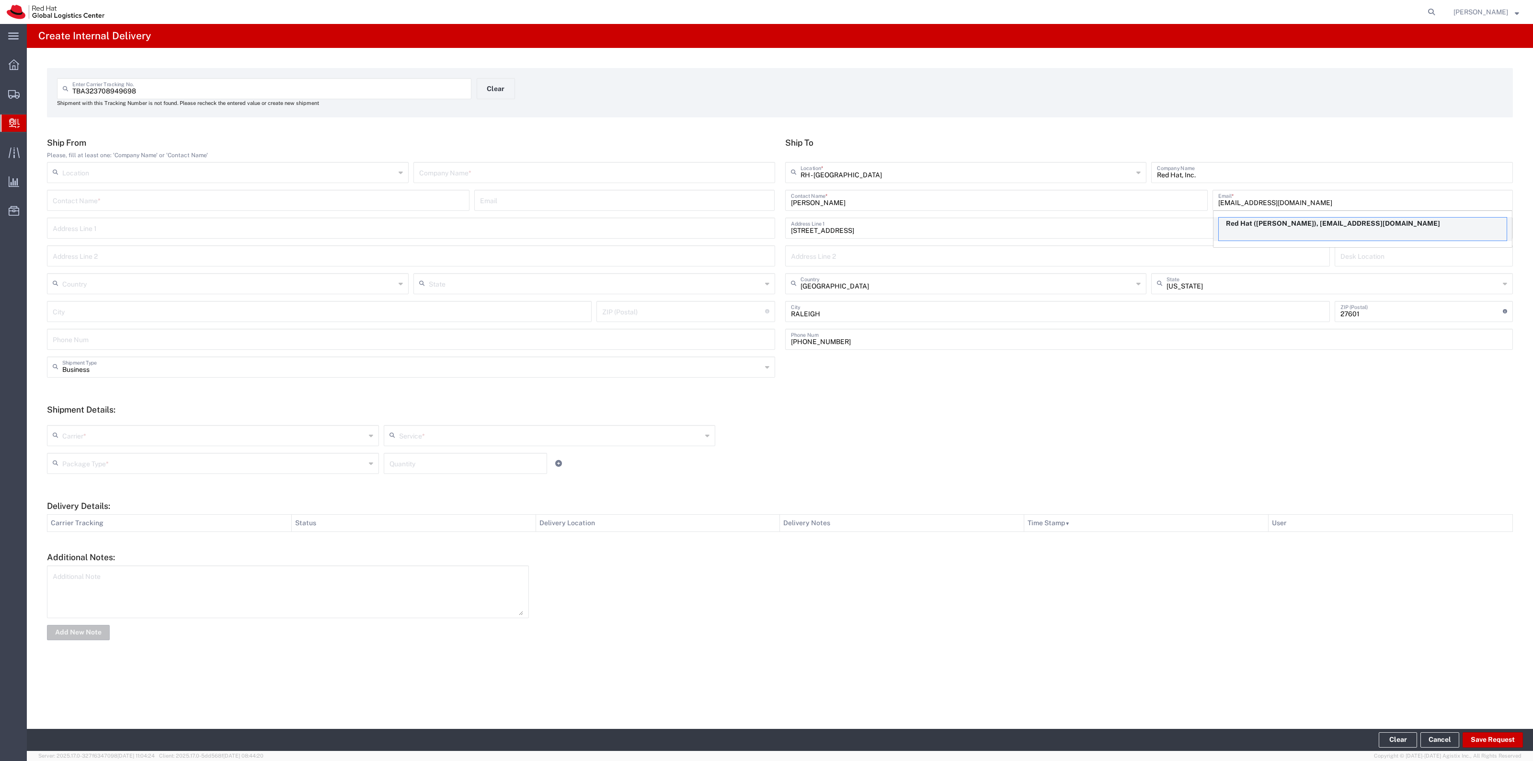
type input "Red Hat"
type input "Blake Powers"
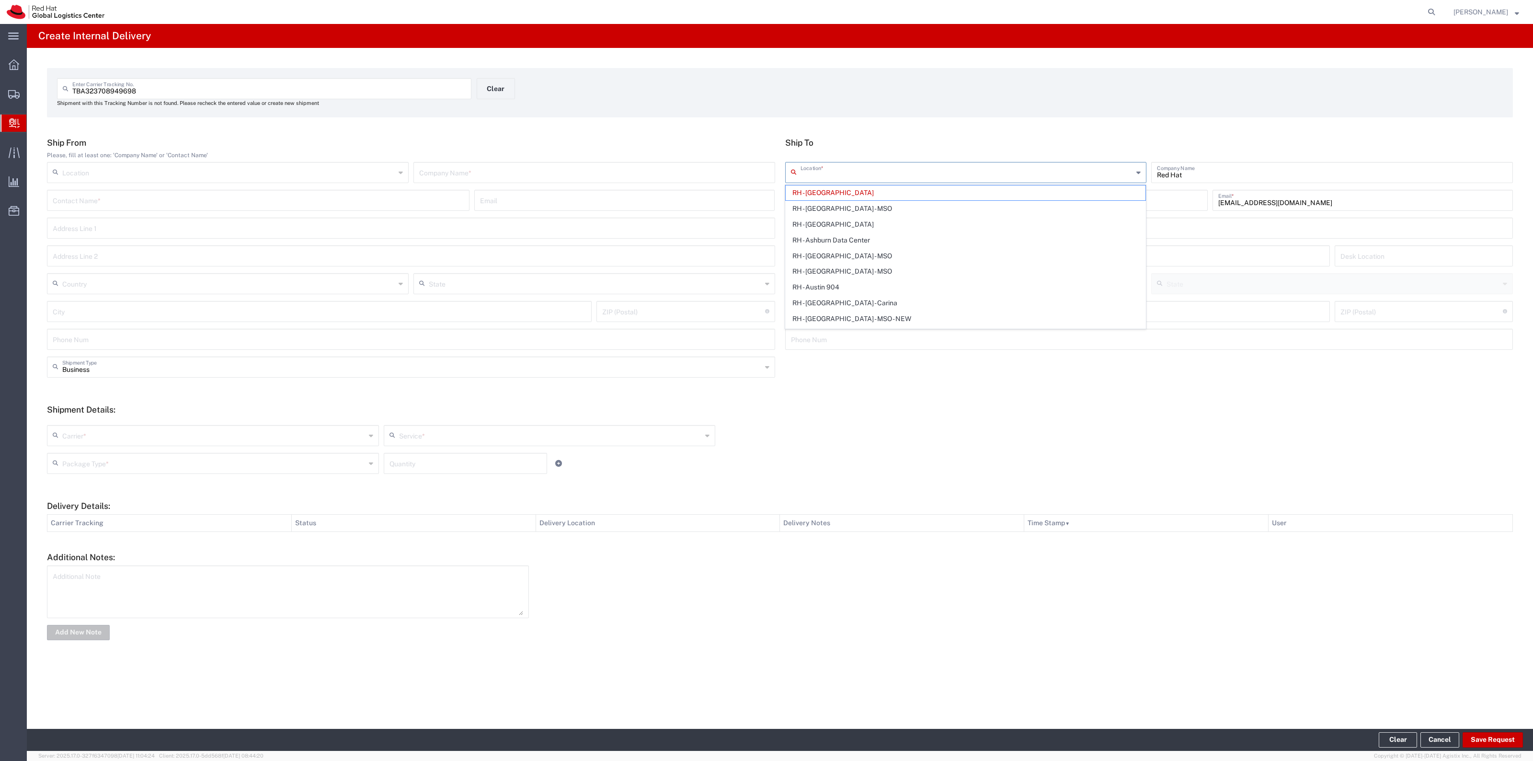
click at [1021, 171] on input "text" at bounding box center [966, 171] width 333 height 17
click at [999, 198] on span "RH - [GEOGRAPHIC_DATA]" at bounding box center [965, 192] width 360 height 15
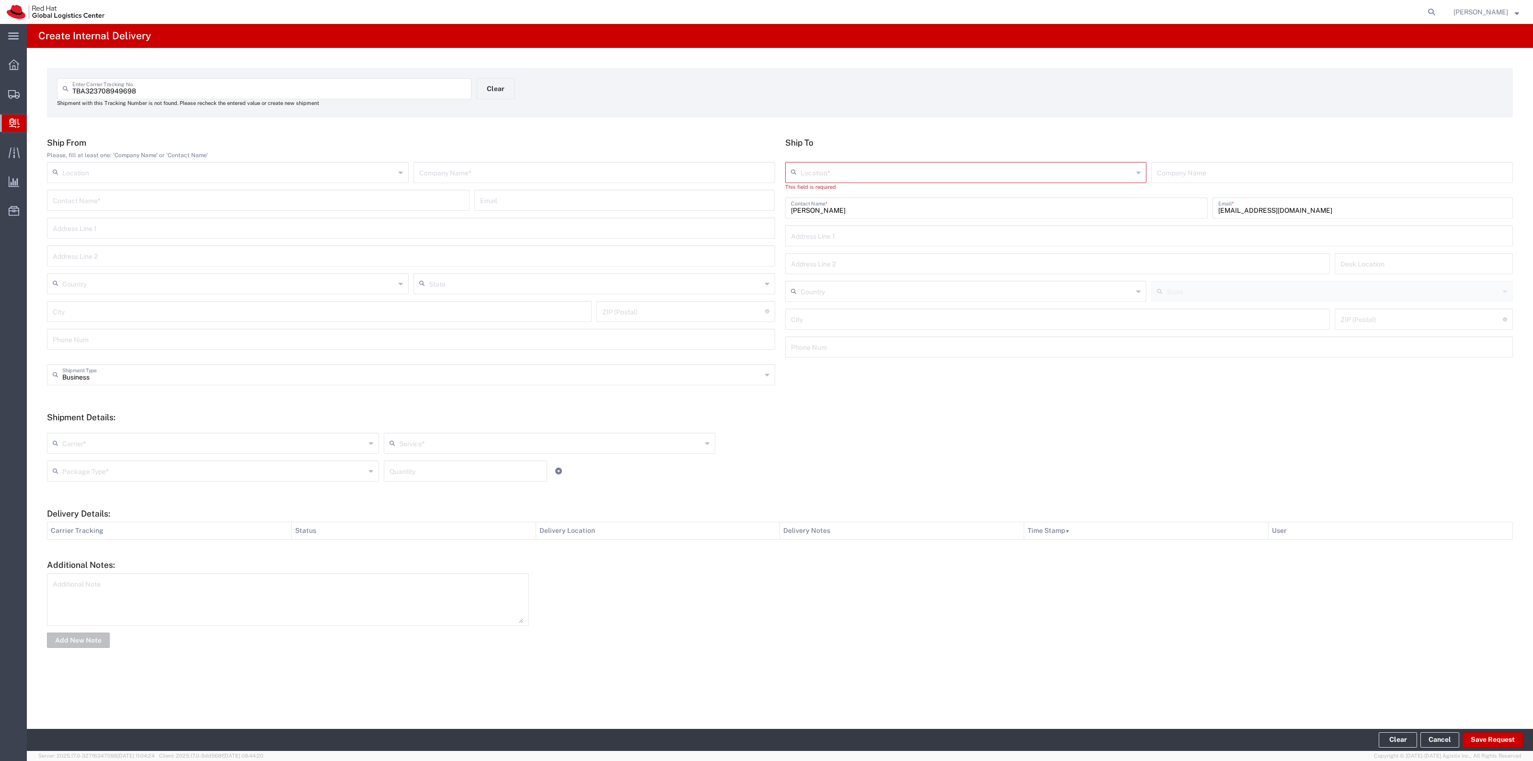
click at [968, 171] on input "text" at bounding box center [966, 171] width 333 height 17
click at [887, 204] on span "RH - [GEOGRAPHIC_DATA]" at bounding box center [965, 208] width 360 height 15
type input "RH - [GEOGRAPHIC_DATA]"
type input "Red Hat, Inc."
type input "[STREET_ADDRESS]"
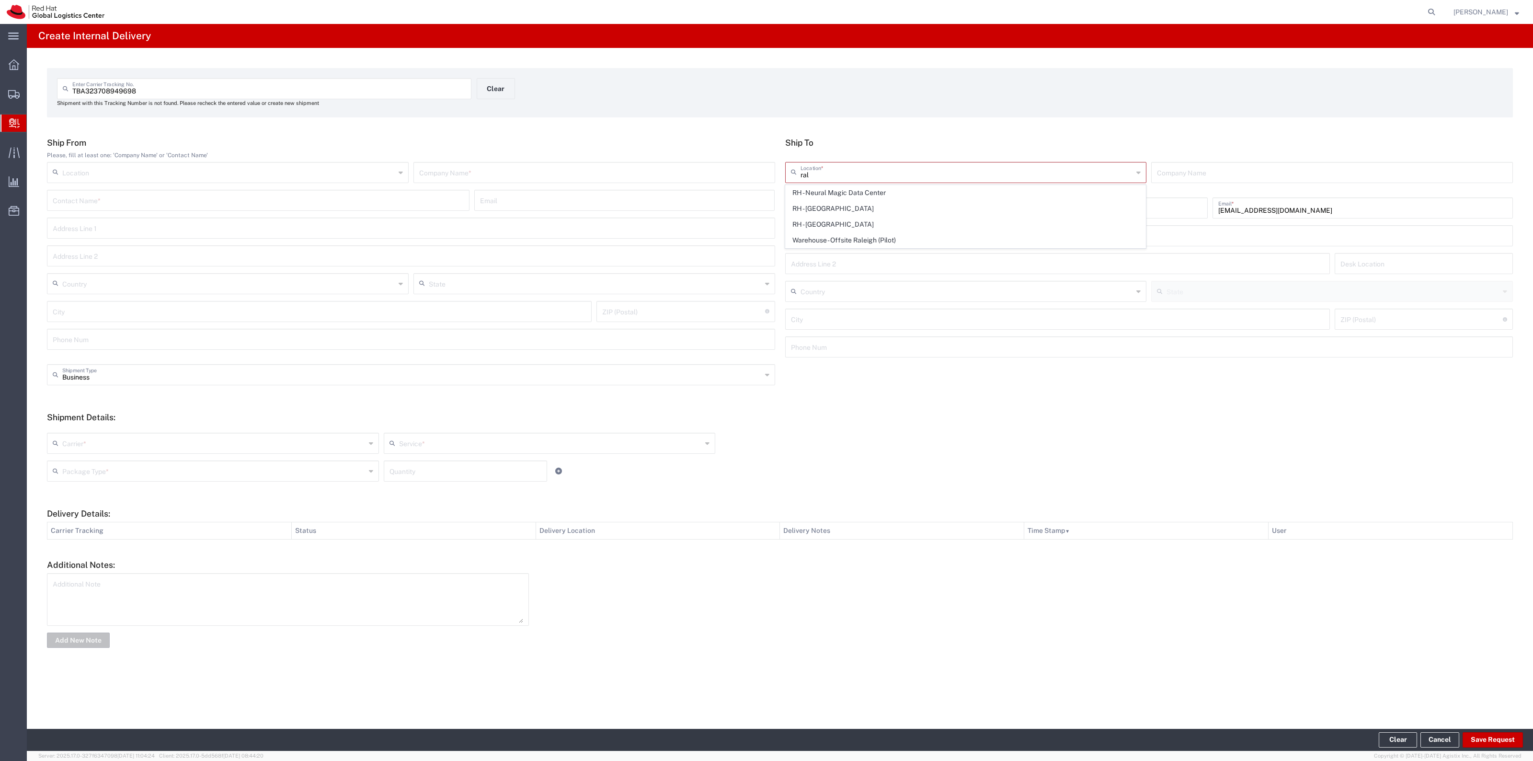
type input "[GEOGRAPHIC_DATA]"
type input "RALEIGH"
type input "27601"
type input "919-754-4950"
type input "[US_STATE]"
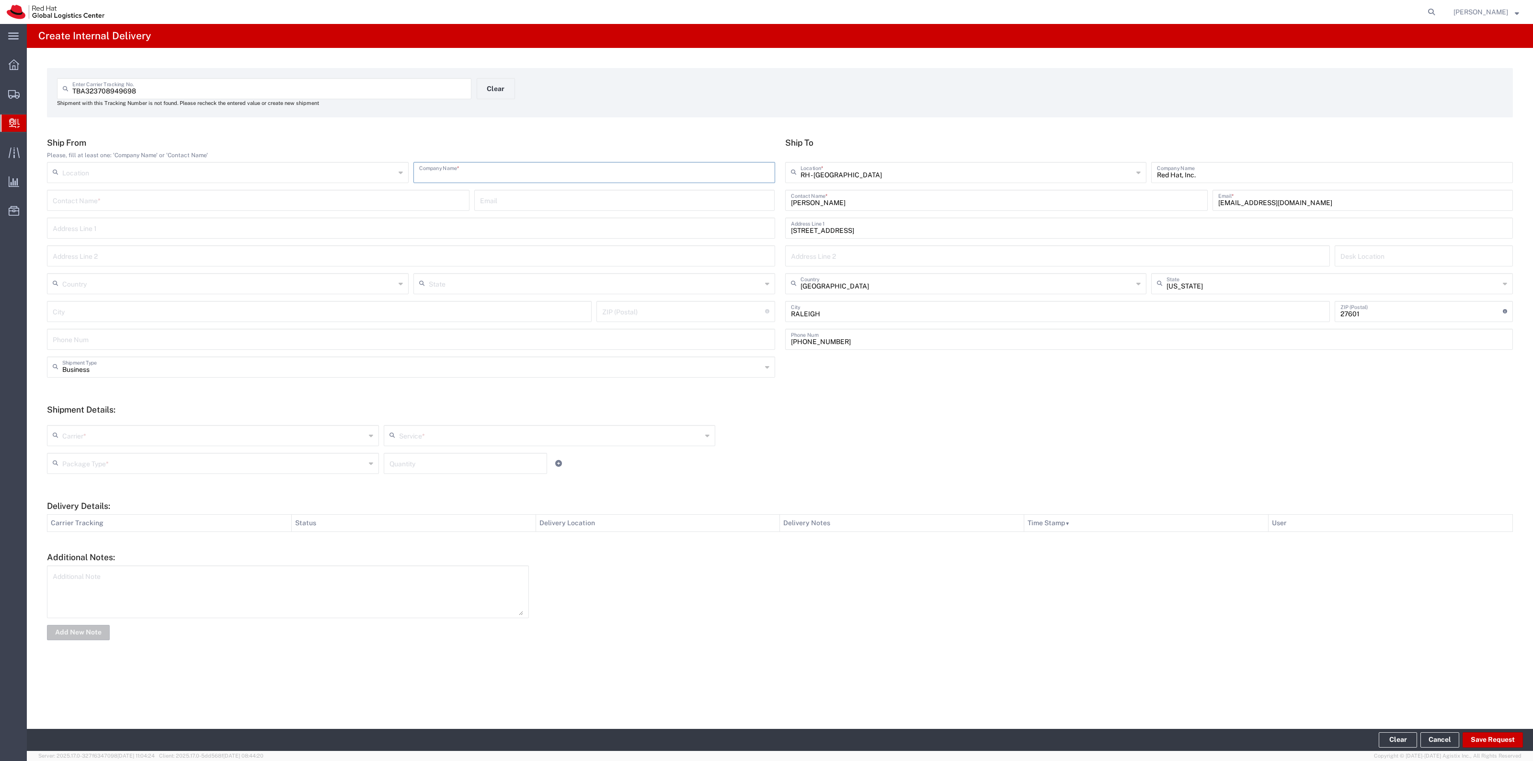
click at [665, 165] on input "text" at bounding box center [594, 171] width 350 height 17
type input "Amazon"
click at [345, 443] on div "Carrier *" at bounding box center [213, 435] width 332 height 21
click at [343, 433] on input "text" at bounding box center [213, 434] width 303 height 17
click at [310, 451] on span "Amazon Logistics" at bounding box center [213, 455] width 330 height 15
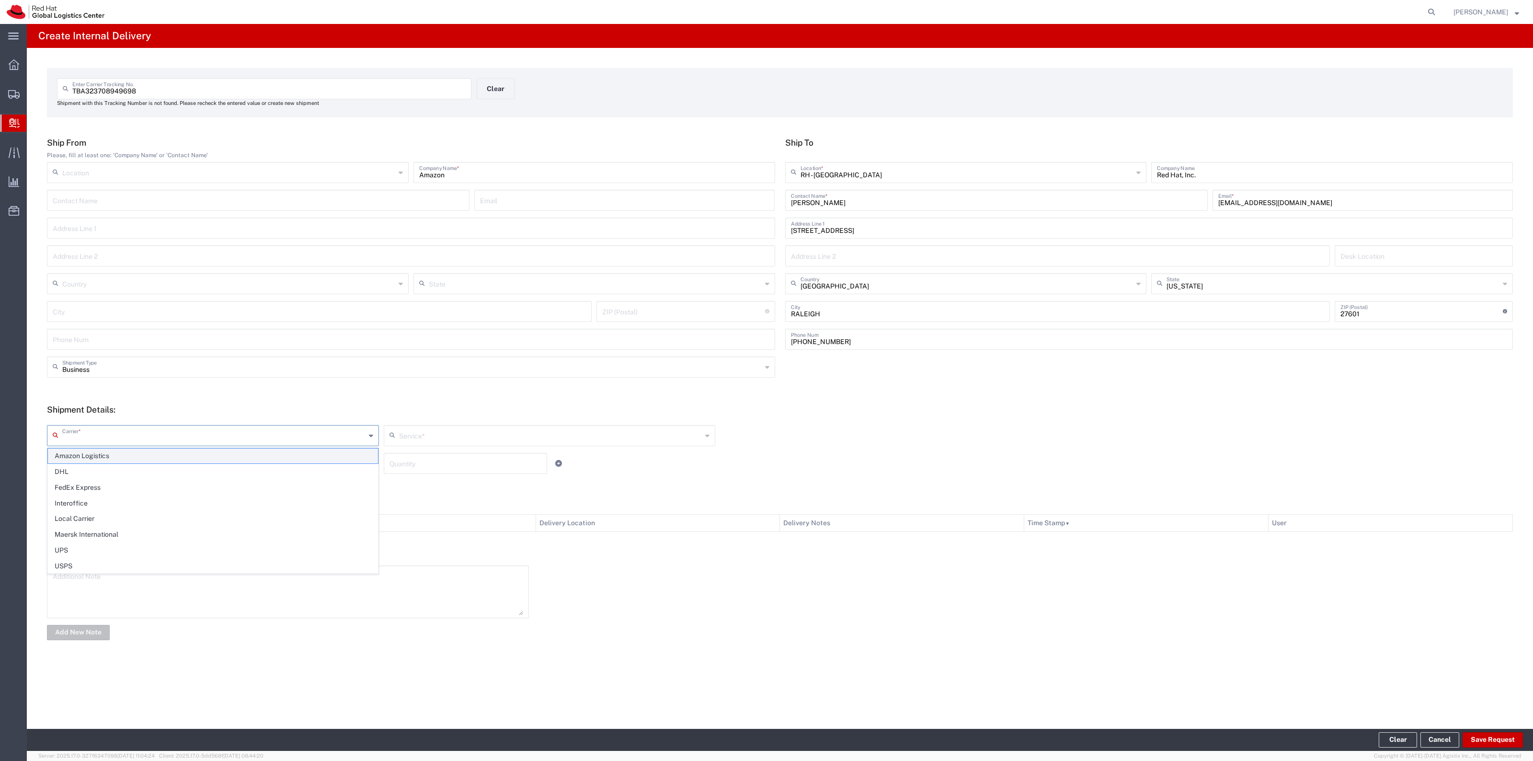
type input "Amazon Logistics"
type input "Amazon Logistics TBA"
click at [412, 415] on div "Shipment Details: Amazon Logistics Carrier * Amazon Logistics DHL FedEx Express…" at bounding box center [780, 442] width 1466 height 76
click at [415, 422] on div "Amazon Logistics Carrier * Amazon Logistics DHL FedEx Express Interoffice Local…" at bounding box center [780, 449] width 1476 height 63
click at [293, 455] on input "text" at bounding box center [213, 462] width 303 height 17
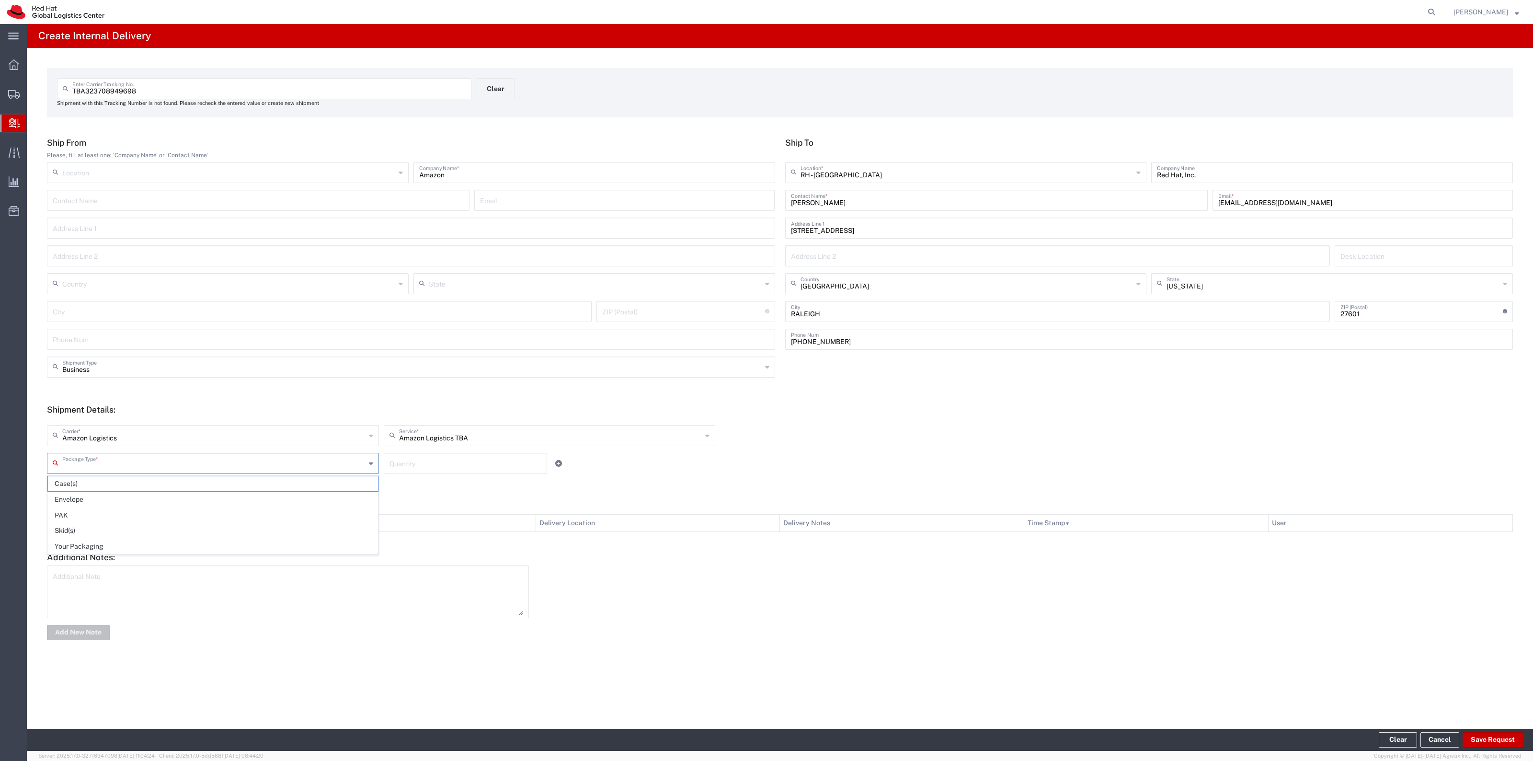
drag, startPoint x: 245, startPoint y: 545, endPoint x: 387, endPoint y: 500, distance: 149.3
click at [245, 545] on span "Your Packaging" at bounding box center [213, 546] width 330 height 15
type input "Your Packaging"
click at [443, 463] on input "number" at bounding box center [465, 462] width 152 height 17
type input "1"
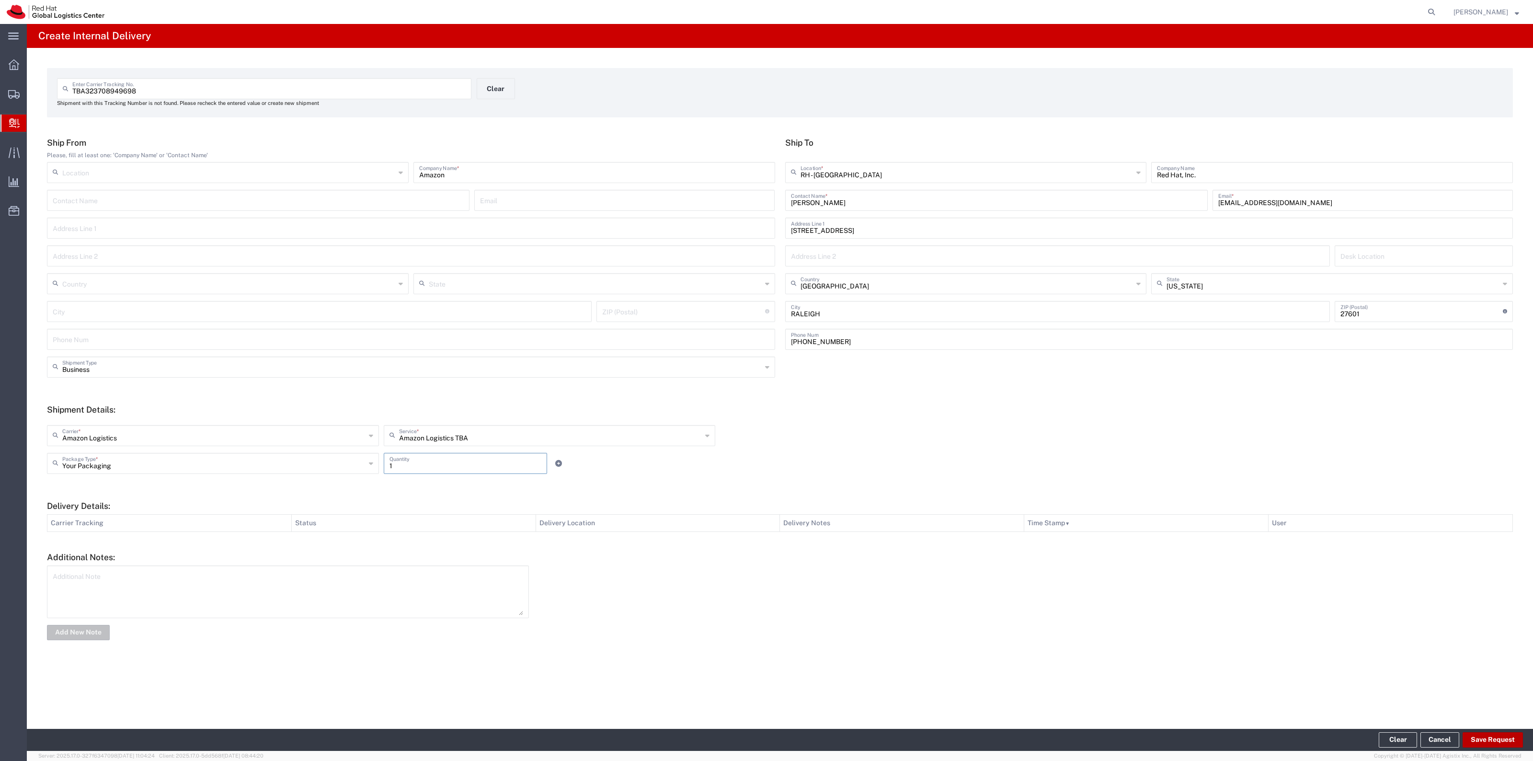
click at [1479, 732] on button "Save Request" at bounding box center [1492, 739] width 60 height 15
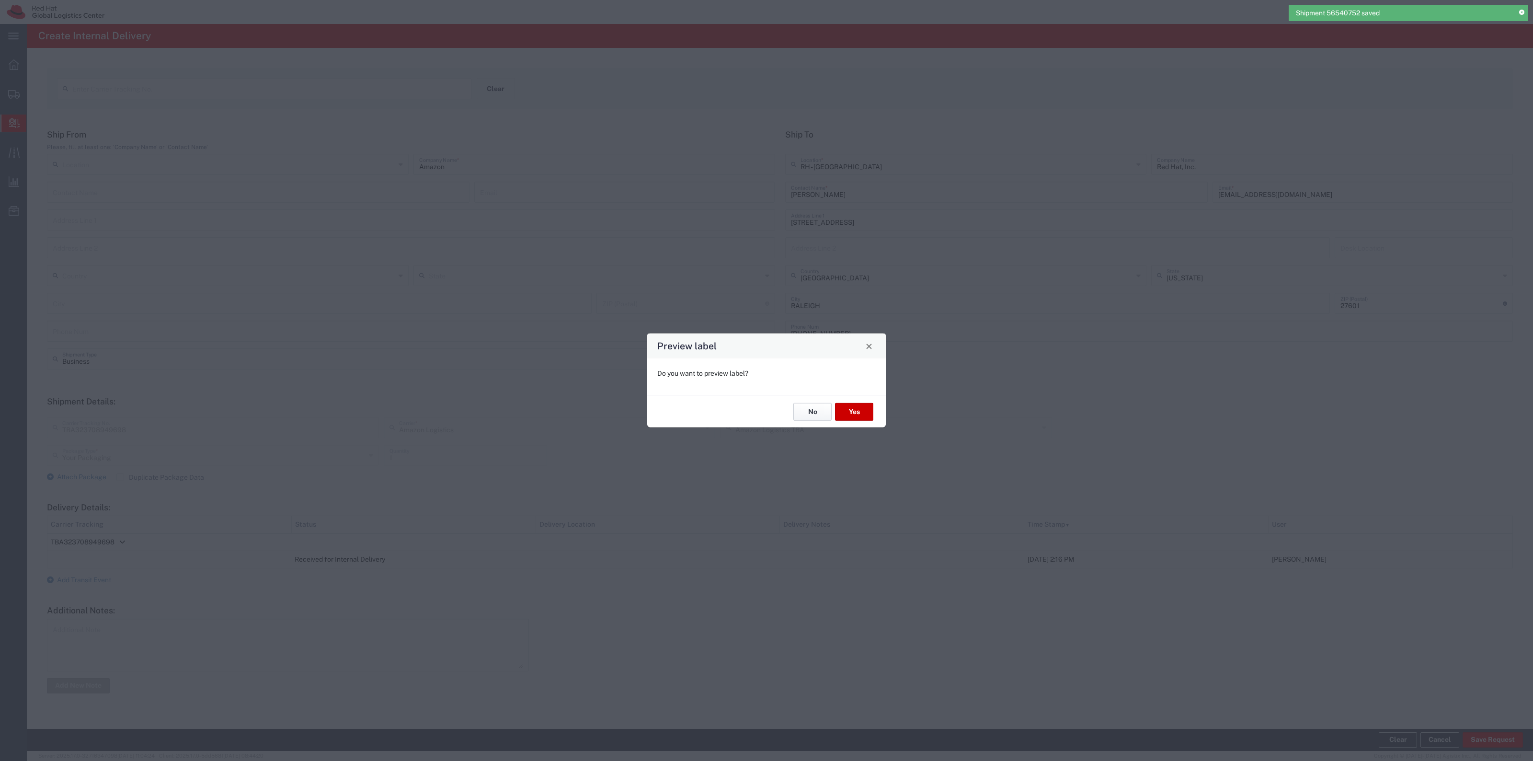
drag, startPoint x: 806, startPoint y: 408, endPoint x: 798, endPoint y: 410, distance: 7.8
click at [806, 409] on button "No" at bounding box center [812, 412] width 38 height 18
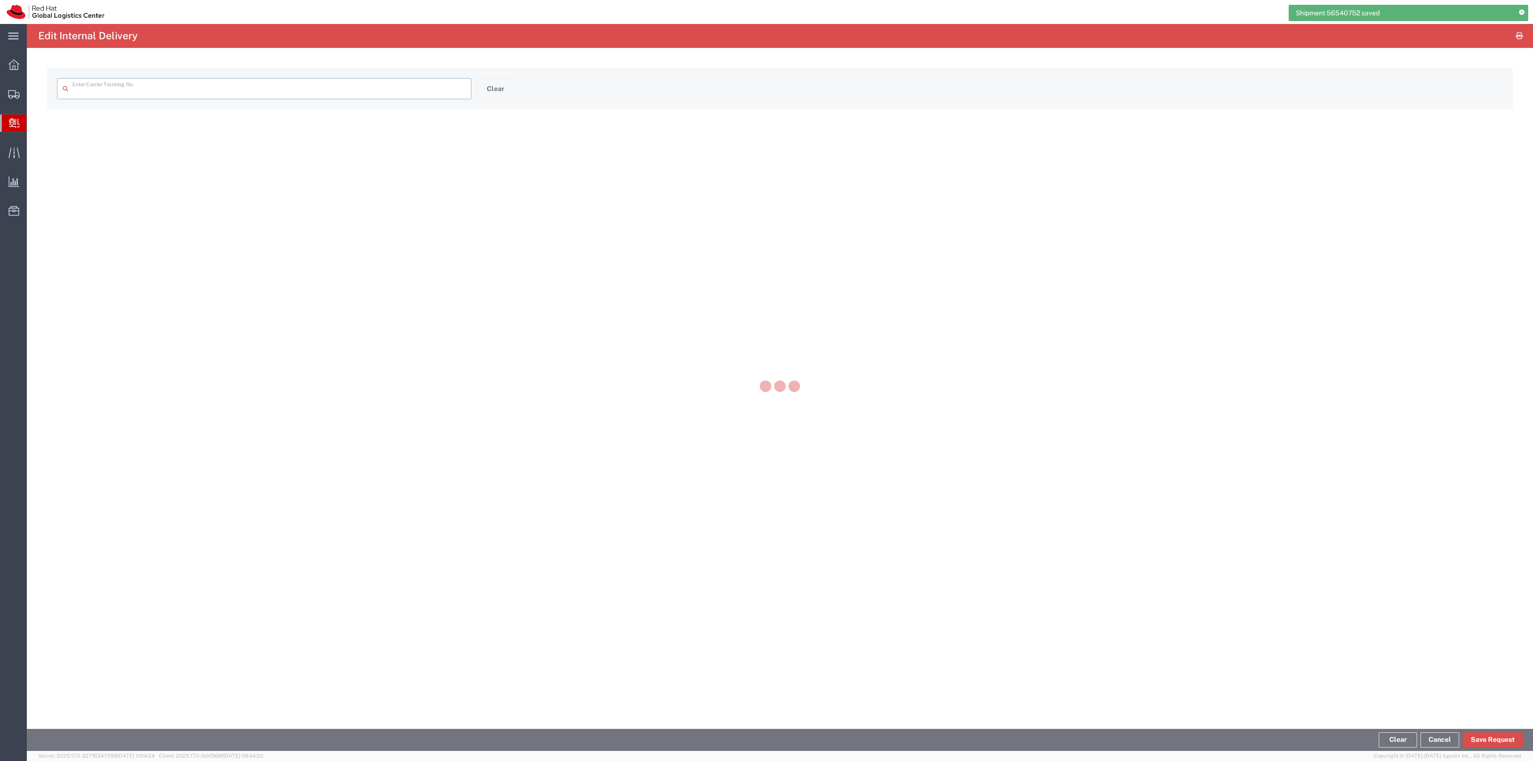
type input "TBA323708949698"
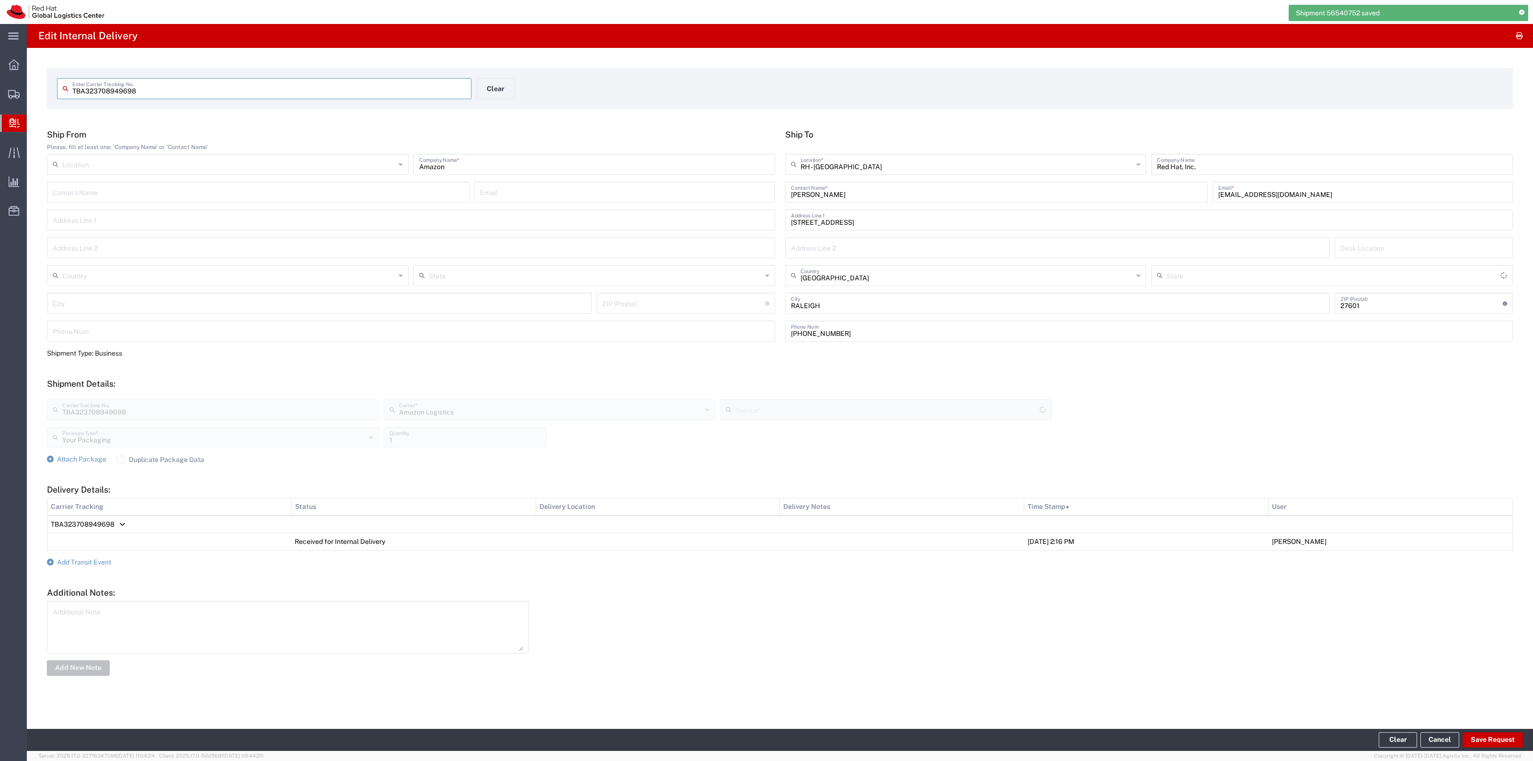
type input "Amazon Logistics TBA"
type input "[US_STATE]"
click at [171, 466] on form "Ship From Please, fill at least one: 'Company Name' or 'Contact Name' Location …" at bounding box center [780, 402] width 1466 height 547
click at [165, 461] on label "Duplicate Package Data" at bounding box center [160, 459] width 88 height 8
click at [120, 459] on input "Duplicate Package Data" at bounding box center [120, 459] width 0 height 0
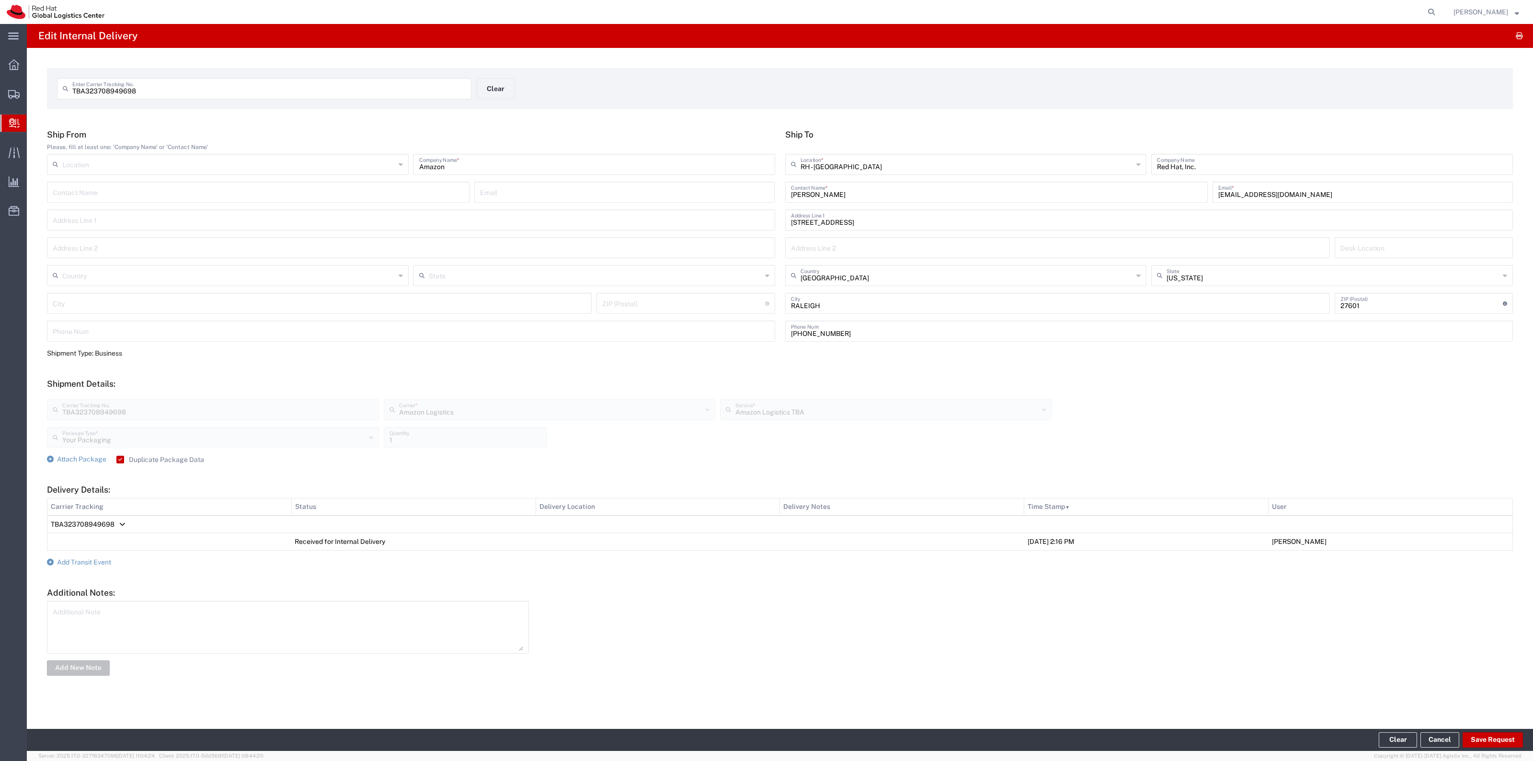
click at [84, 468] on form "Ship From Please, fill at least one: 'Company Name' or 'Contact Name' Location …" at bounding box center [780, 402] width 1466 height 547
click at [83, 466] on form "Ship From Please, fill at least one: 'Company Name' or 'Contact Name' Location …" at bounding box center [780, 402] width 1466 height 547
click at [84, 462] on span "Attach Package" at bounding box center [81, 459] width 49 height 8
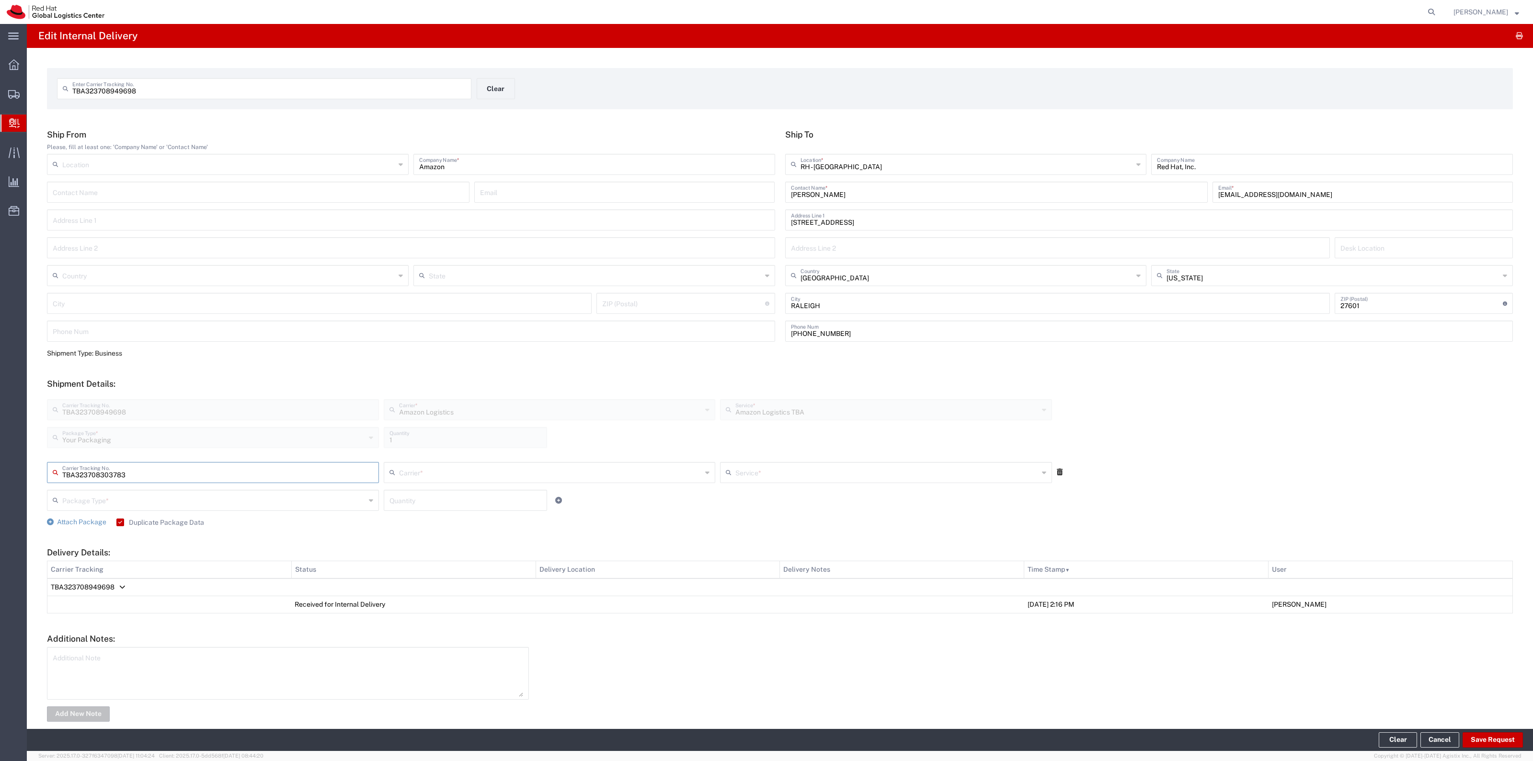
type input "TBA323708303783"
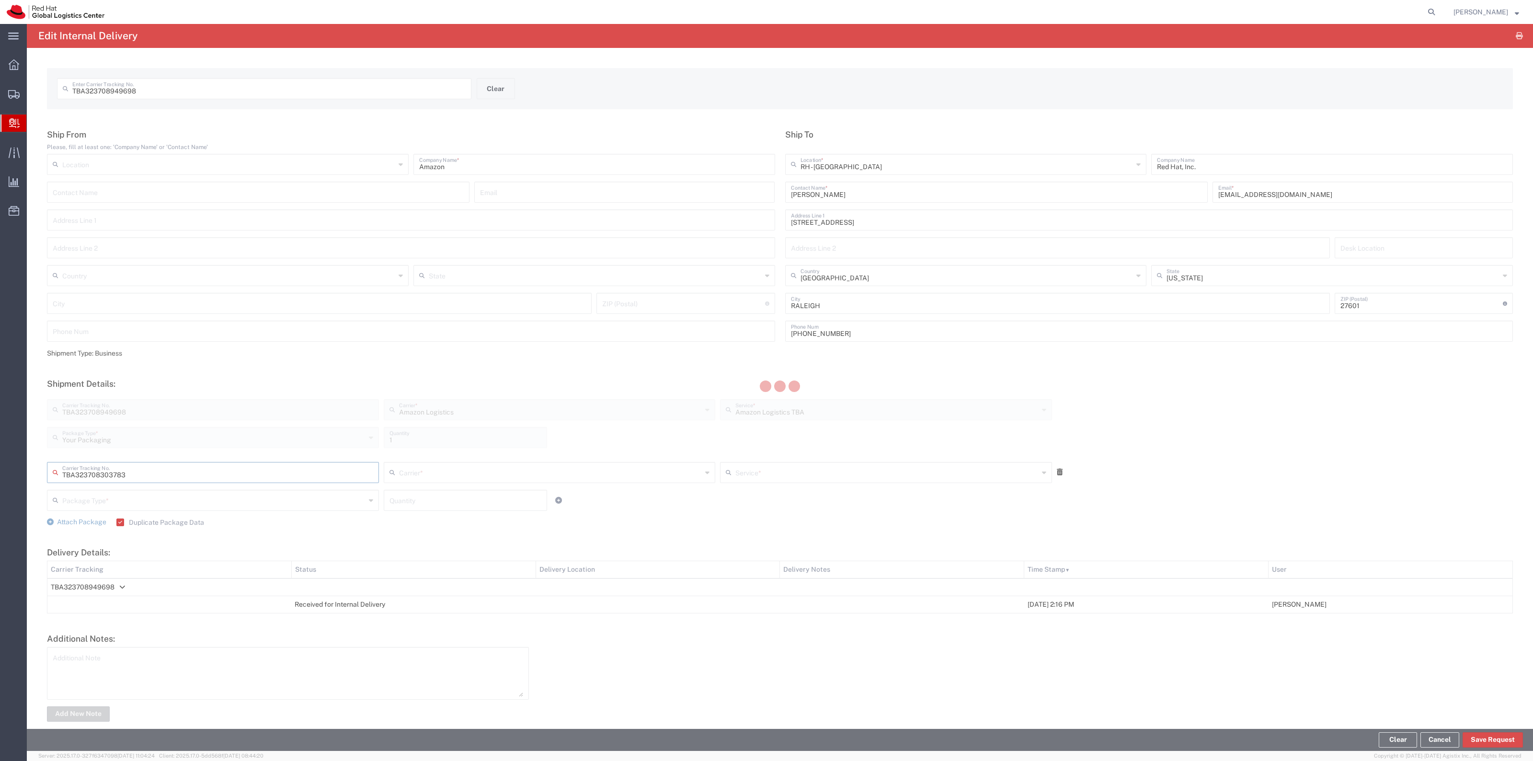
type input "Amazon Logistics"
type input "Your Packaging"
type input "1"
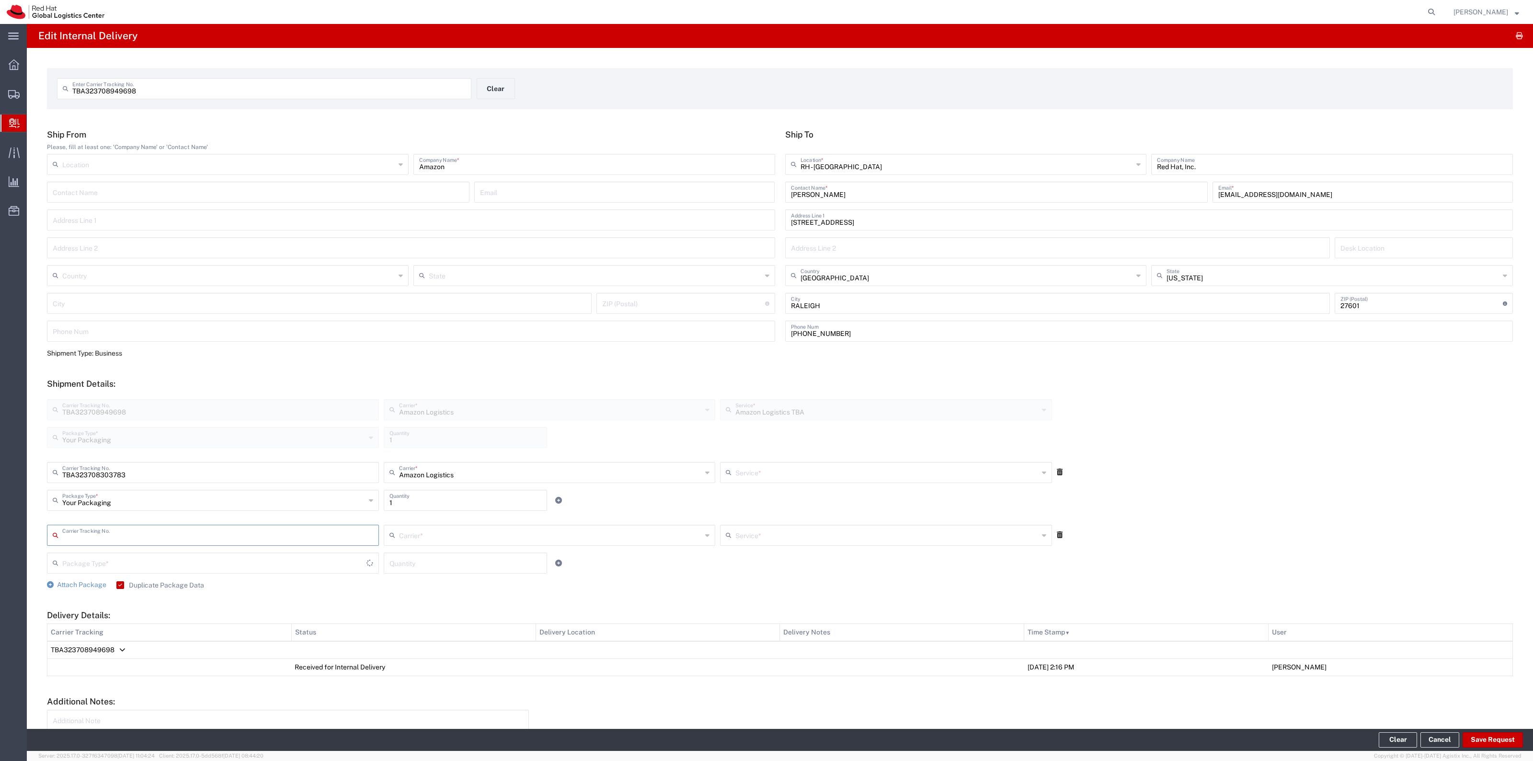
type input "Amazon Logistics TBA"
click at [210, 501] on input "text" at bounding box center [213, 499] width 303 height 17
click at [157, 567] on span "PAK" at bounding box center [212, 567] width 328 height 15
type input "PAK"
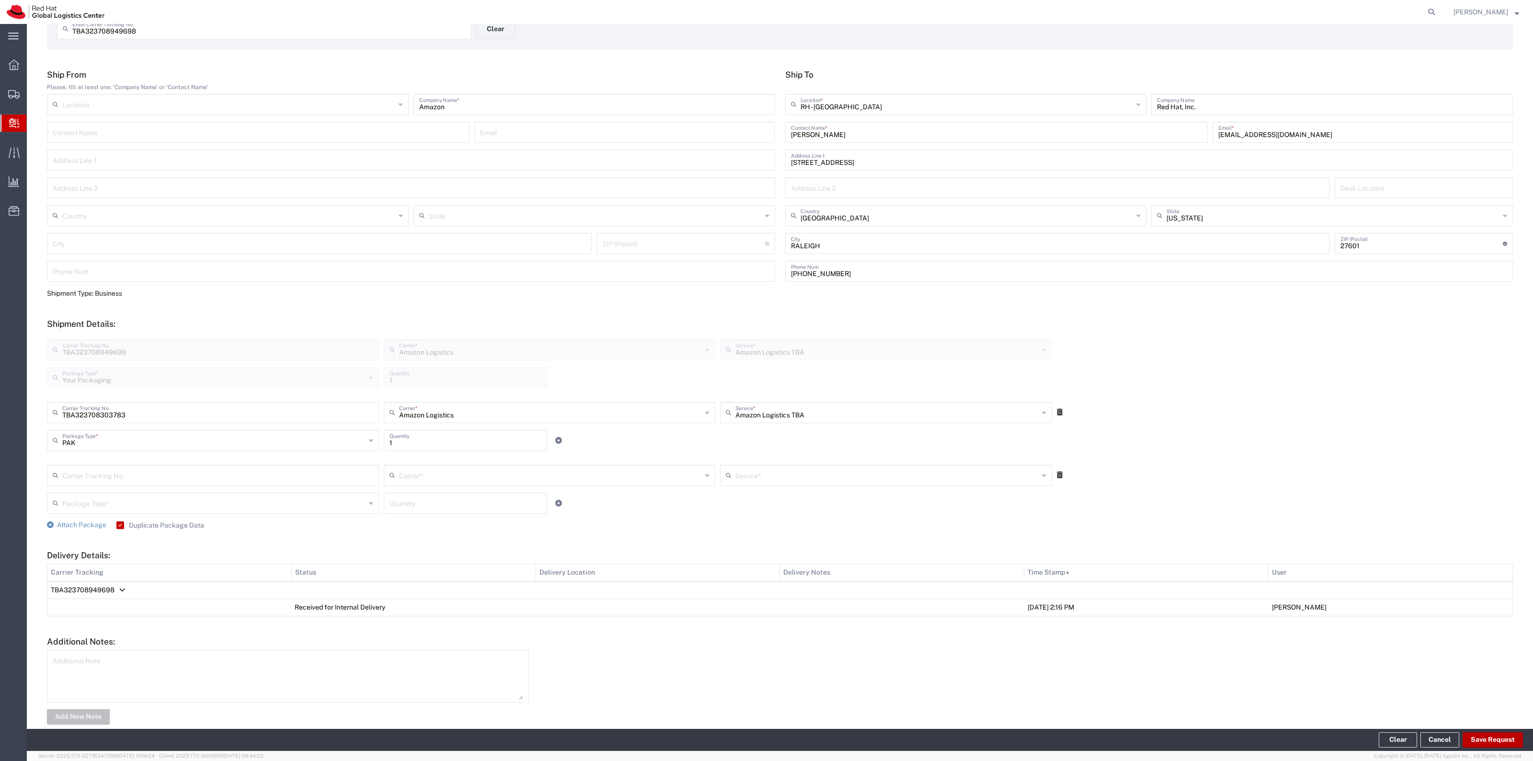
click at [1478, 733] on button "Save Request" at bounding box center [1492, 739] width 60 height 15
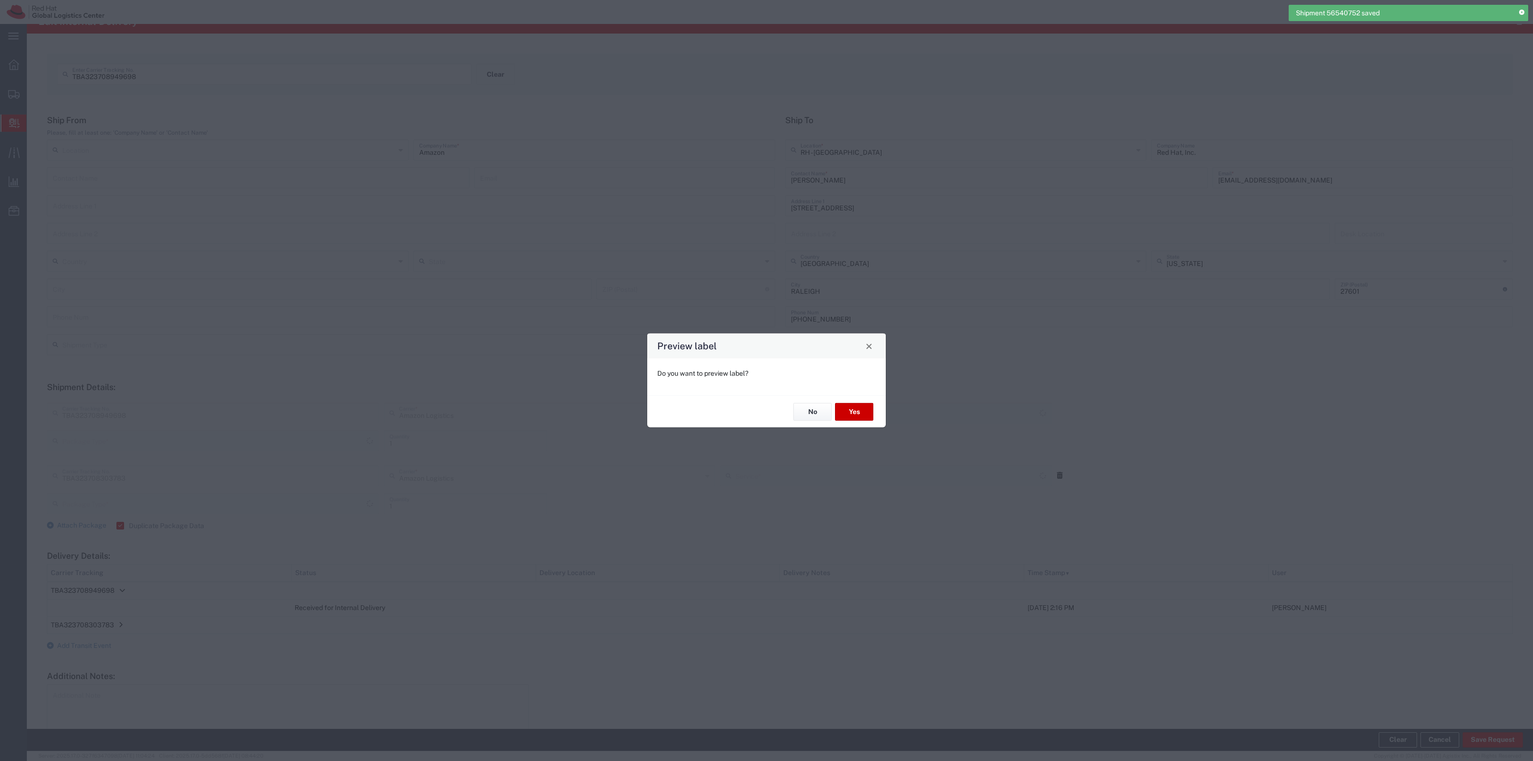
type input "Your Packaging"
type input "Amazon Logistics TBA"
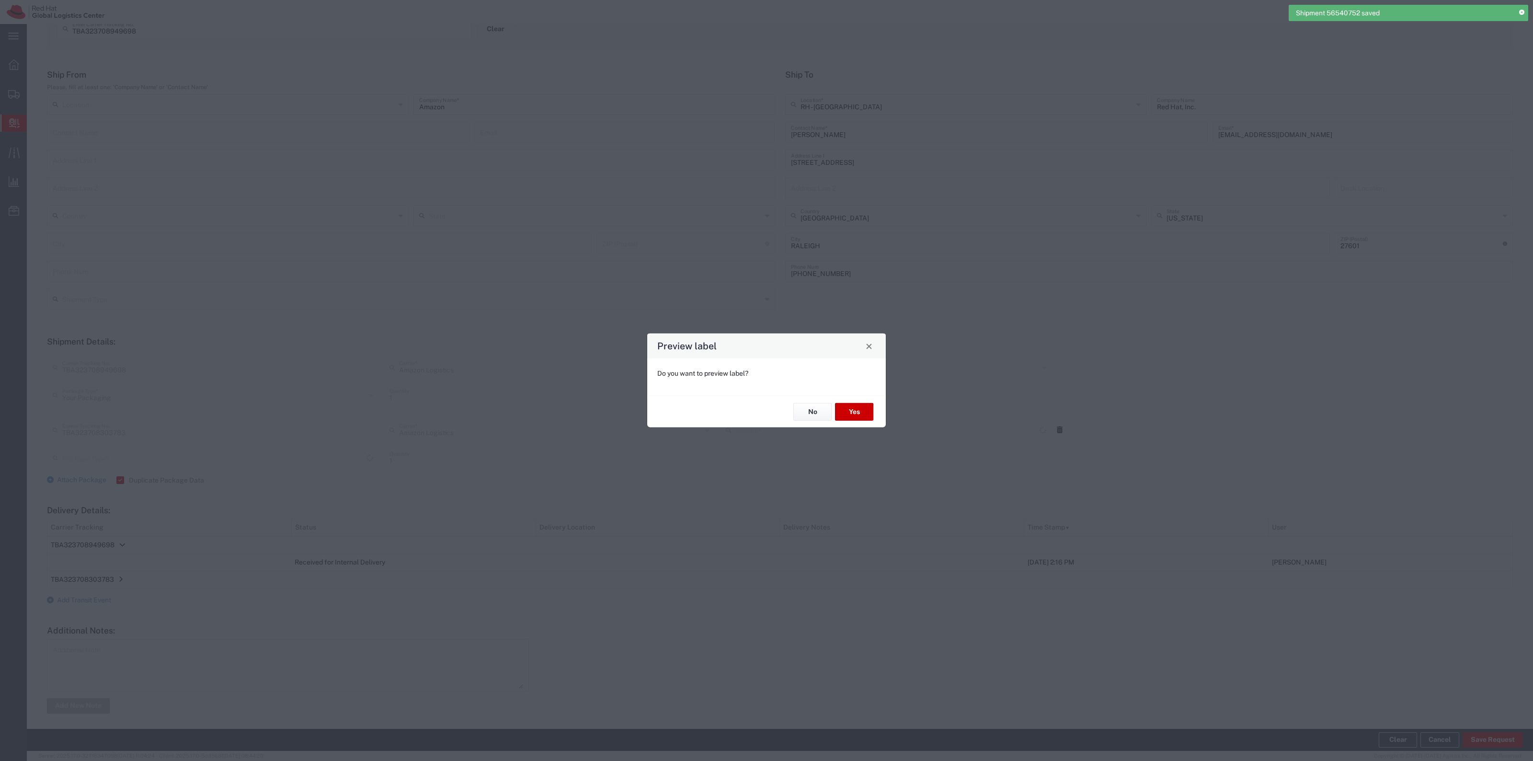
type input "PAK"
type input "Amazon Logistics TBA"
click at [870, 408] on button "Yes" at bounding box center [854, 412] width 38 height 18
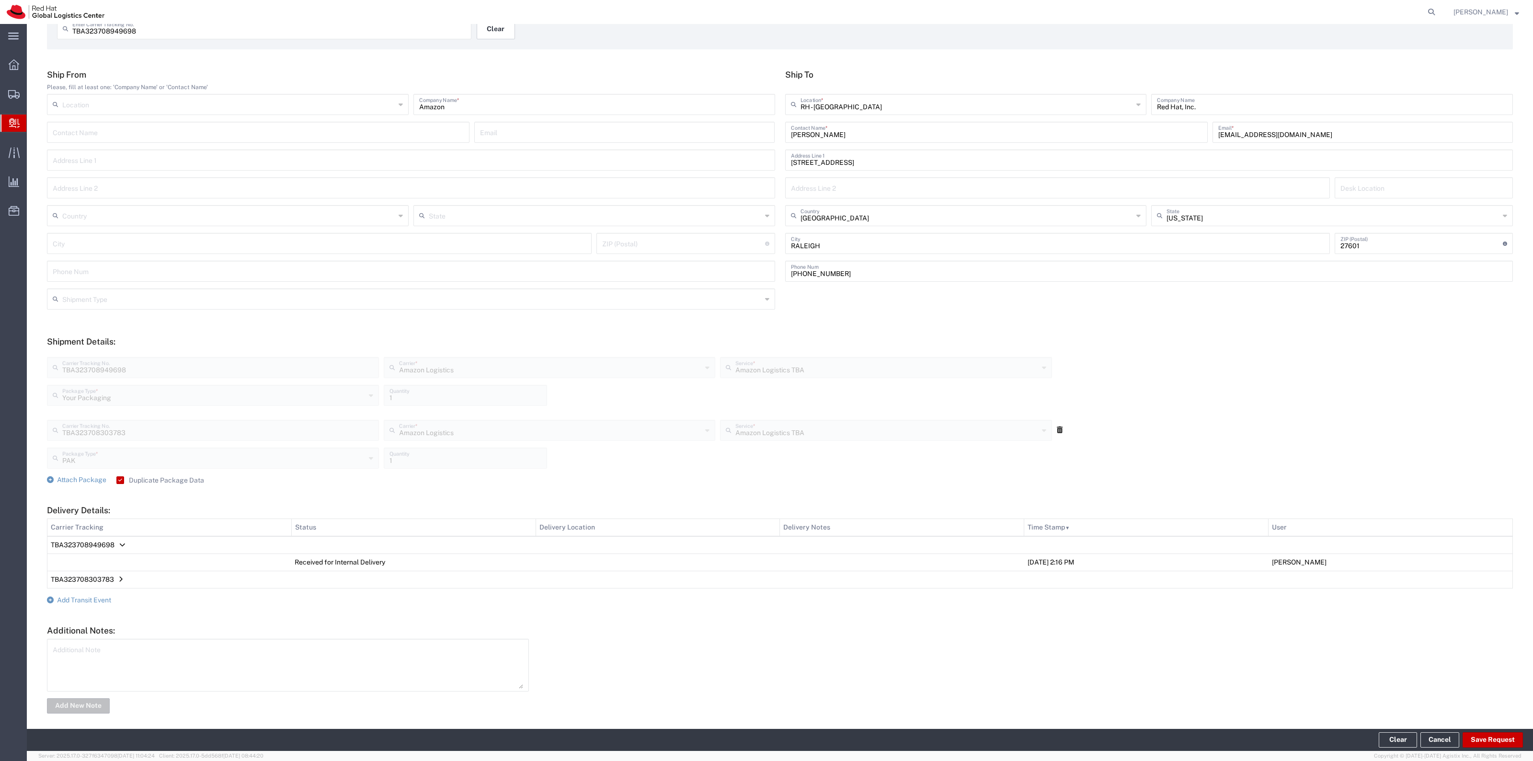
click at [492, 37] on button "Clear" at bounding box center [496, 28] width 38 height 21
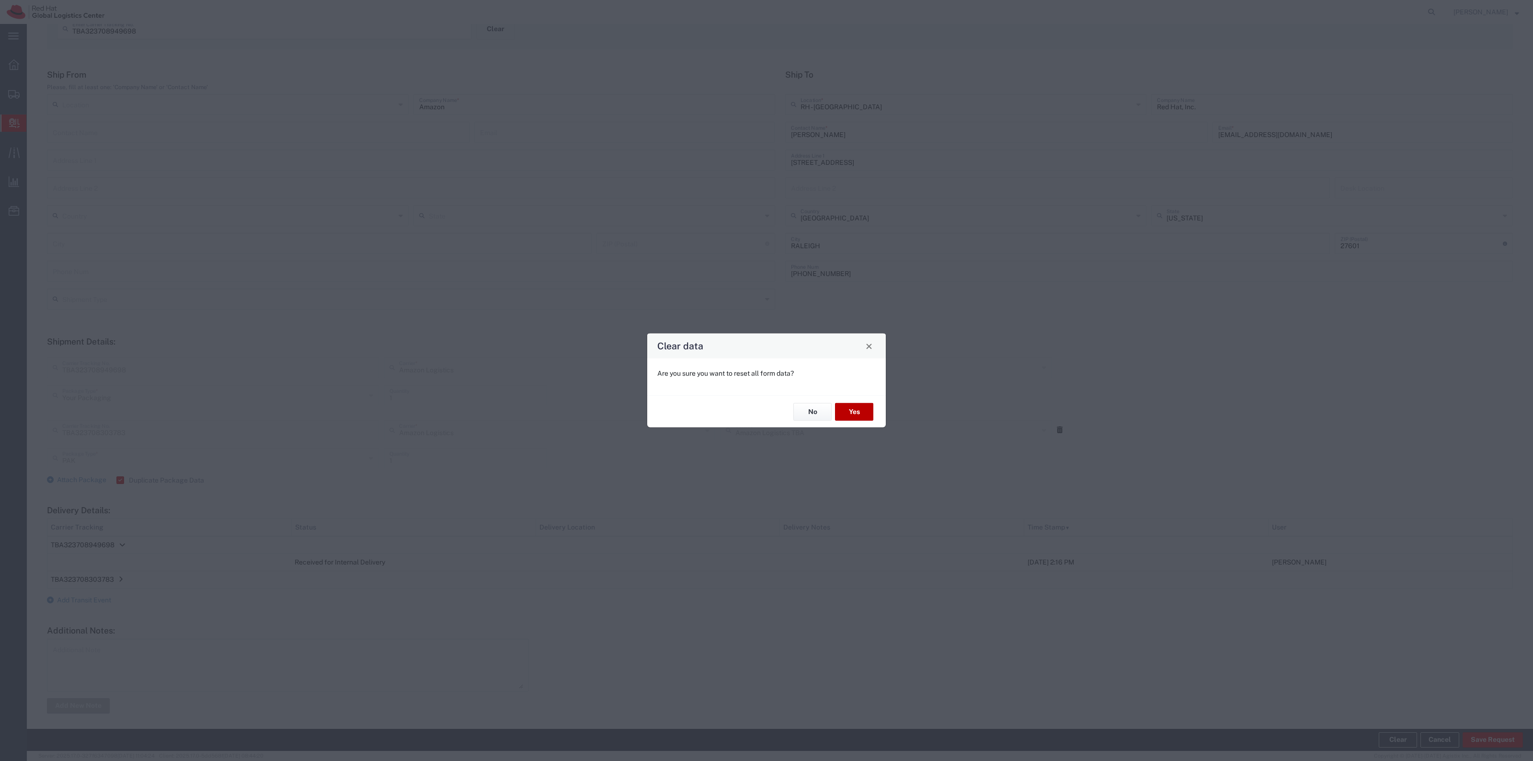
click at [861, 405] on button "Yes" at bounding box center [854, 412] width 38 height 18
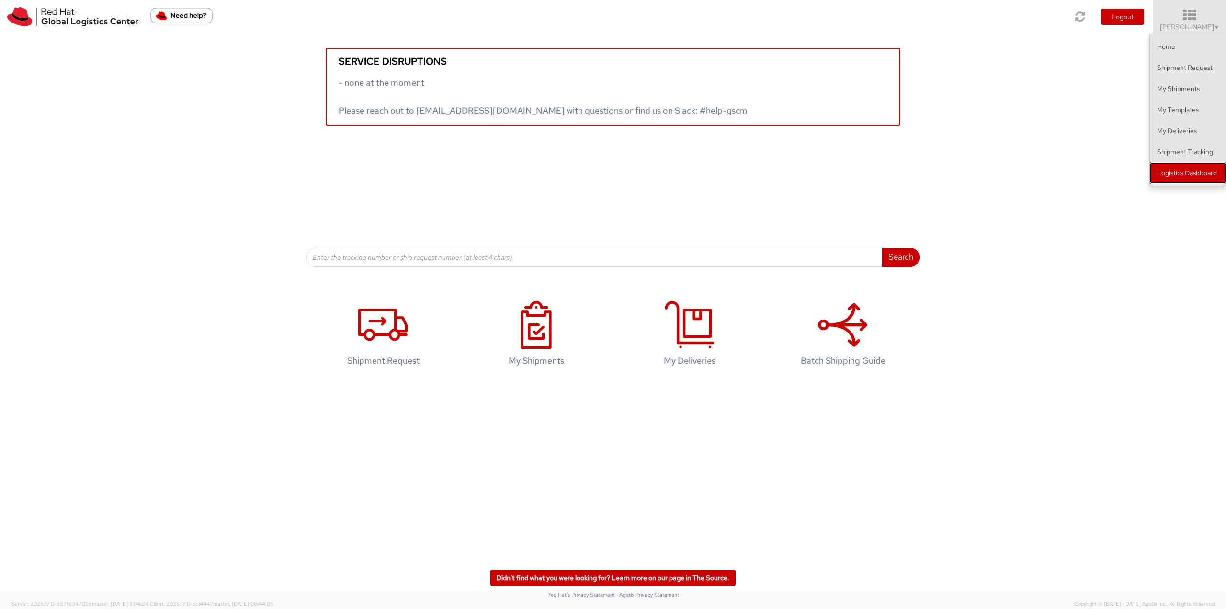
click at [1166, 171] on link "Logistics Dashboard" at bounding box center [1188, 172] width 76 height 21
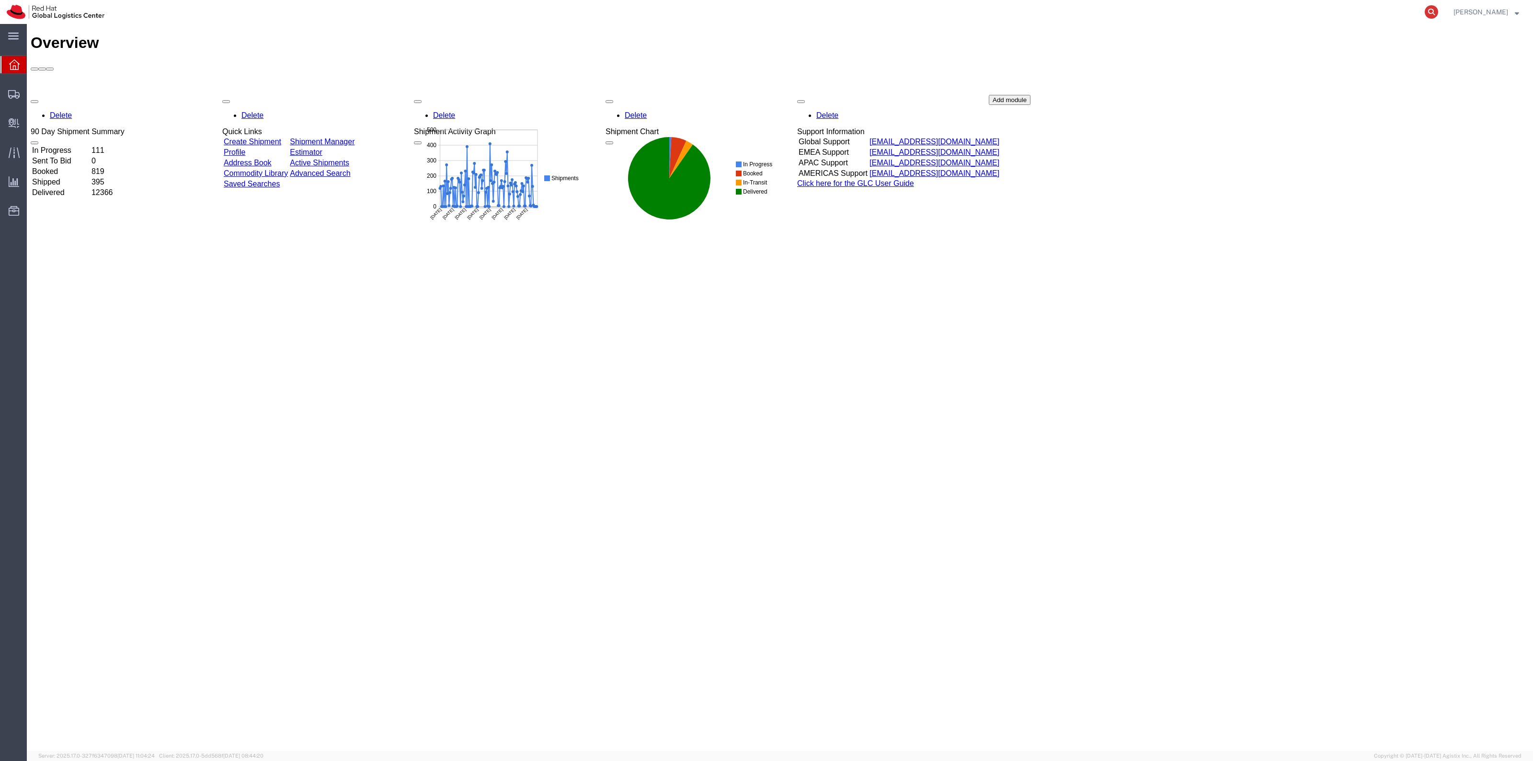
click at [1438, 15] on icon at bounding box center [1430, 11] width 13 height 13
paste input "287767509523"
type input "287767509523"
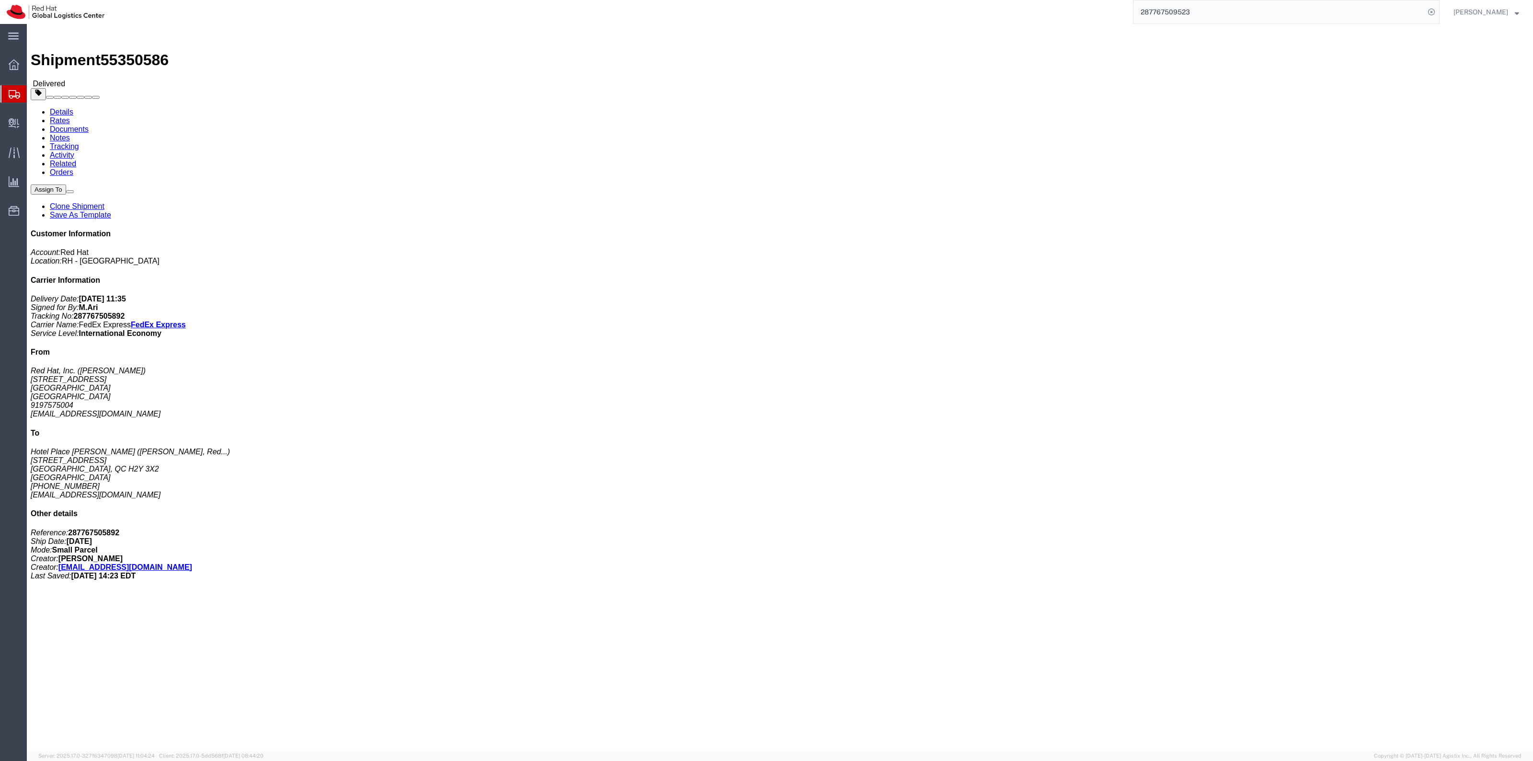
click div "Fedoras Pieces: 15.00 Each Total value: 180.00 USD Country of Origin: [GEOGRAPH…"
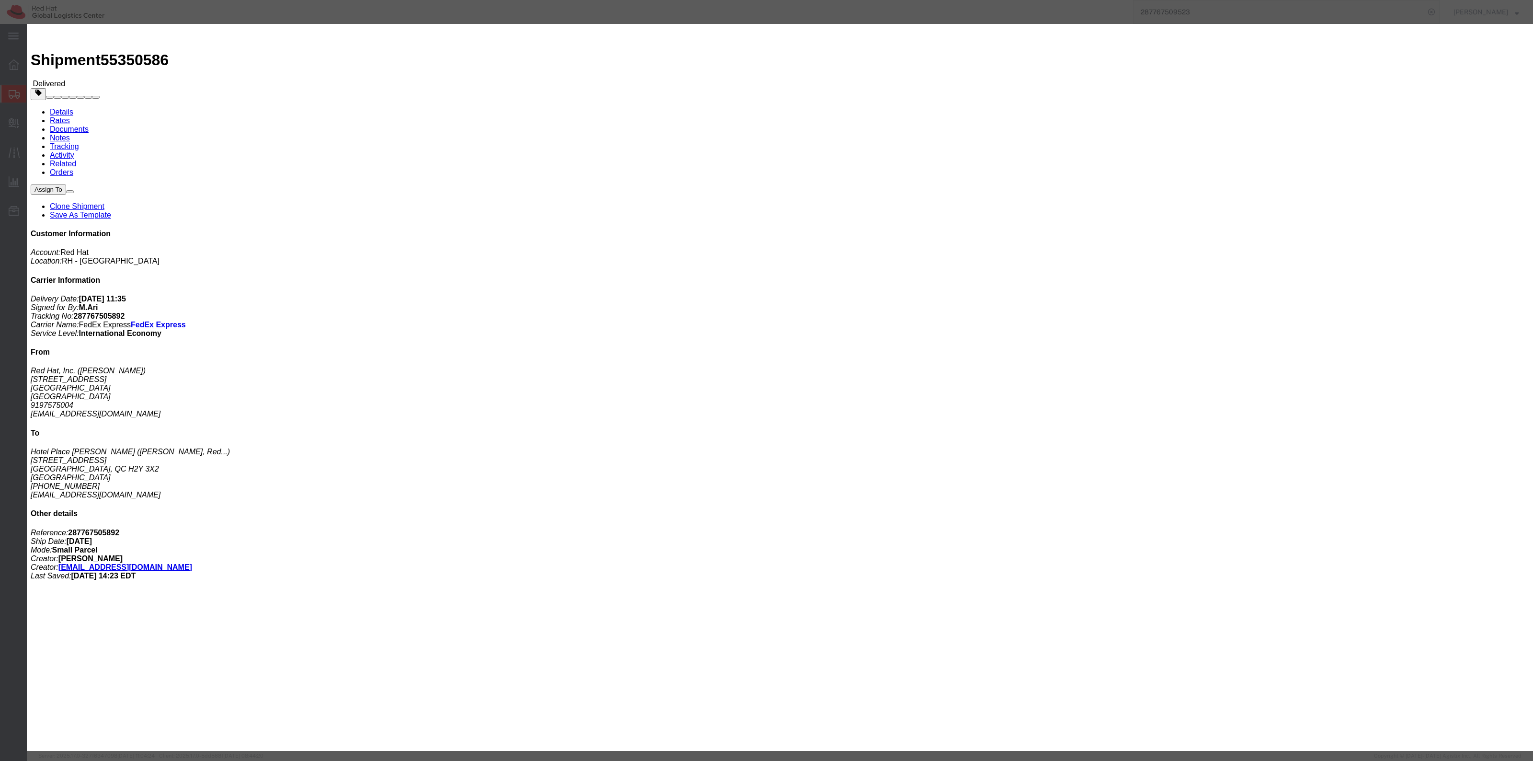
click icon "button"
